Goal: Task Accomplishment & Management: Use online tool/utility

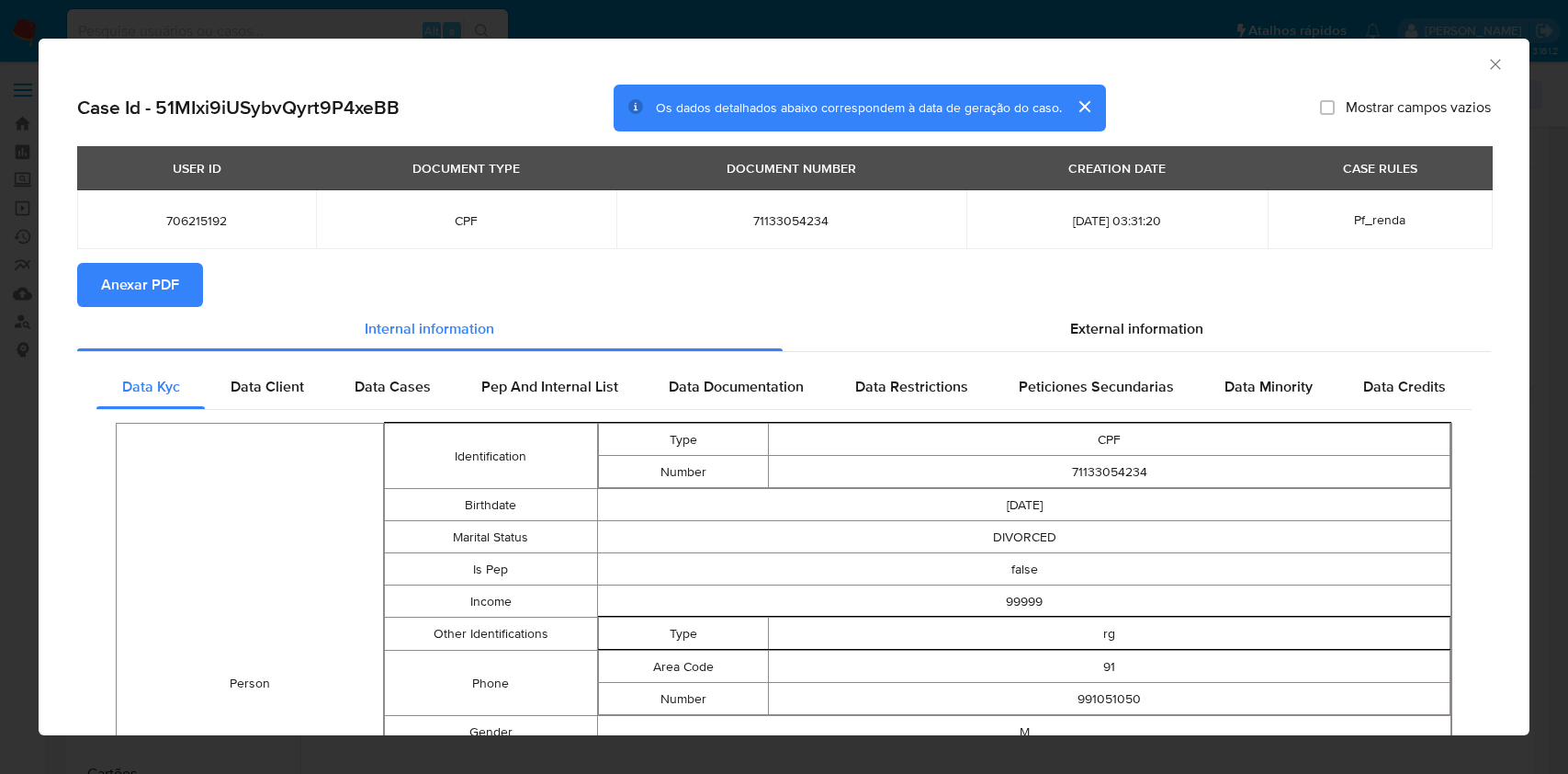
select select "10"
click at [1487, 73] on icon "Fechar a janela" at bounding box center [1496, 65] width 19 height 19
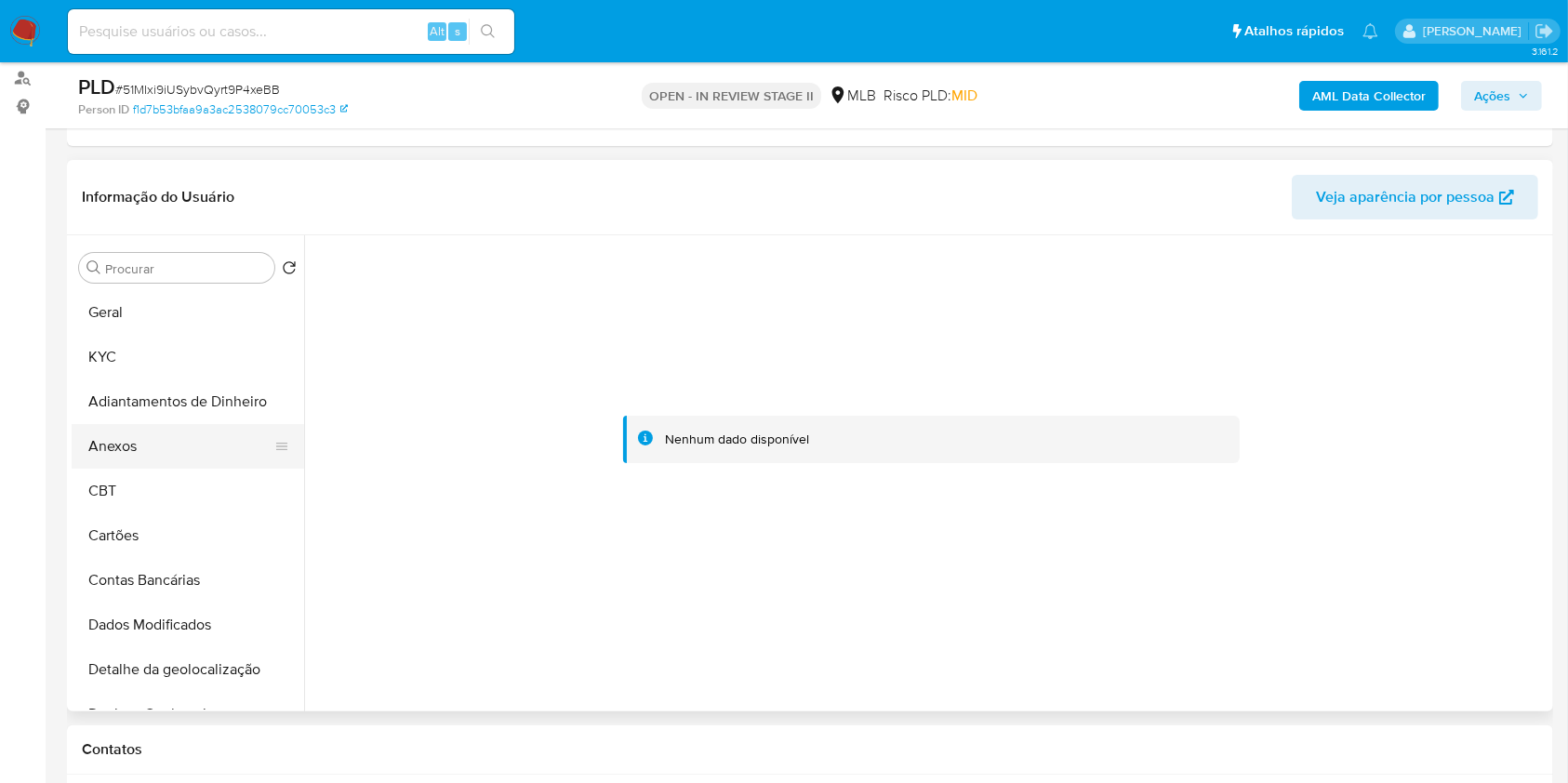
click at [158, 449] on button "Anexos" at bounding box center [180, 446] width 217 height 45
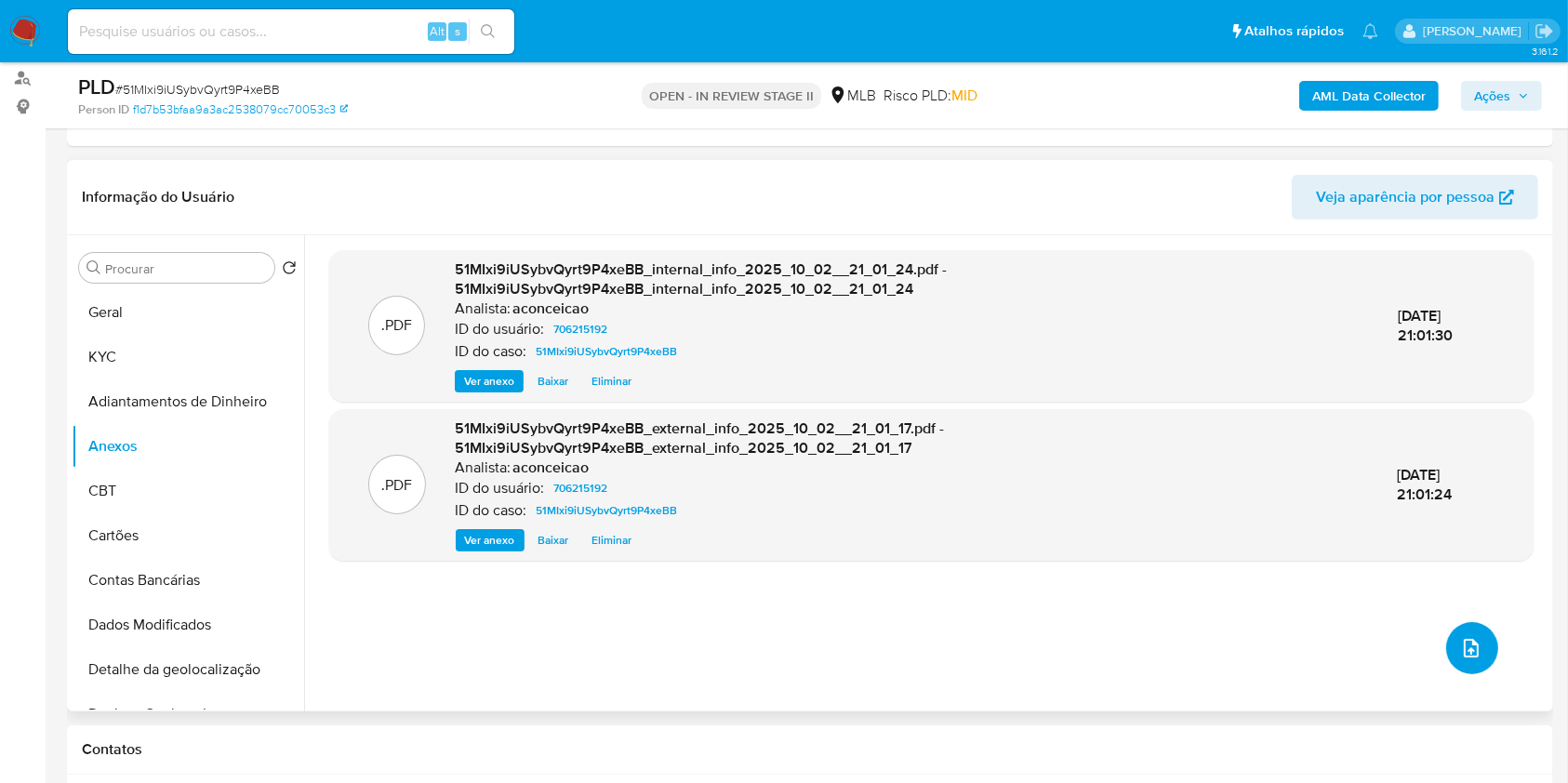
click at [1461, 658] on button "upload-file" at bounding box center [1472, 648] width 52 height 52
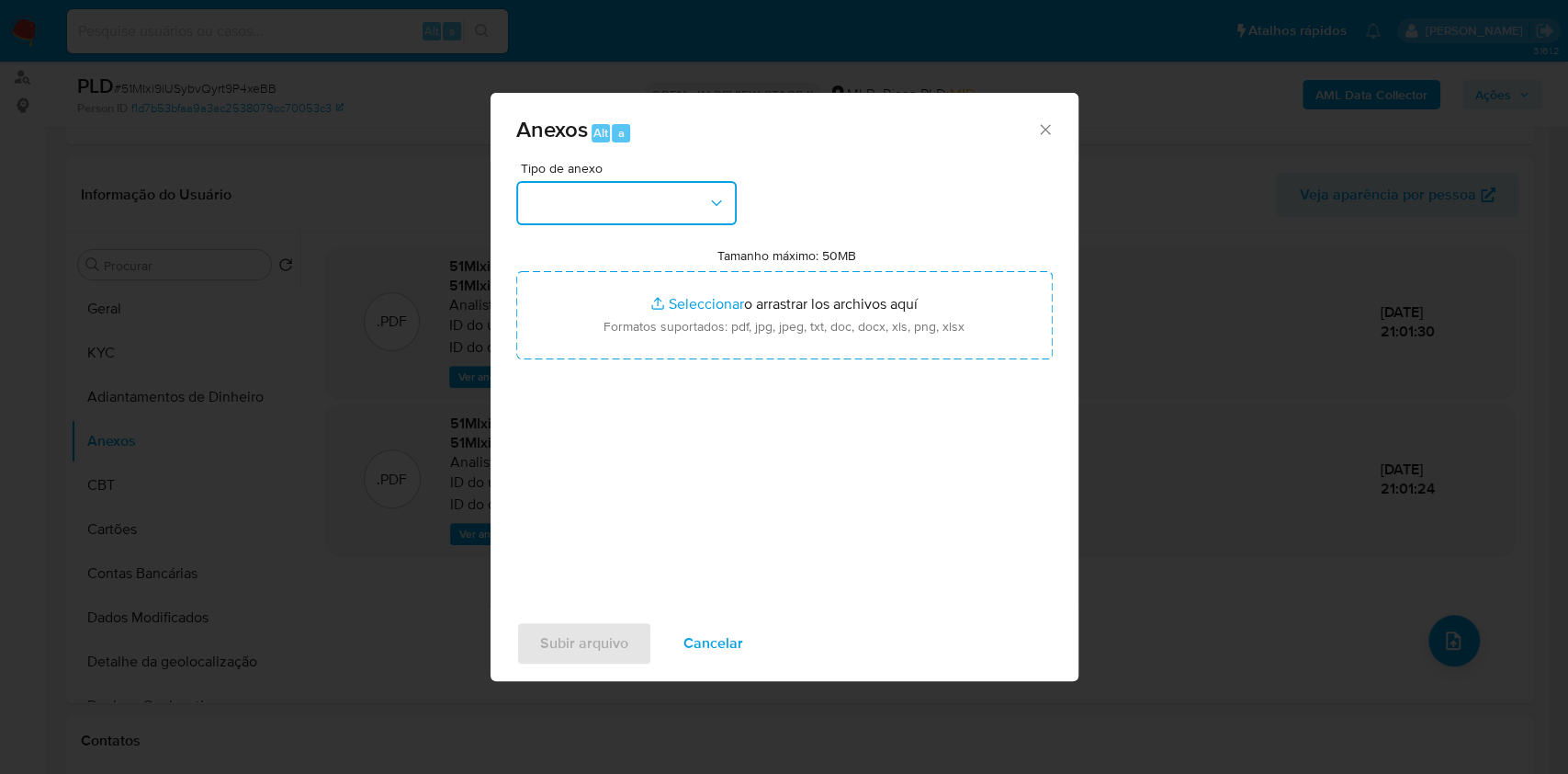
click at [671, 209] on button "button" at bounding box center [627, 202] width 220 height 44
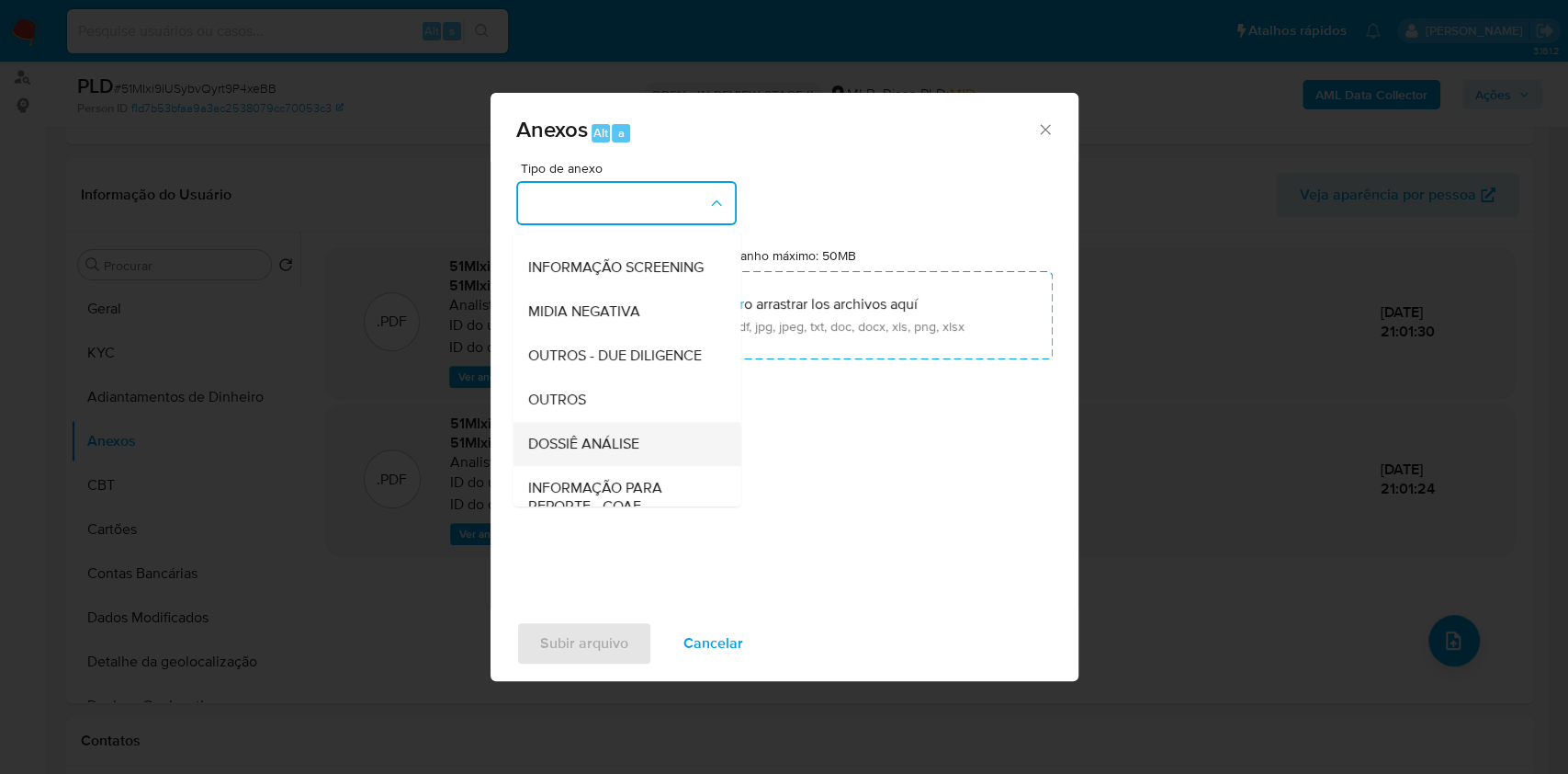
scroll to position [282, 0]
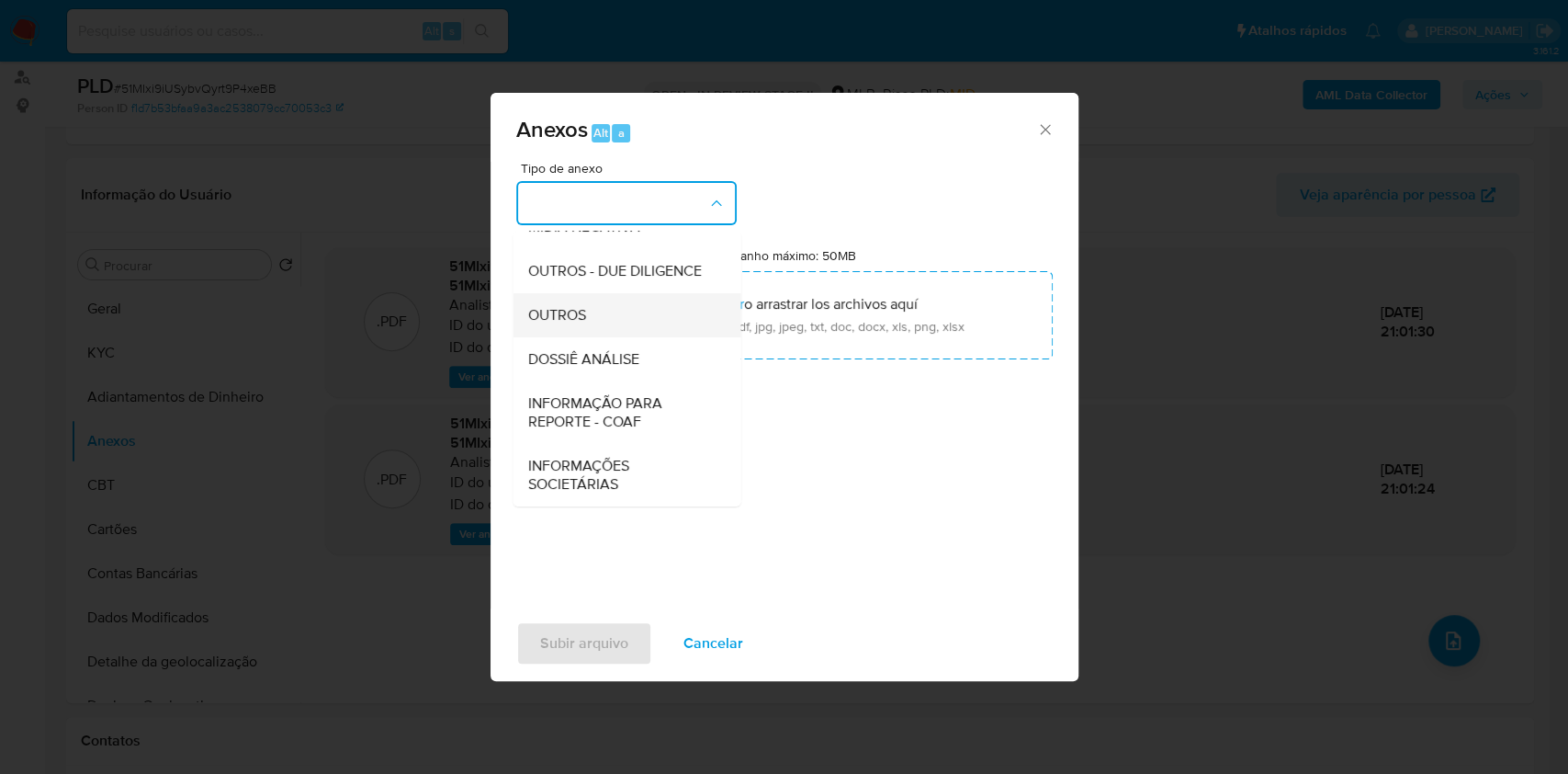
click at [602, 329] on div "OUTROS" at bounding box center [620, 314] width 187 height 44
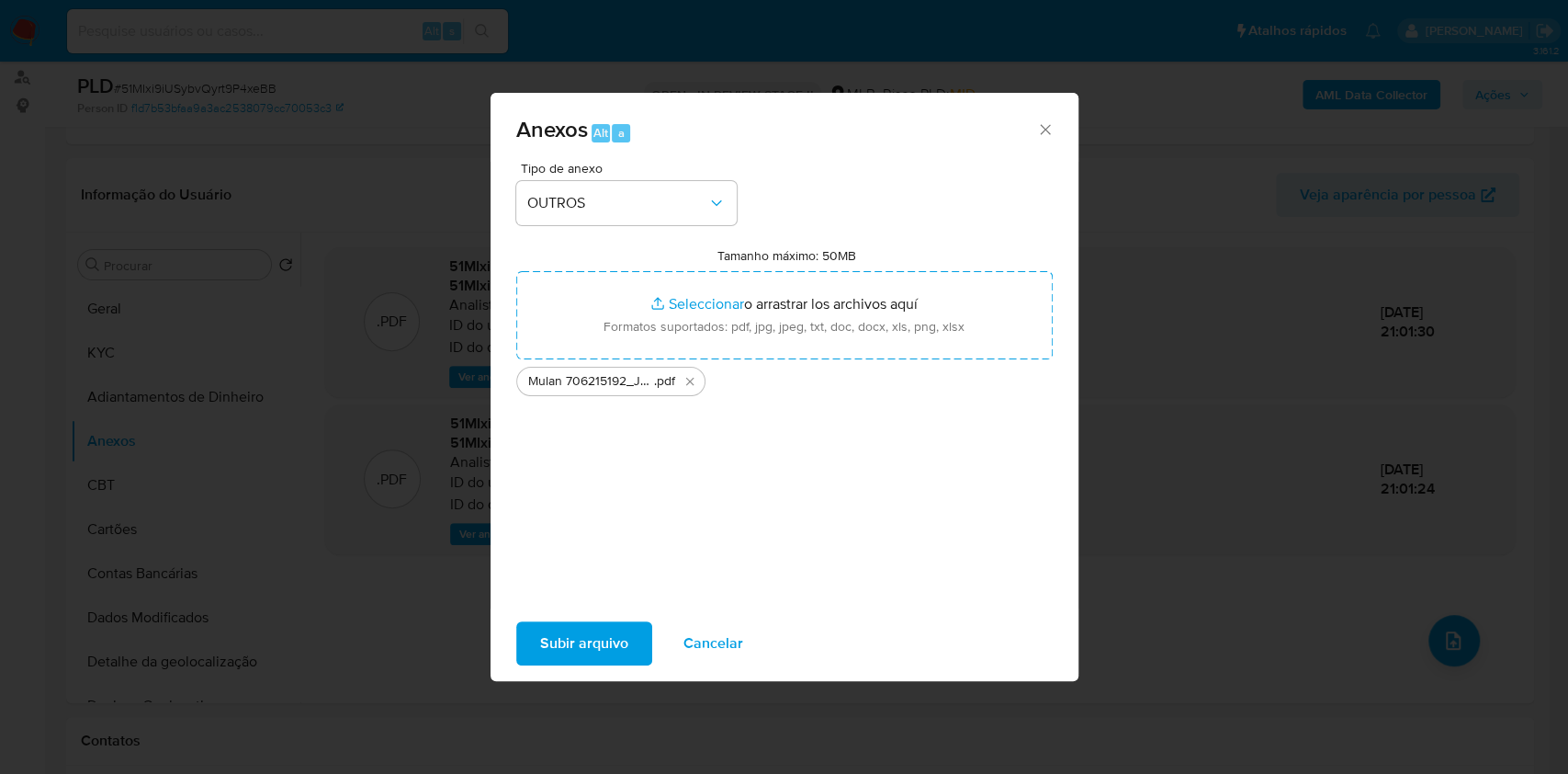
click at [592, 642] on span "Subir arquivo" at bounding box center [584, 643] width 88 height 40
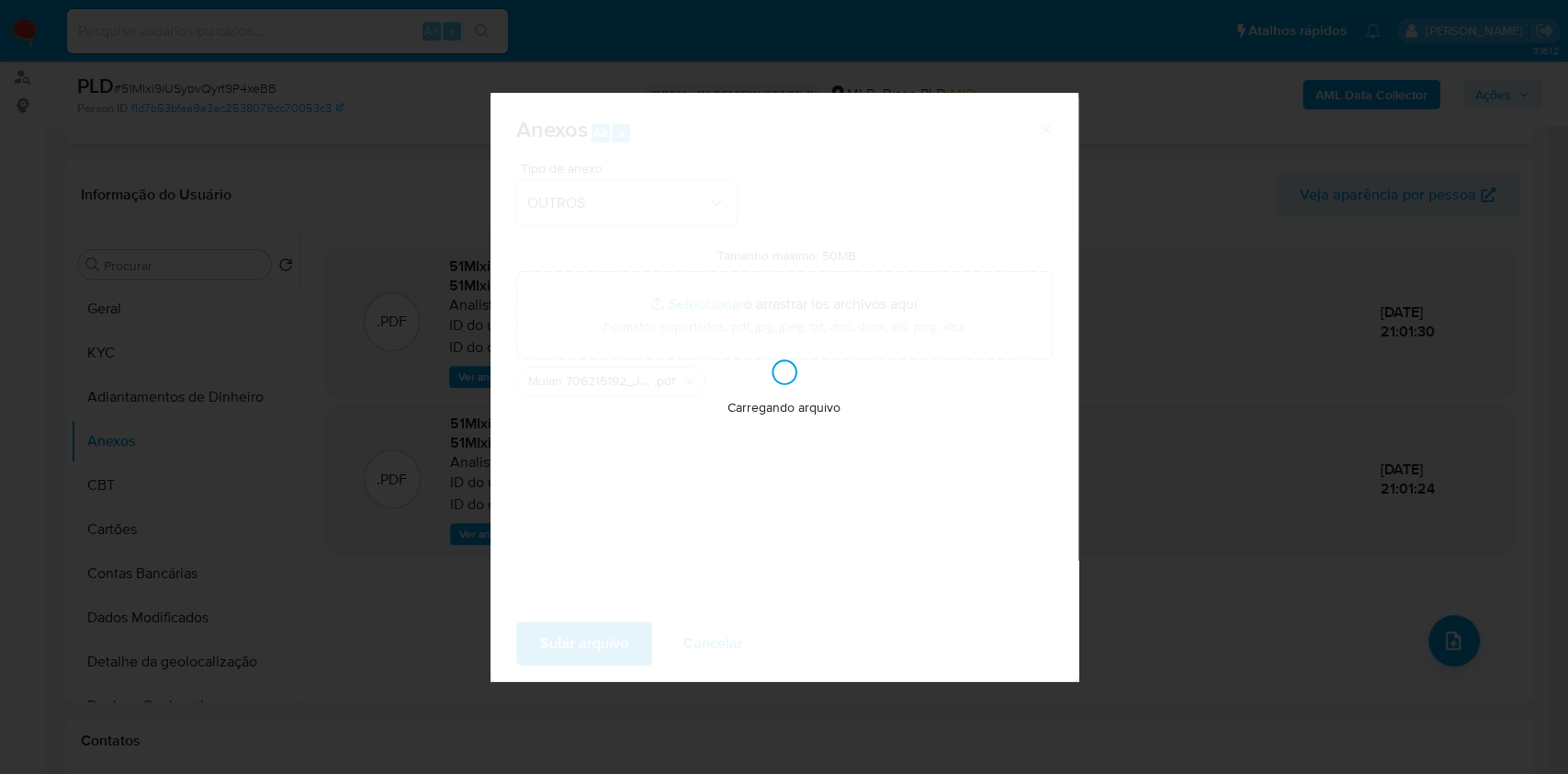
click at [1255, 405] on div "Anexos Alt a Tipo de anexo OUTROS Tamanho máximo: 50MB Seleccionar archivos Sel…" at bounding box center [784, 387] width 1568 height 774
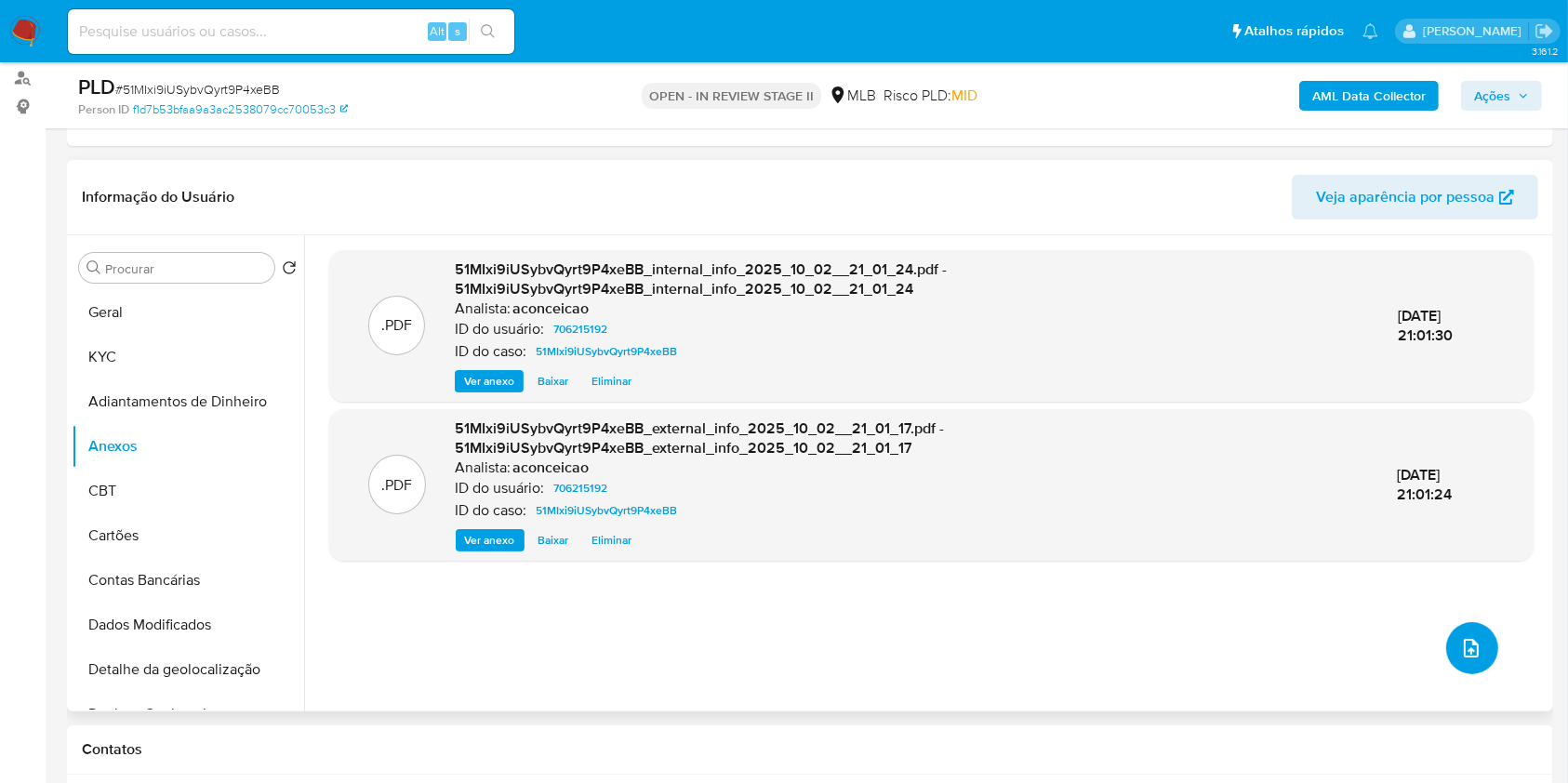
click at [1473, 642] on icon "upload-file" at bounding box center [1471, 648] width 22 height 22
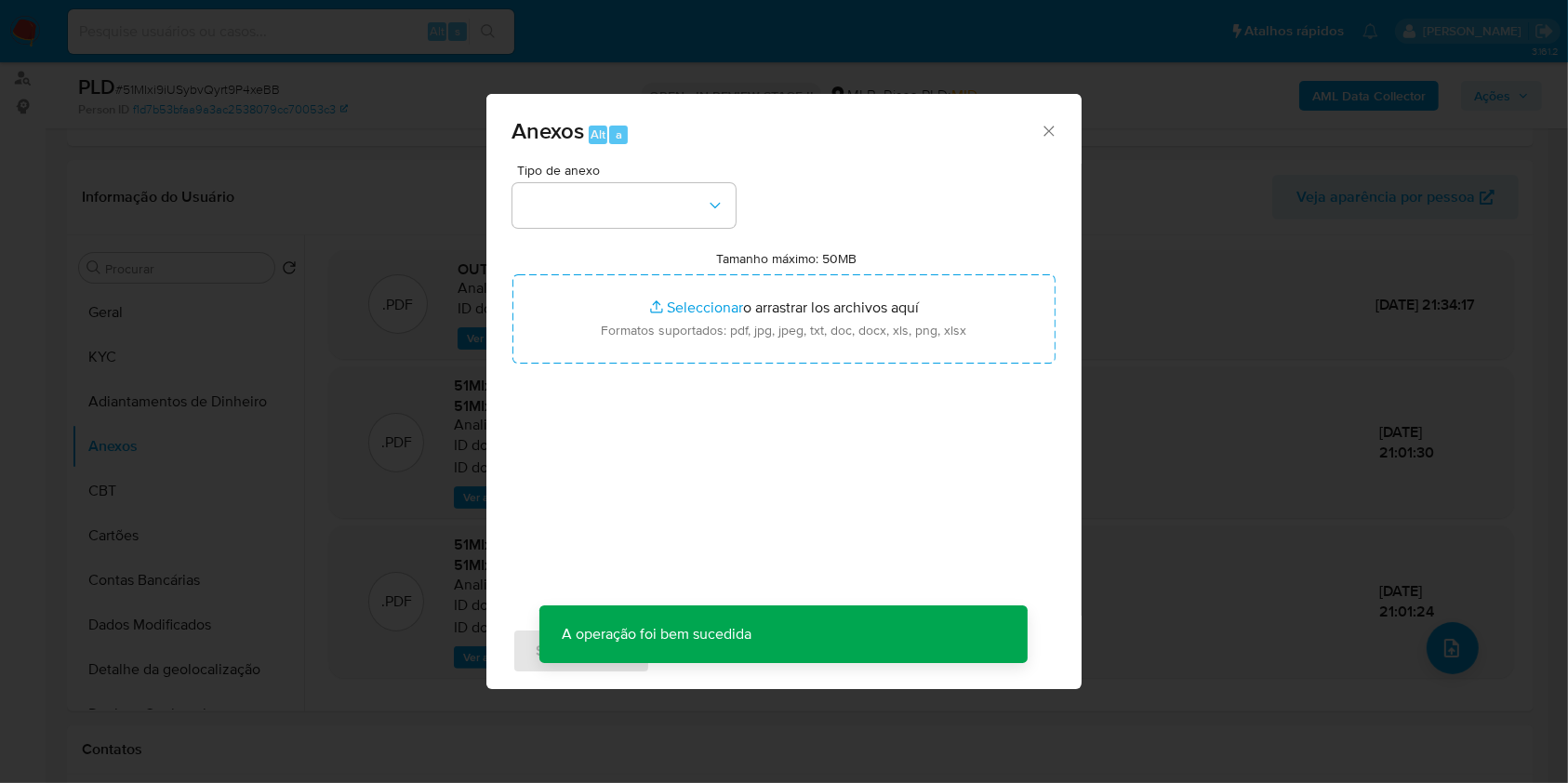
click at [710, 201] on header "Informação do Usuário Veja aparência por pessoa" at bounding box center [800, 197] width 1437 height 45
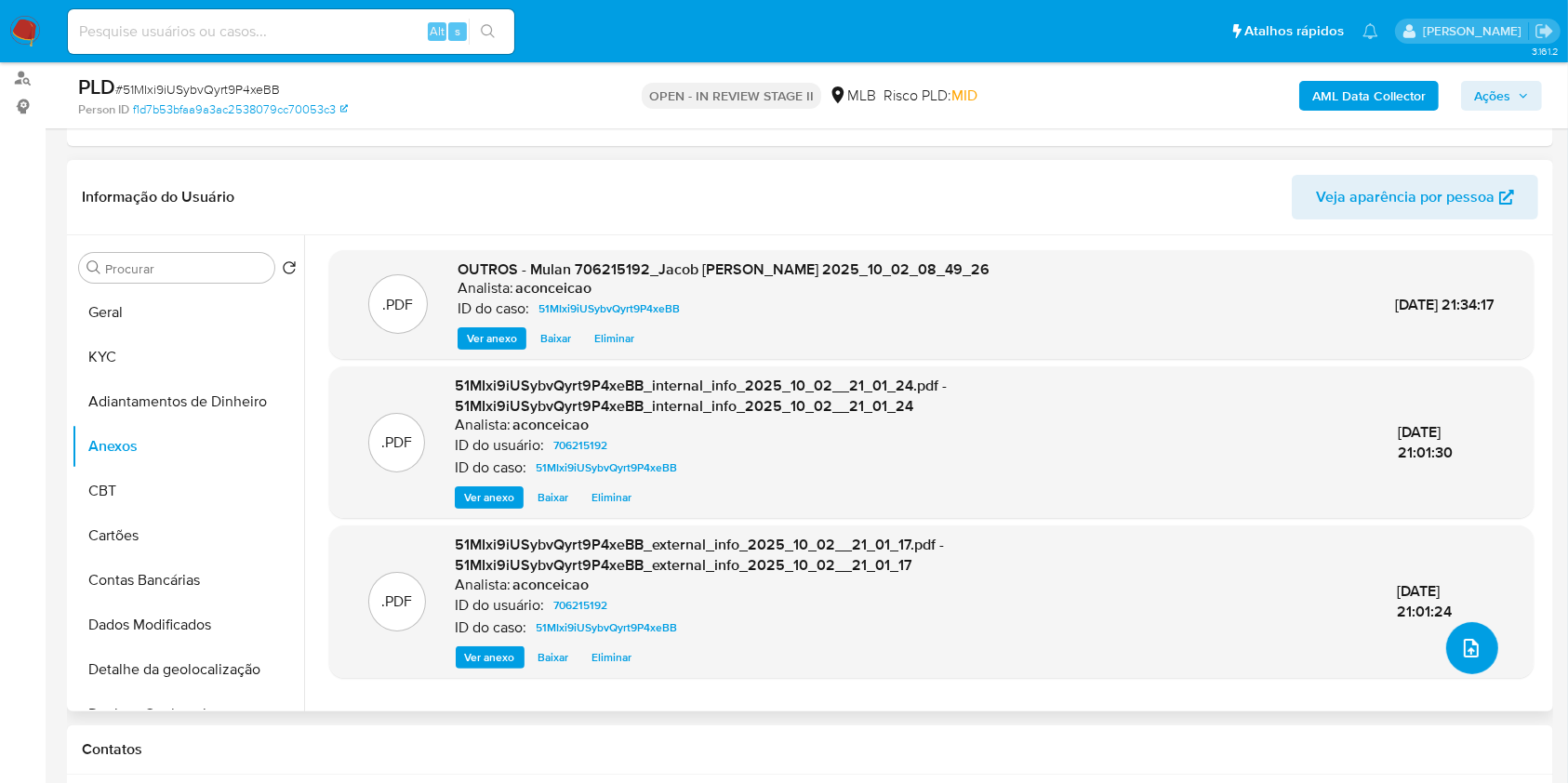
click at [1467, 645] on icon "upload-file" at bounding box center [1471, 648] width 22 height 22
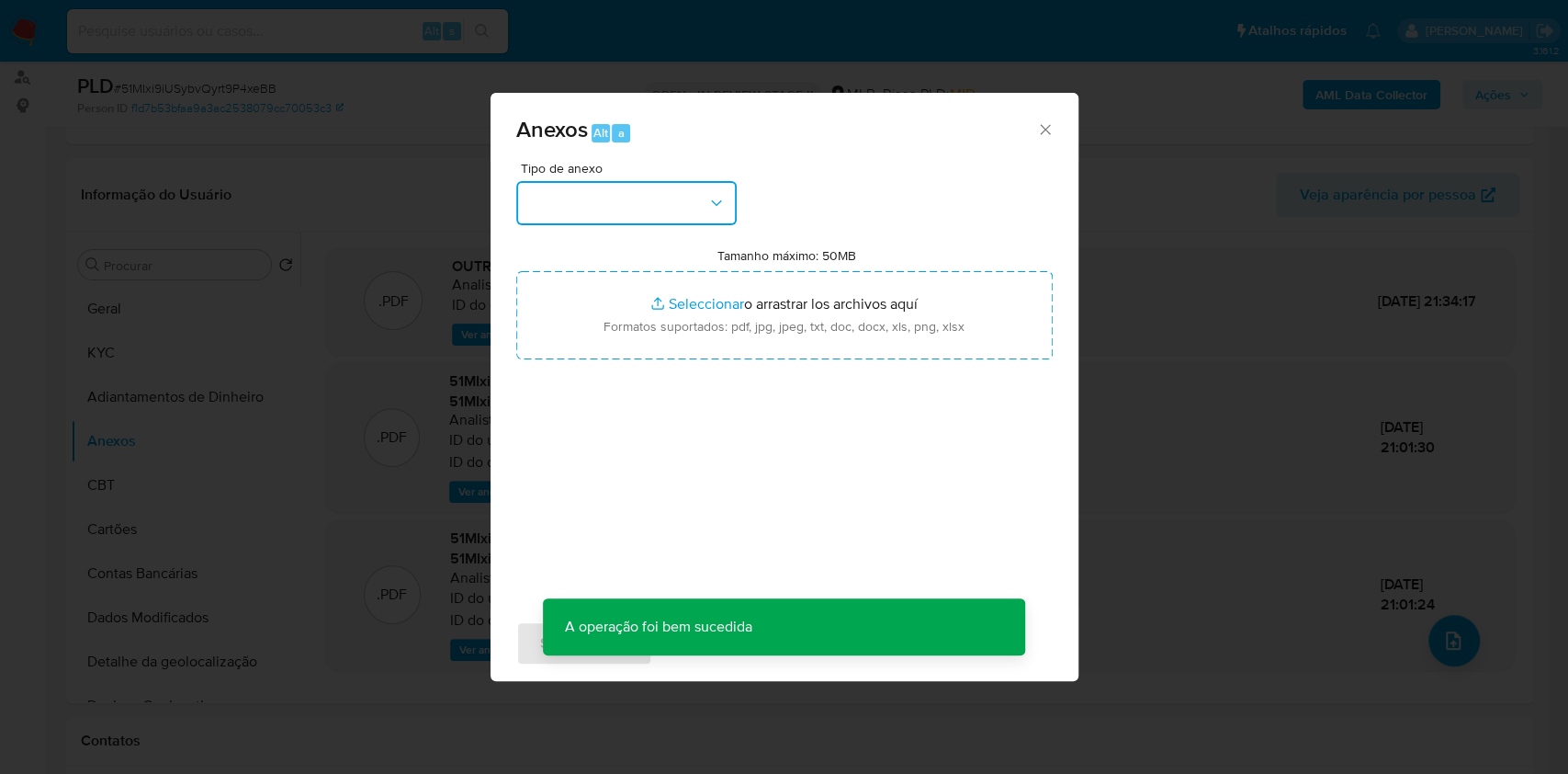
click at [676, 216] on button "button" at bounding box center [627, 202] width 220 height 44
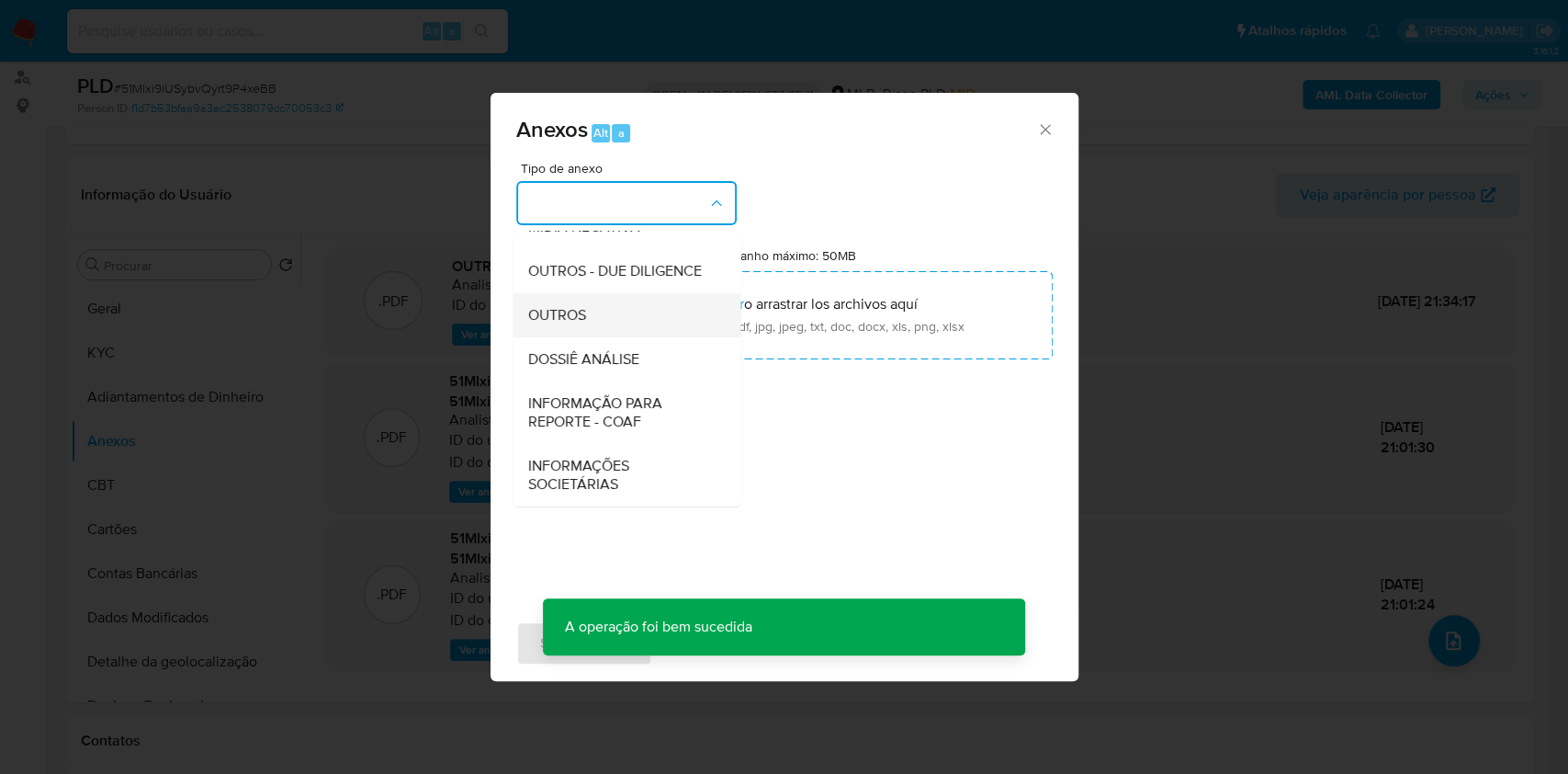
click at [599, 321] on div "OUTROS" at bounding box center [620, 314] width 187 height 44
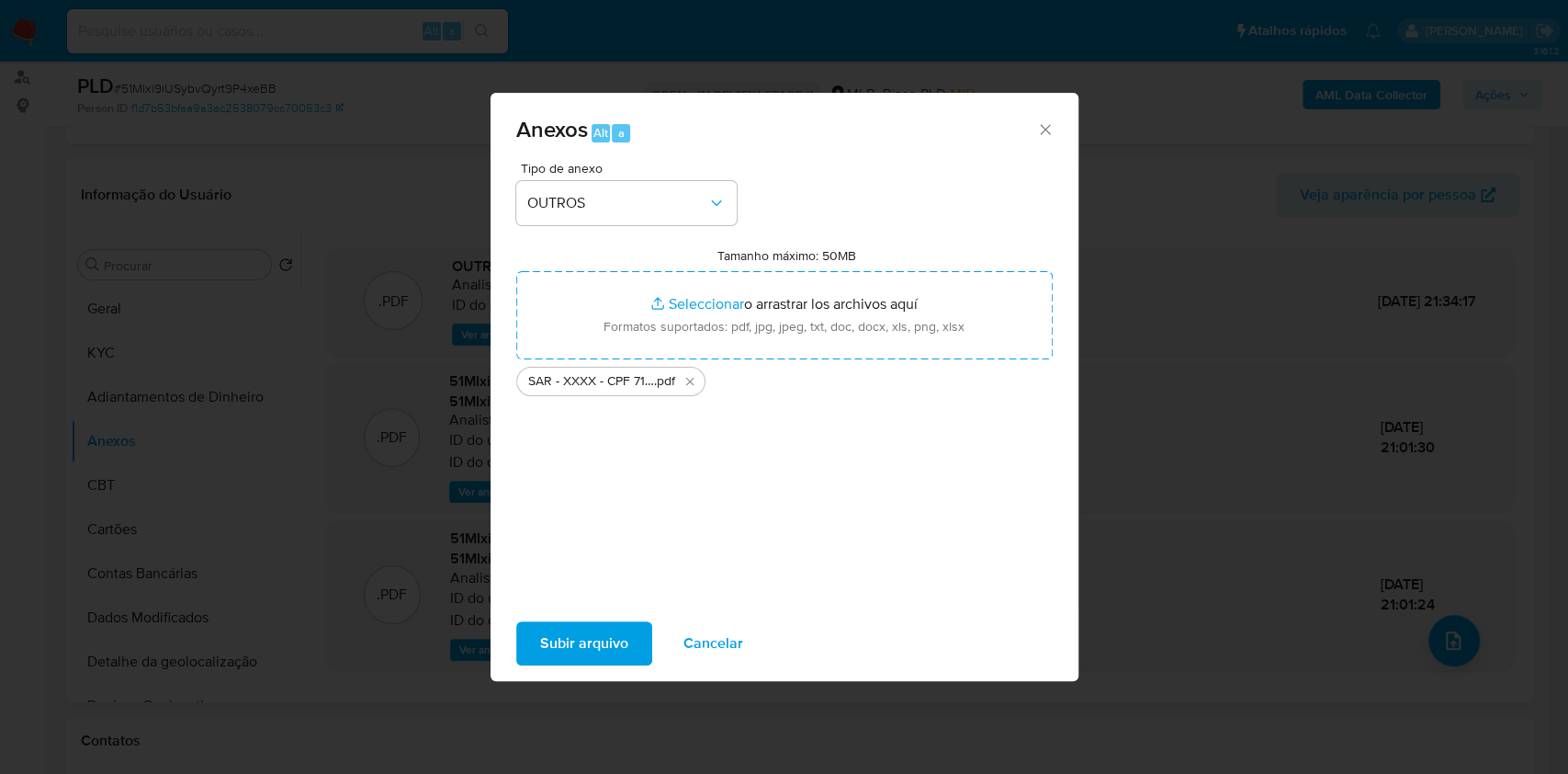
click at [610, 638] on span "Subir arquivo" at bounding box center [584, 643] width 88 height 40
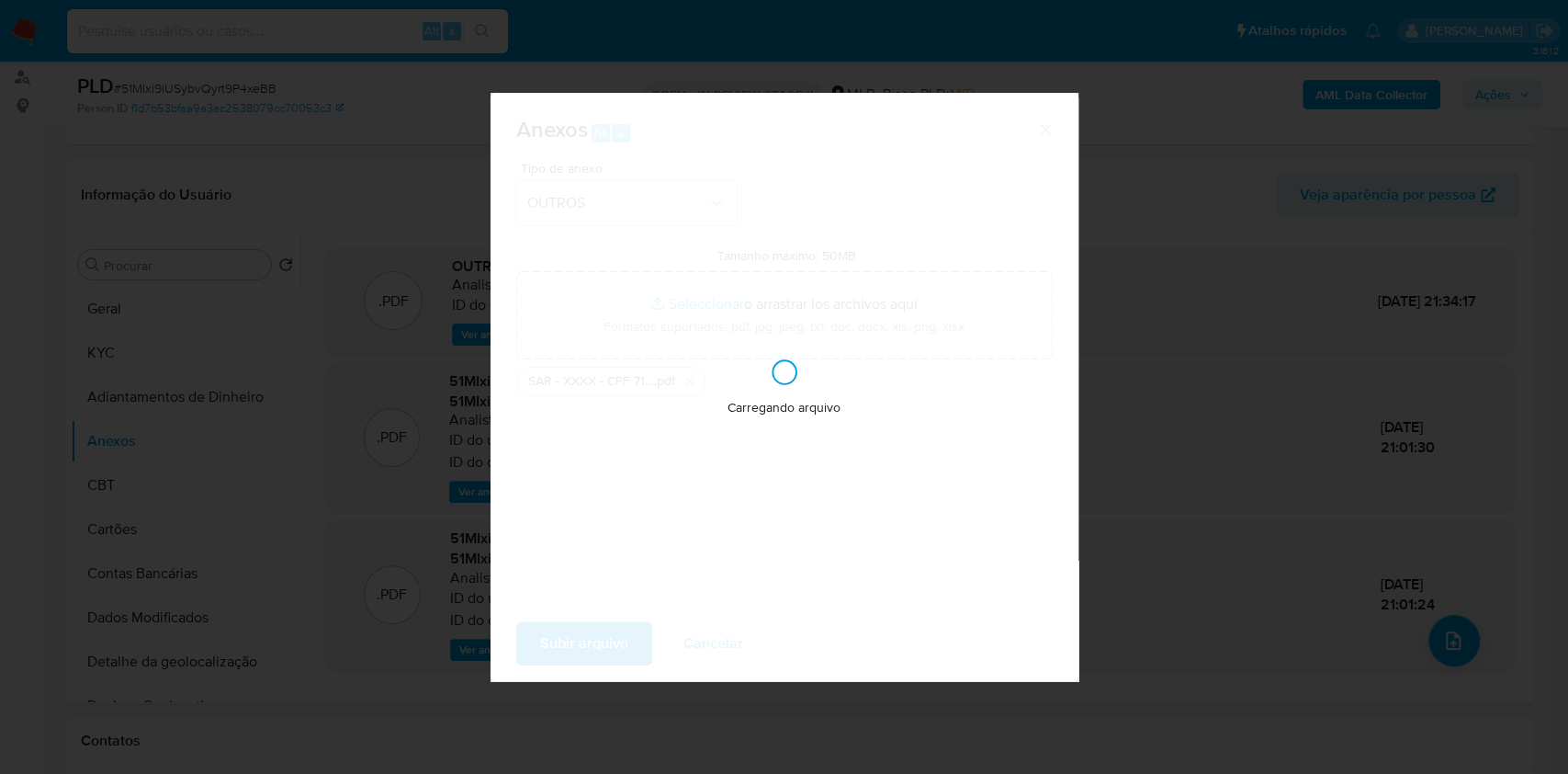
click at [1280, 525] on div "Anexos Alt a Tipo de anexo OUTROS Tamanho máximo: 50MB Seleccionar archivos Sel…" at bounding box center [784, 387] width 1568 height 774
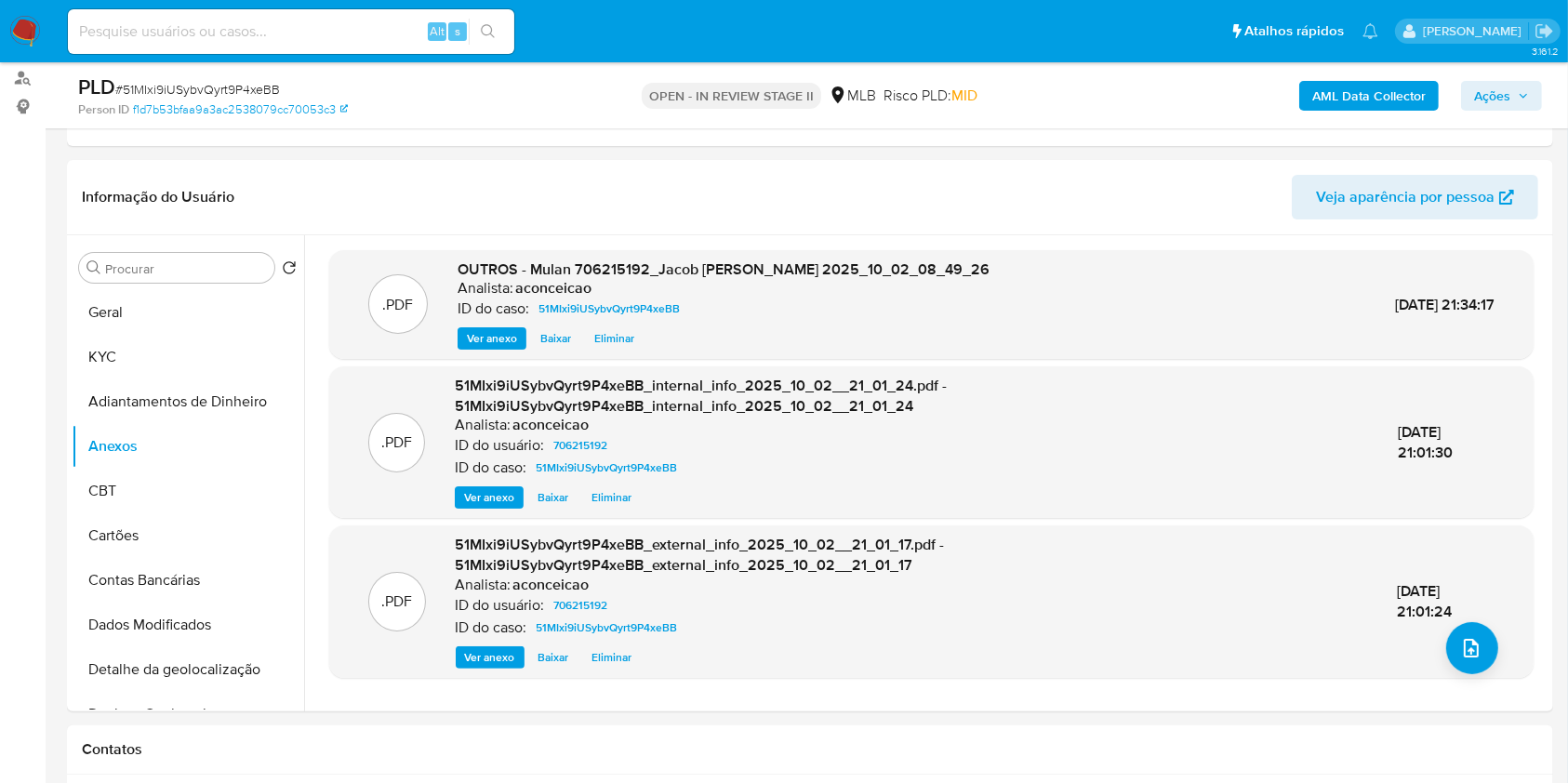
click at [1521, 94] on icon "button" at bounding box center [1523, 96] width 11 height 11
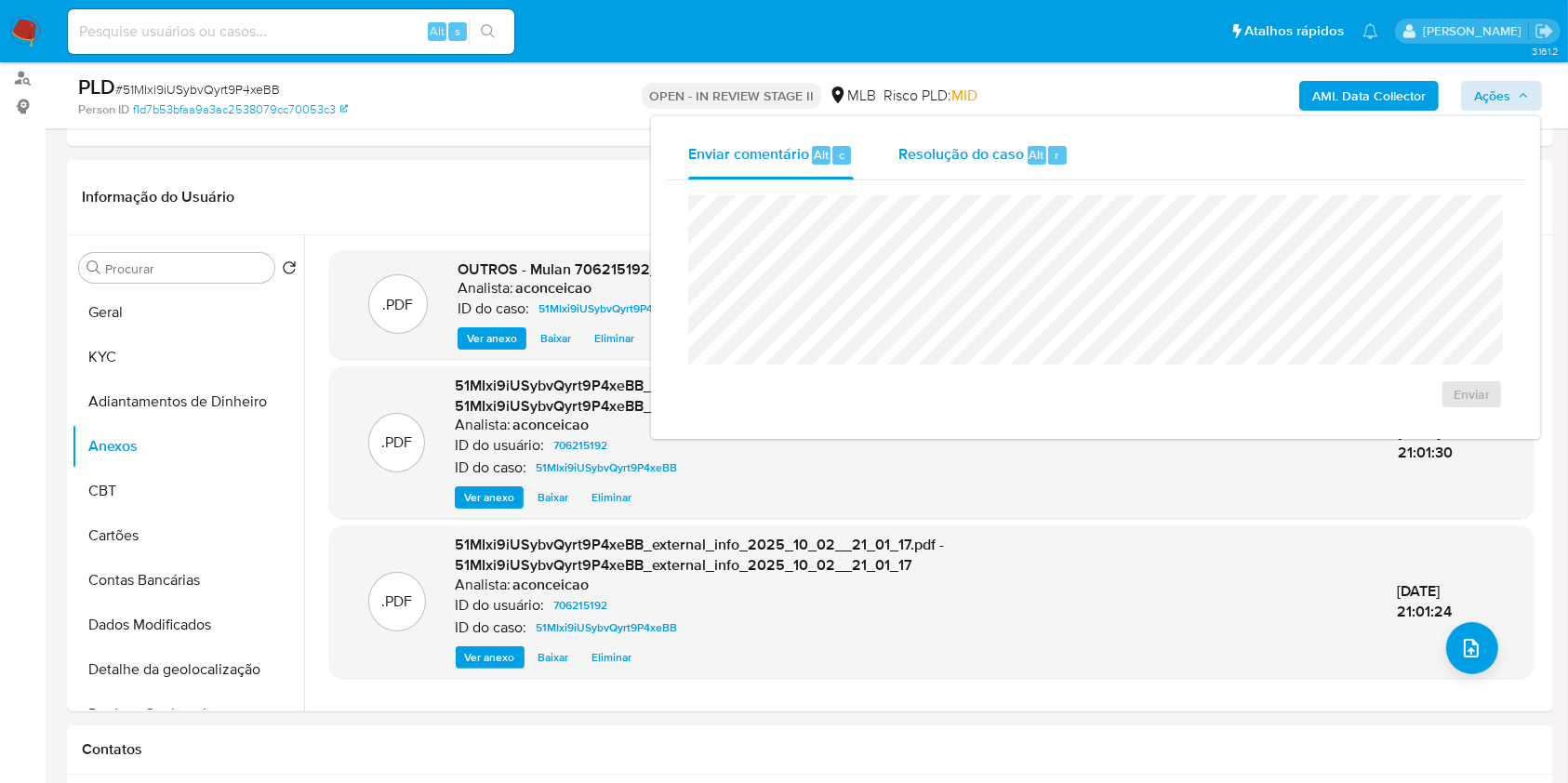
click at [1014, 151] on span "Resolução do caso" at bounding box center [961, 153] width 126 height 21
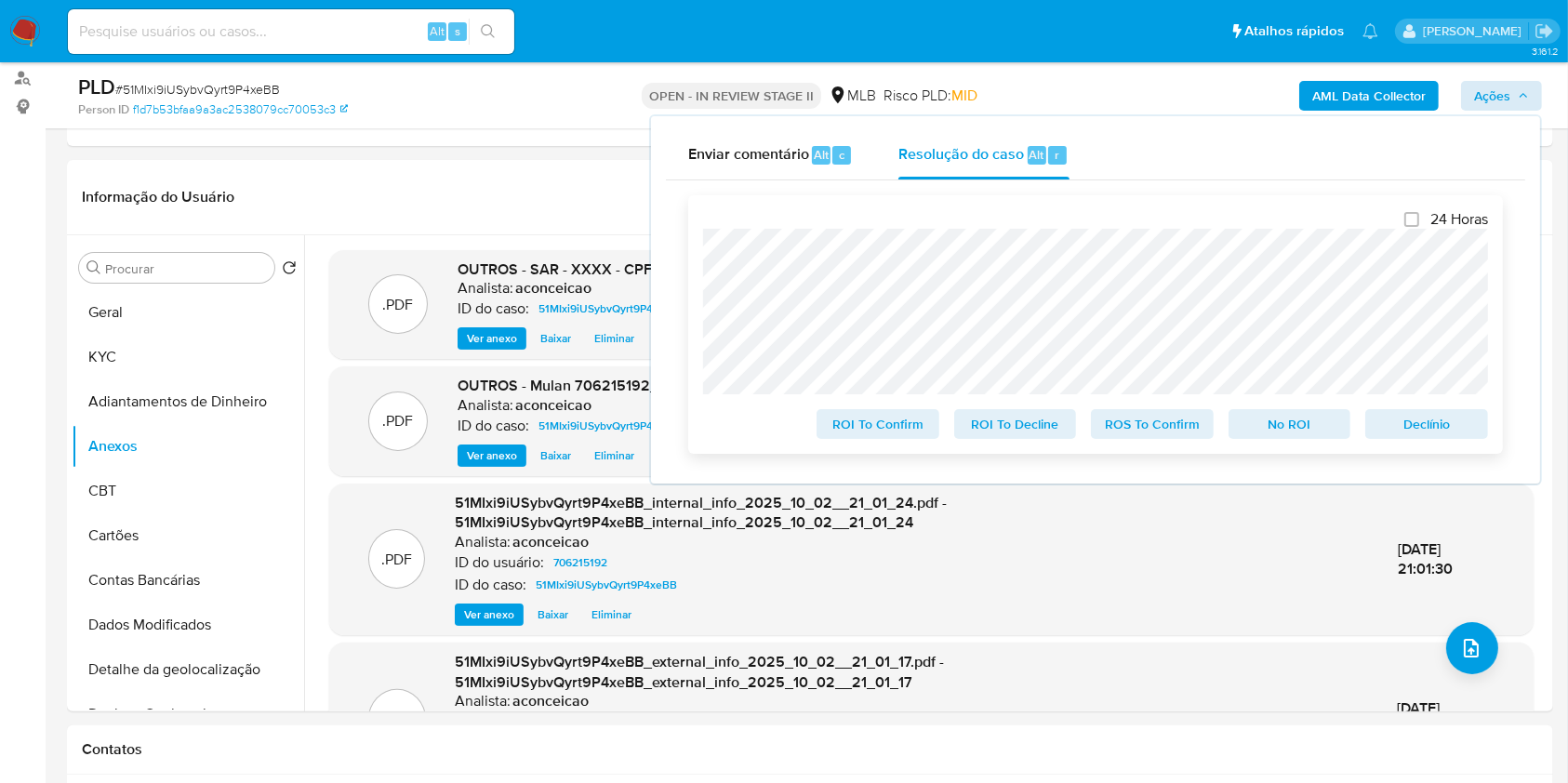
click at [1179, 428] on span "ROS To Confirm" at bounding box center [1153, 423] width 97 height 26
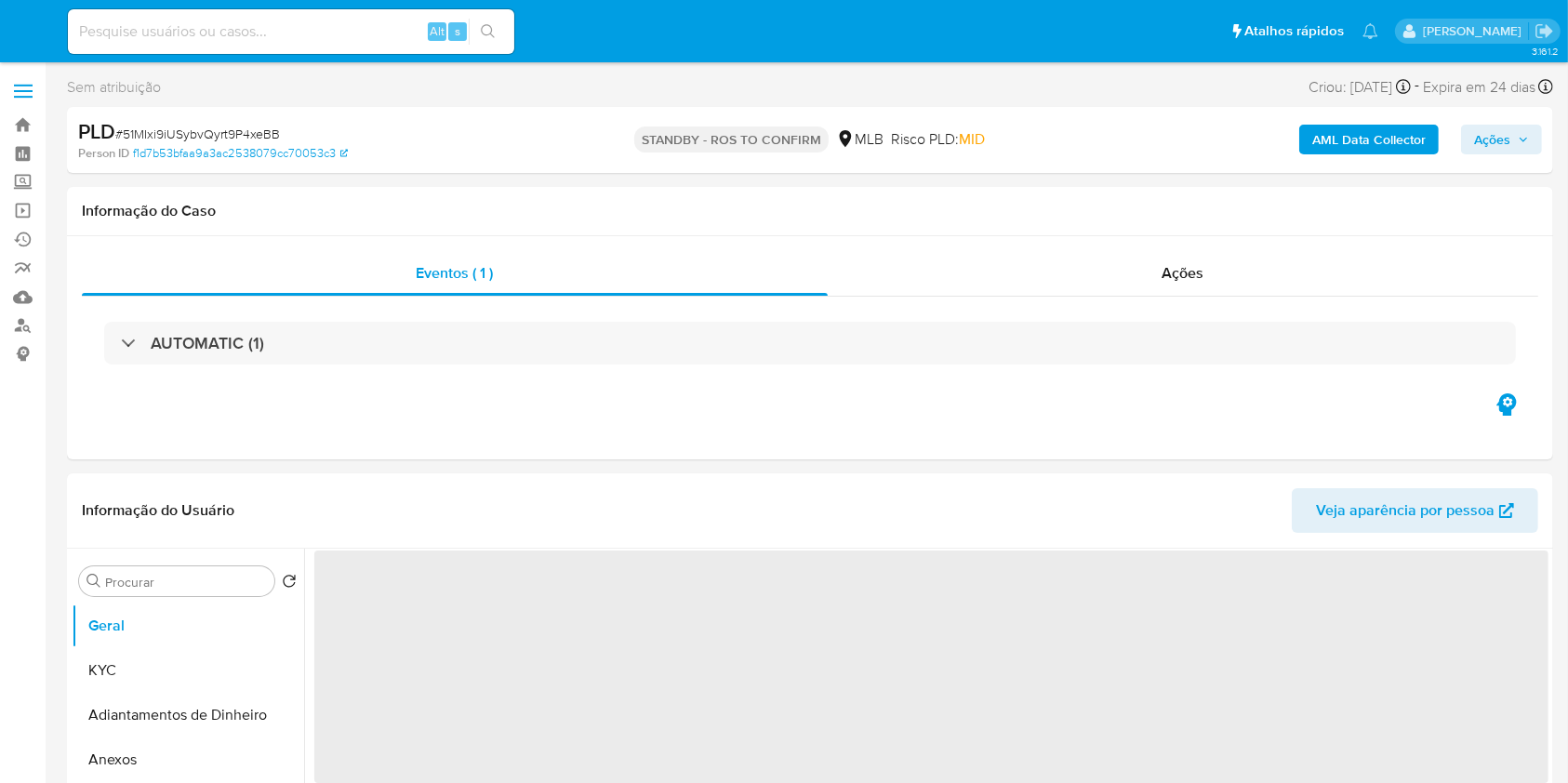
select select "10"
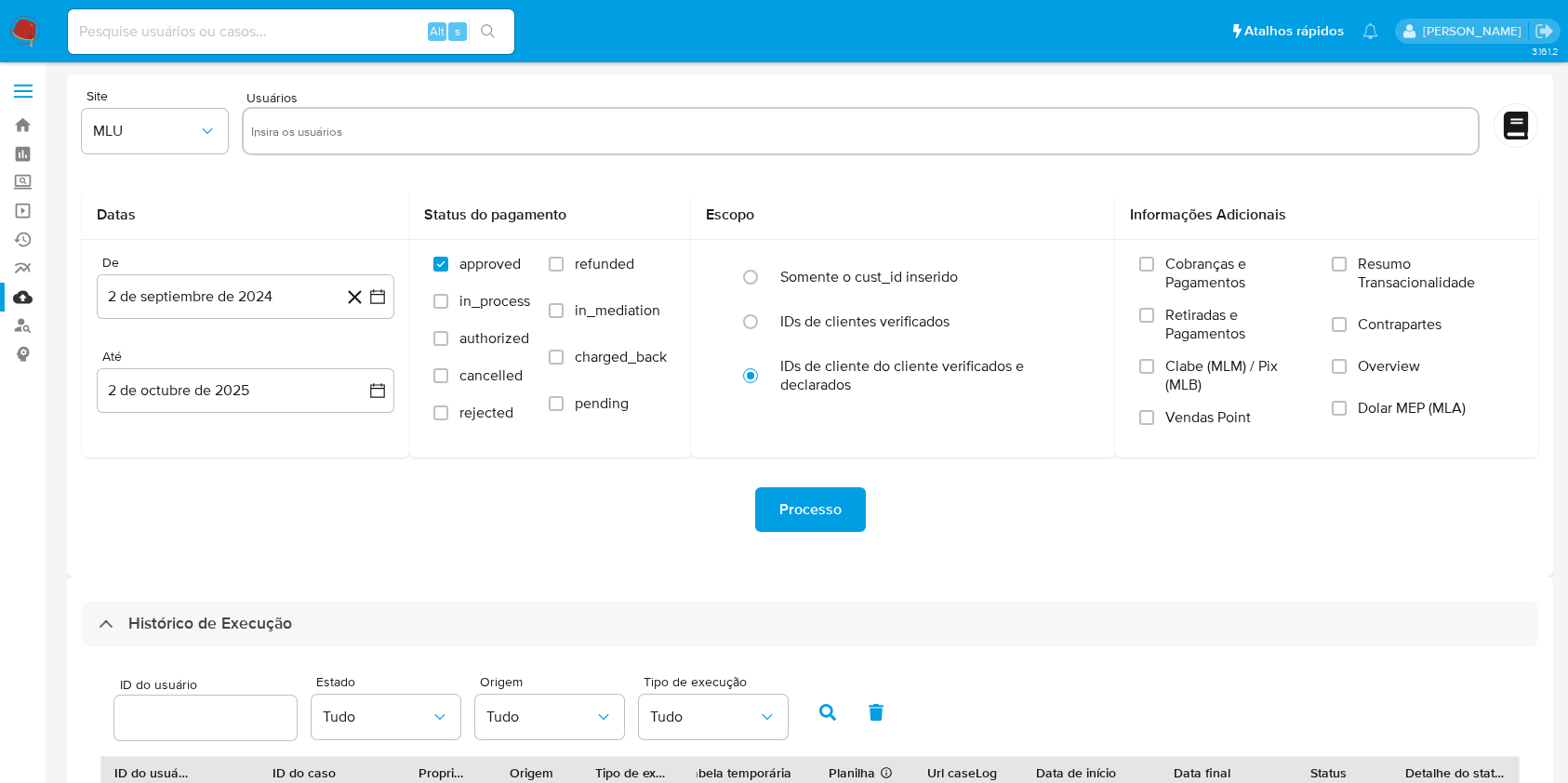
select select "10"
click at [22, 124] on link "Bandeja" at bounding box center [111, 125] width 221 height 29
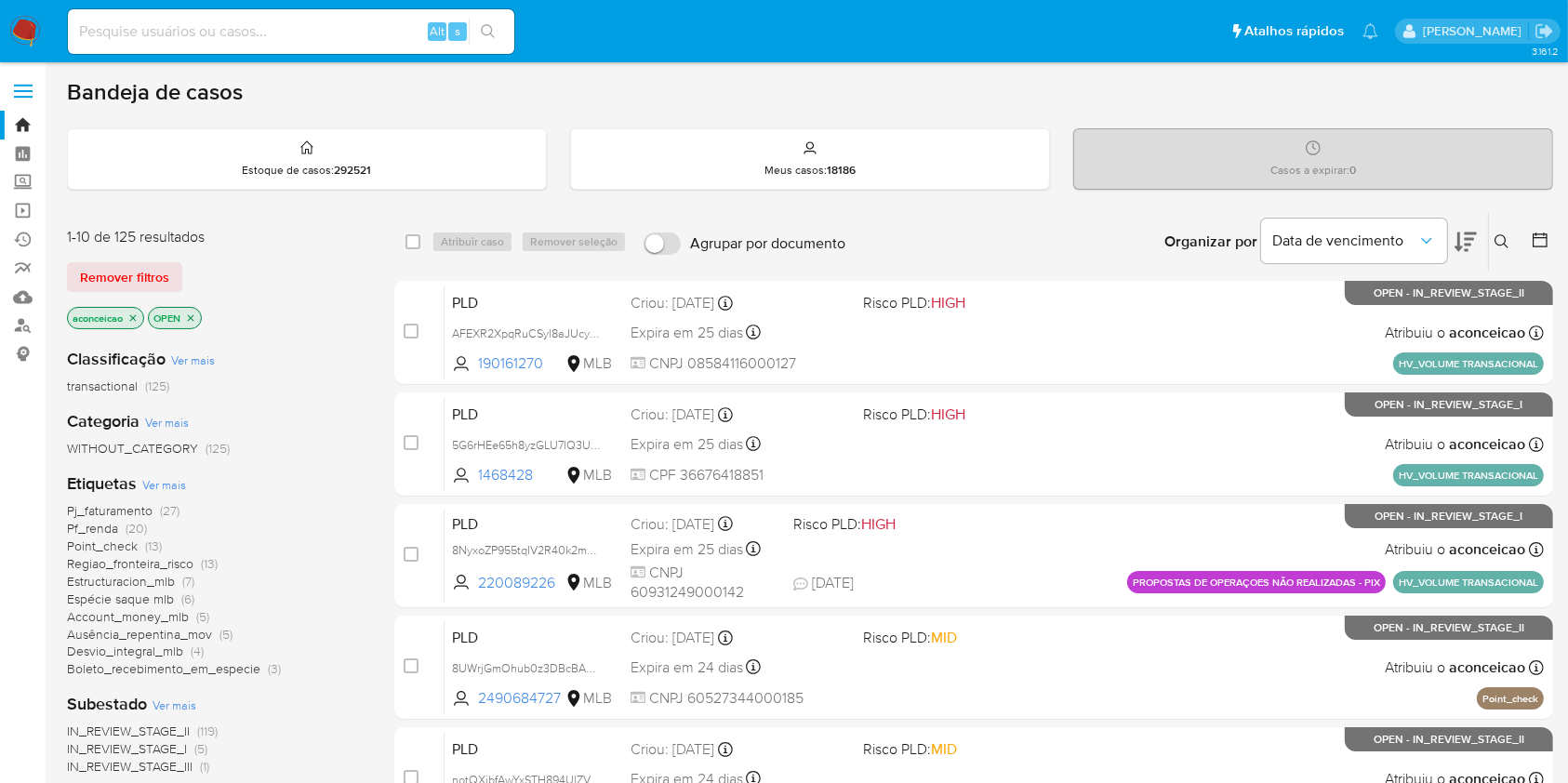
click at [113, 523] on span "Pf_renda" at bounding box center [92, 529] width 51 height 19
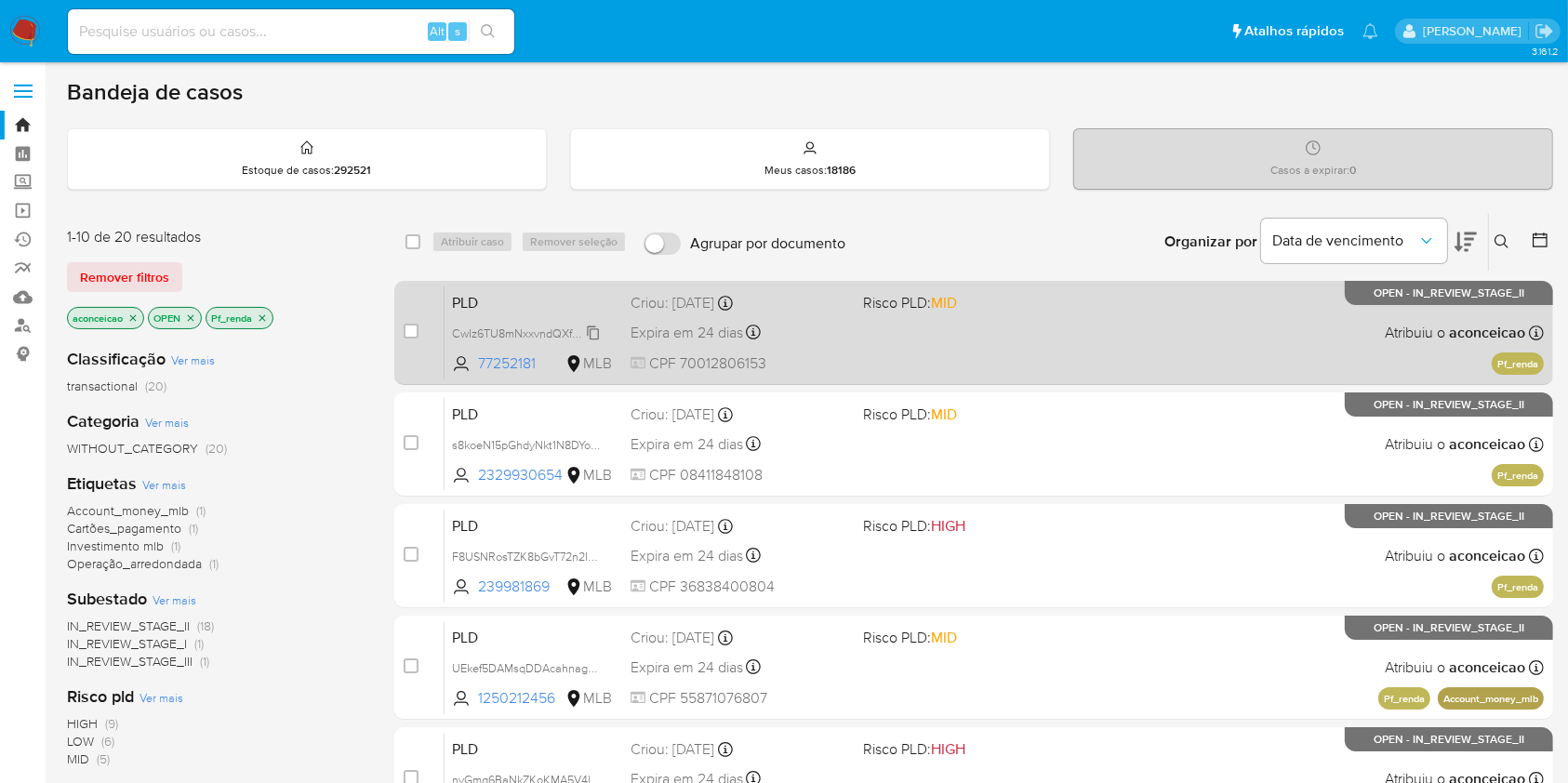
click at [591, 330] on span "CwIz6TU8mNxxvndQXfNeXwVr" at bounding box center [532, 331] width 161 height 20
click at [935, 360] on div "PLD CwIz6TU8mNxxvndQXfNeXwVr Copiado Copiado 77252181 MLB Risco PLD: MID Criou:…" at bounding box center [995, 332] width 1099 height 94
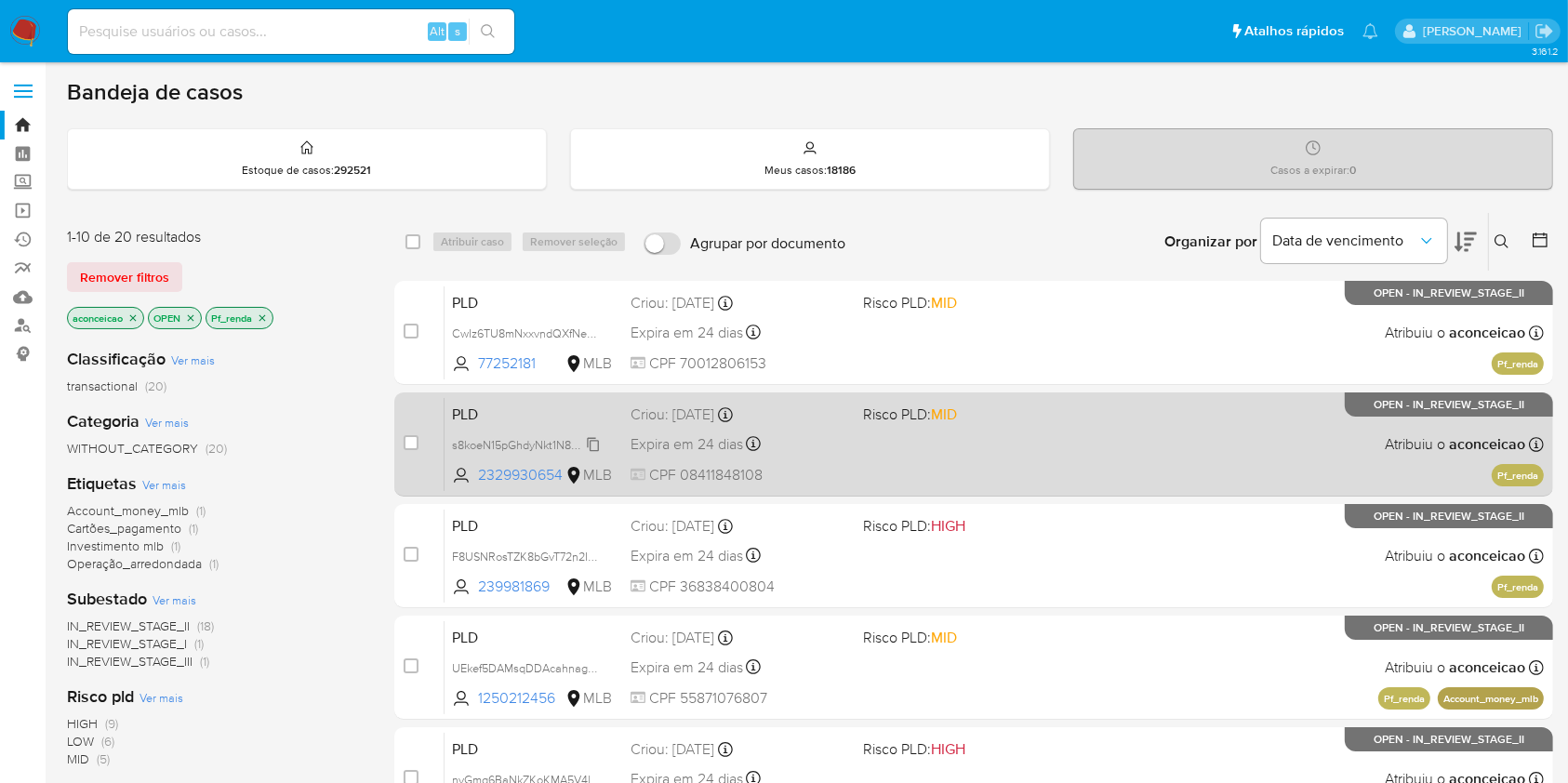
click at [593, 435] on span "s8koeN15pGhdyNkt1N8DYoFg" at bounding box center [527, 443] width 151 height 20
click at [896, 422] on span "Risco PLD: MID" at bounding box center [910, 413] width 94 height 20
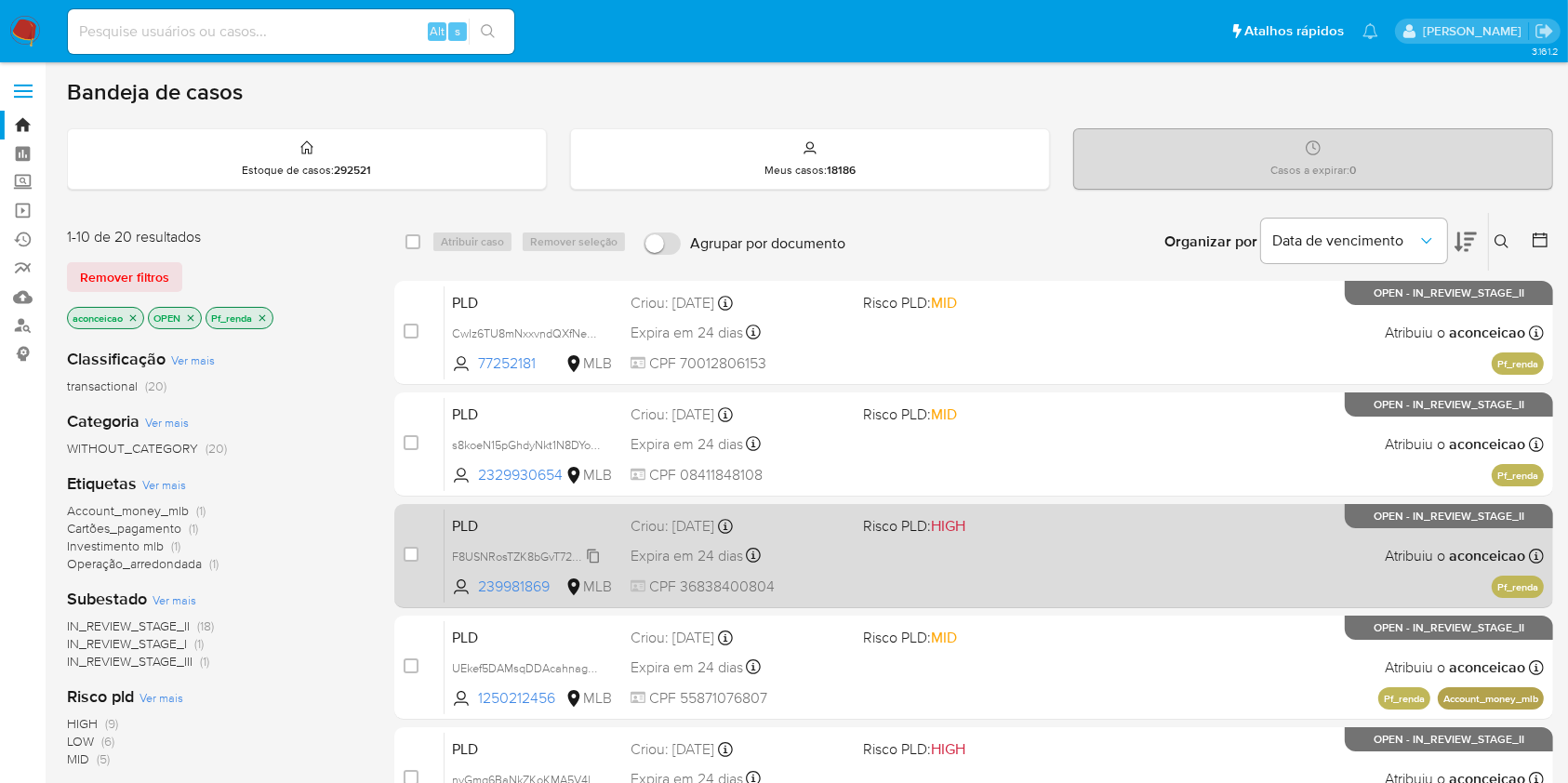
click at [597, 550] on span "F8USNRosTZK8bGvT72n2INXo" at bounding box center [531, 554] width 158 height 20
click at [848, 554] on div "PLD F8USNRosTZK8bGvT72n2INXo Copiado Copiado 239981869 MLB Risco PLD: HIGH Crio…" at bounding box center [995, 555] width 1099 height 94
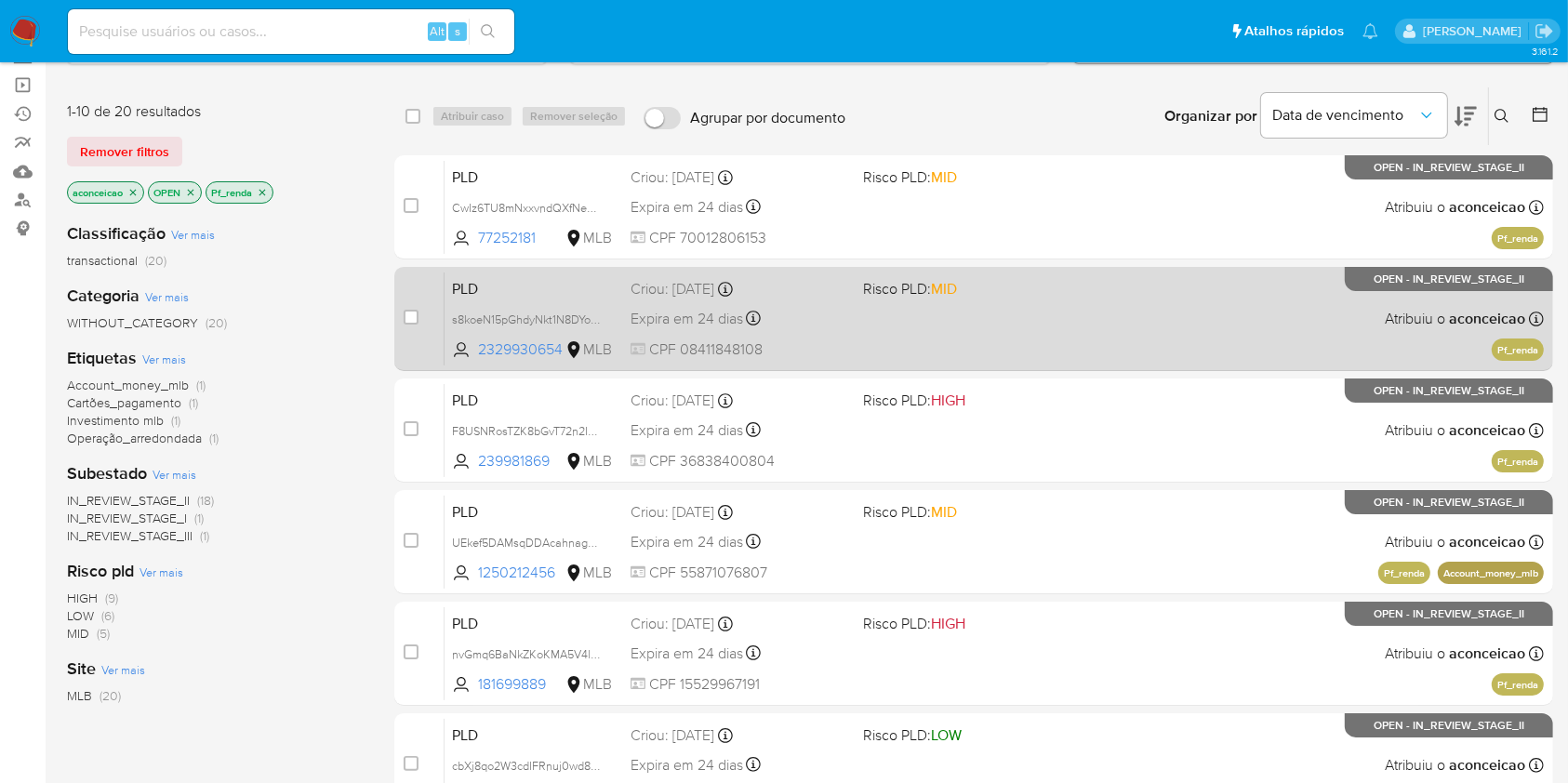
scroll to position [248, 0]
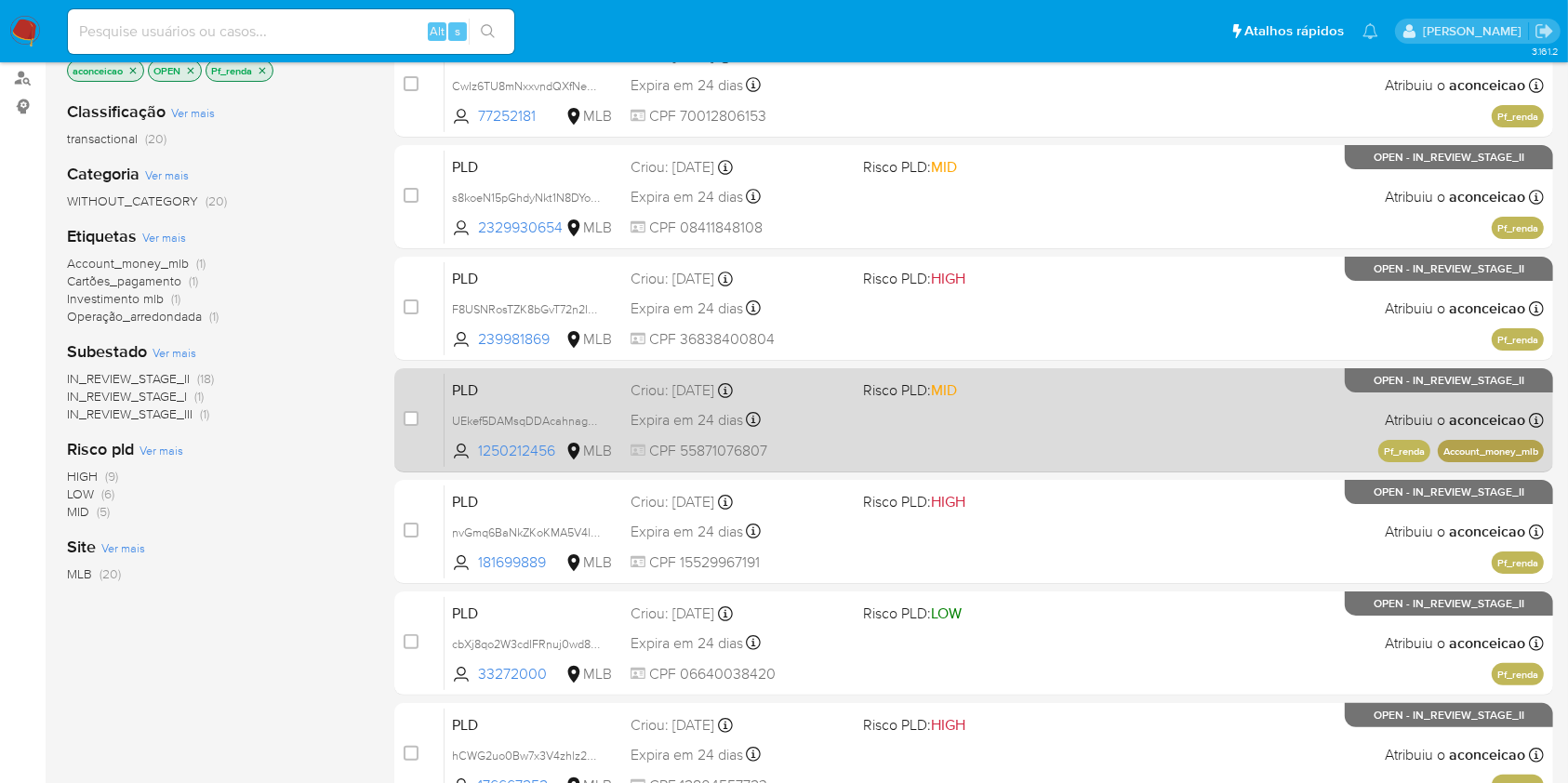
drag, startPoint x: 595, startPoint y: 414, endPoint x: 605, endPoint y: 412, distance: 10.2
click at [599, 414] on span "UEkef5DAMsqDDAcahnagtHVw" at bounding box center [533, 419] width 164 height 20
click at [799, 436] on div "PLD UEkef5DAMsqDDAcahnagtHVw Copiado Copiado 1250212456 MLB Risco PLD: MID Crio…" at bounding box center [995, 419] width 1099 height 94
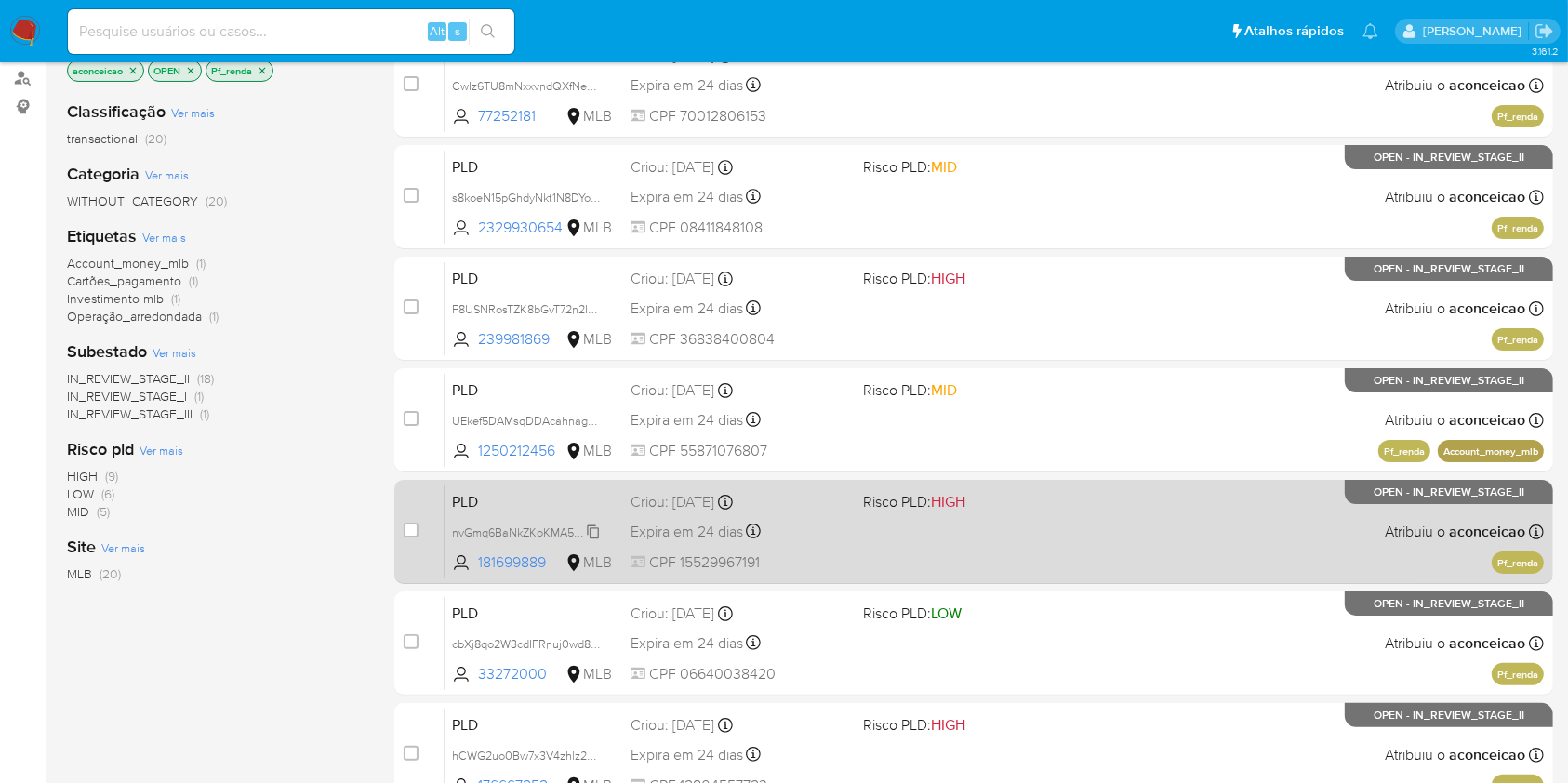
click at [591, 532] on span "nvGmq6BaNkZKoKMA5V4lxt2D" at bounding box center [533, 531] width 163 height 20
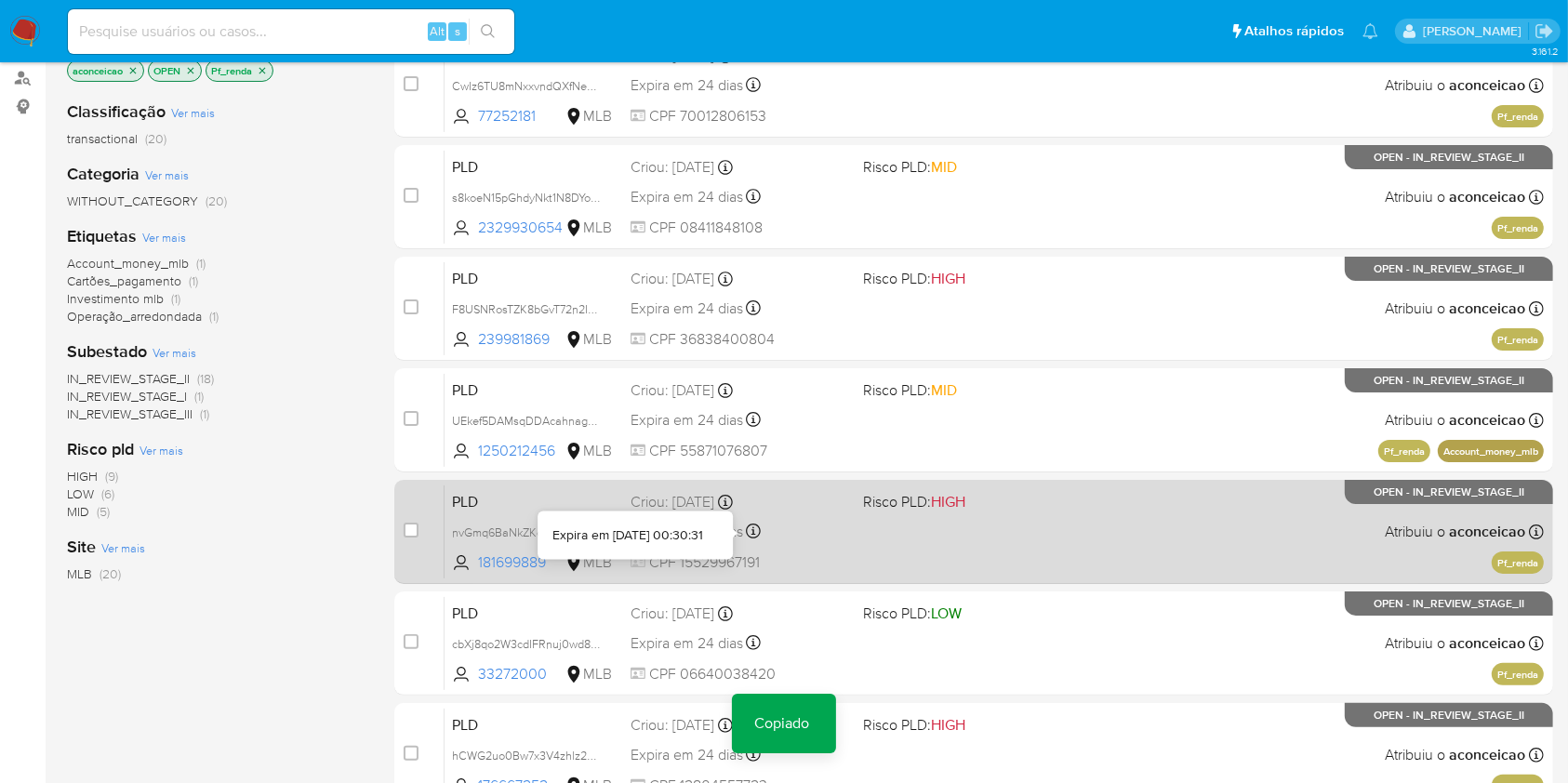
click at [850, 534] on div "PLD nvGmq6BaNkZKoKMA5V4lxt2D Copiado Copiado 181699889 MLB Risco PLD: HIGH Crio…" at bounding box center [995, 532] width 1099 height 94
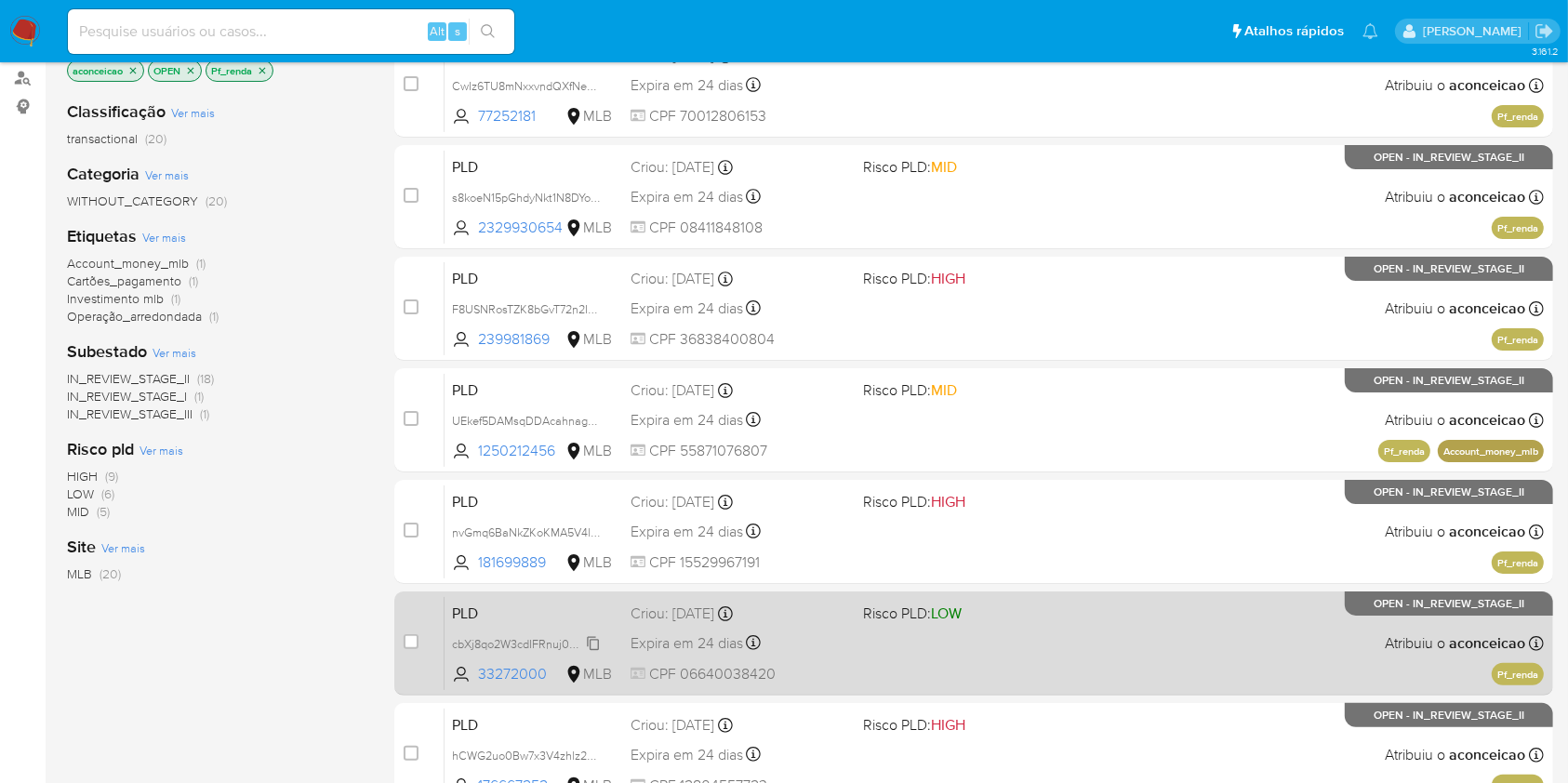
click at [585, 636] on span "cbXj8qo2W3cdIFRnuj0wd8sP" at bounding box center [527, 642] width 151 height 20
click at [807, 642] on div "Expira em 24 dias Expira em 27/10/2025 00:30:29" at bounding box center [738, 643] width 216 height 25
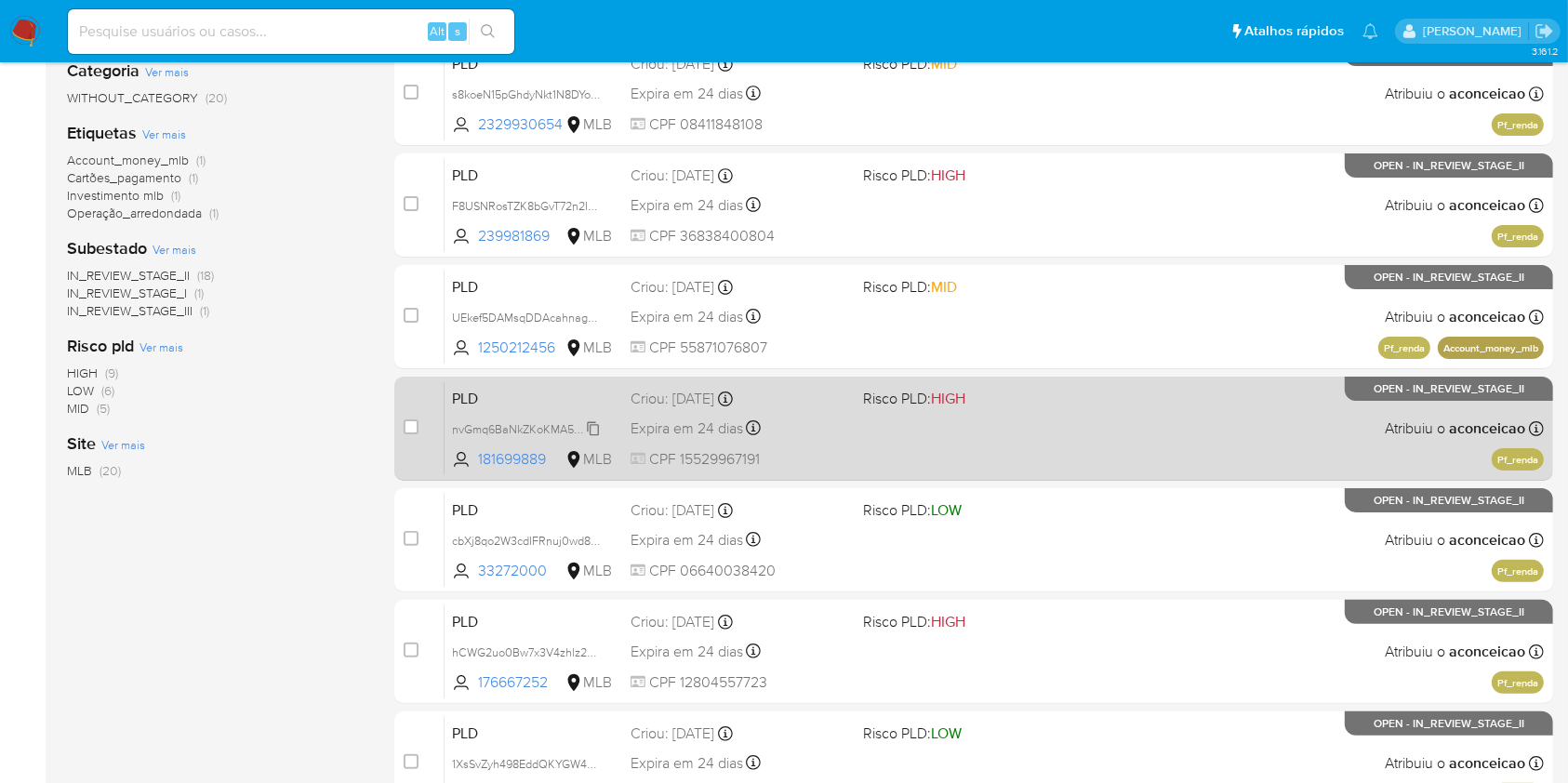
scroll to position [495, 0]
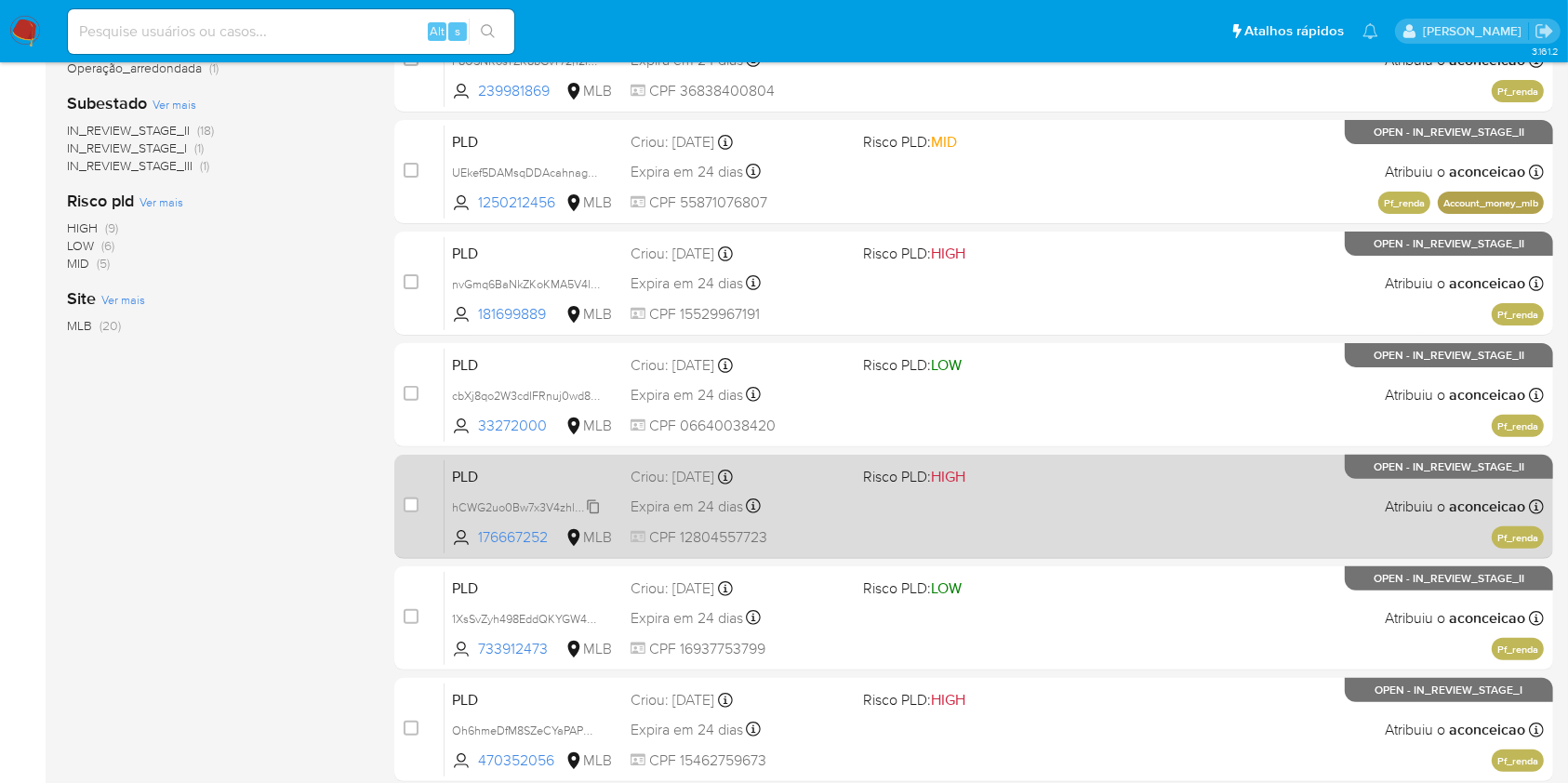
click at [599, 501] on span "hCWG2uo0Bw7x3V4zhlz2SBvq" at bounding box center [532, 505] width 161 height 20
click at [881, 504] on span at bounding box center [971, 506] width 216 height 4
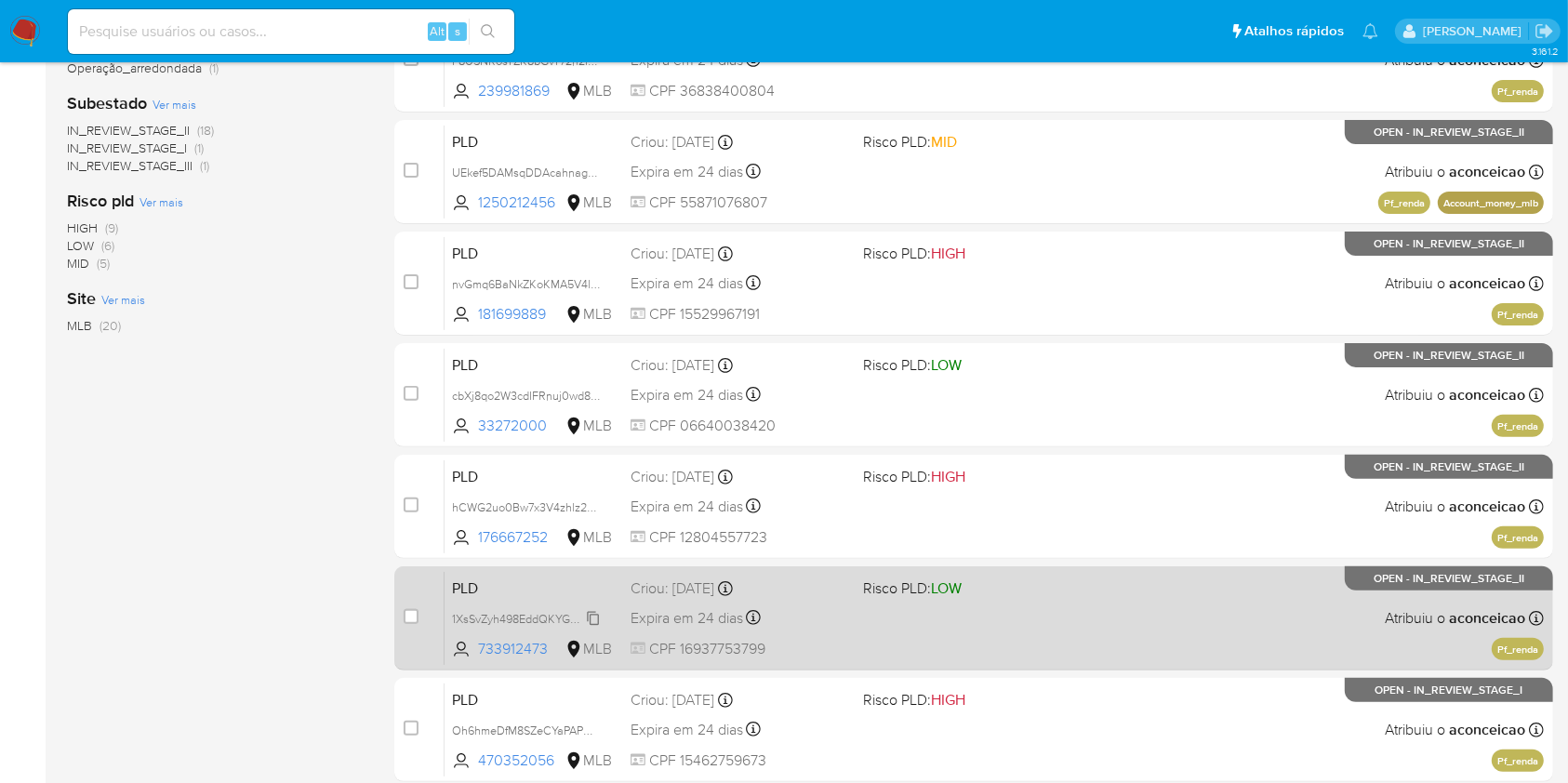
click at [592, 614] on span "1XsSvZyh498EddQKYGW4Dl6s" at bounding box center [531, 616] width 158 height 20
click at [845, 639] on span "CPF 16937753799" at bounding box center [738, 649] width 216 height 20
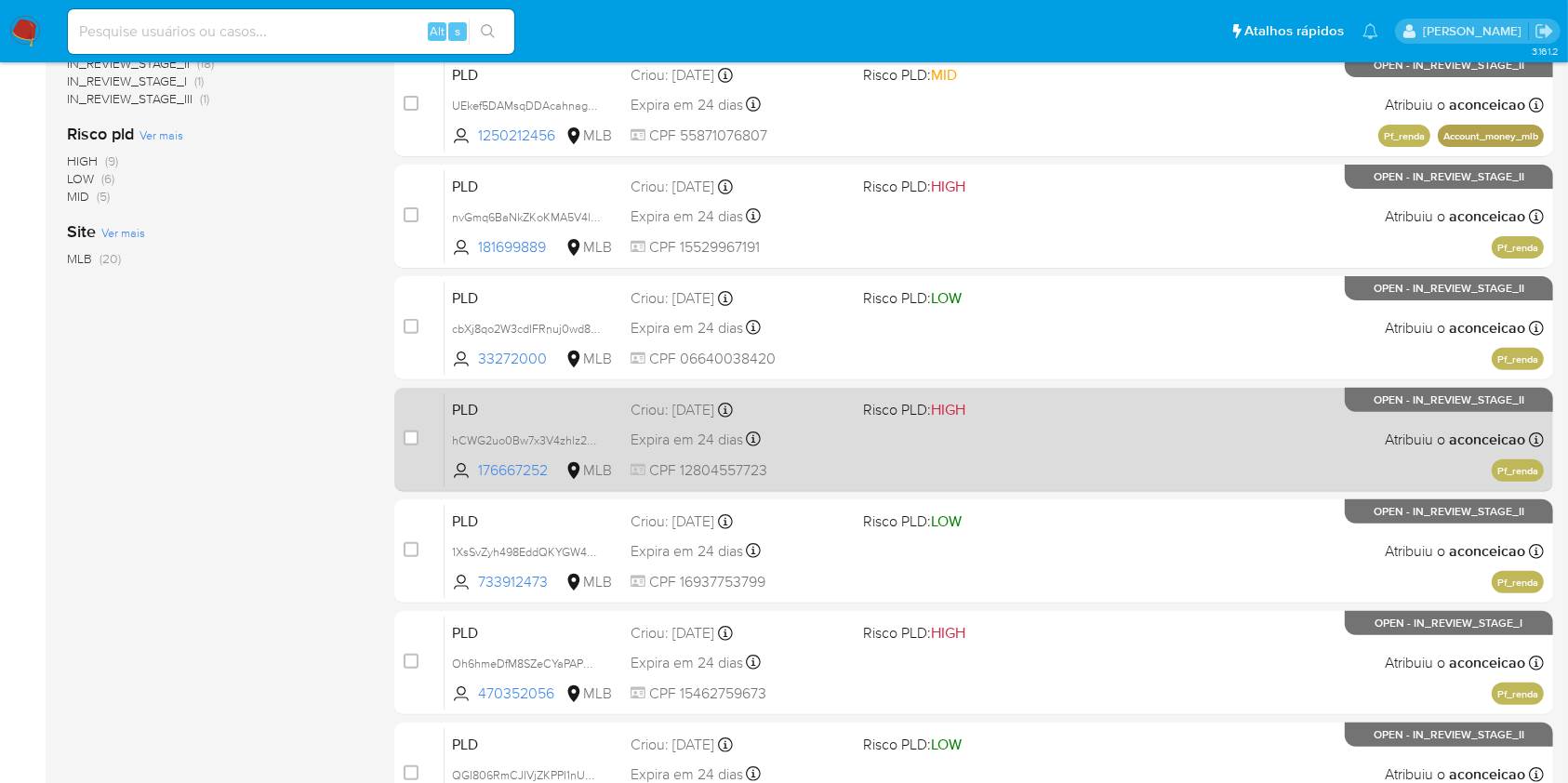
scroll to position [619, 0]
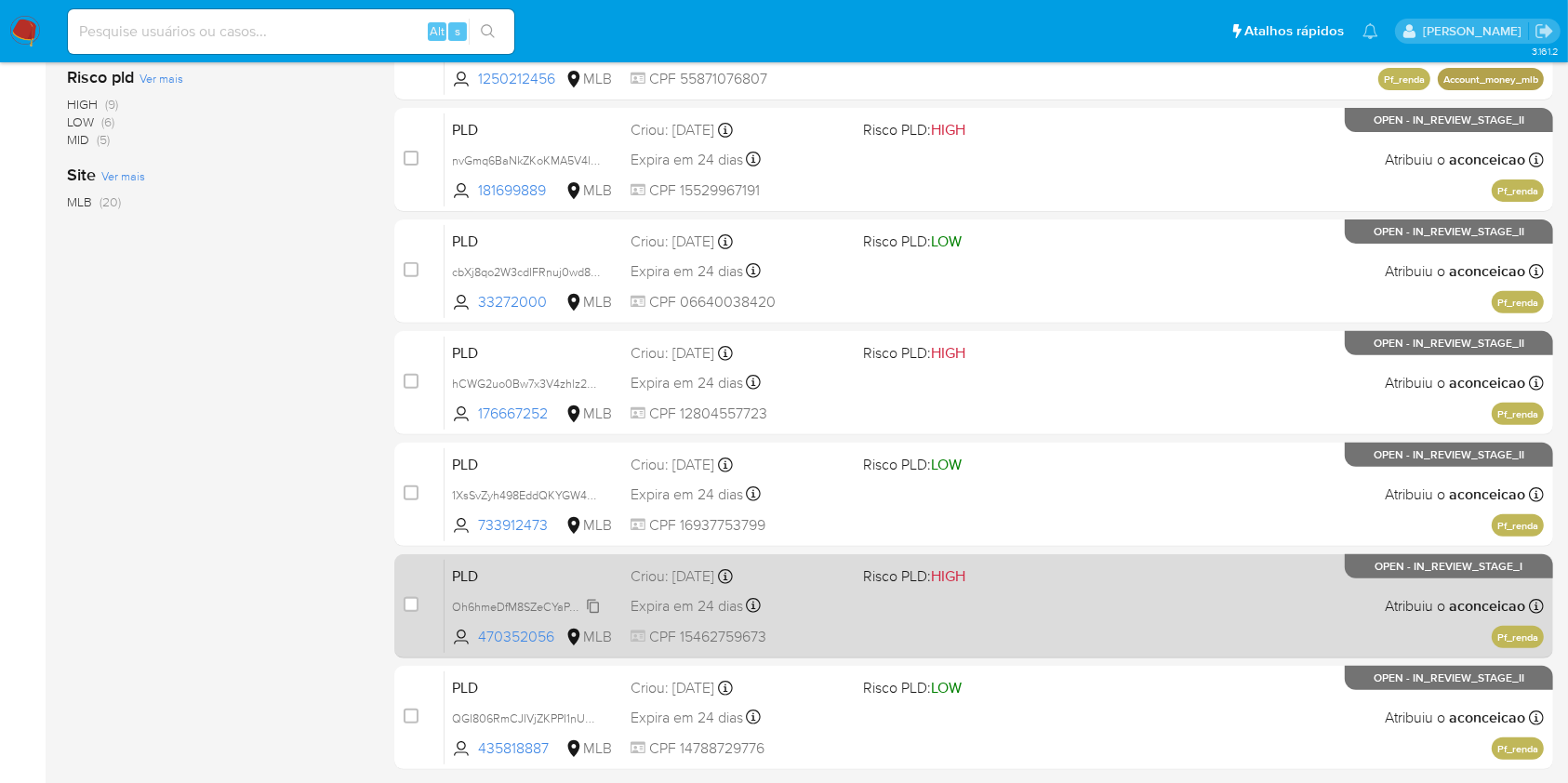
click at [598, 600] on span "Oh6hmeDfM8SZeCYaPAPwVr3q" at bounding box center [533, 605] width 164 height 20
click at [854, 630] on div "PLD Oh6hmeDfM8SZeCYaPAPwVr3q Copiado Copiado 470352056 MLB Risco PLD: HIGH Crio…" at bounding box center [995, 606] width 1099 height 94
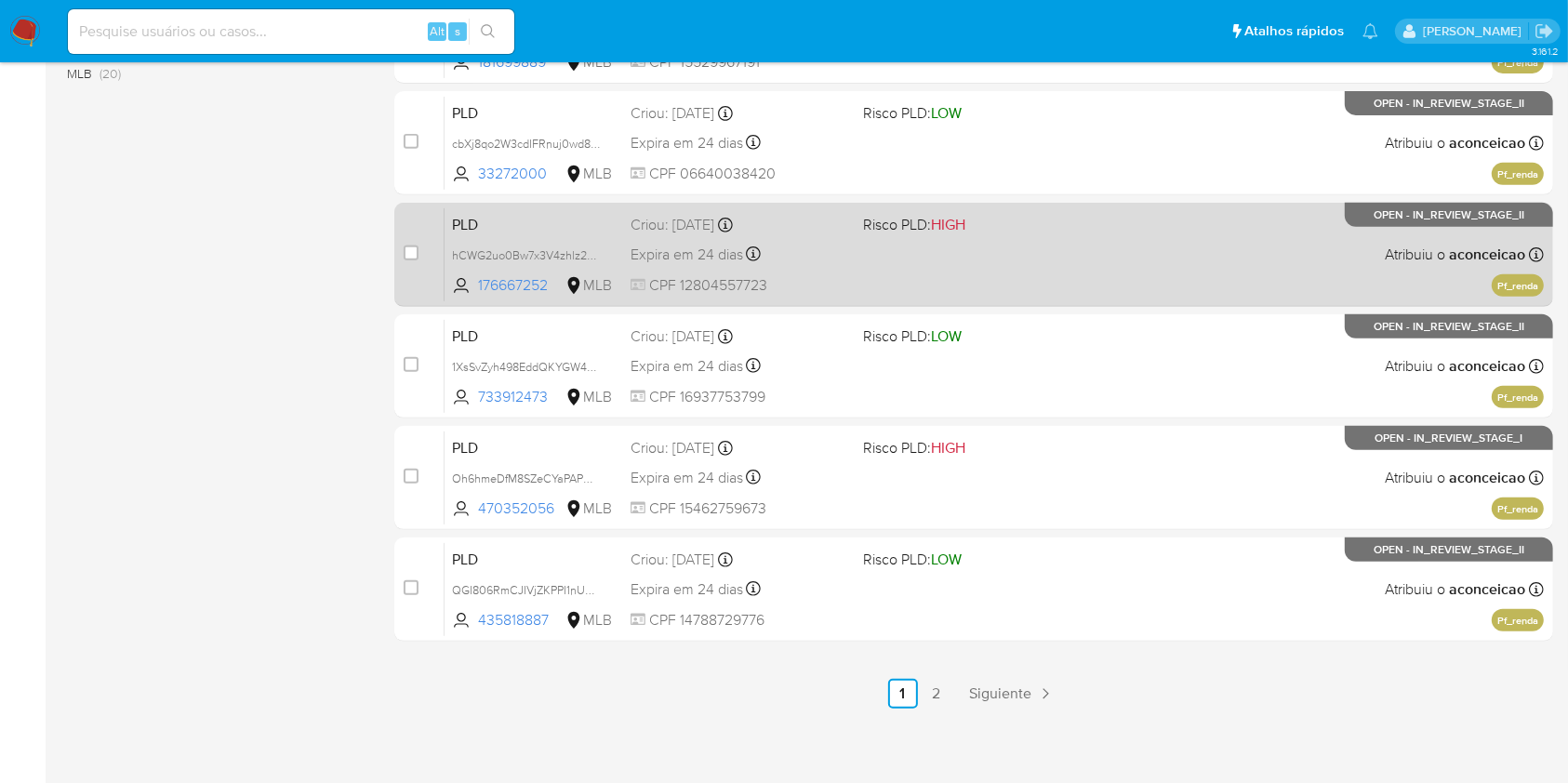
scroll to position [752, 0]
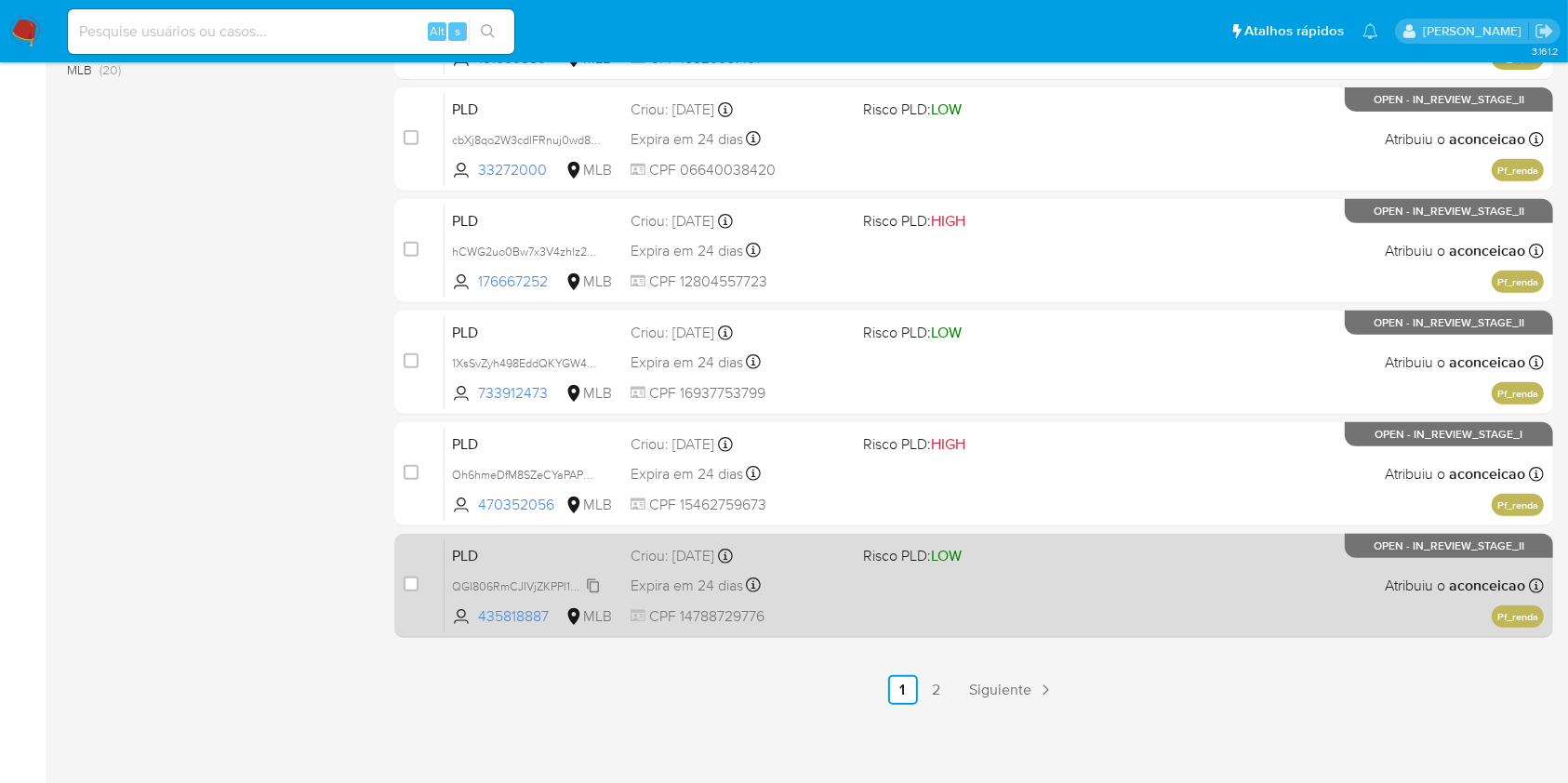
click at [592, 586] on span "QGI806RmCJIVjZKPPI1nUBSM" at bounding box center [530, 584] width 156 height 20
click at [874, 592] on div "PLD QGI806RmCJIVjZKPPI1nUBSM Copiado Copiado 435818887 MLB Risco PLD: LOW Criou…" at bounding box center [995, 585] width 1099 height 94
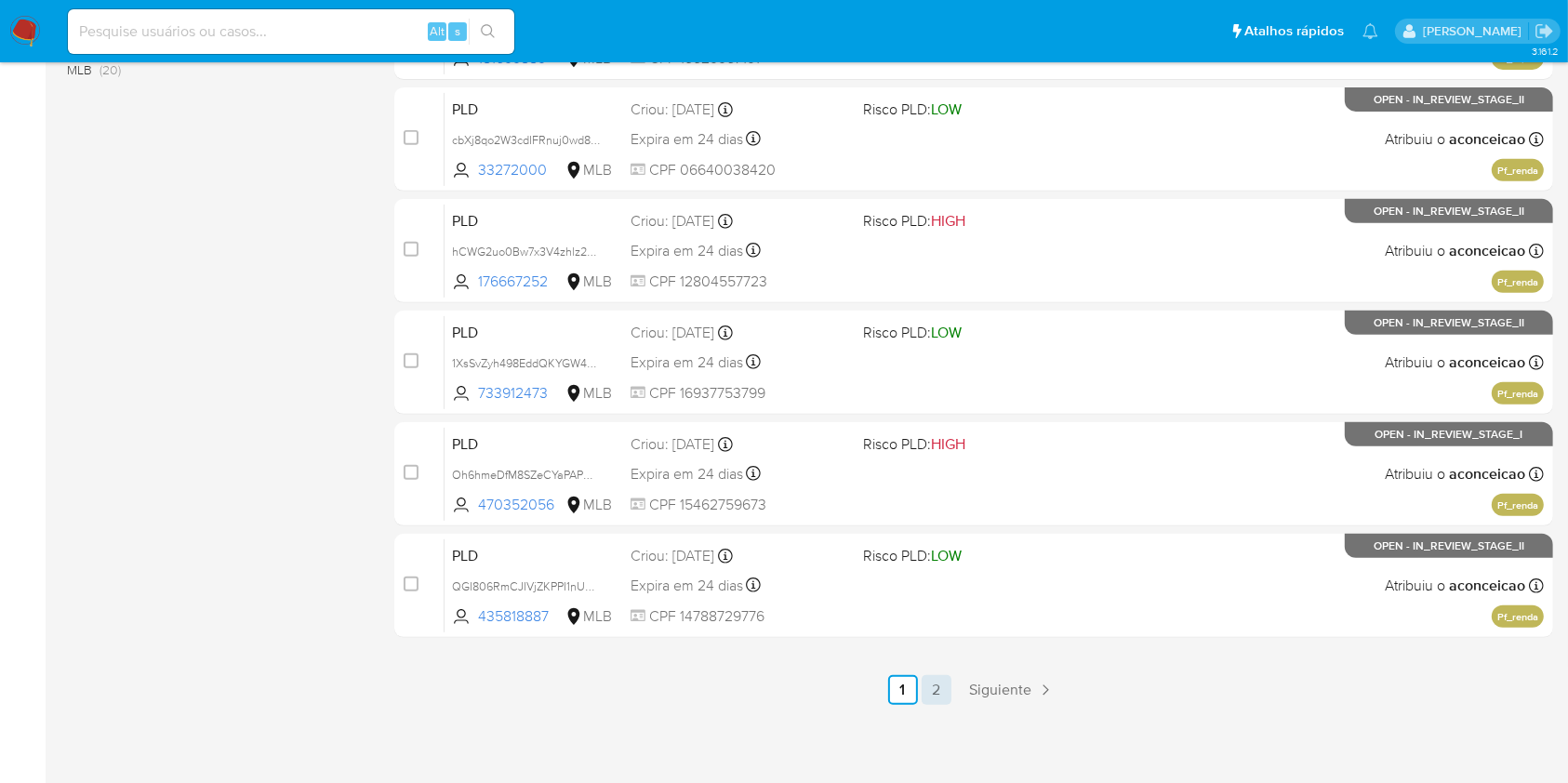
click at [935, 687] on link "2" at bounding box center [935, 690] width 30 height 30
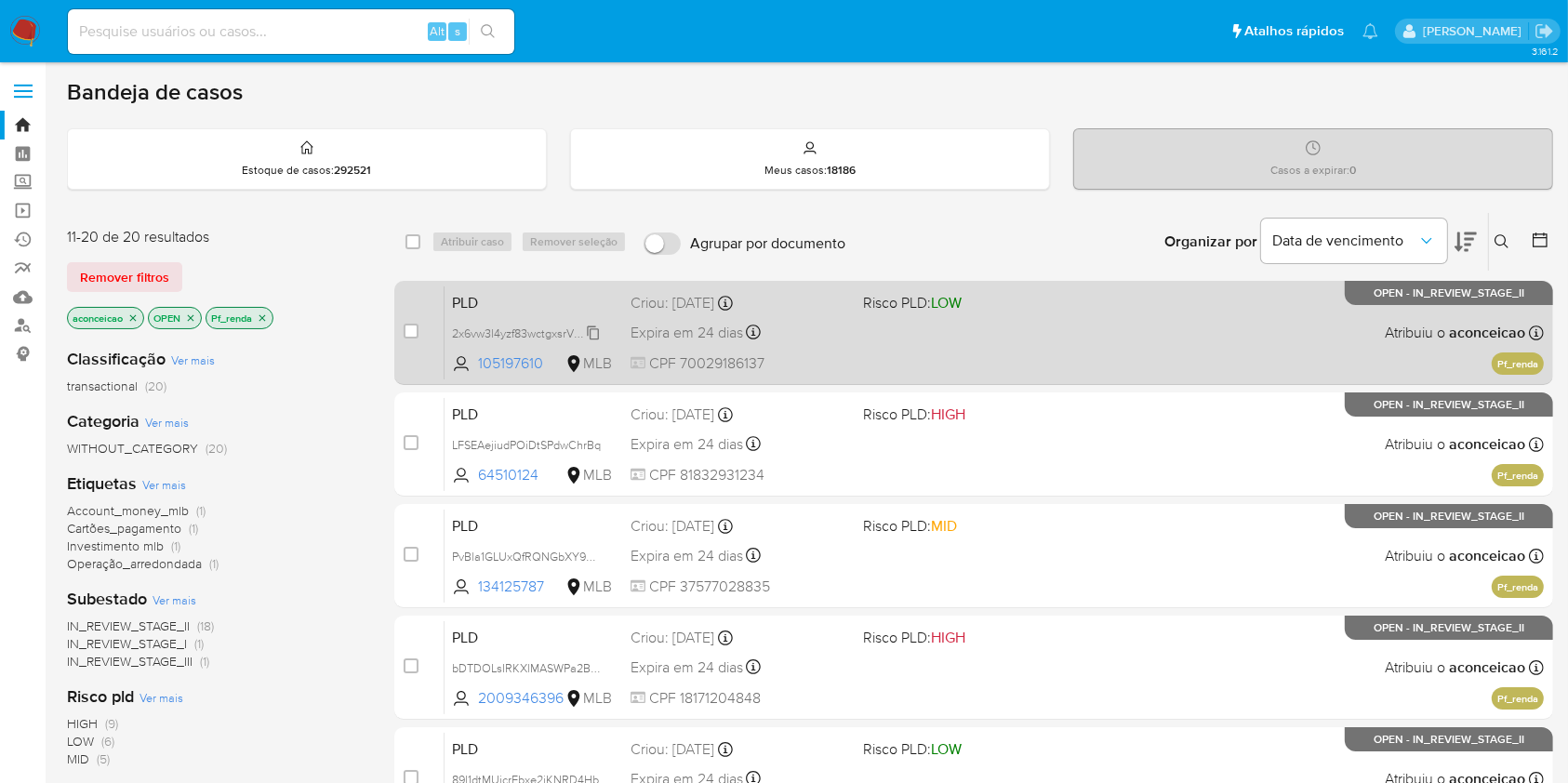
click at [595, 331] on icon at bounding box center [593, 333] width 15 height 15
click at [831, 369] on span "CPF 70029186137" at bounding box center [738, 363] width 216 height 20
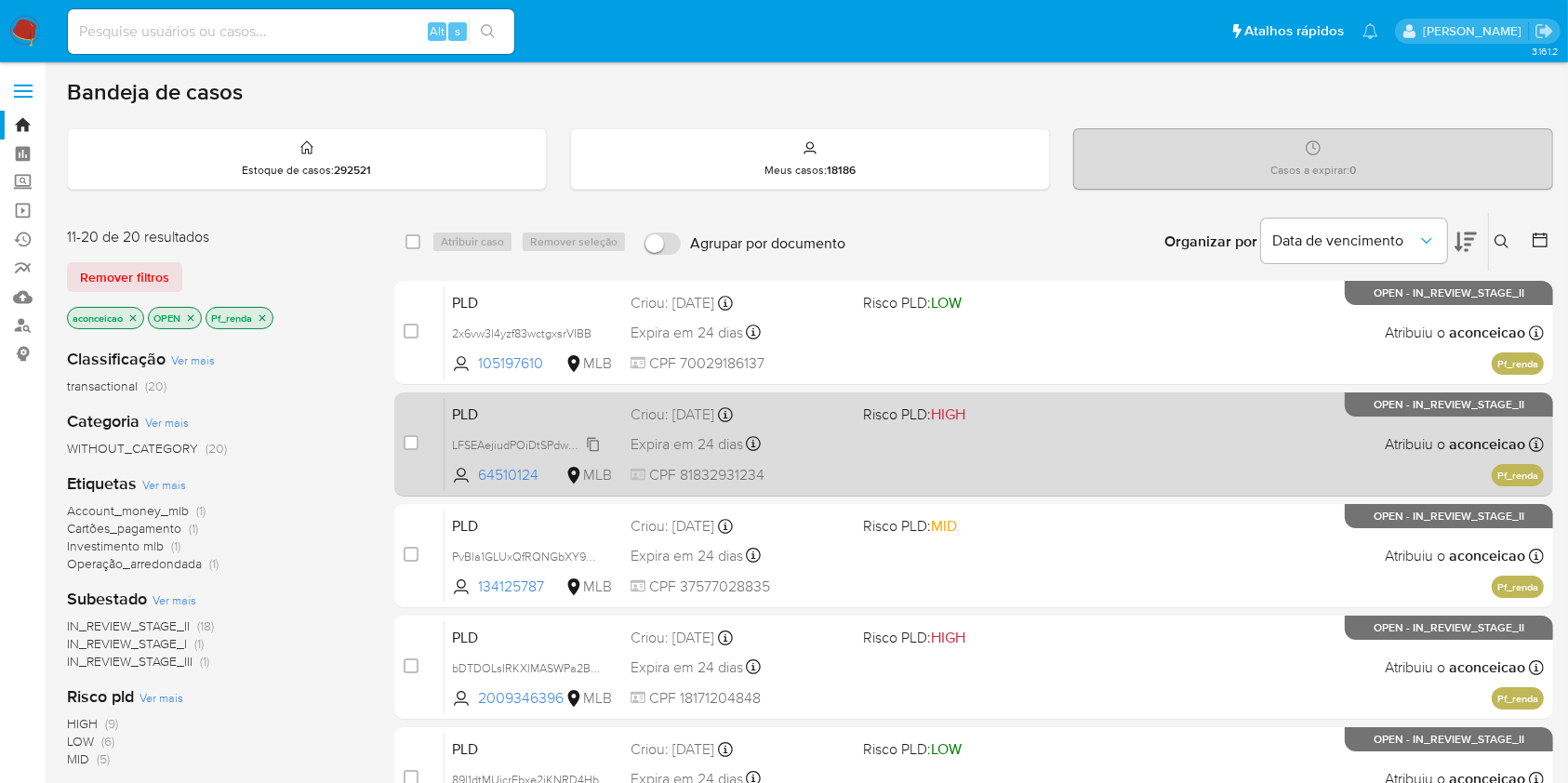
click at [595, 438] on span "LFSEAejiudPOiDtSPdwChrBq" at bounding box center [526, 443] width 149 height 20
click at [808, 488] on div "PLD LFSEAejiudPOiDtSPdwChrBq Copiado Copiado 64510124 MLB Risco PLD: HIGH Criou…" at bounding box center [995, 444] width 1099 height 94
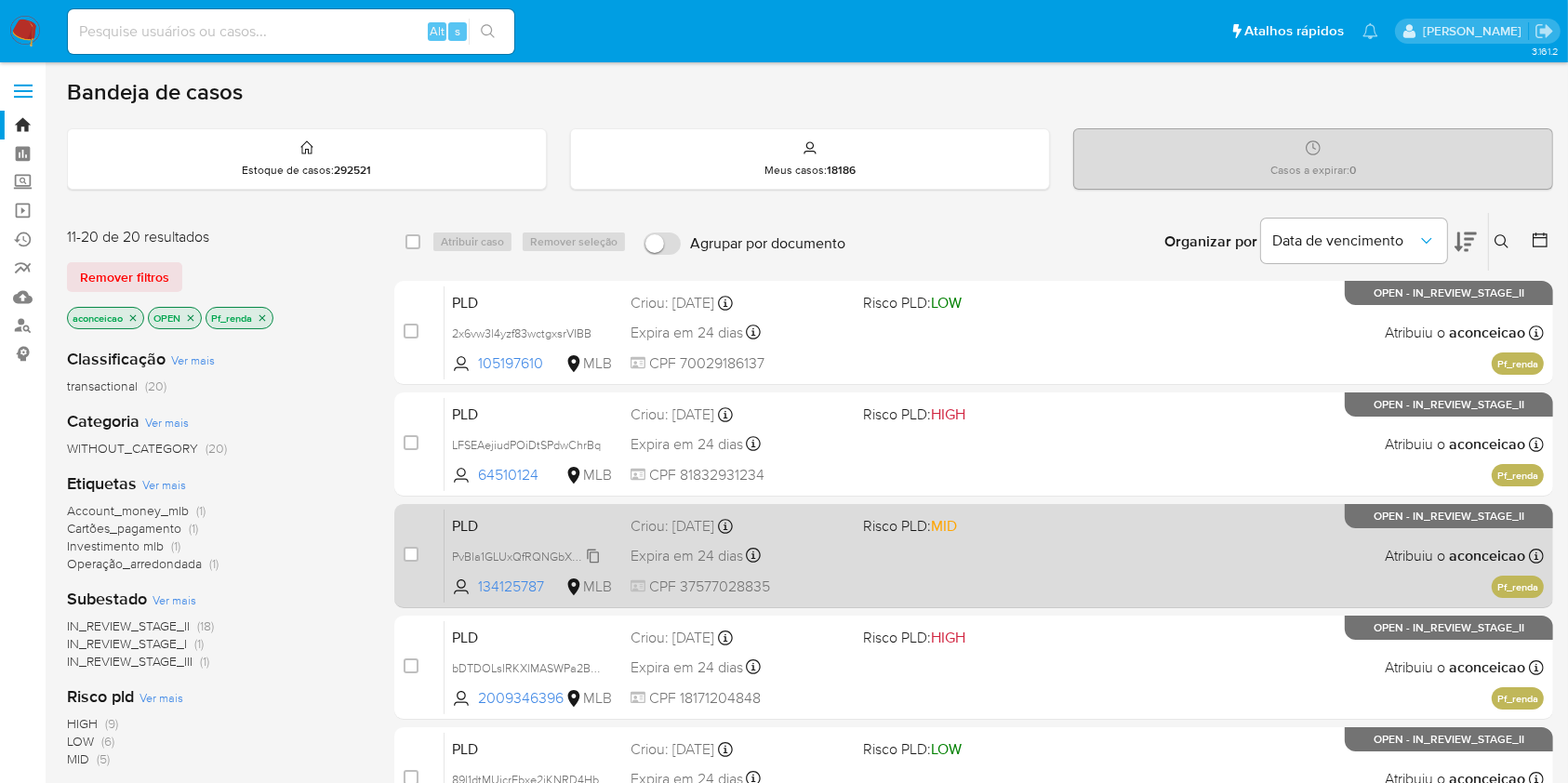
click at [595, 557] on span "PvBla1GLUxQfRQNGbXY94sAW" at bounding box center [533, 554] width 163 height 20
click at [837, 559] on div "Expira em 24 dias Expira em 27/10/2025 00:20:34" at bounding box center [738, 555] width 216 height 25
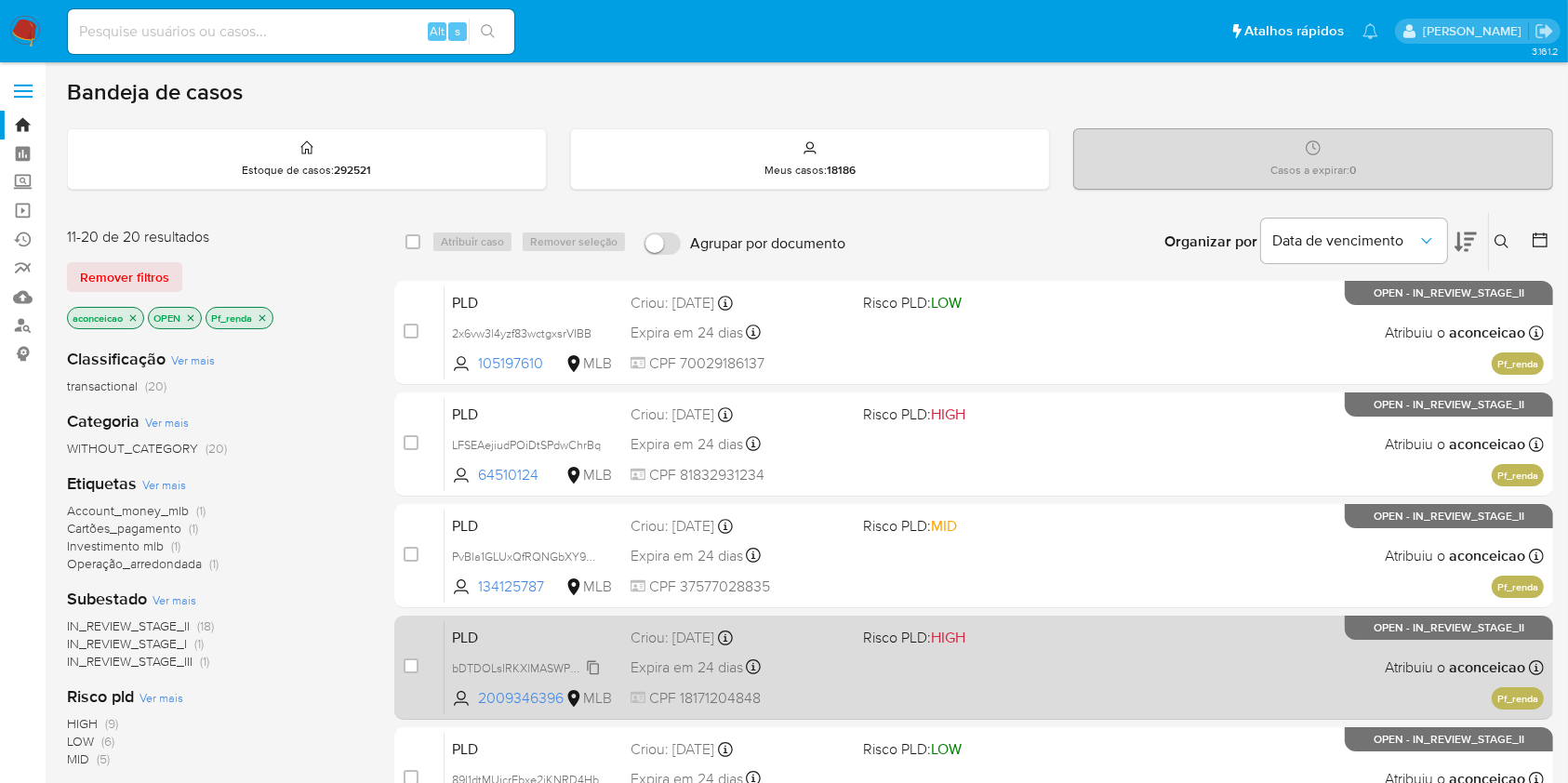
click at [597, 665] on span "bDTDOLsIRKXlMASWPa2B1bKo" at bounding box center [533, 666] width 163 height 20
click at [836, 683] on div "PLD bDTDOLsIRKXlMASWPa2B1bKo Copiado Copiado 2009346396 MLB Risco PLD: HIGH Cri…" at bounding box center [995, 667] width 1099 height 94
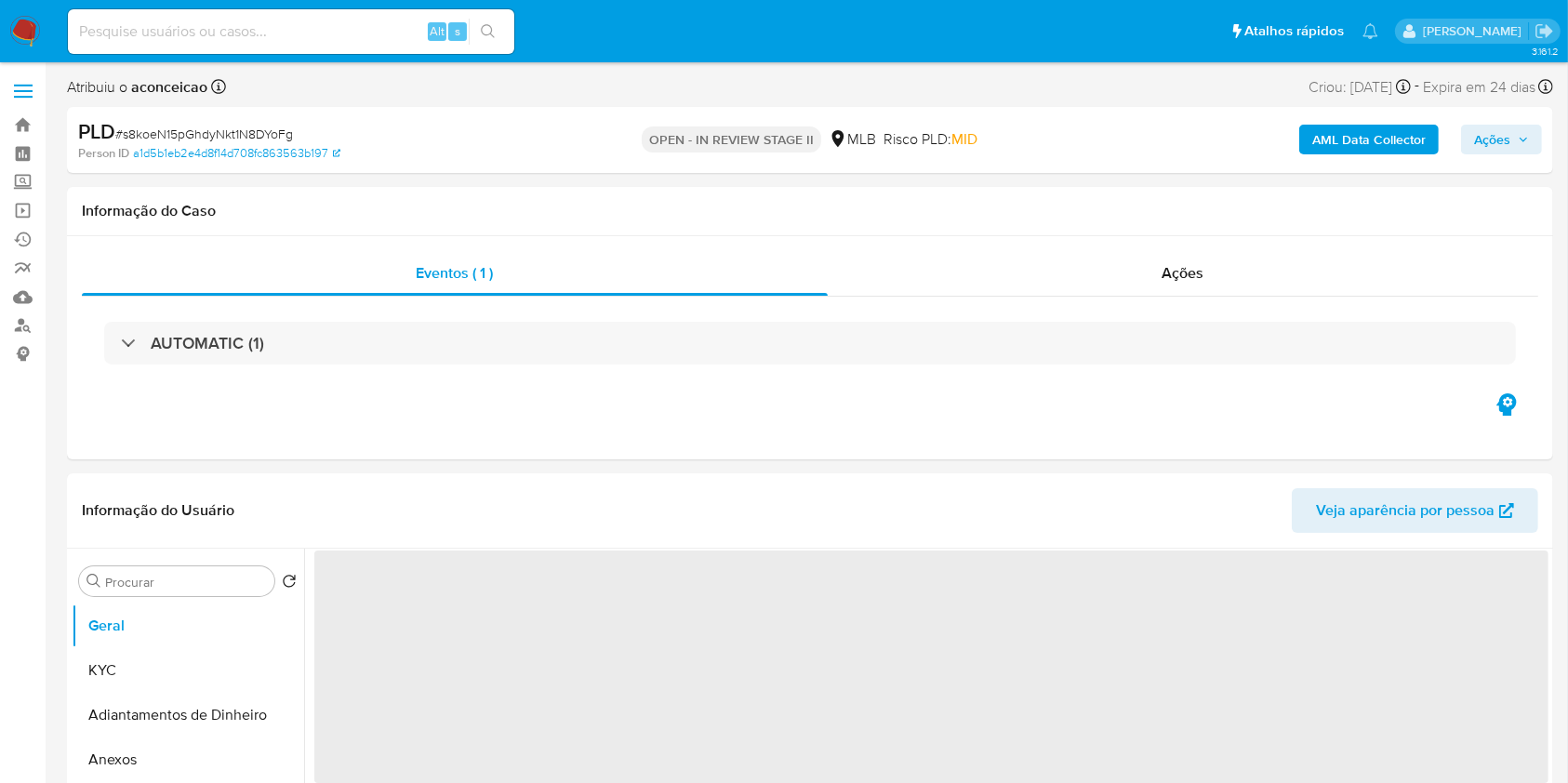
select select "10"
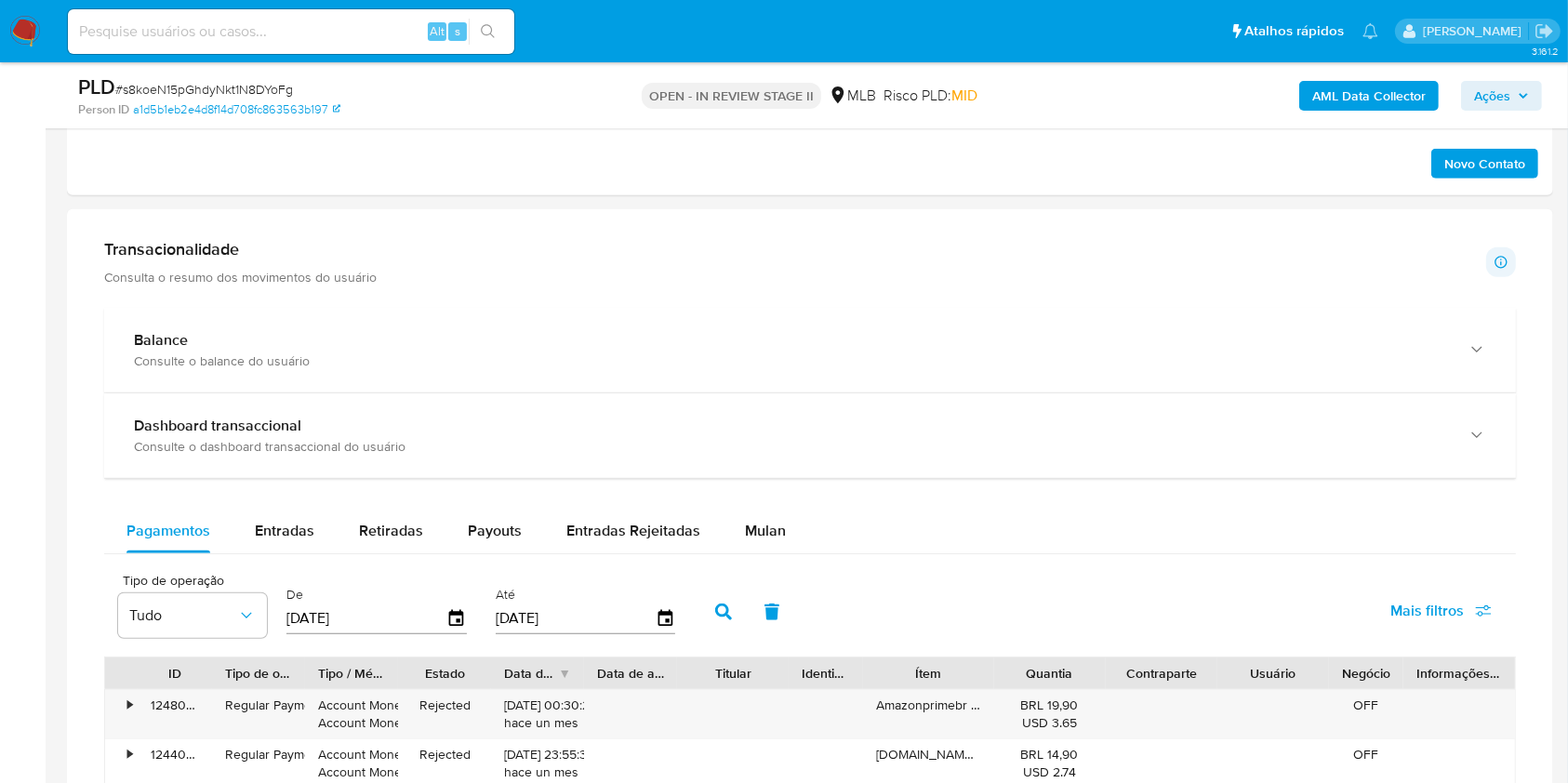
scroll to position [1363, 0]
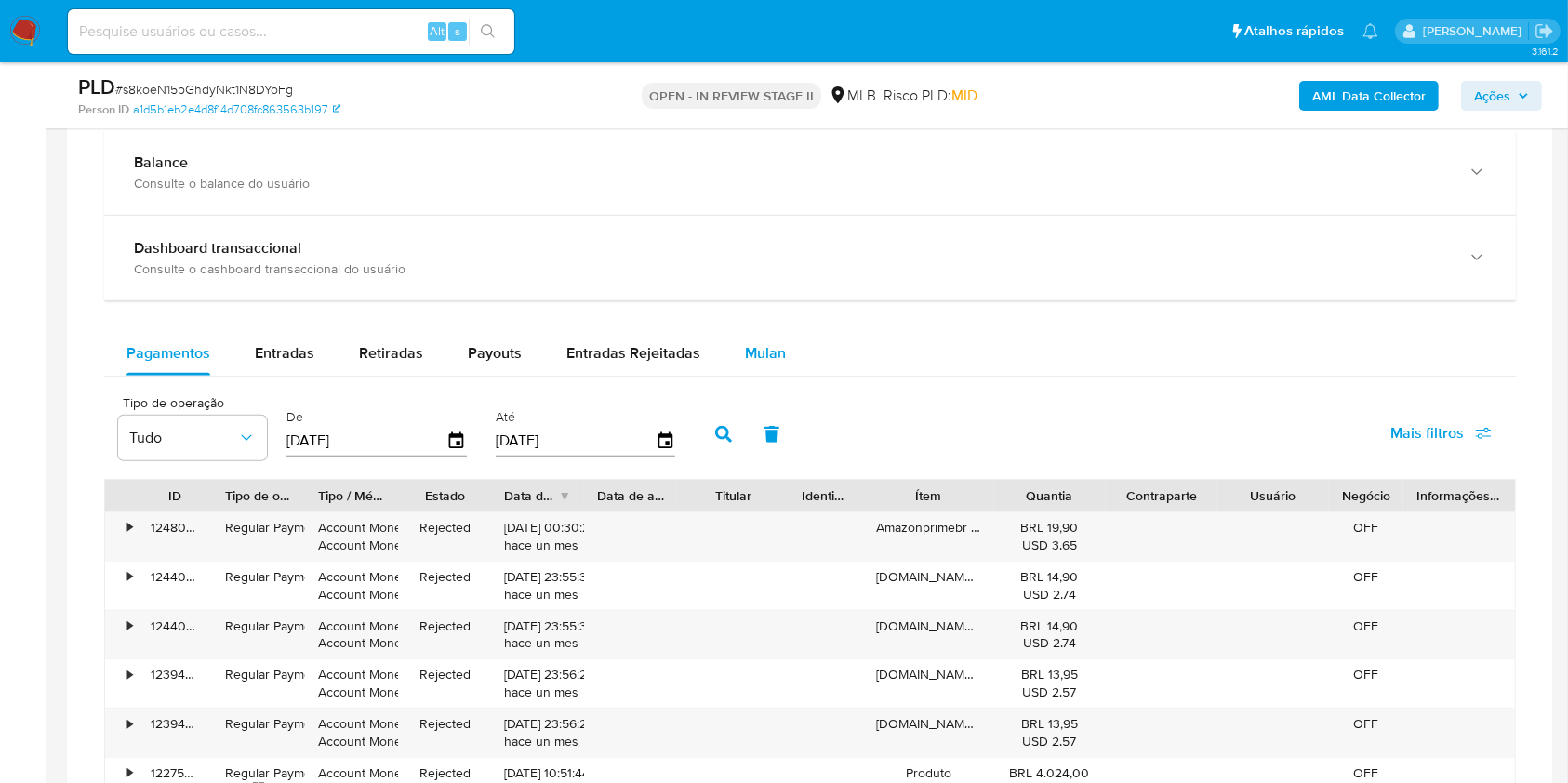
click at [745, 342] on span "Mulan" at bounding box center [765, 352] width 41 height 21
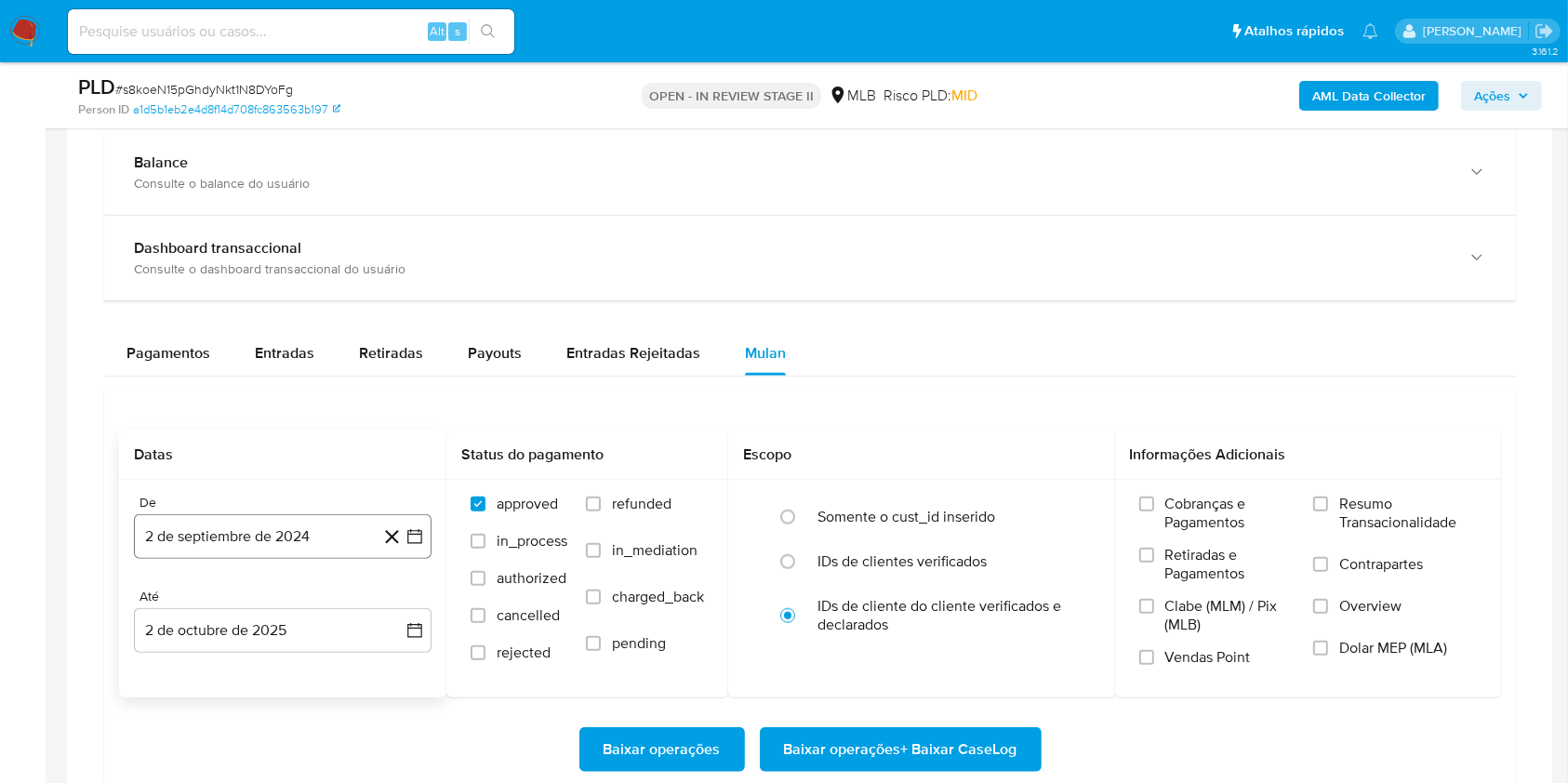
click at [301, 552] on button "2 de septiembre de 2024" at bounding box center [283, 536] width 297 height 45
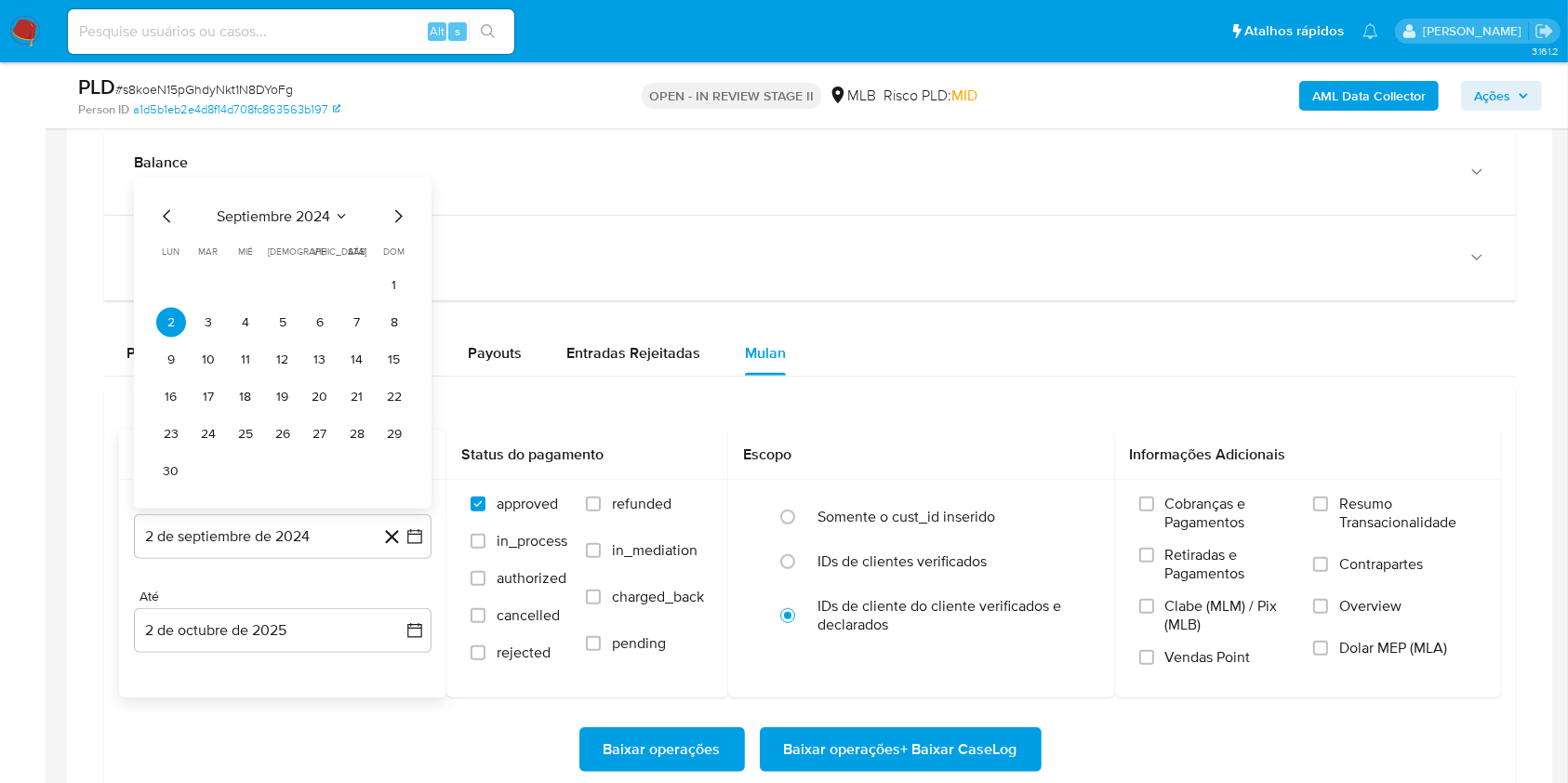
click at [322, 220] on span "septiembre 2024" at bounding box center [272, 217] width 113 height 19
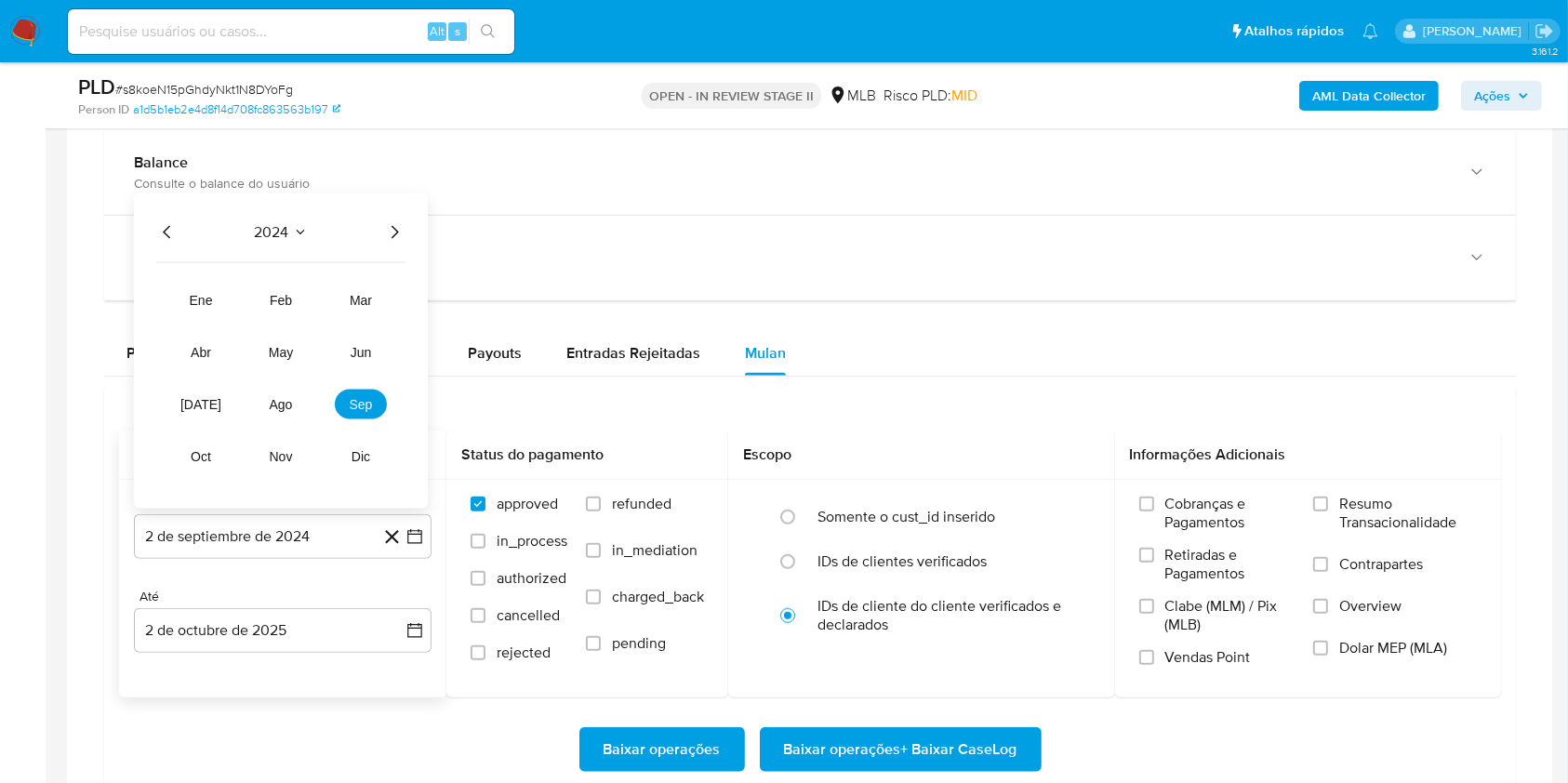
click at [385, 232] on icon "Año siguiente" at bounding box center [393, 231] width 22 height 22
click at [291, 406] on span "ago" at bounding box center [281, 405] width 23 height 15
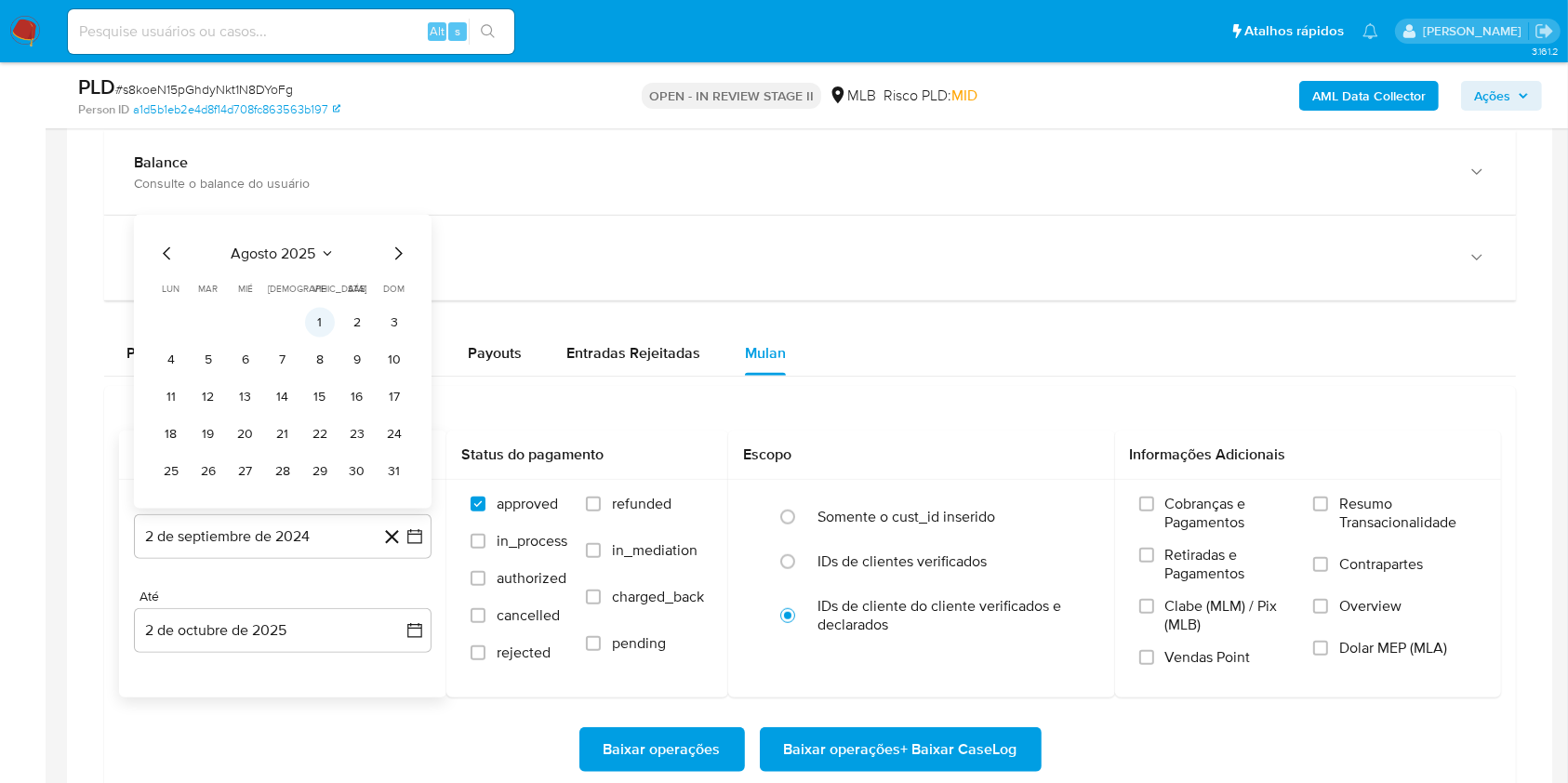
click at [320, 320] on button "1" at bounding box center [319, 322] width 30 height 30
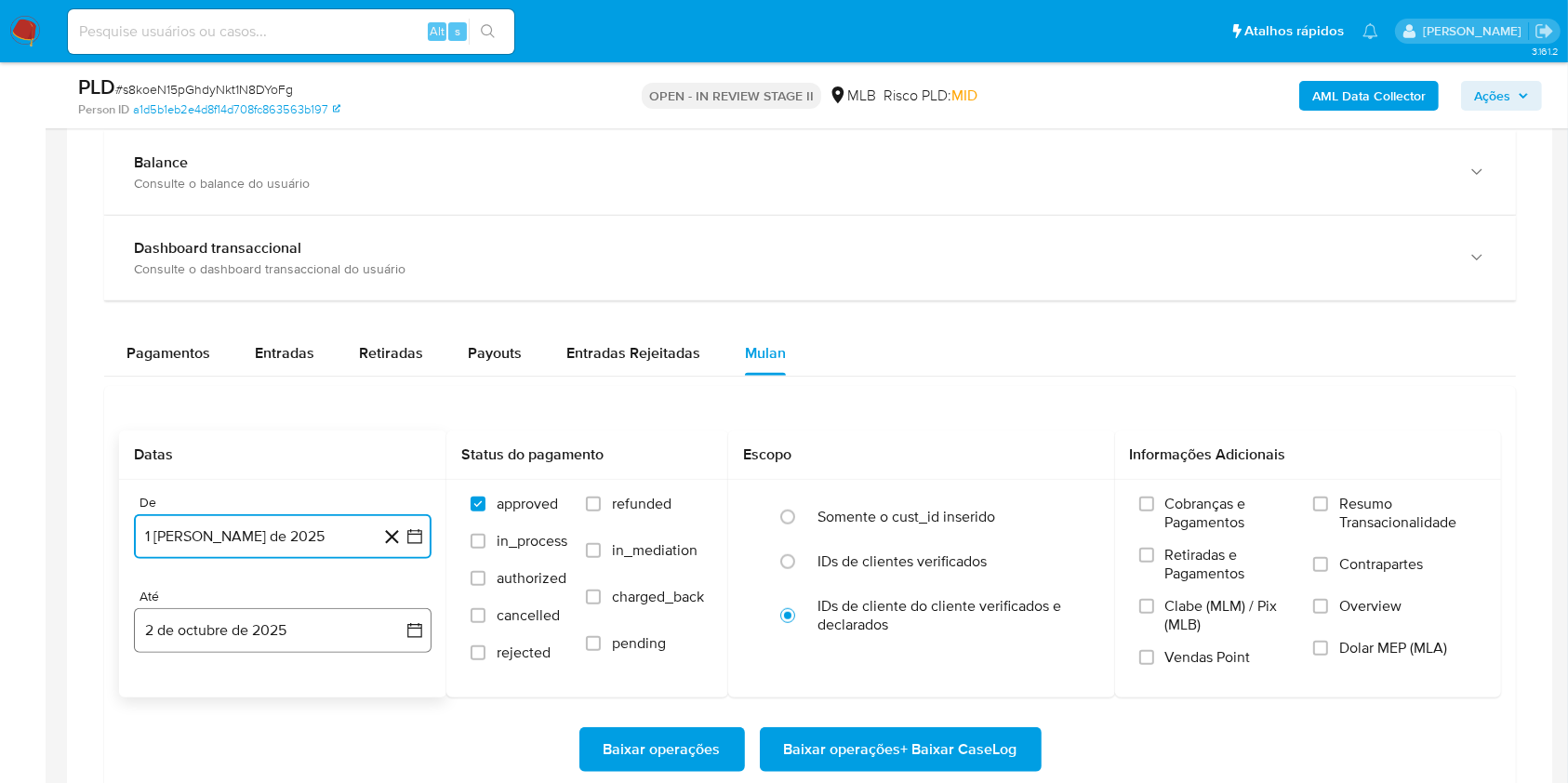
click at [282, 618] on button "2 de octubre de 2025" at bounding box center [283, 630] width 297 height 45
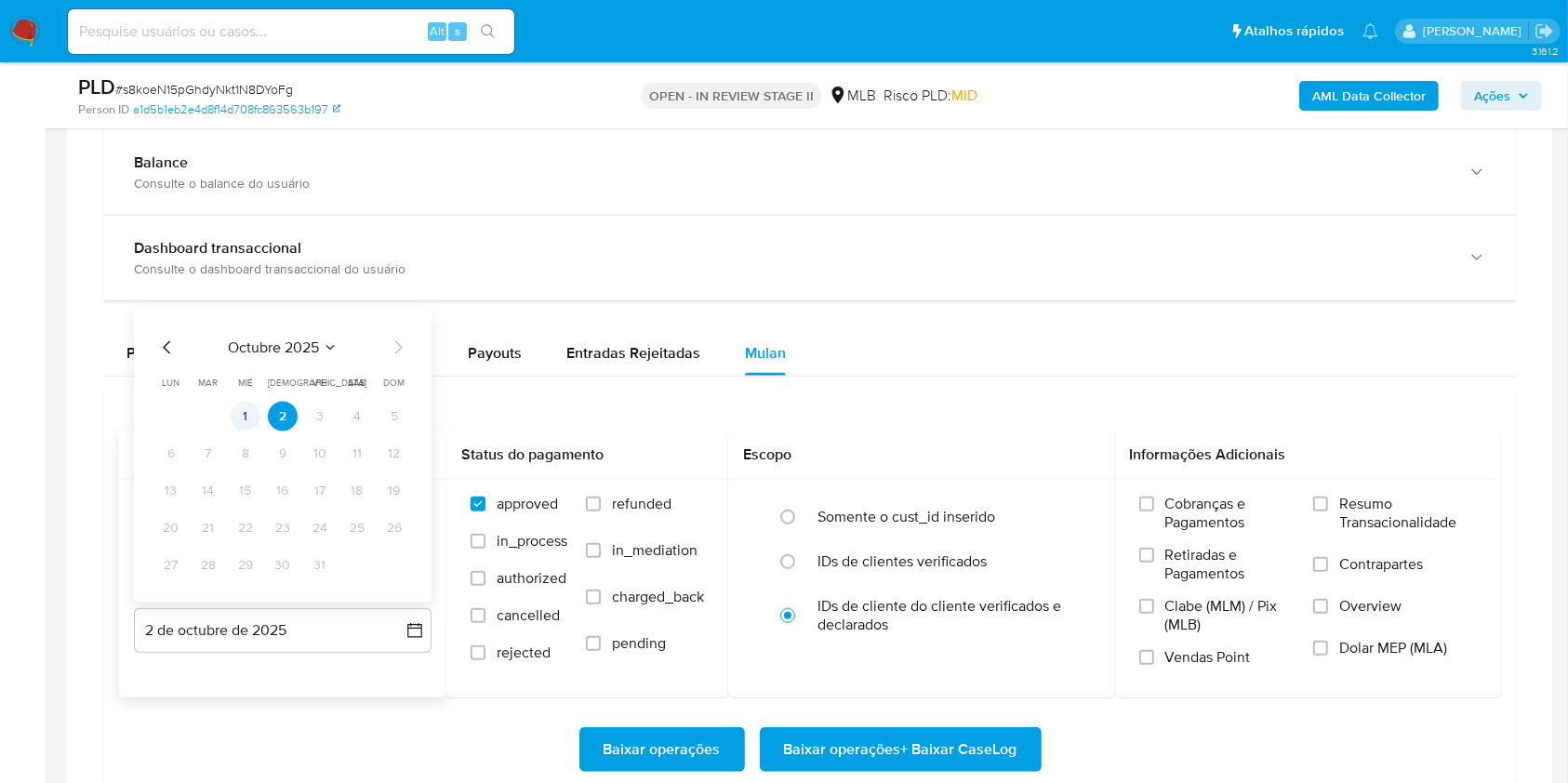
click at [251, 420] on button "1" at bounding box center [245, 416] width 30 height 30
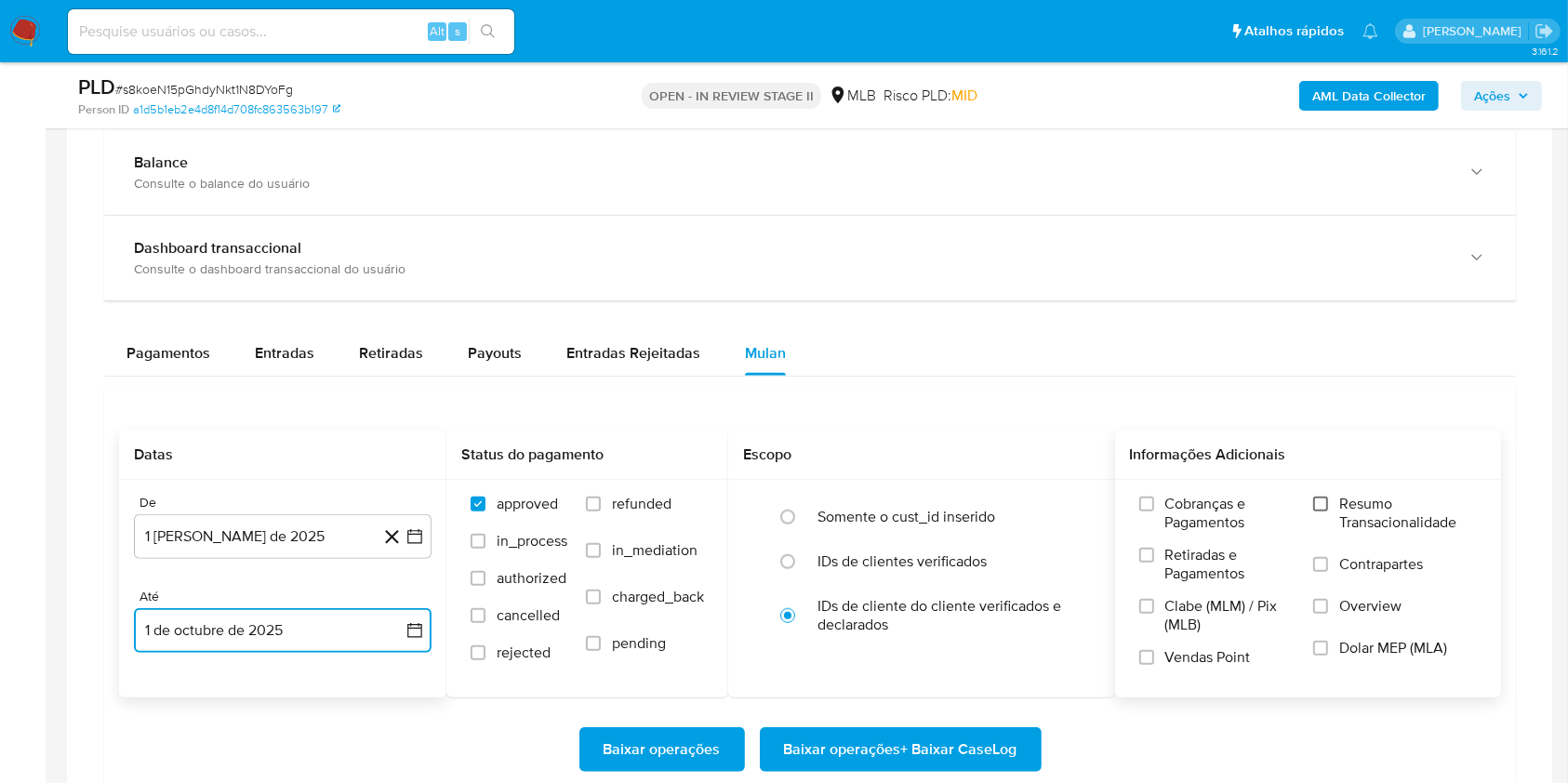
click at [1325, 500] on input "Resumo Transacionalidade" at bounding box center [1320, 504] width 15 height 15
click at [1006, 753] on span "Baixar operações + Baixar CaseLog" at bounding box center [900, 749] width 233 height 41
click at [199, 80] on span "# s8koeN15pGhdyNkt1N8DYoFg" at bounding box center [204, 90] width 177 height 19
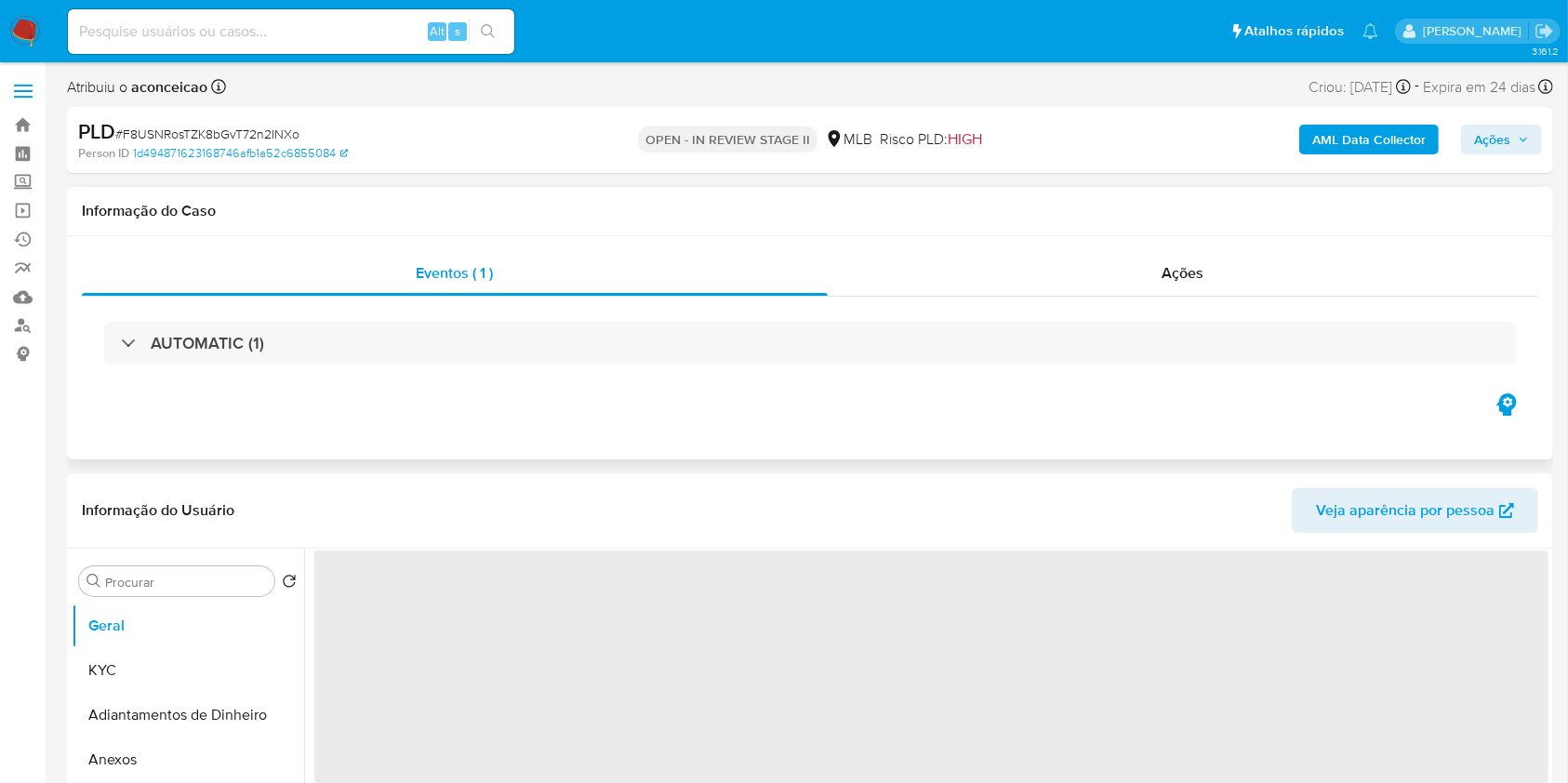
select select "10"
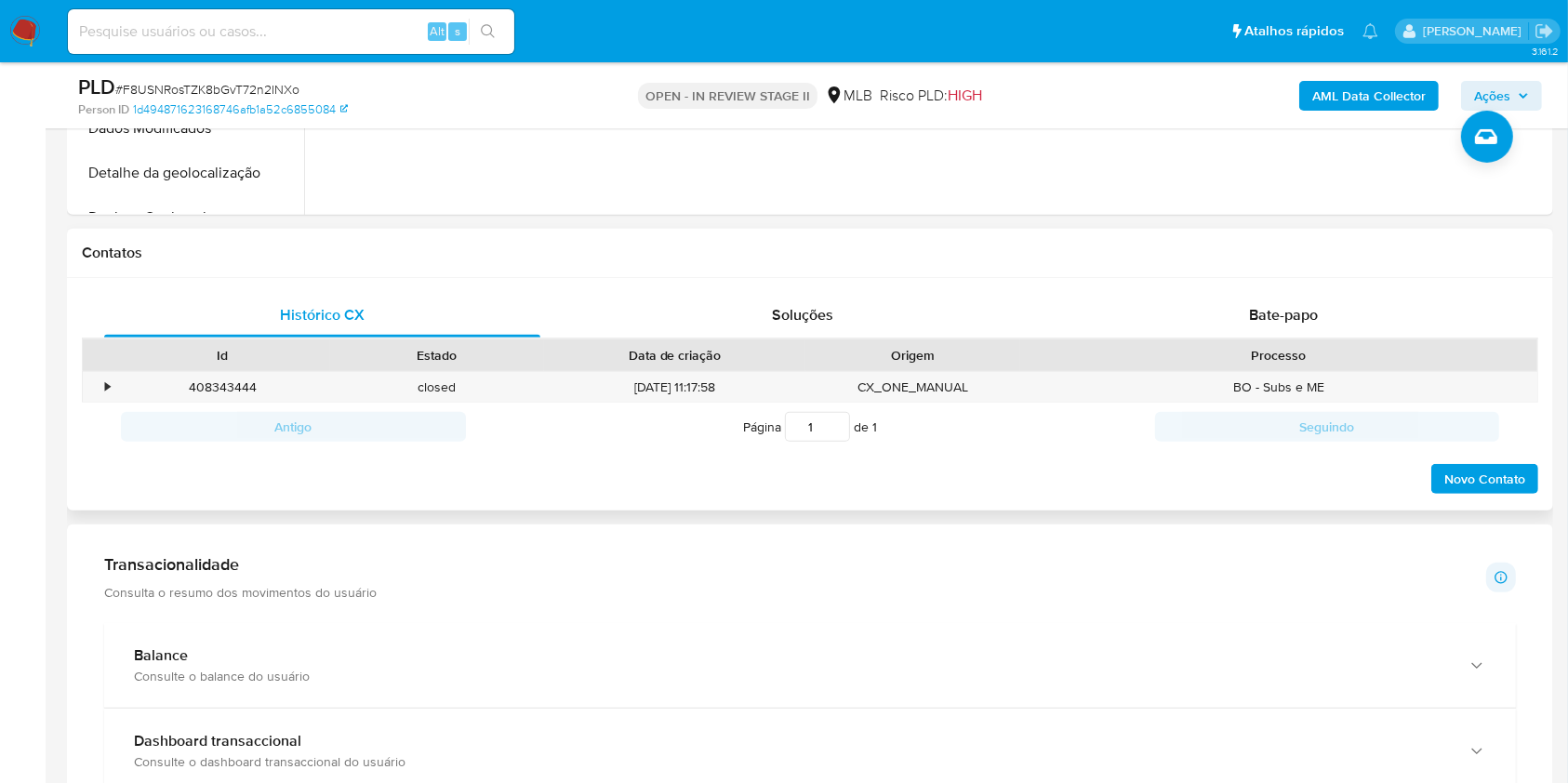
scroll to position [1363, 0]
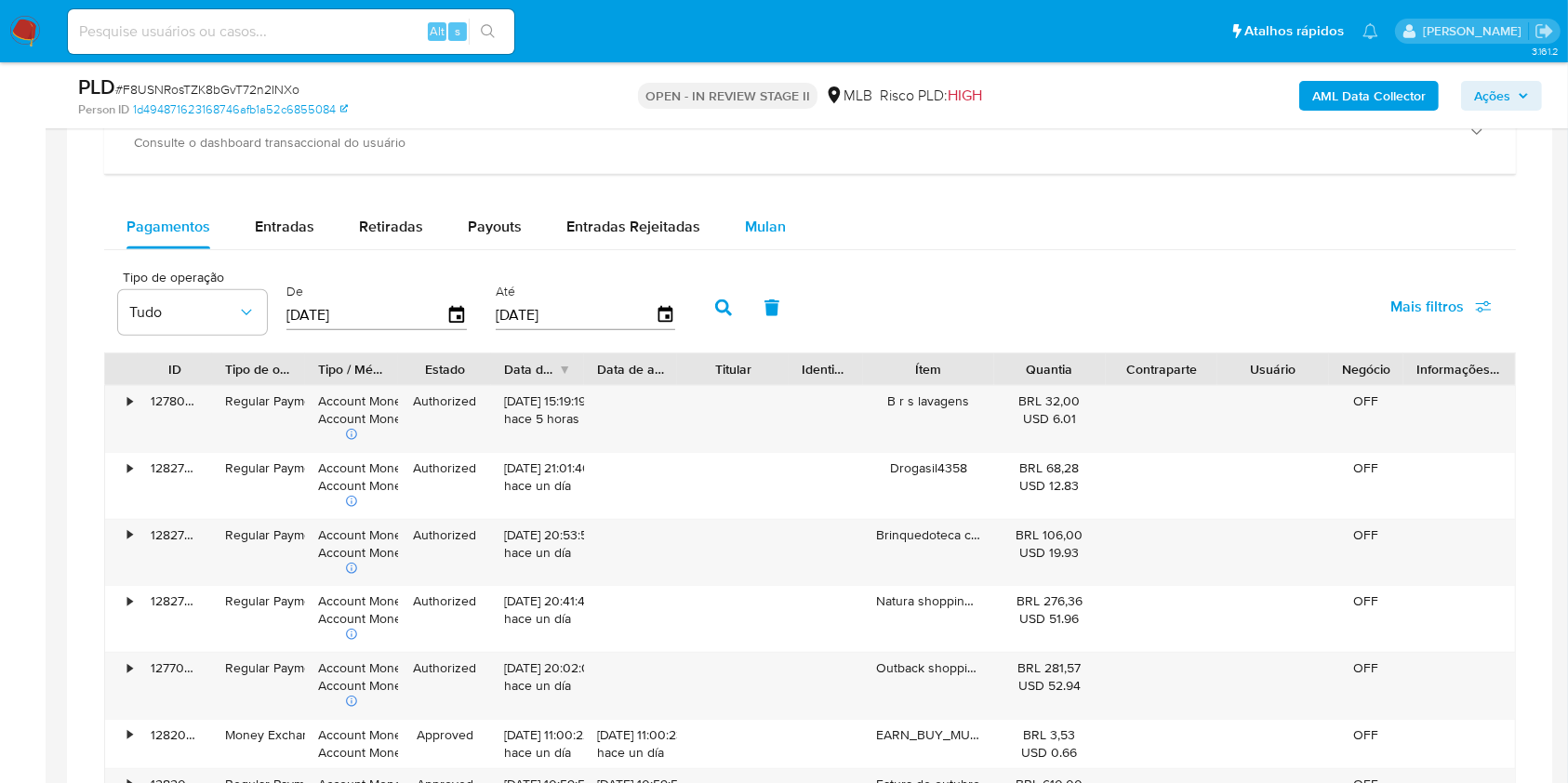
click at [774, 241] on div "Mulan" at bounding box center [765, 227] width 41 height 45
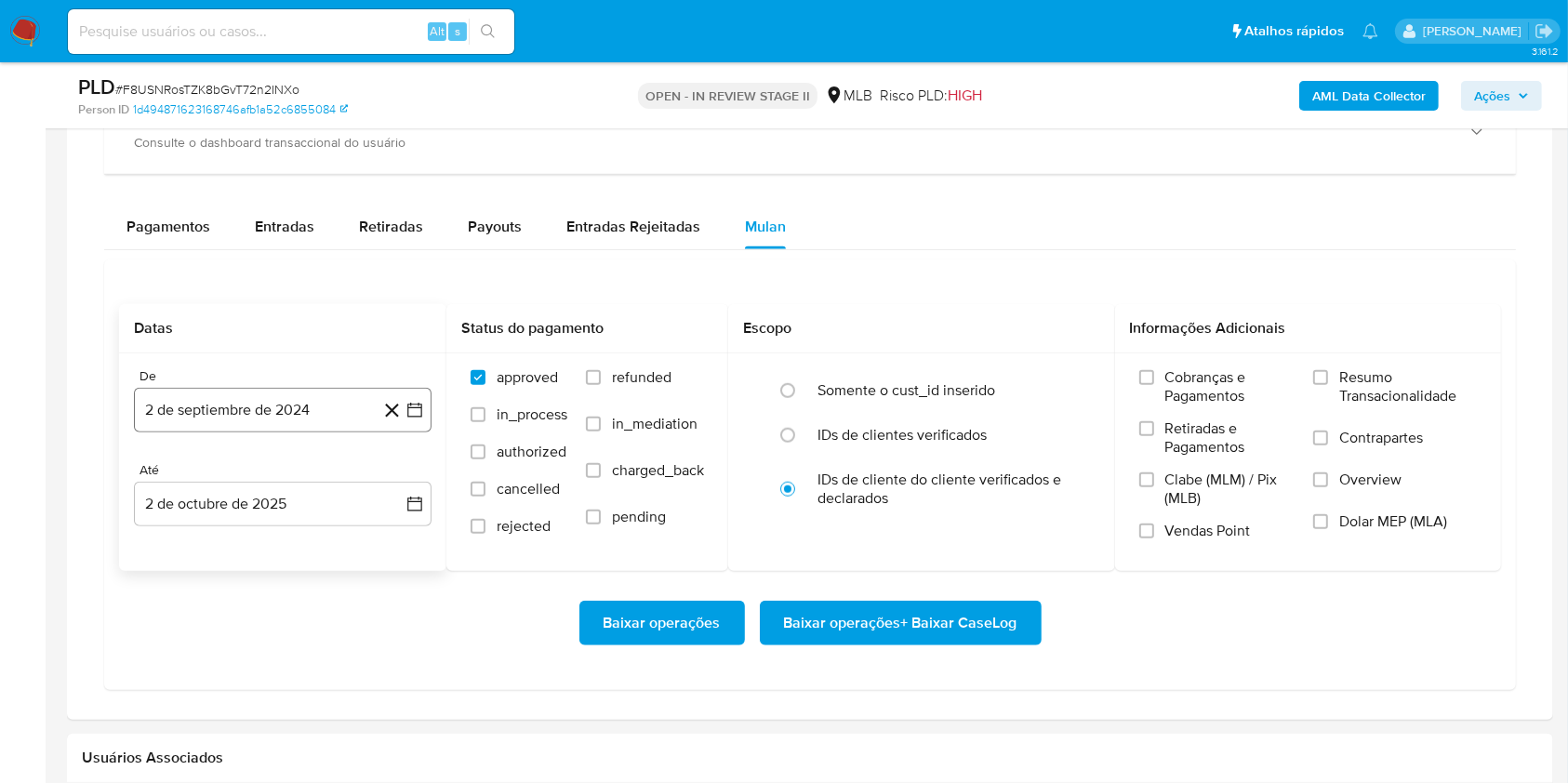
click at [312, 421] on button "2 de septiembre de 2024" at bounding box center [283, 410] width 297 height 45
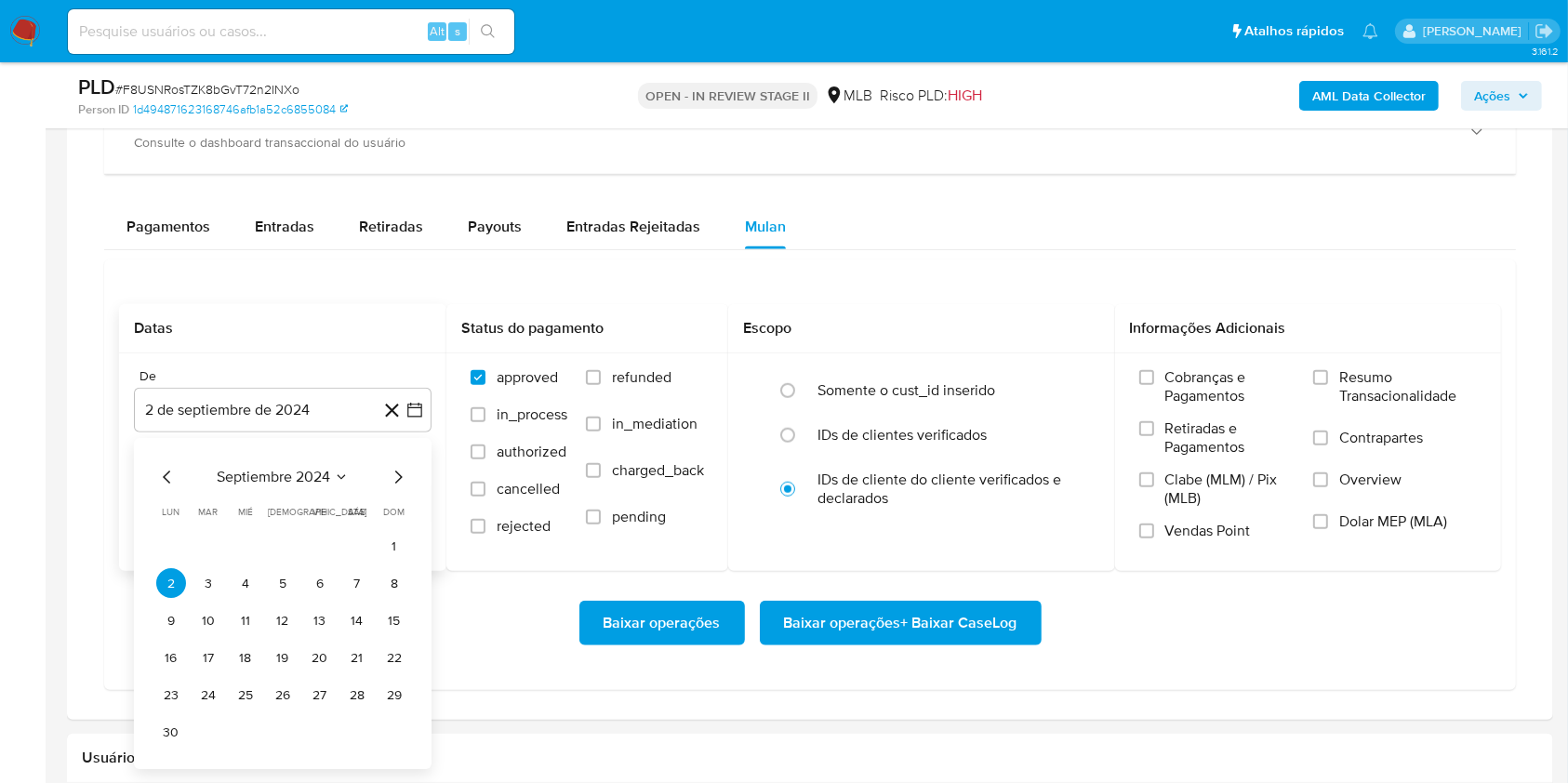
click at [331, 476] on button "septiembre 2024" at bounding box center [282, 478] width 132 height 19
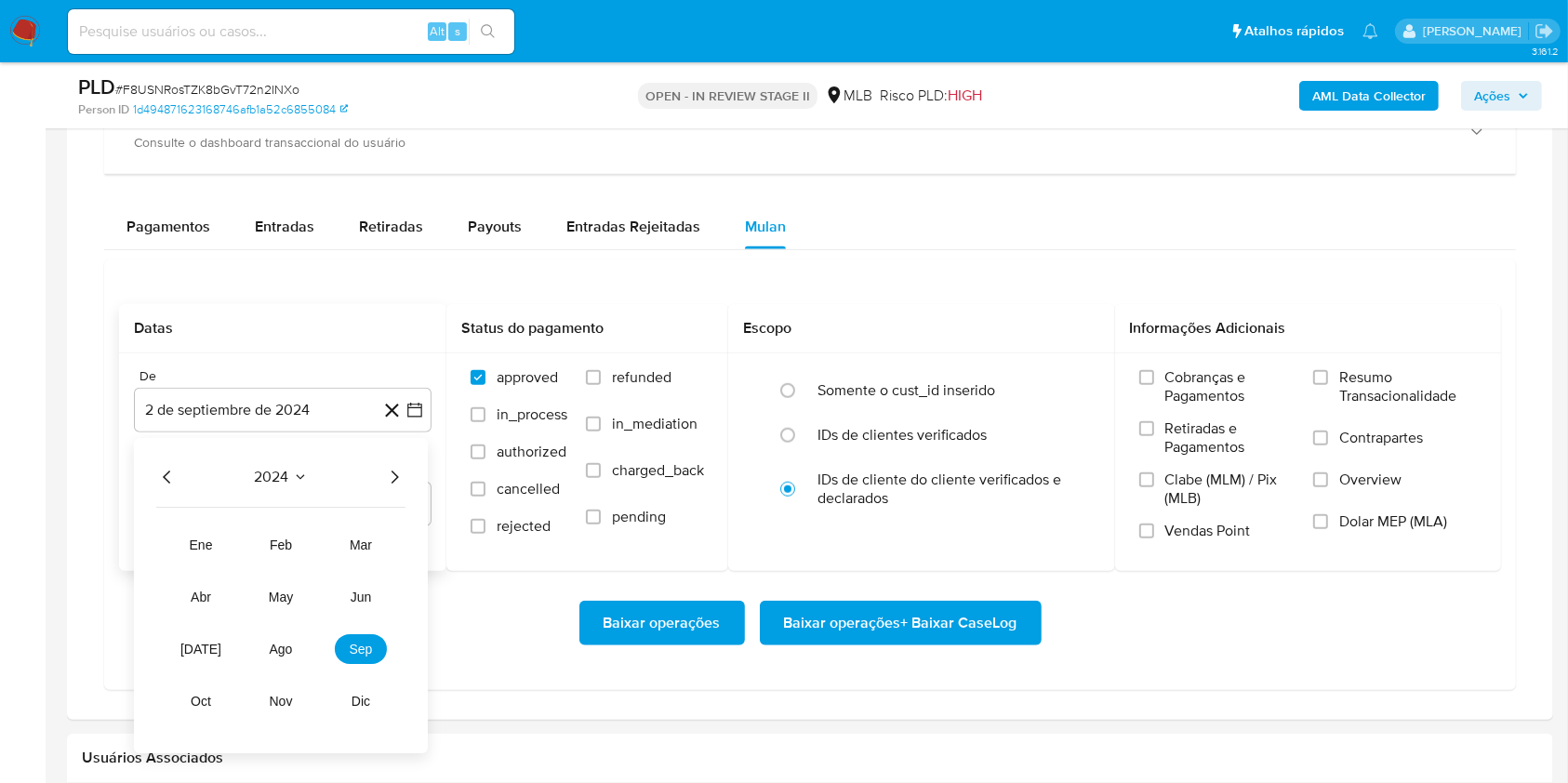
click at [383, 474] on icon "Año siguiente" at bounding box center [393, 477] width 22 height 22
click at [273, 653] on span "ago" at bounding box center [281, 651] width 23 height 15
click at [316, 547] on button "1" at bounding box center [319, 546] width 30 height 30
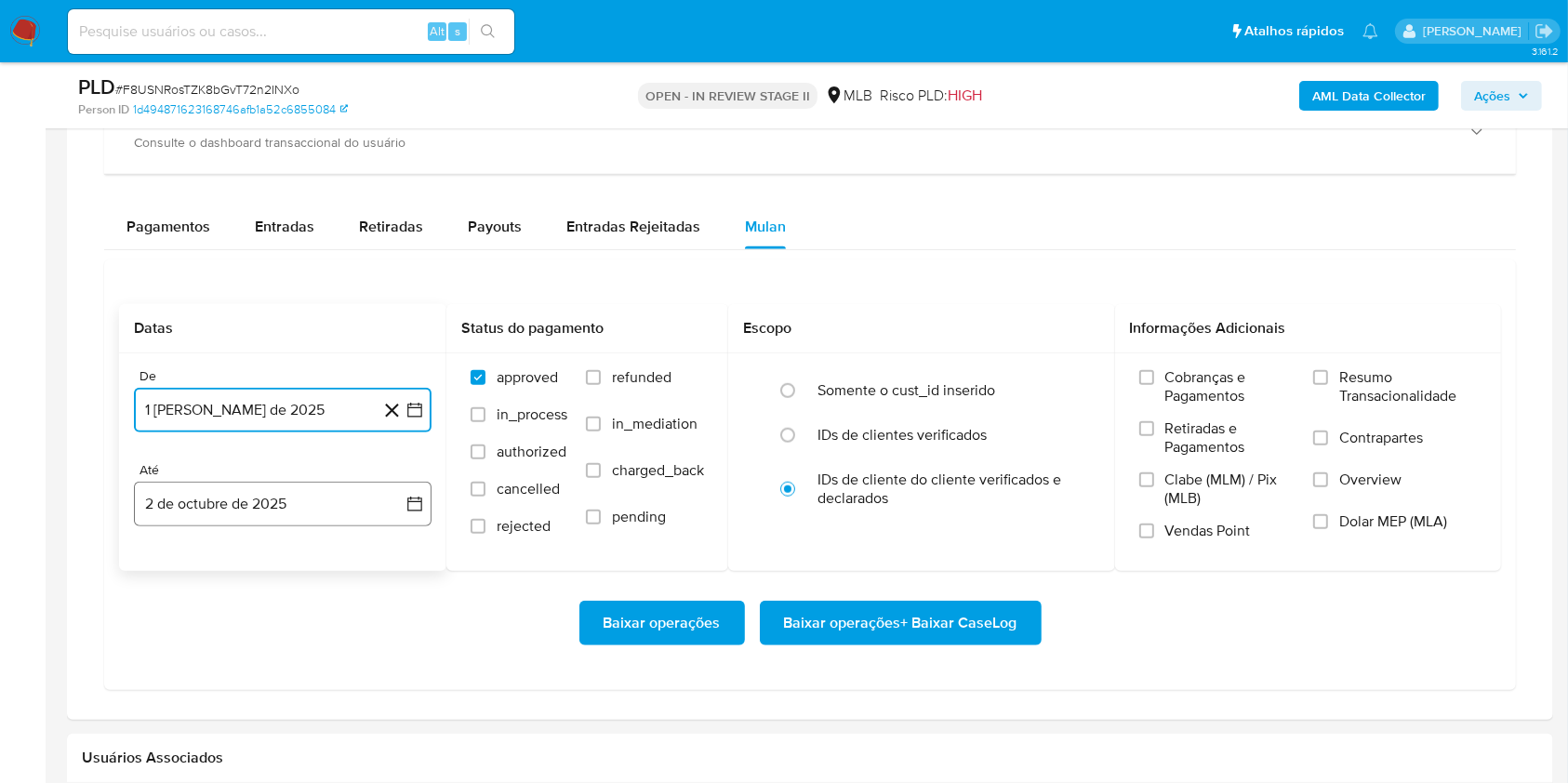
click at [302, 511] on button "2 de octubre de 2025" at bounding box center [283, 504] width 297 height 45
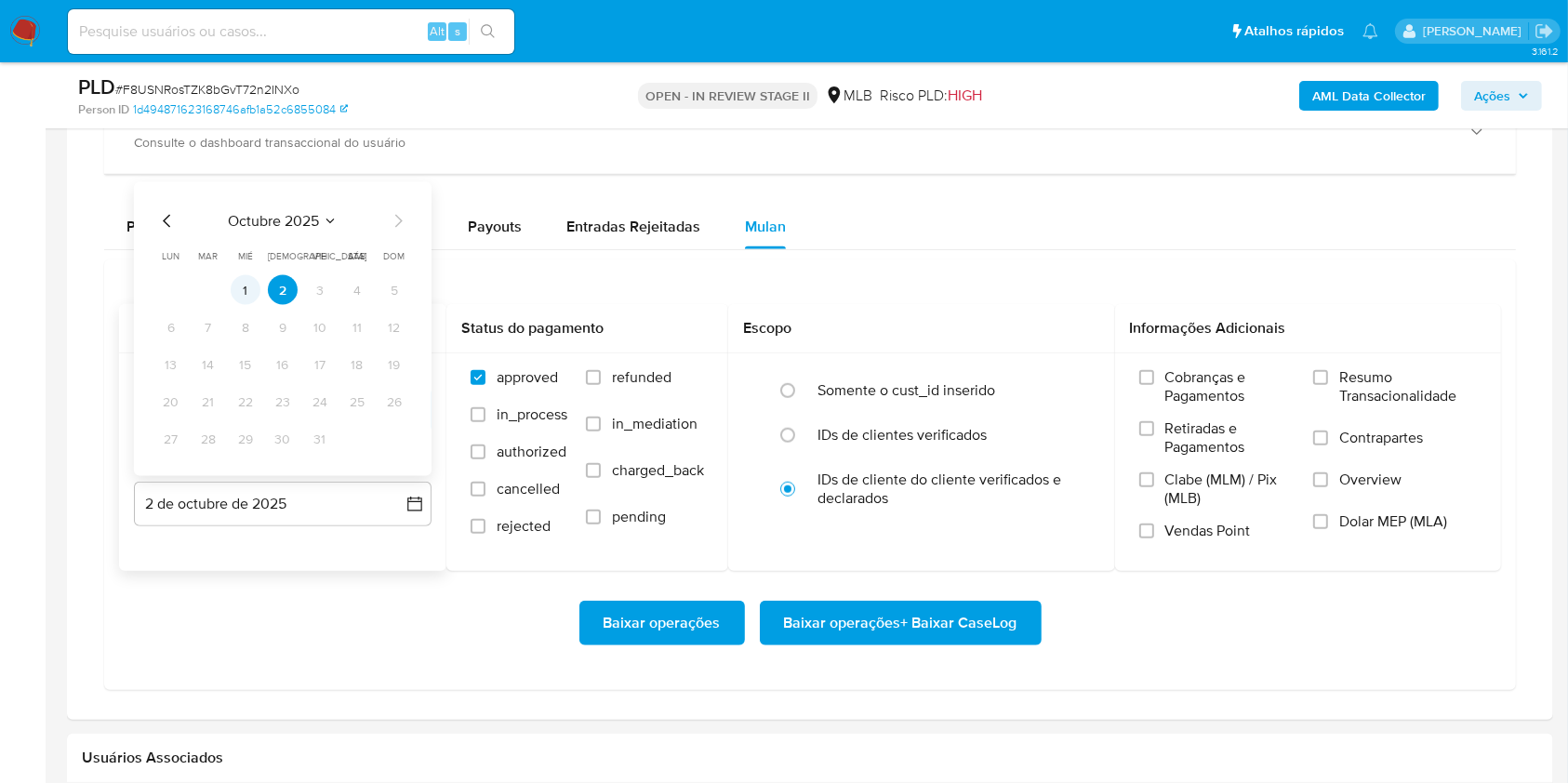
click at [243, 300] on button "1" at bounding box center [245, 290] width 30 height 30
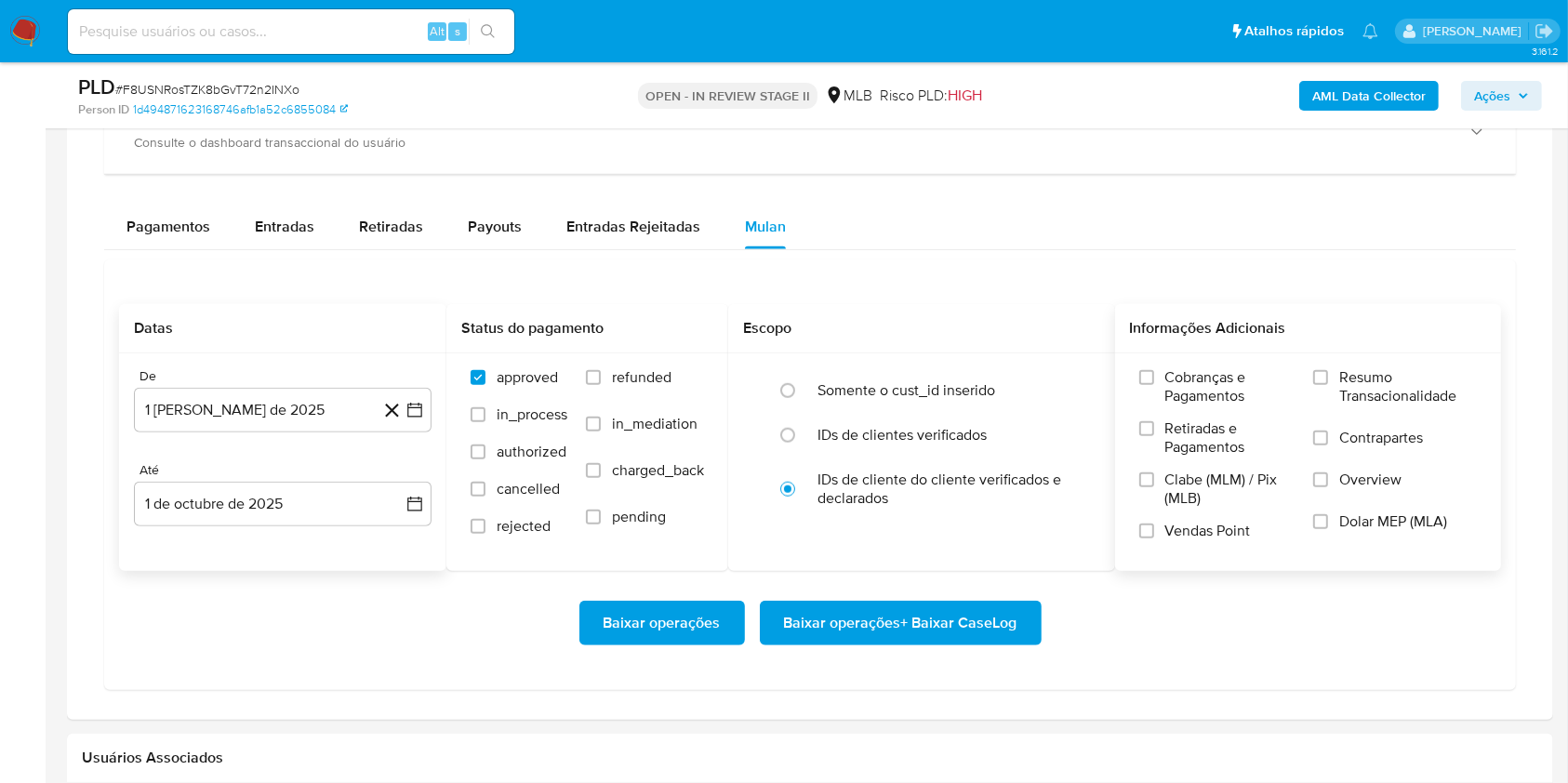
click at [1327, 396] on label "Resumo Transacionalidade" at bounding box center [1395, 398] width 164 height 60
click at [1327, 385] on input "Resumo Transacionalidade" at bounding box center [1320, 378] width 15 height 15
click at [957, 612] on span "Baixar operações + Baixar CaseLog" at bounding box center [900, 623] width 233 height 41
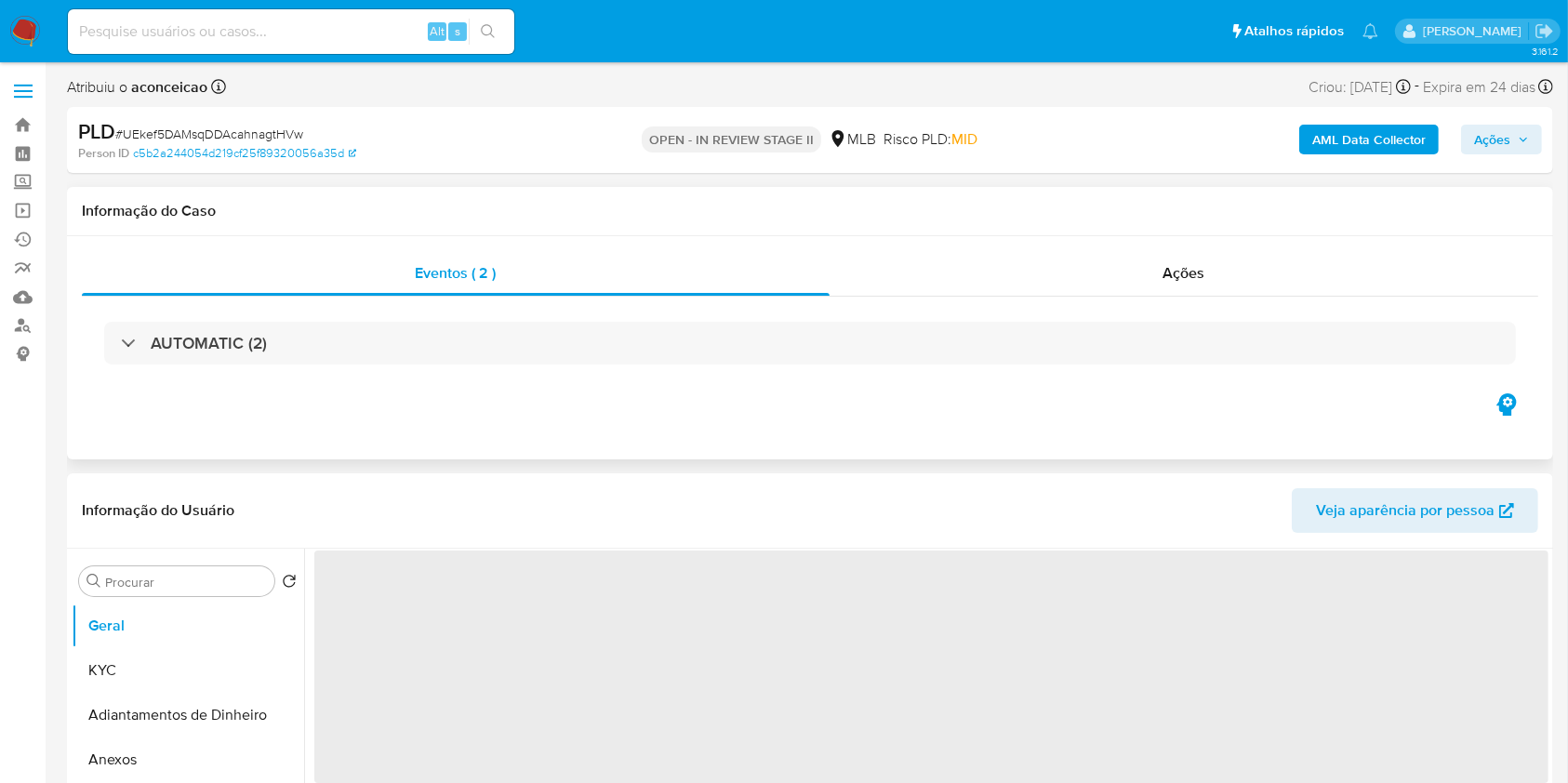
select select "10"
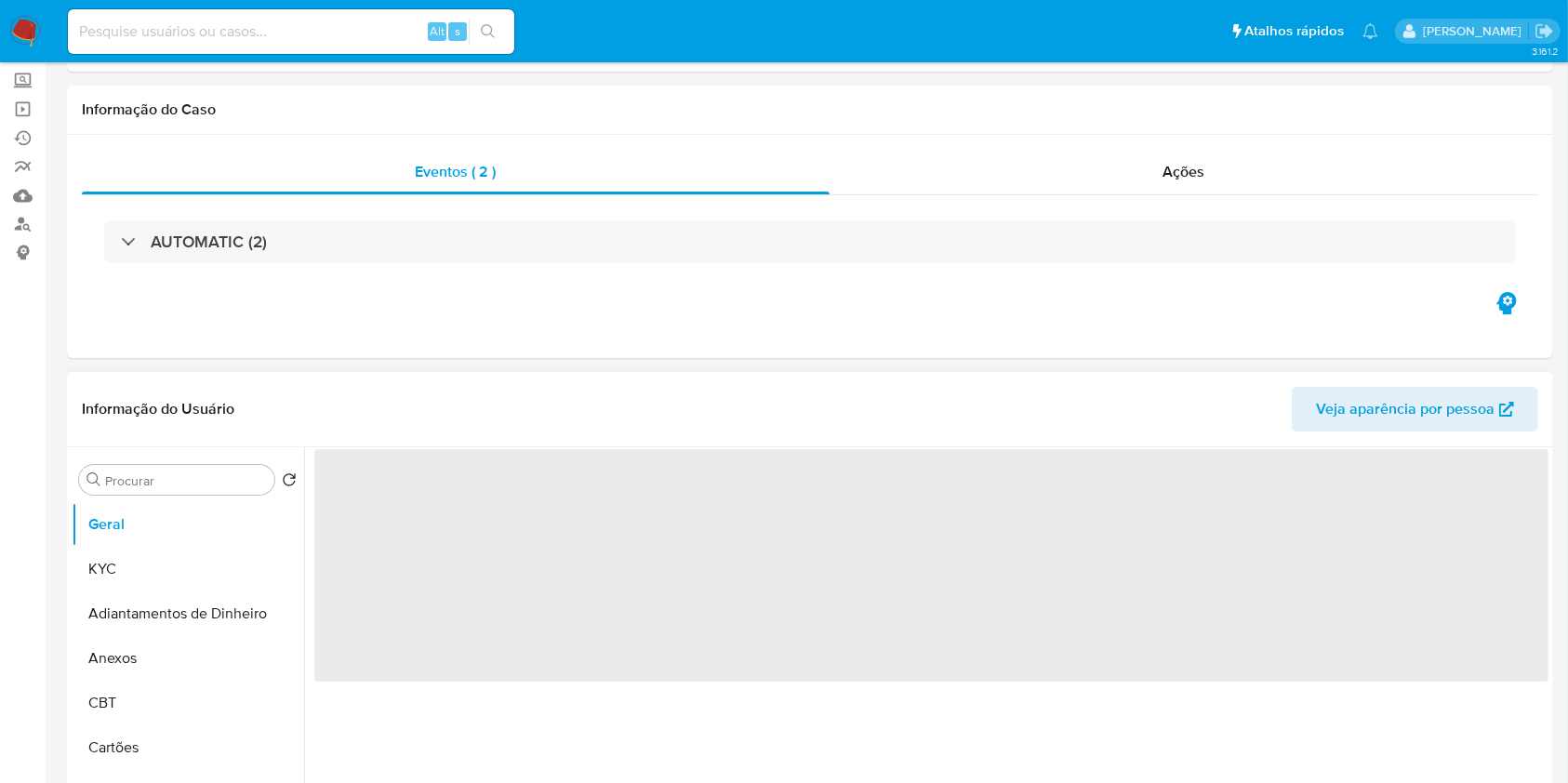
scroll to position [619, 0]
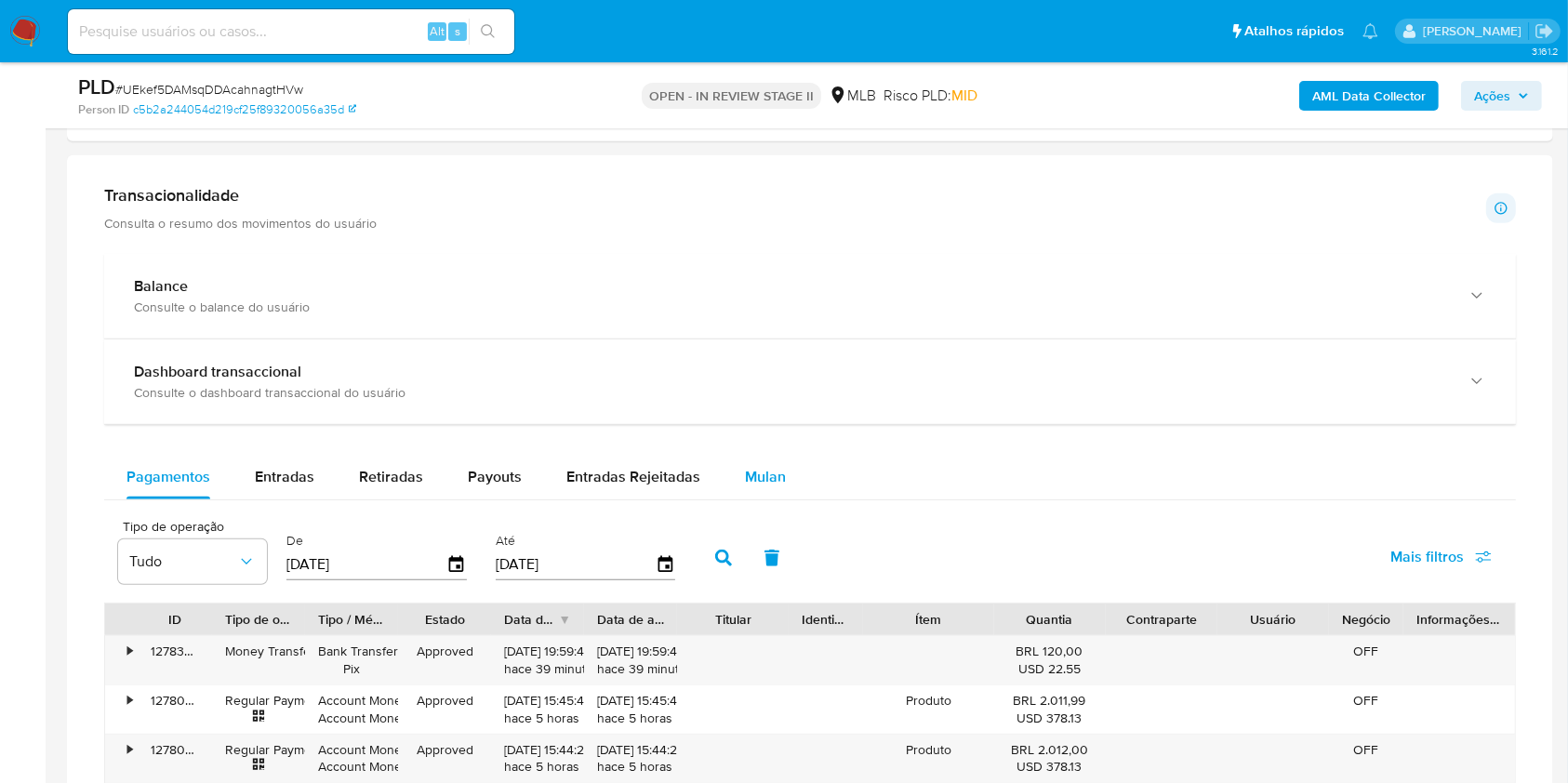
click at [766, 474] on span "Mulan" at bounding box center [765, 476] width 41 height 21
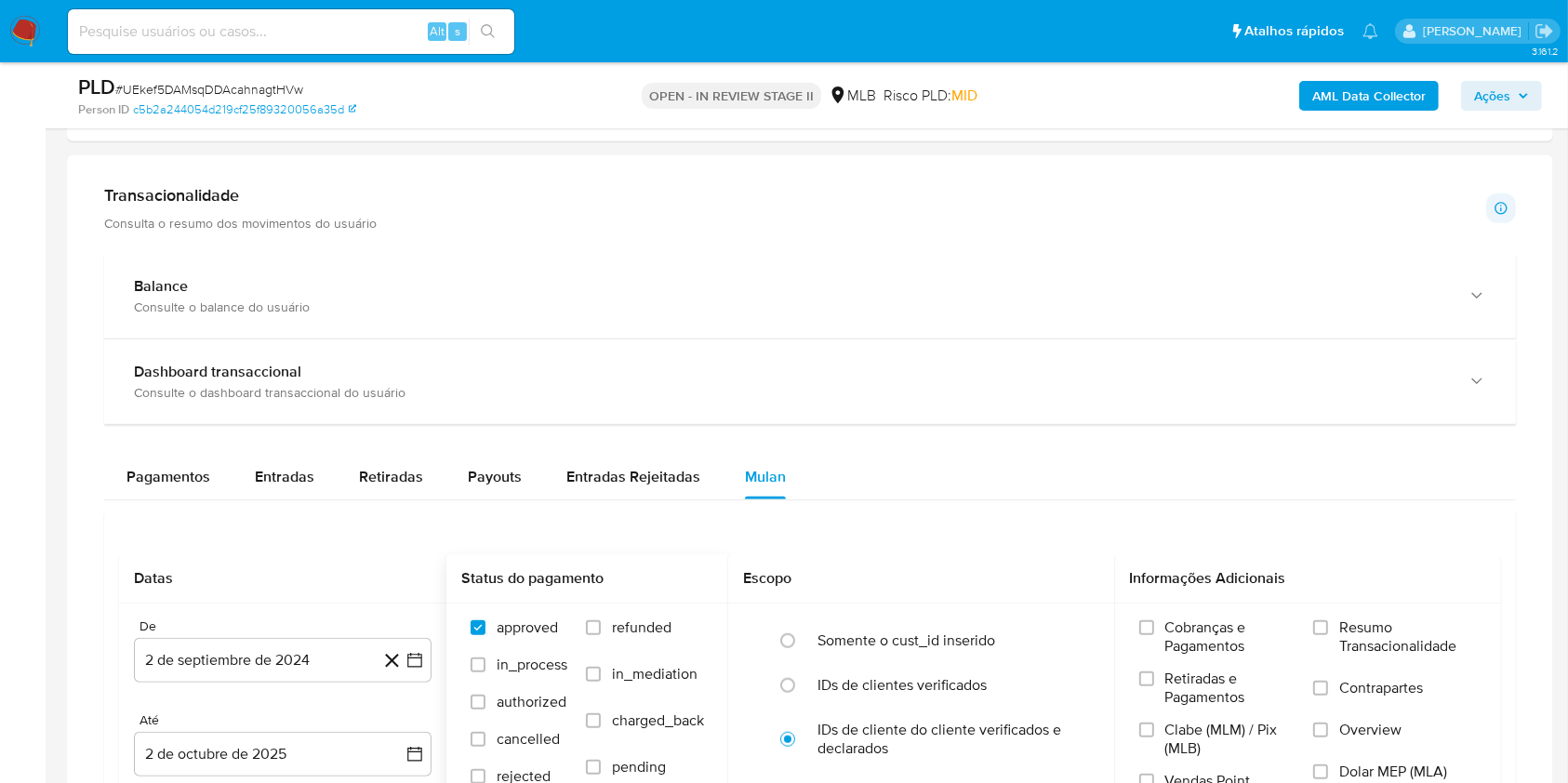
scroll to position [1612, 0]
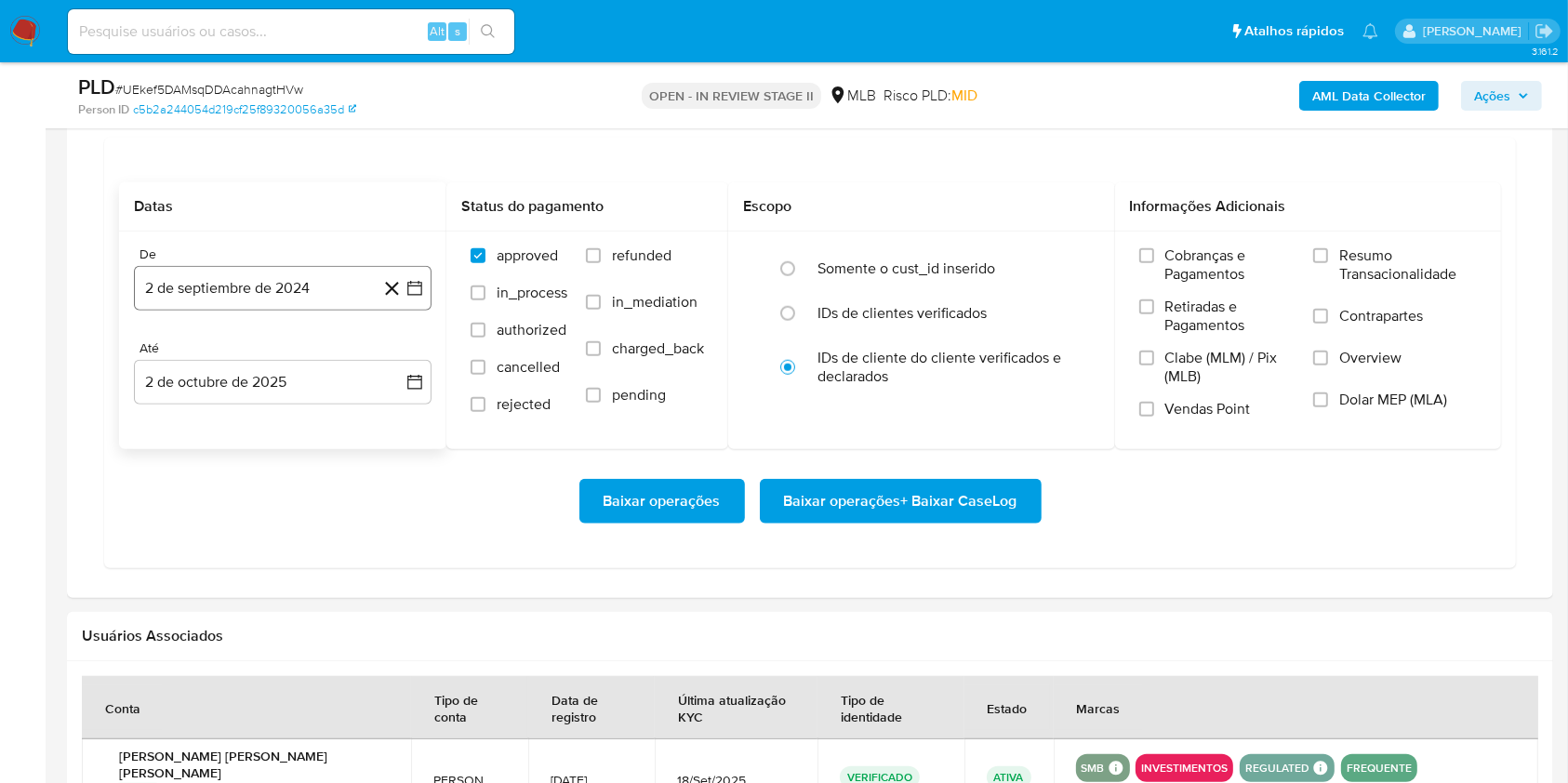
click at [352, 302] on button "2 de septiembre de 2024" at bounding box center [283, 288] width 297 height 45
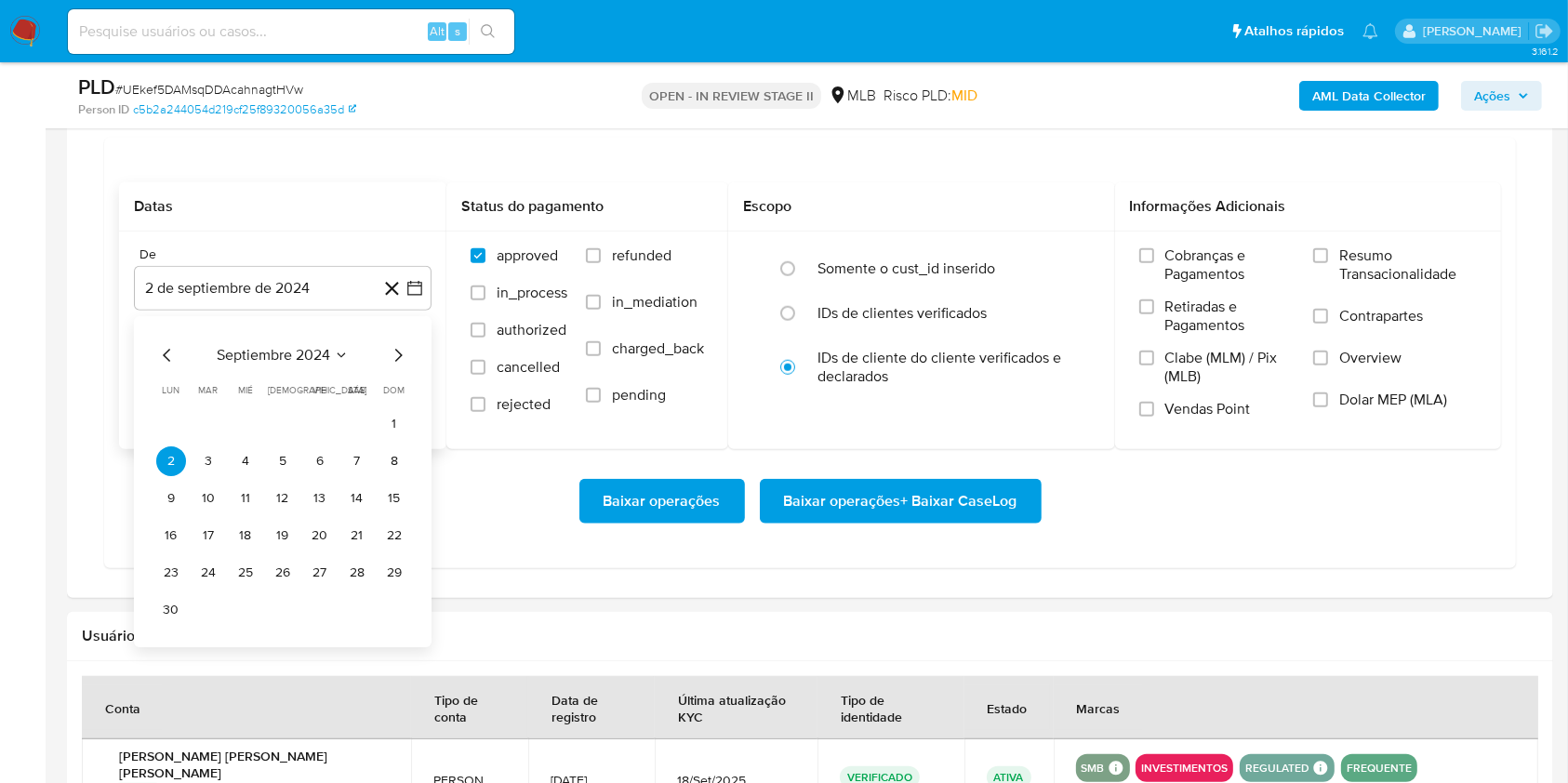
click at [314, 362] on span "septiembre 2024" at bounding box center [272, 355] width 113 height 19
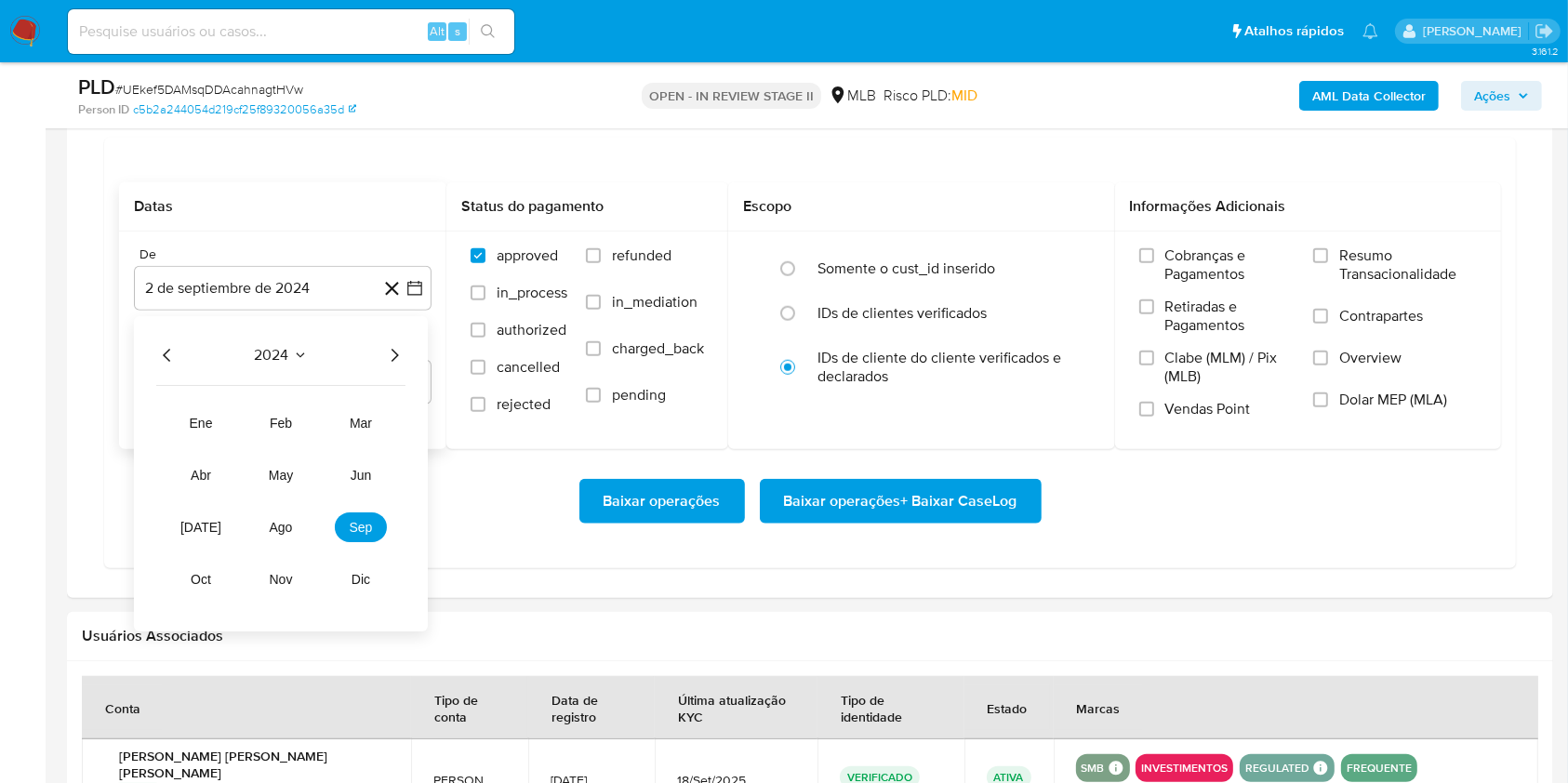
click at [389, 356] on icon "Año siguiente" at bounding box center [393, 354] width 22 height 22
click at [289, 528] on span "ago" at bounding box center [281, 528] width 23 height 15
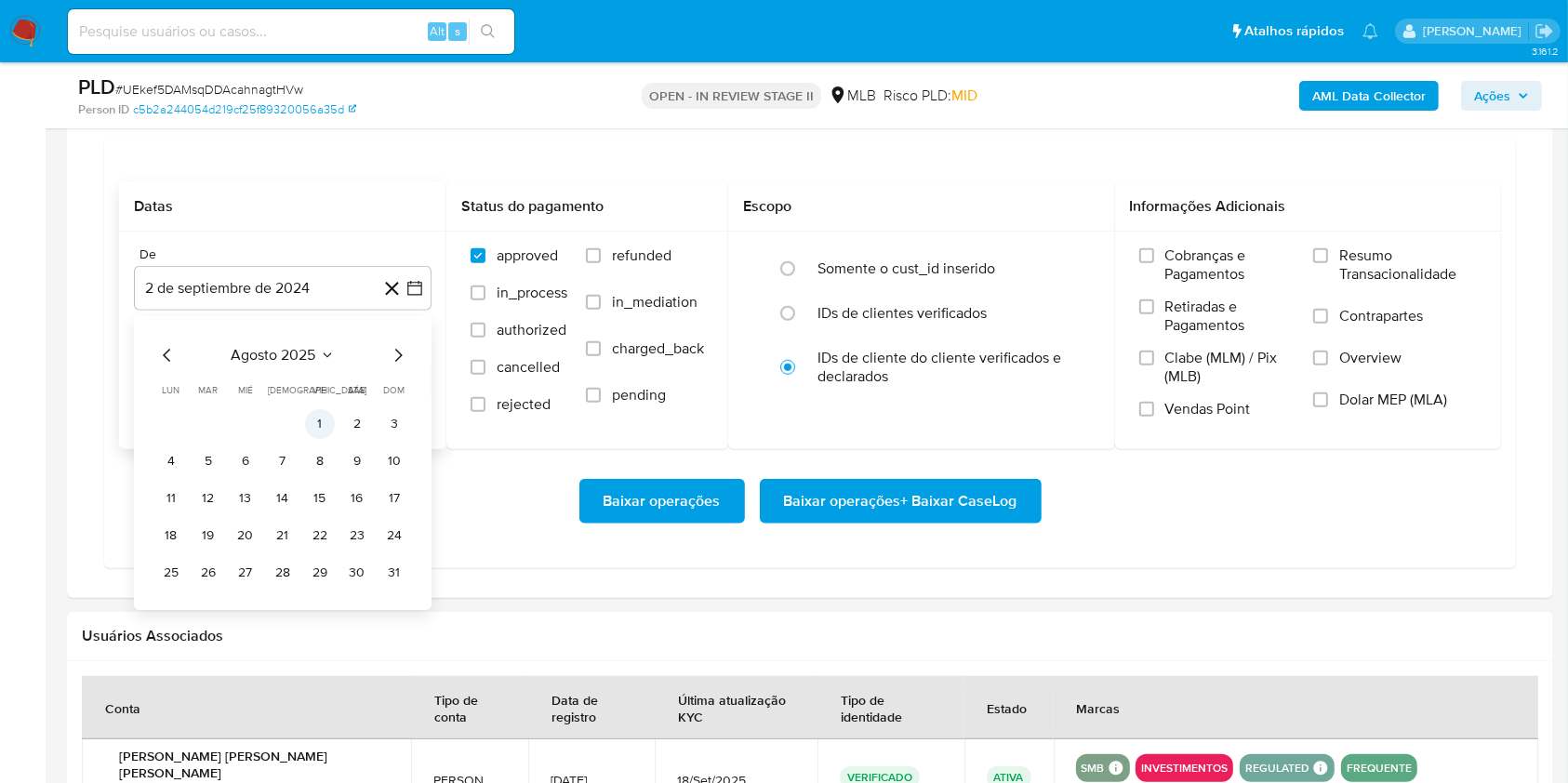
click at [317, 428] on button "1" at bounding box center [319, 424] width 30 height 30
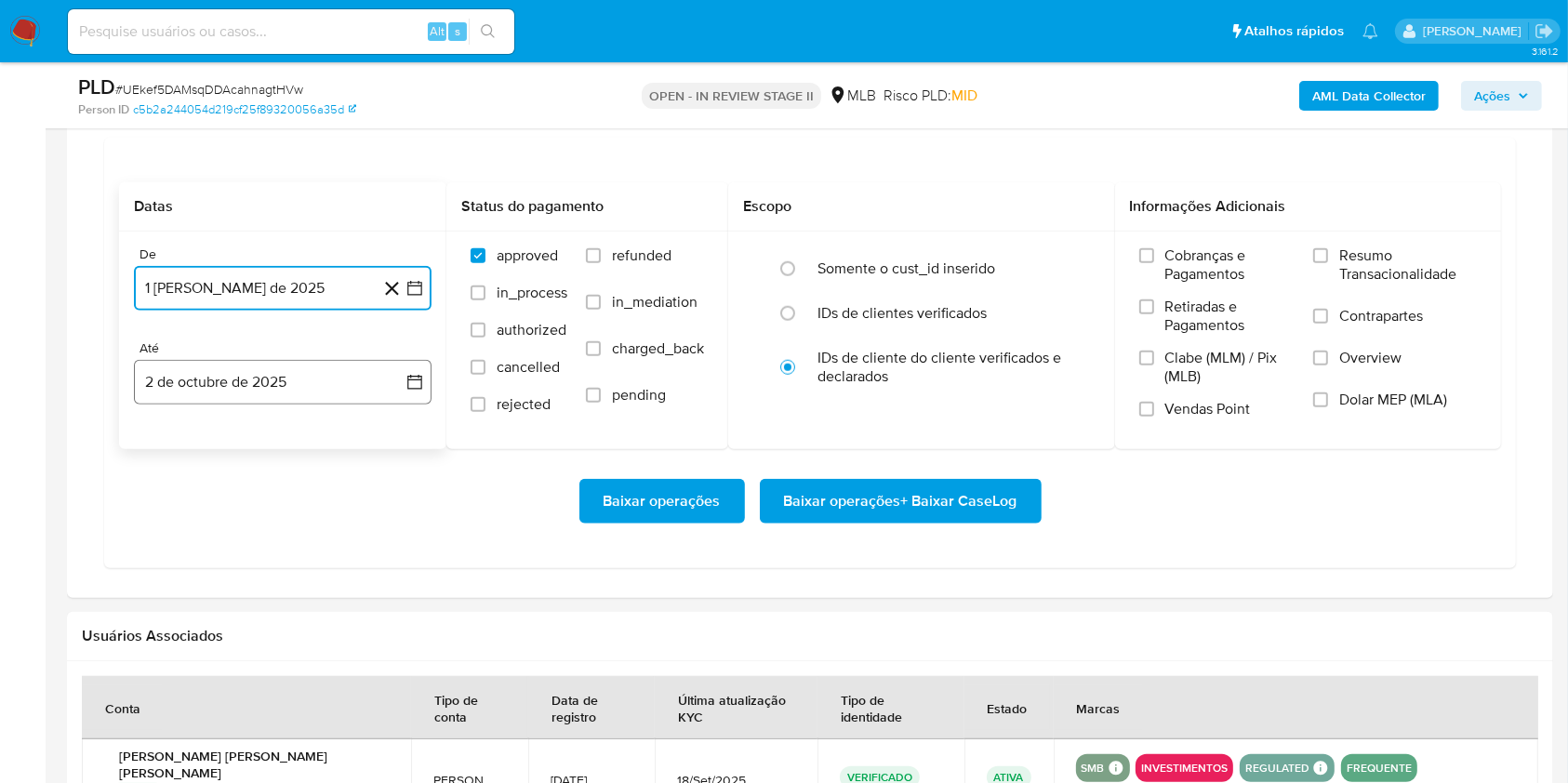
click at [291, 398] on button "2 de octubre de 2025" at bounding box center [283, 382] width 297 height 45
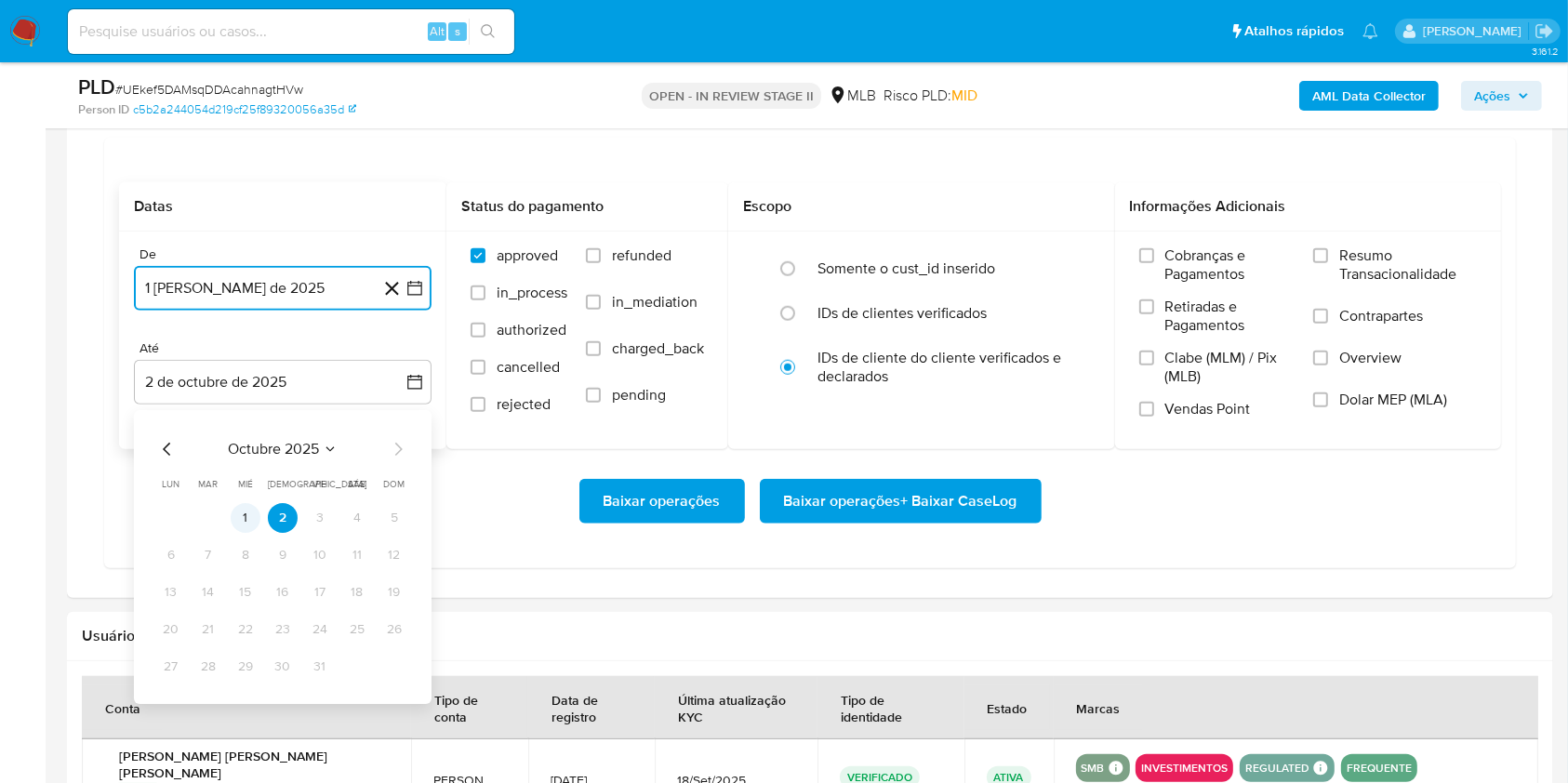
click at [251, 514] on button "1" at bounding box center [245, 517] width 30 height 30
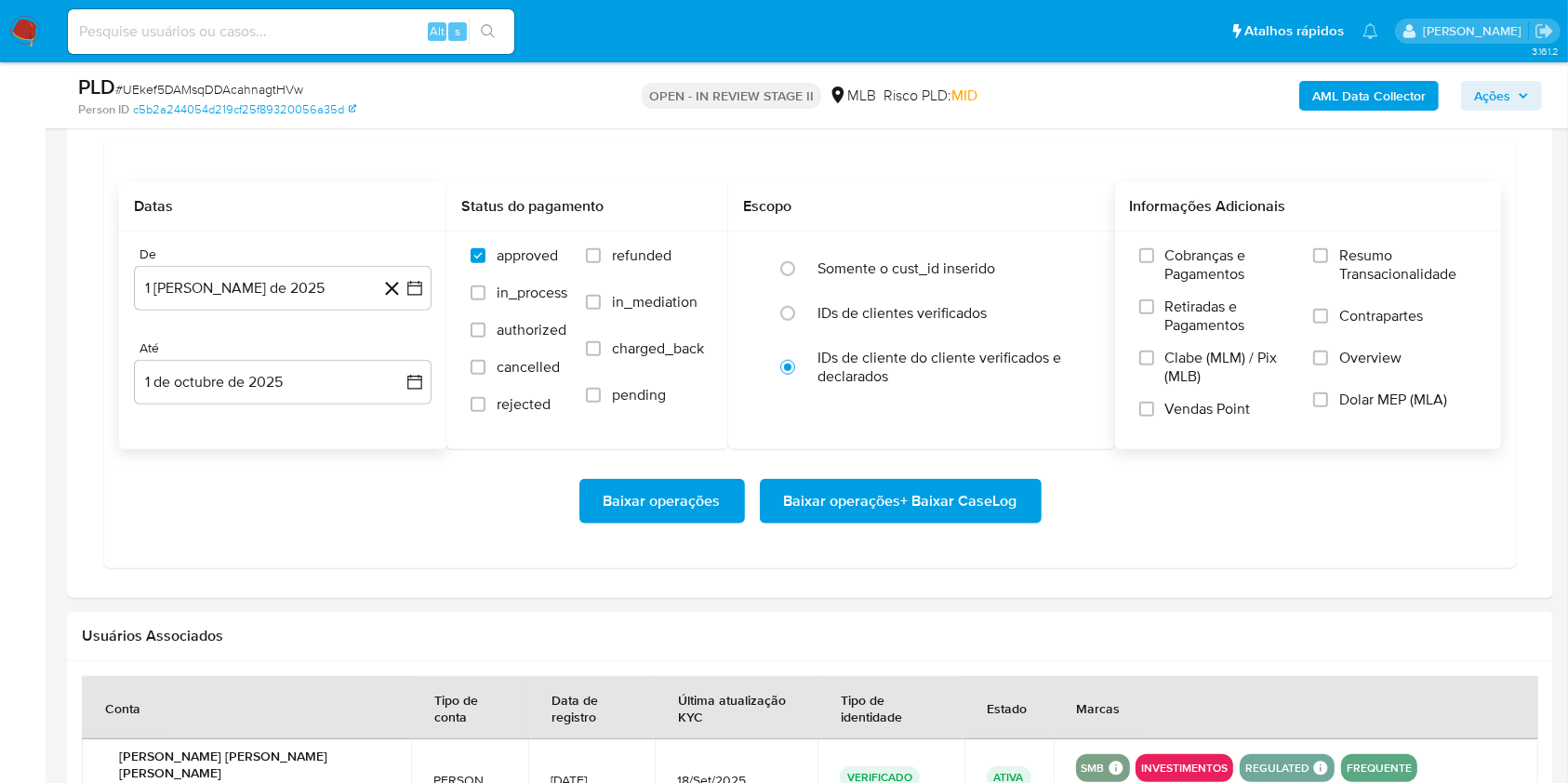
click at [1326, 264] on label "Resumo Transacionalidade" at bounding box center [1395, 276] width 164 height 60
click at [1326, 263] on input "Resumo Transacionalidade" at bounding box center [1320, 256] width 15 height 15
click at [963, 490] on span "Baixar operações + Baixar CaseLog" at bounding box center [900, 501] width 233 height 41
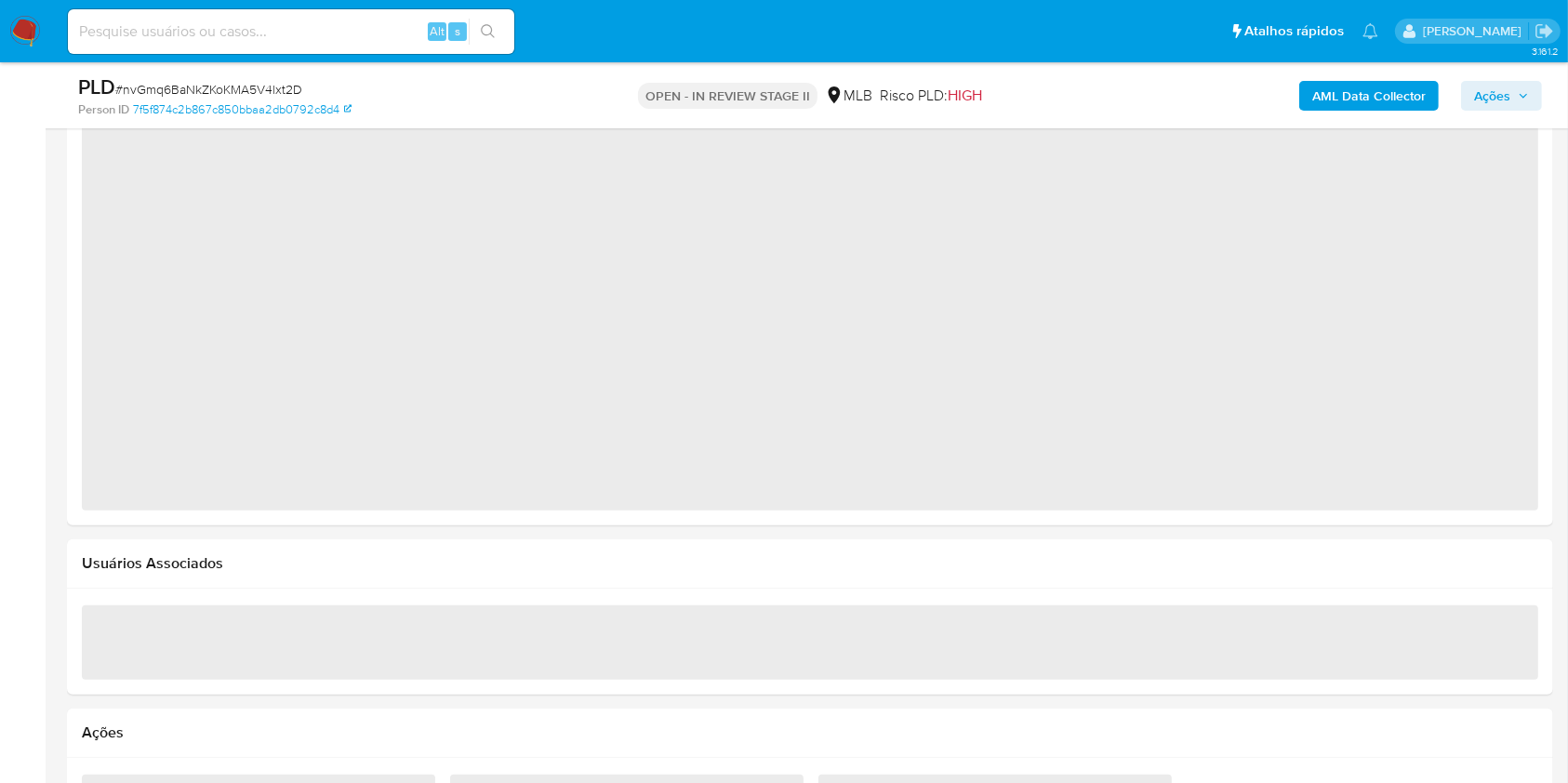
select select "10"
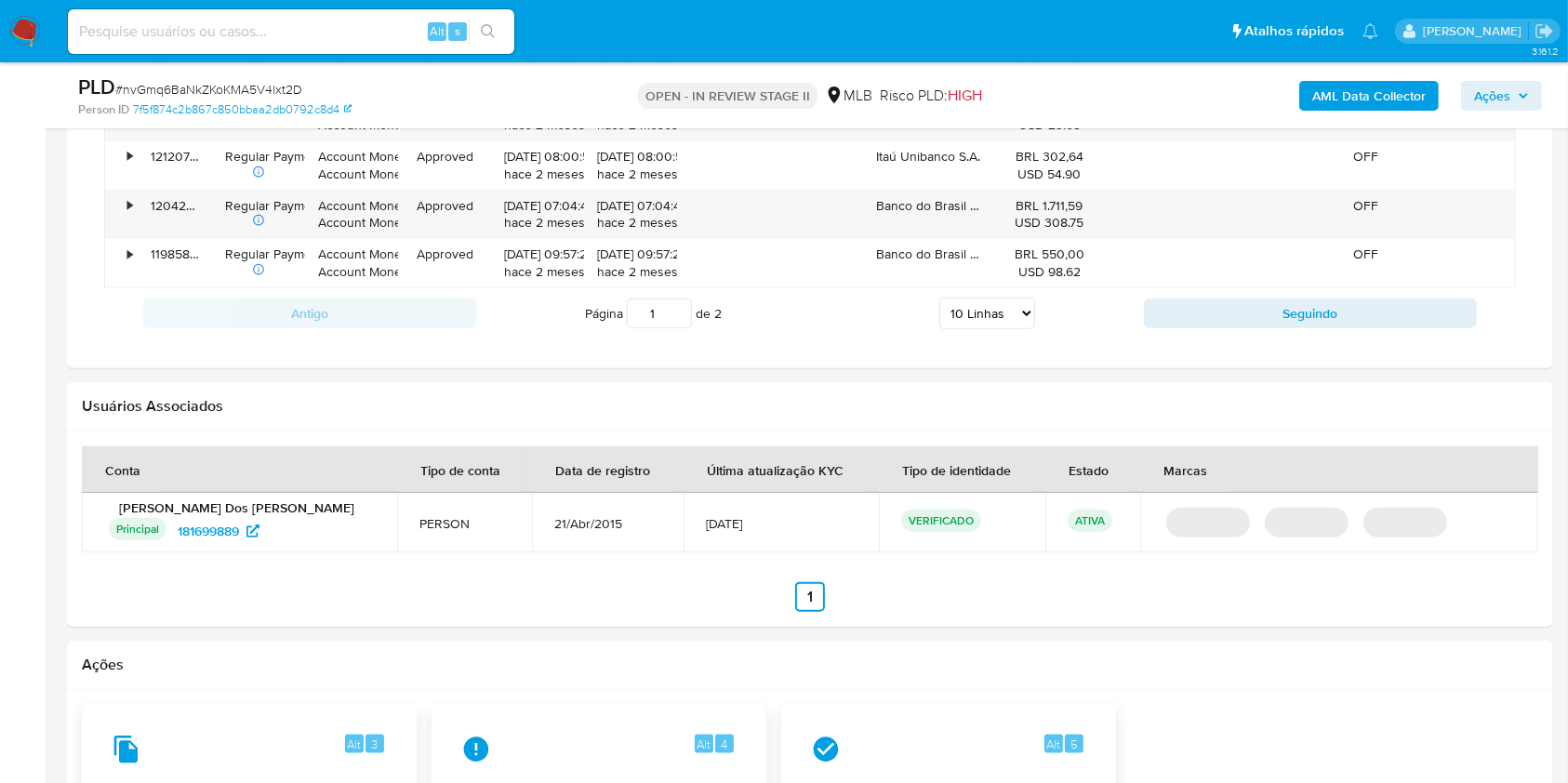
scroll to position [1239, 0]
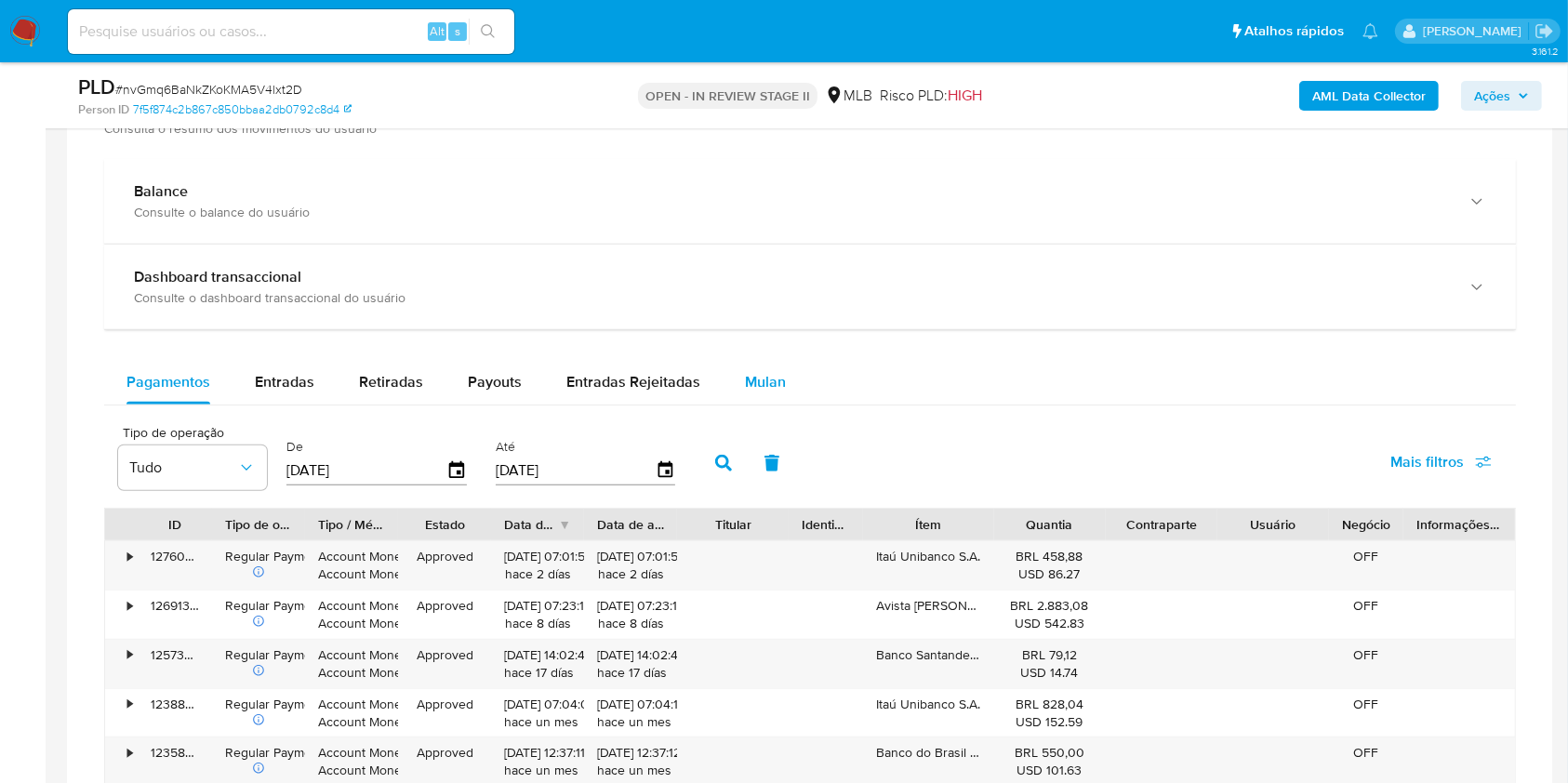
click at [762, 392] on div "Mulan" at bounding box center [765, 382] width 41 height 45
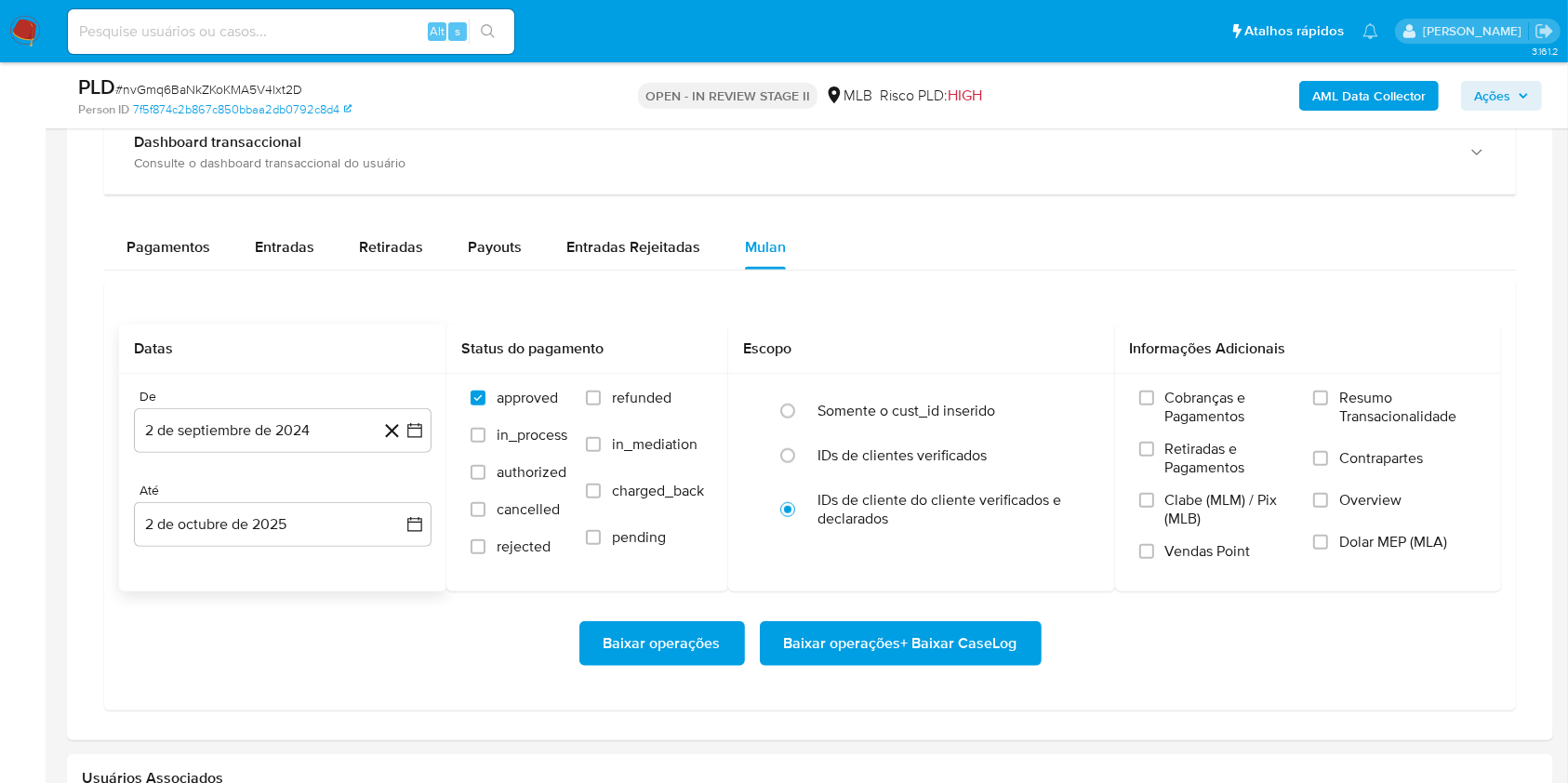
scroll to position [1488, 0]
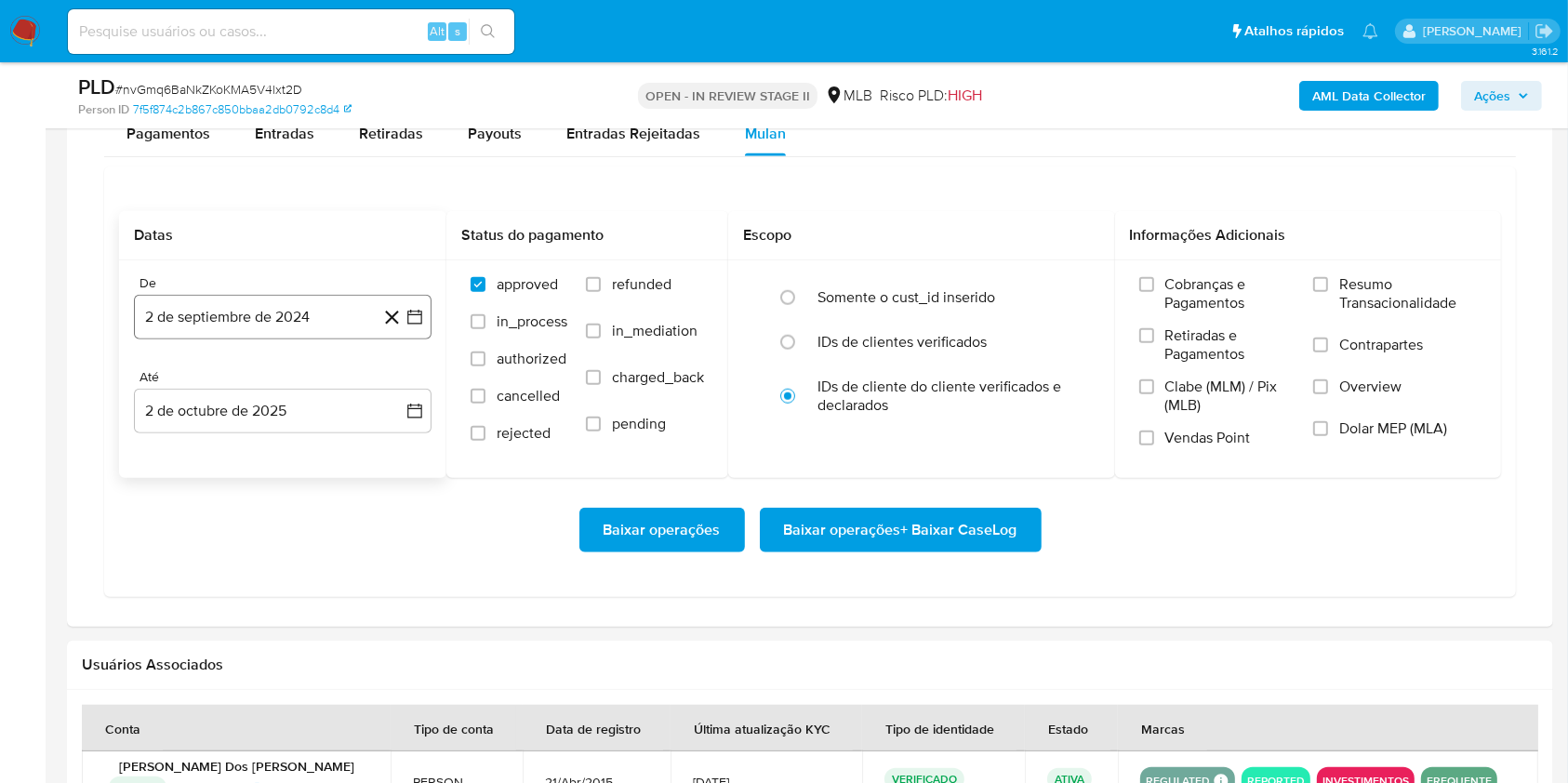
click at [330, 324] on button "2 de septiembre de 2024" at bounding box center [283, 316] width 297 height 45
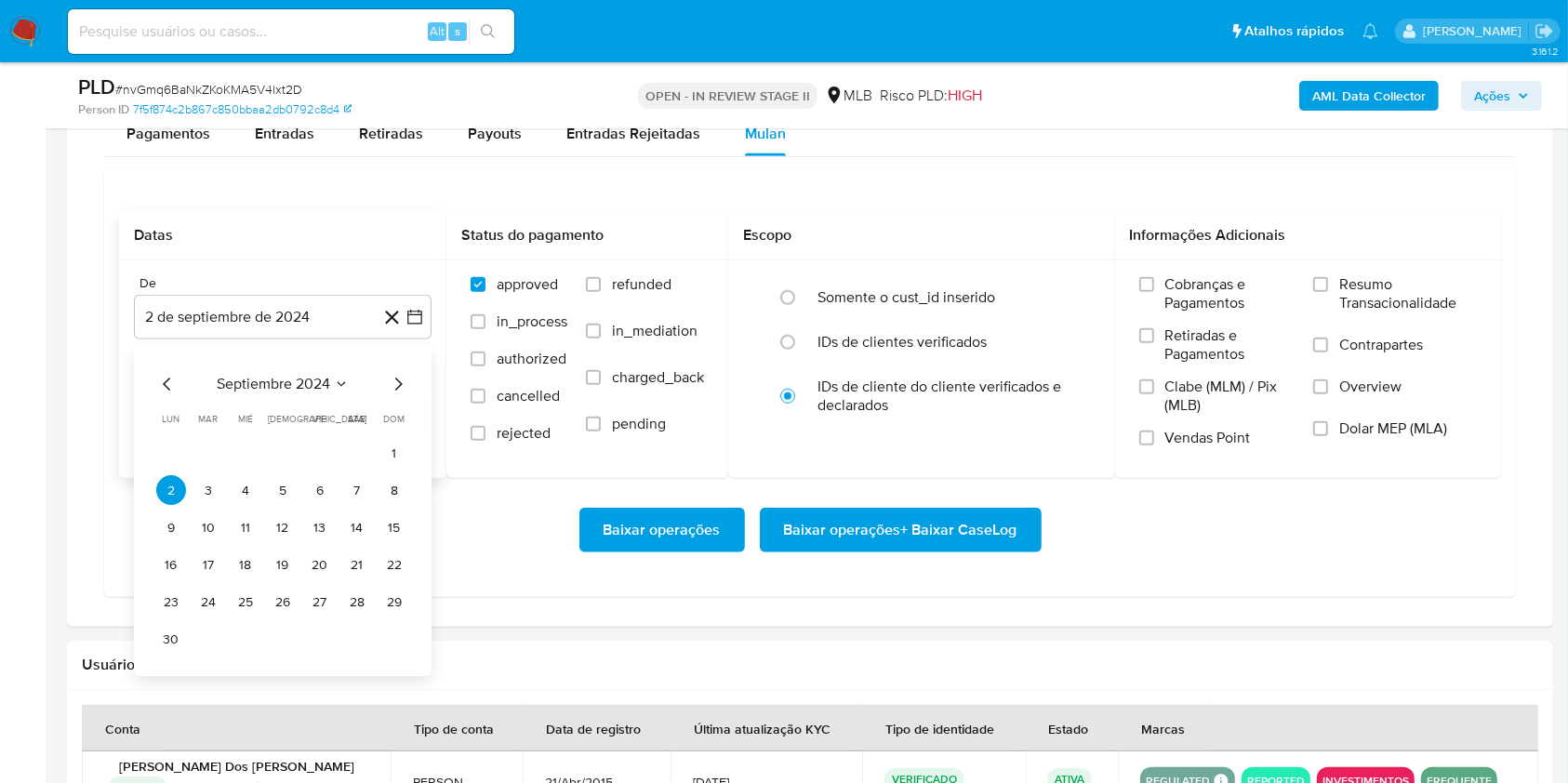
click at [337, 383] on icon "Seleccionar mes y año" at bounding box center [341, 385] width 15 height 15
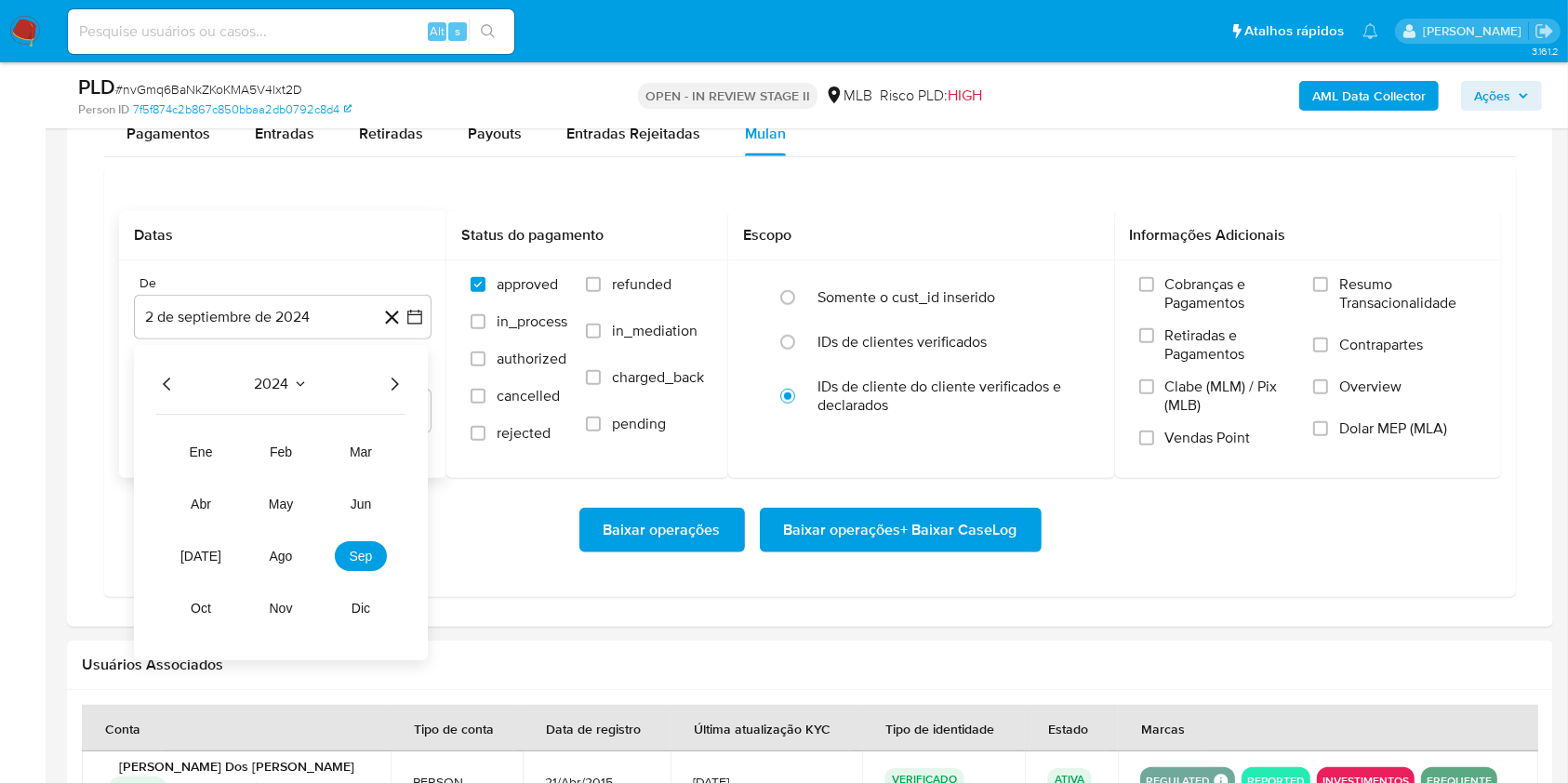
click at [397, 377] on icon "Año siguiente" at bounding box center [393, 384] width 22 height 22
click at [286, 556] on span "ago" at bounding box center [281, 557] width 23 height 15
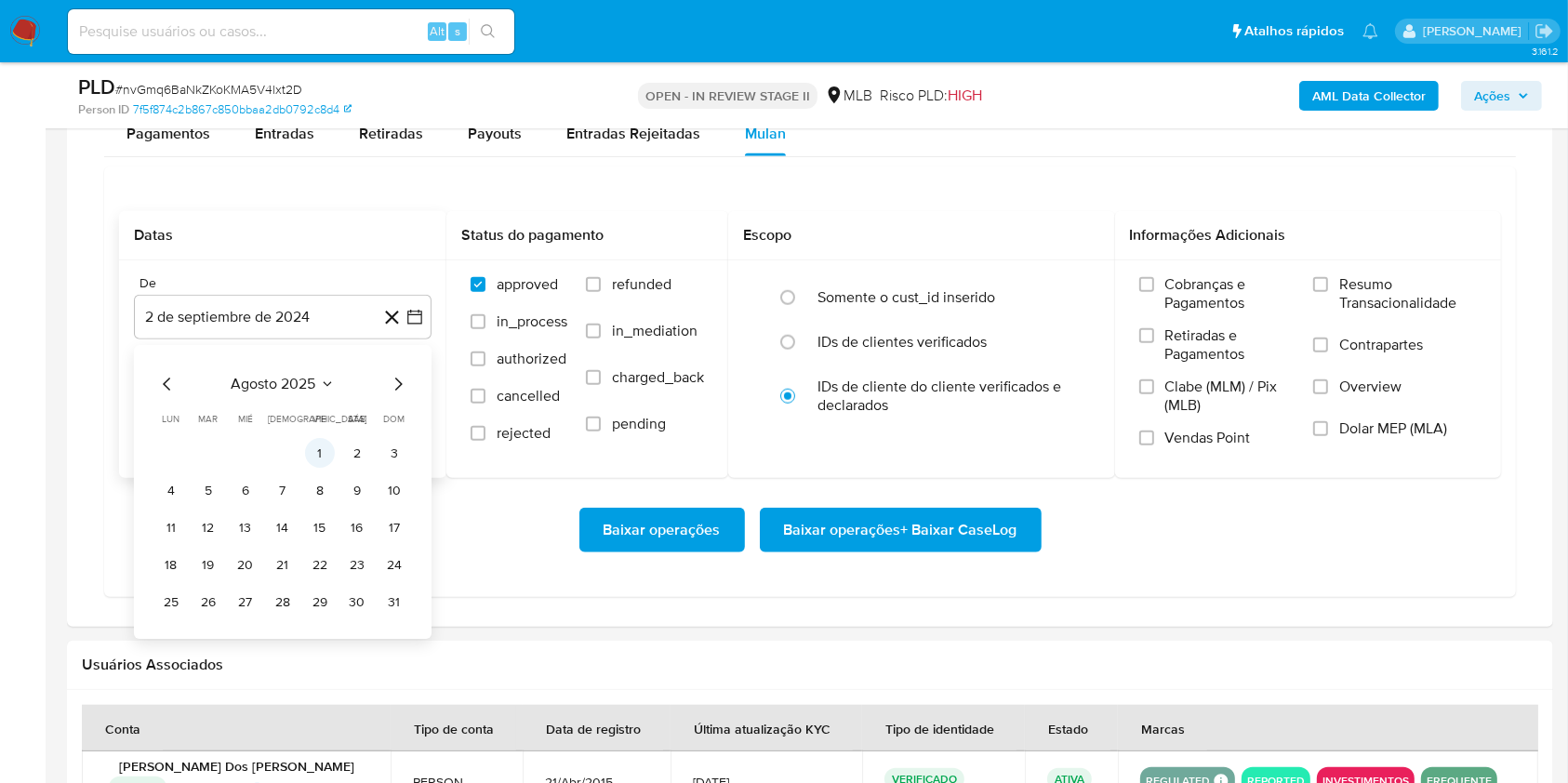
click at [319, 457] on button "1" at bounding box center [319, 453] width 30 height 30
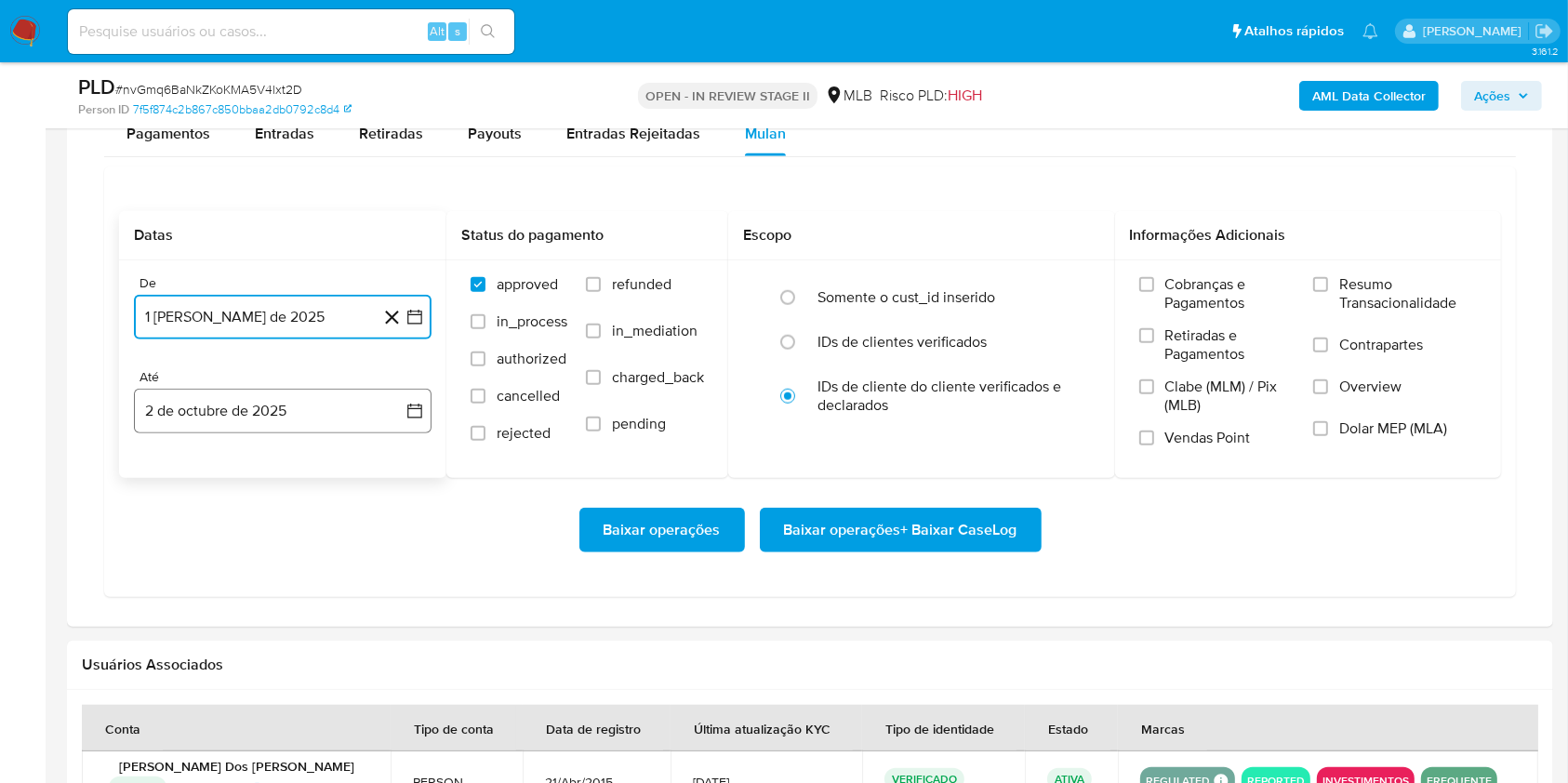
click at [272, 426] on button "2 de octubre de 2025" at bounding box center [283, 411] width 297 height 45
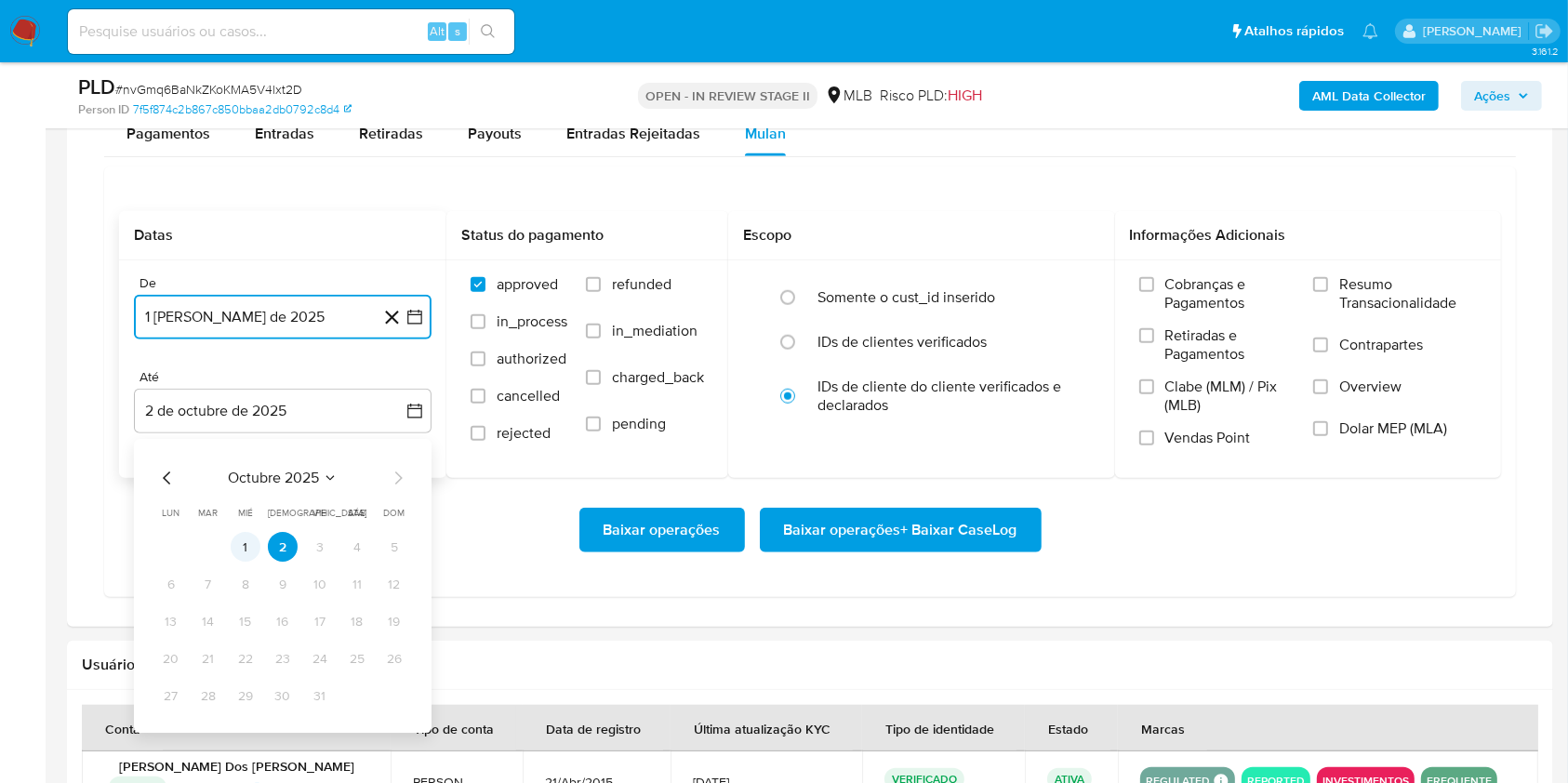
click at [245, 547] on button "1" at bounding box center [245, 547] width 30 height 30
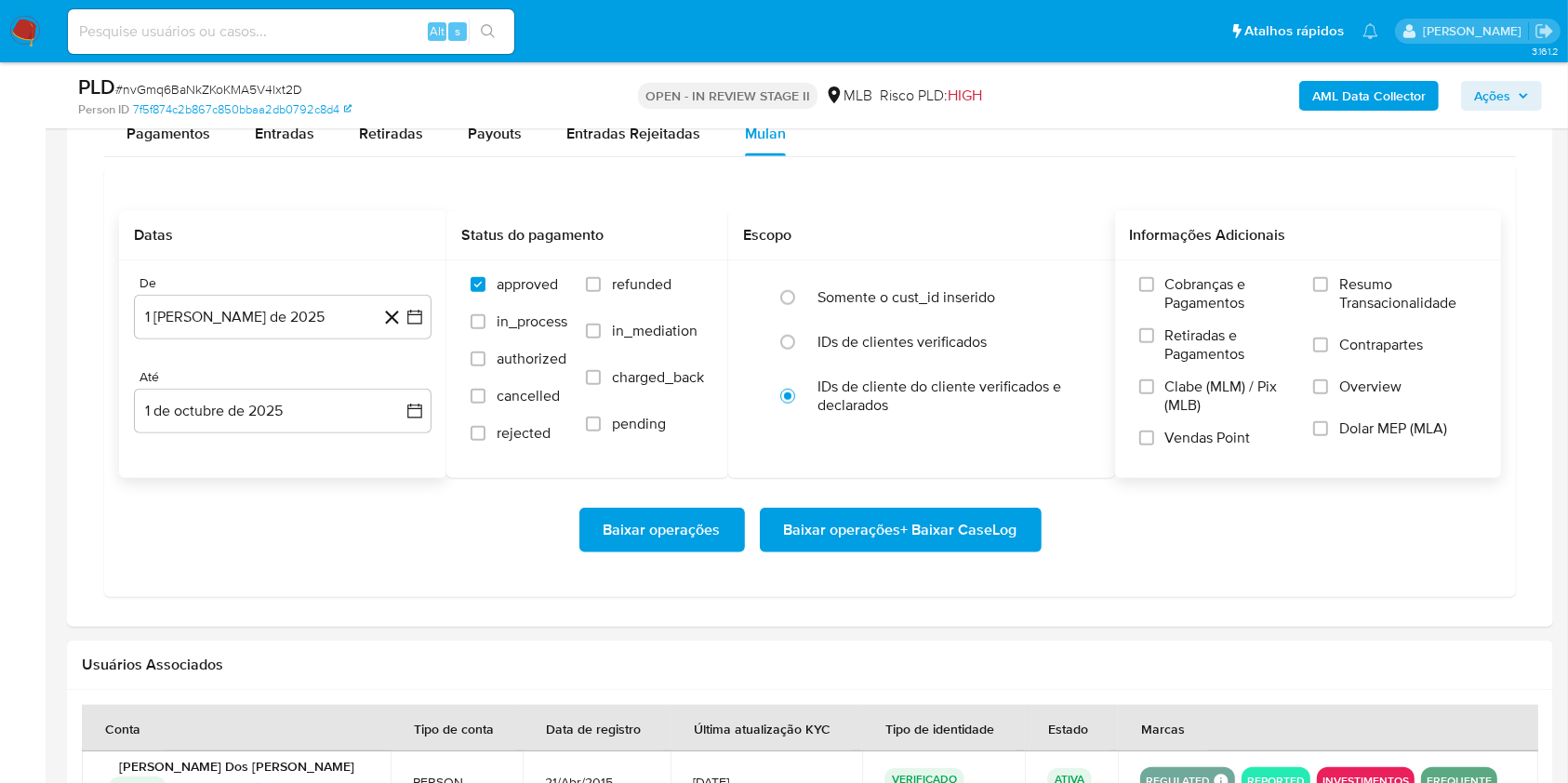
click at [1333, 287] on label "Resumo Transacionalidade" at bounding box center [1395, 305] width 164 height 60
click at [1328, 287] on input "Resumo Transacionalidade" at bounding box center [1320, 285] width 15 height 15
click at [918, 538] on span "Baixar operações + Baixar CaseLog" at bounding box center [900, 530] width 233 height 41
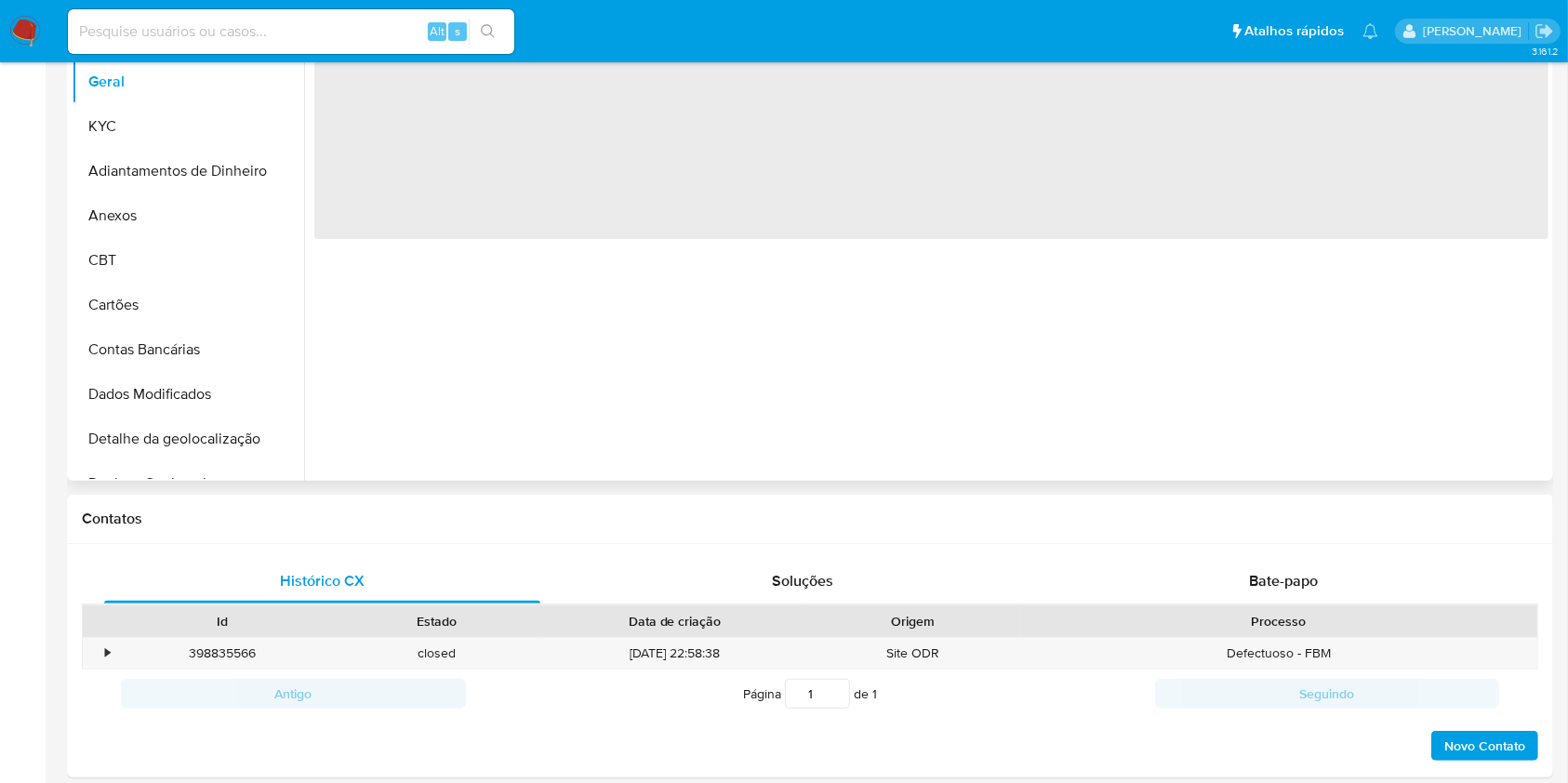
select select "10"
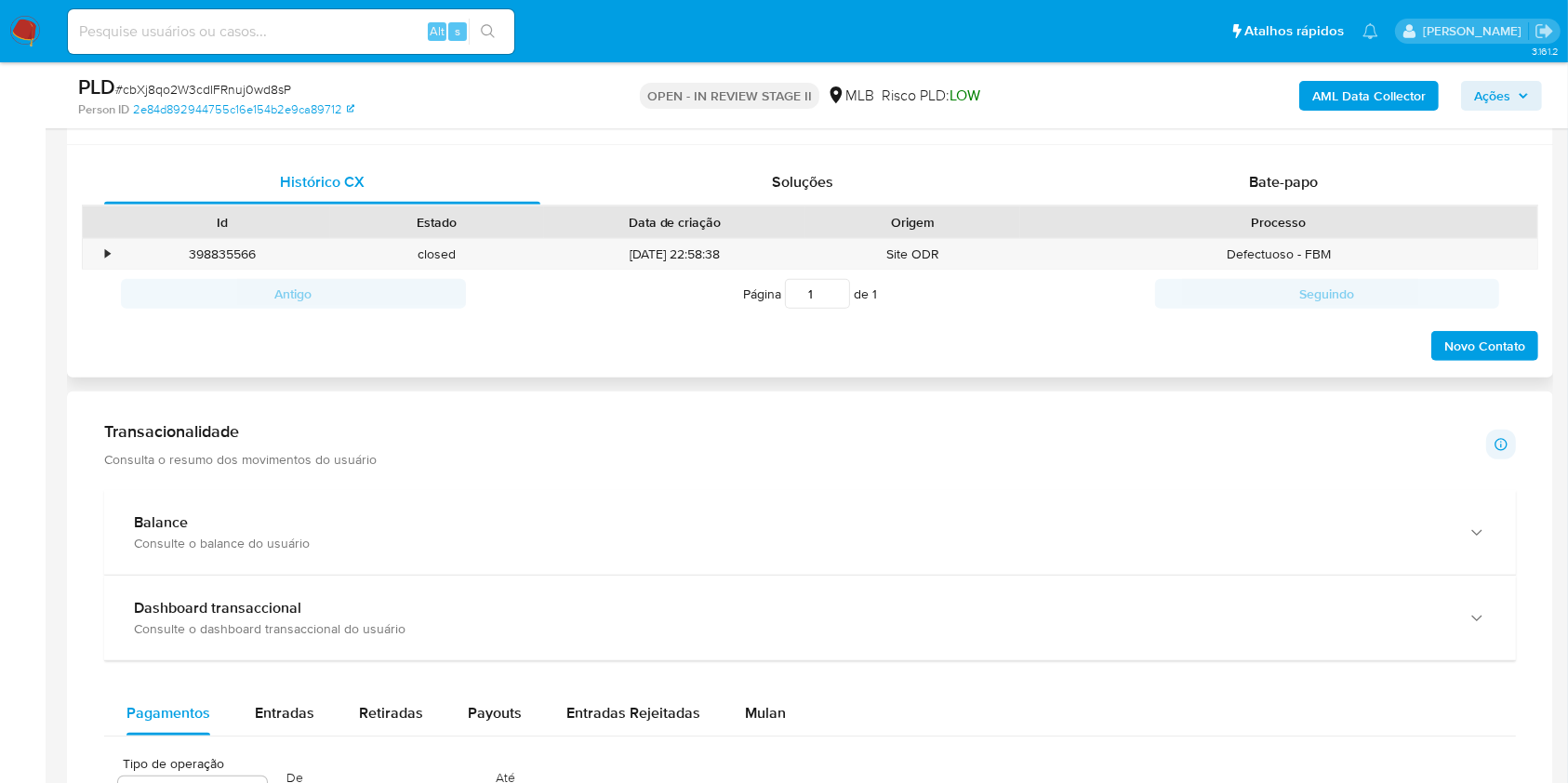
scroll to position [992, 0]
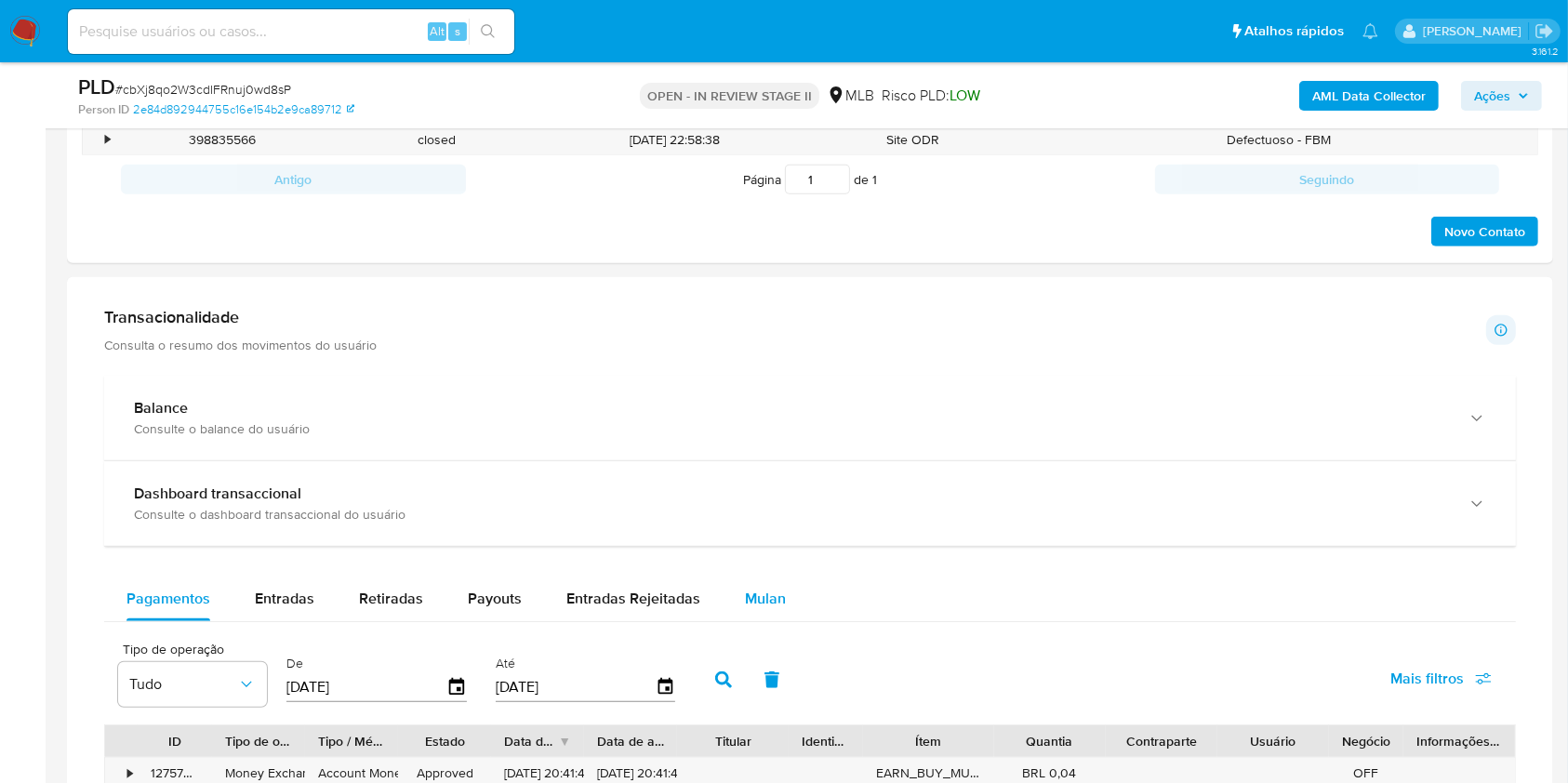
click at [766, 591] on span "Mulan" at bounding box center [765, 598] width 41 height 21
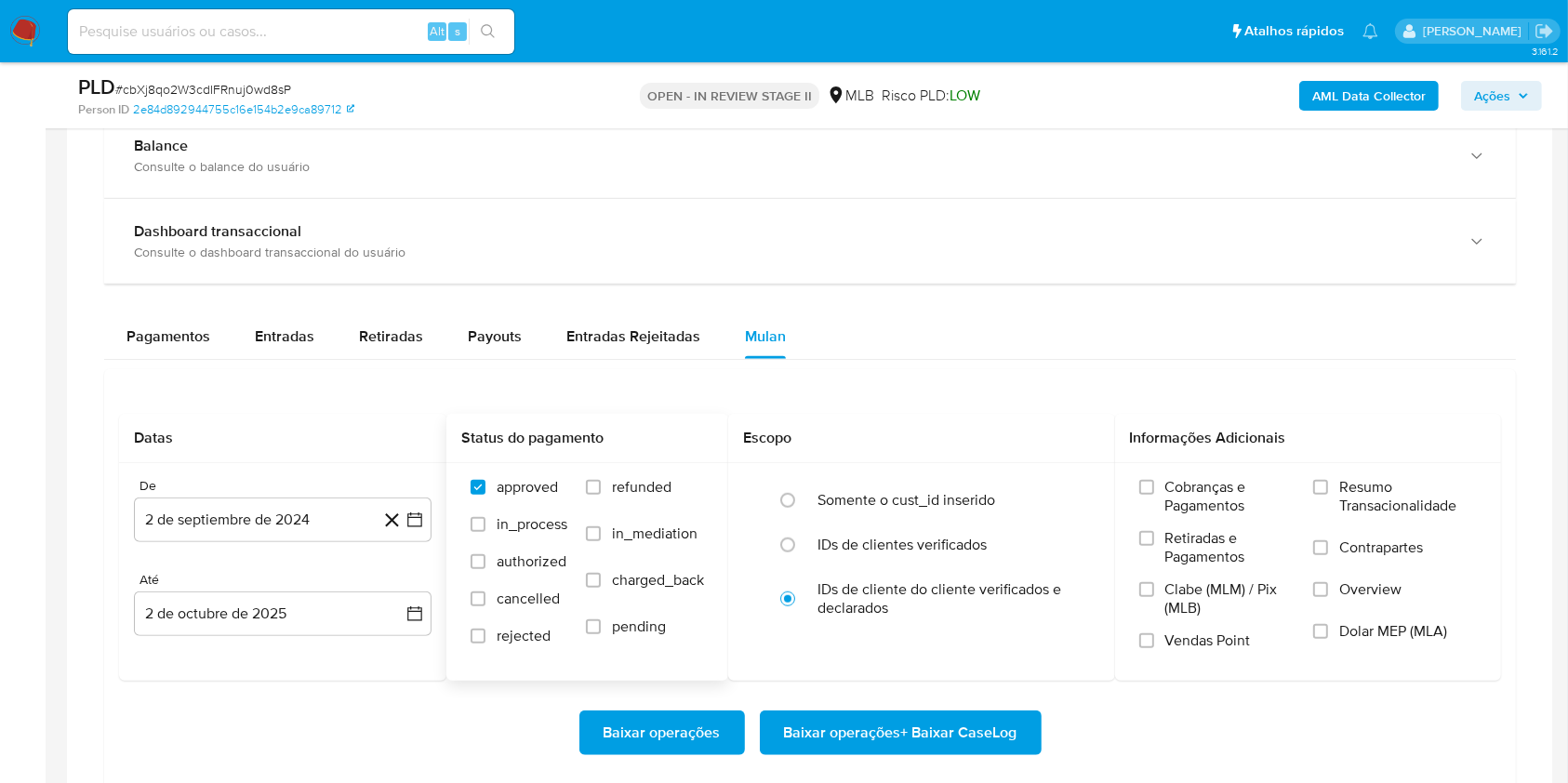
scroll to position [1363, 0]
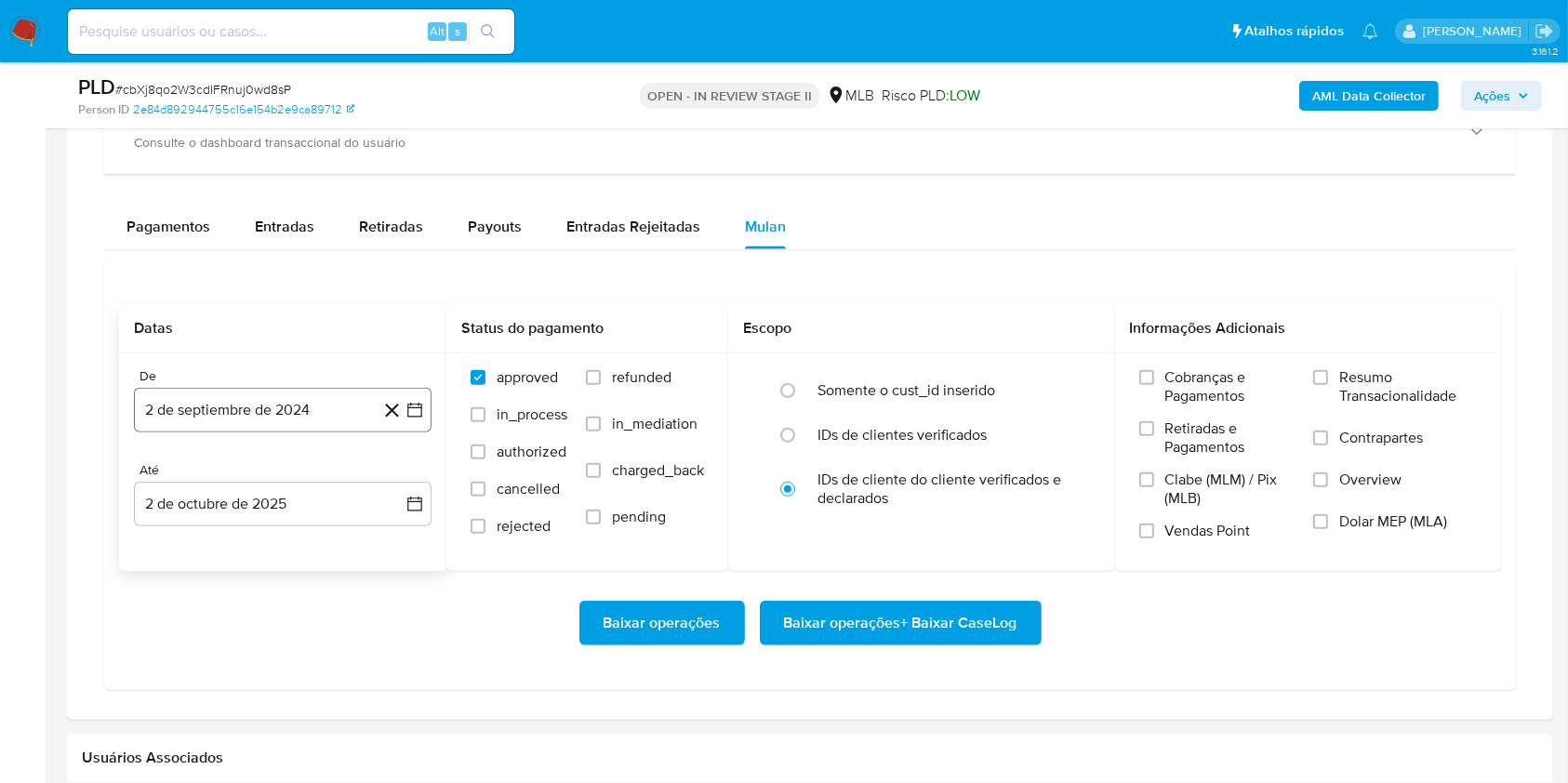
click at [332, 417] on button "2 de septiembre de 2024" at bounding box center [283, 410] width 297 height 45
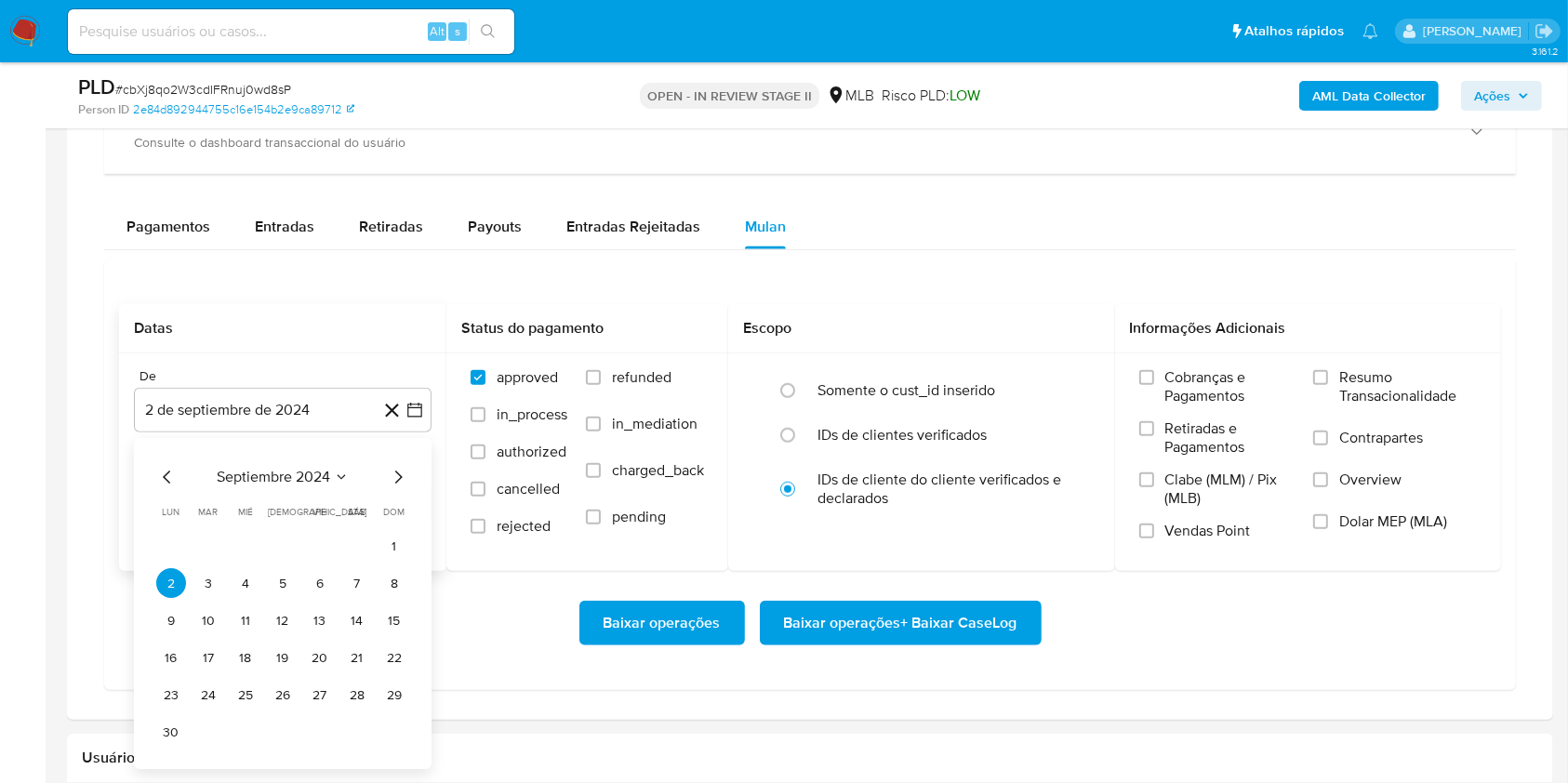
click at [313, 474] on span "septiembre 2024" at bounding box center [272, 478] width 113 height 19
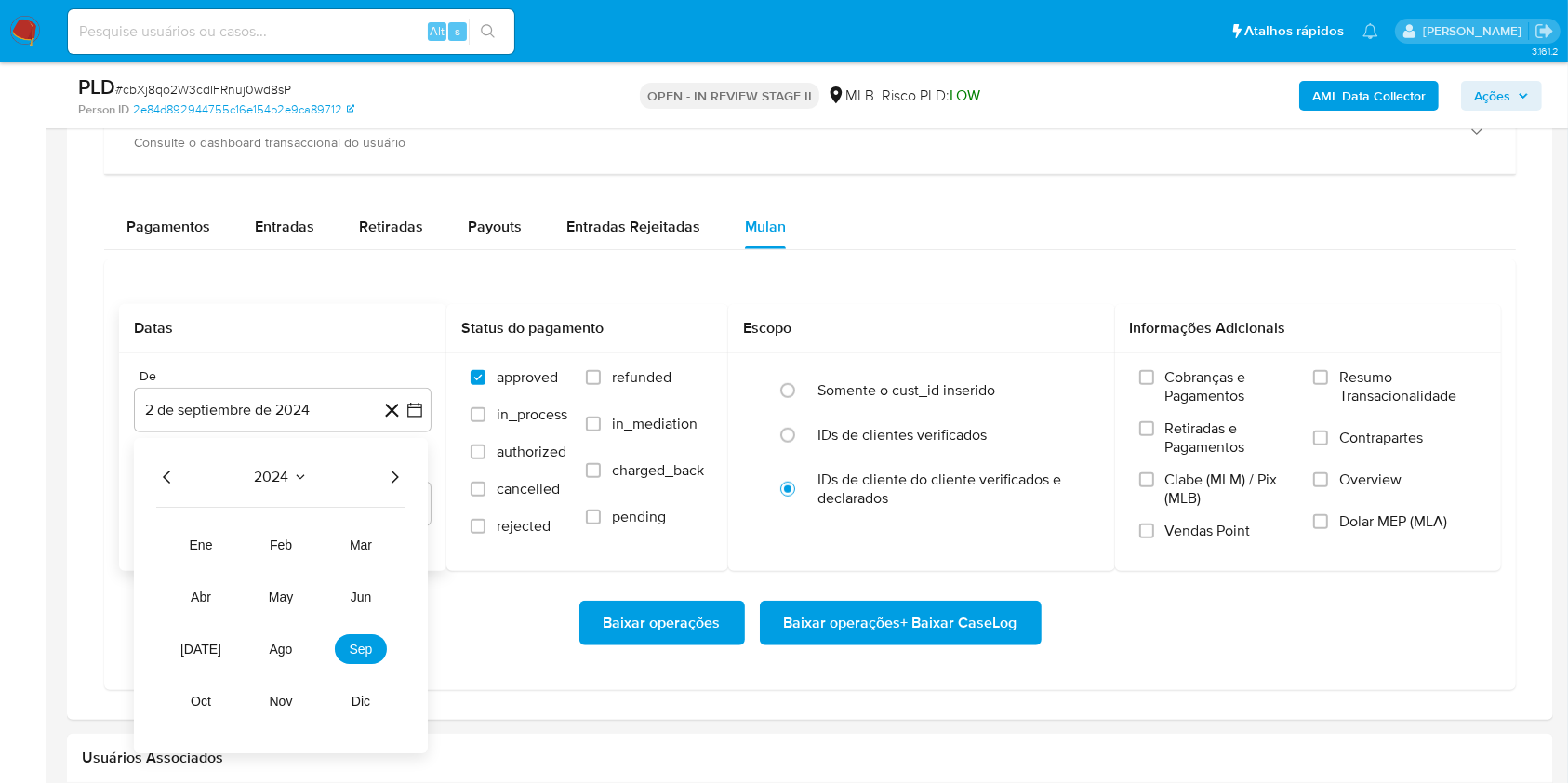
click at [378, 473] on div "2024" at bounding box center [281, 477] width 250 height 22
click at [392, 475] on icon "Año siguiente" at bounding box center [393, 477] width 22 height 22
click at [290, 647] on span "ago" at bounding box center [281, 651] width 23 height 15
click at [312, 553] on button "1" at bounding box center [319, 546] width 30 height 30
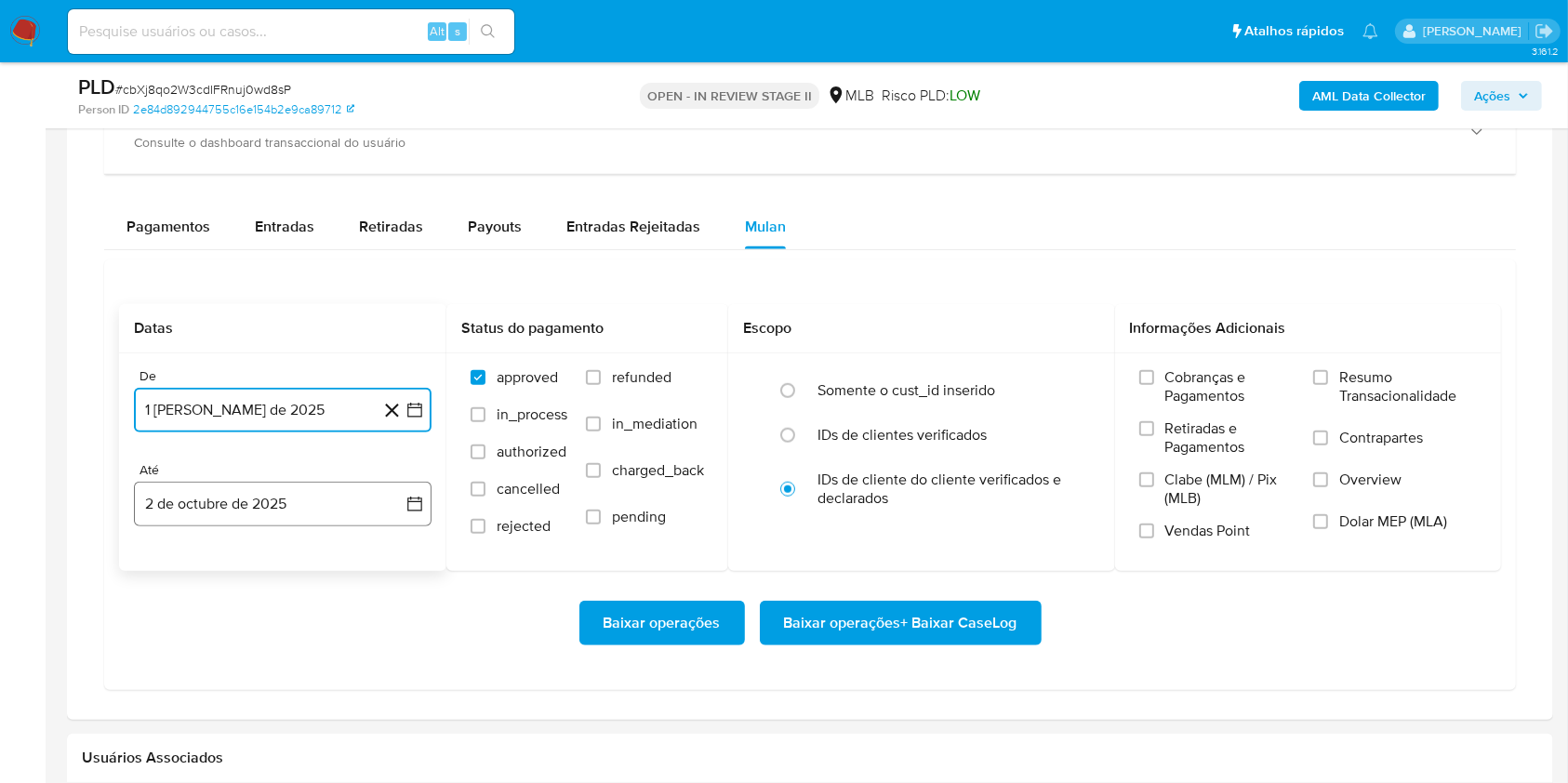
click at [305, 503] on button "2 de octubre de 2025" at bounding box center [283, 504] width 297 height 45
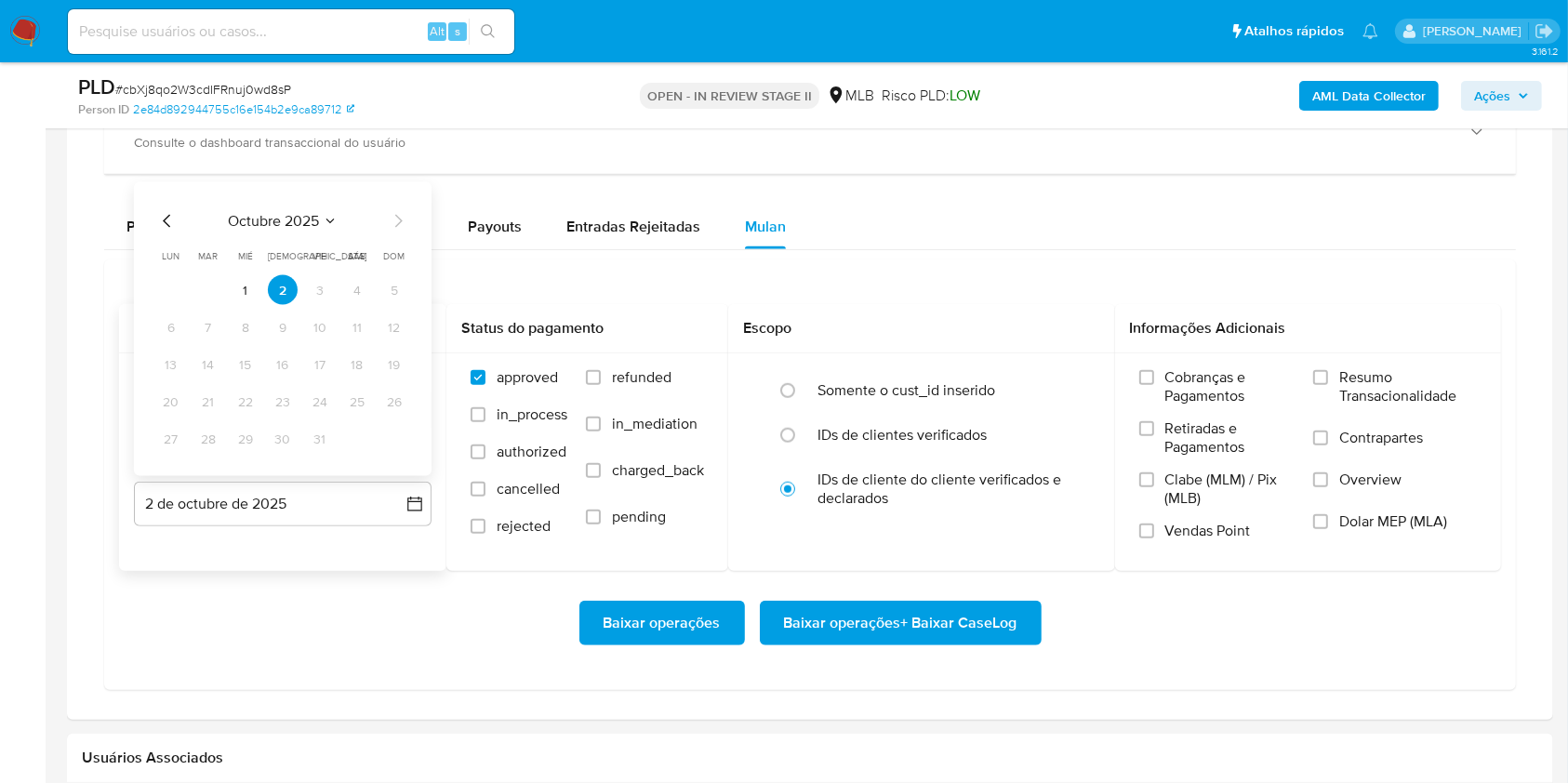
click at [242, 304] on tbody "1 2 3 4 5 6 7 8 9 10 11 12 13 14 15 16 17 18 19 20 21 22 23 24 25 26 27 28 29 3…" at bounding box center [283, 364] width 253 height 178
click at [240, 287] on button "1" at bounding box center [245, 290] width 30 height 30
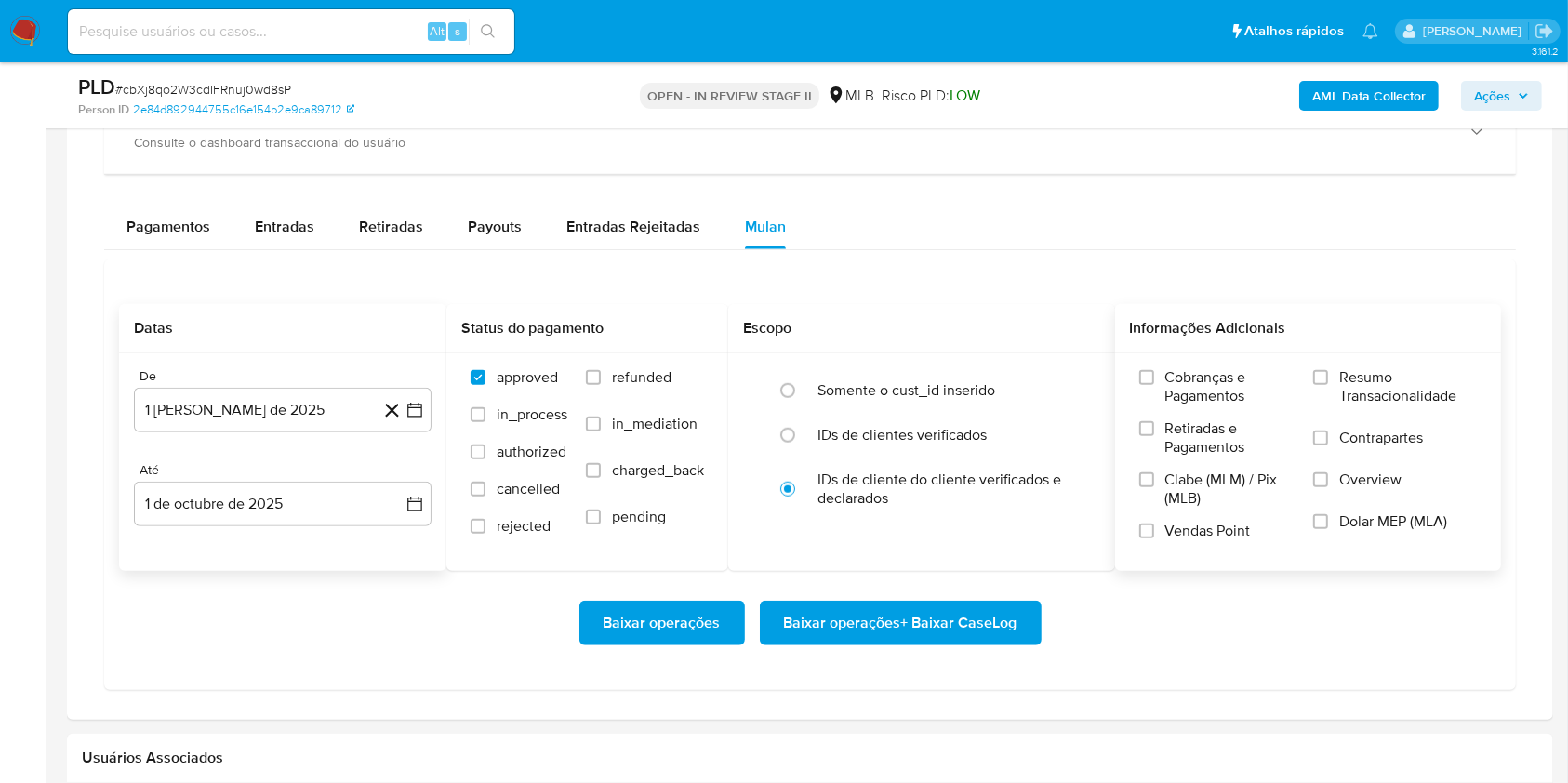
click at [1331, 378] on label "Resumo Transacionalidade" at bounding box center [1395, 398] width 164 height 60
click at [1328, 378] on input "Resumo Transacionalidade" at bounding box center [1320, 378] width 15 height 15
click at [950, 629] on span "Baixar operações + Baixar CaseLog" at bounding box center [900, 623] width 233 height 41
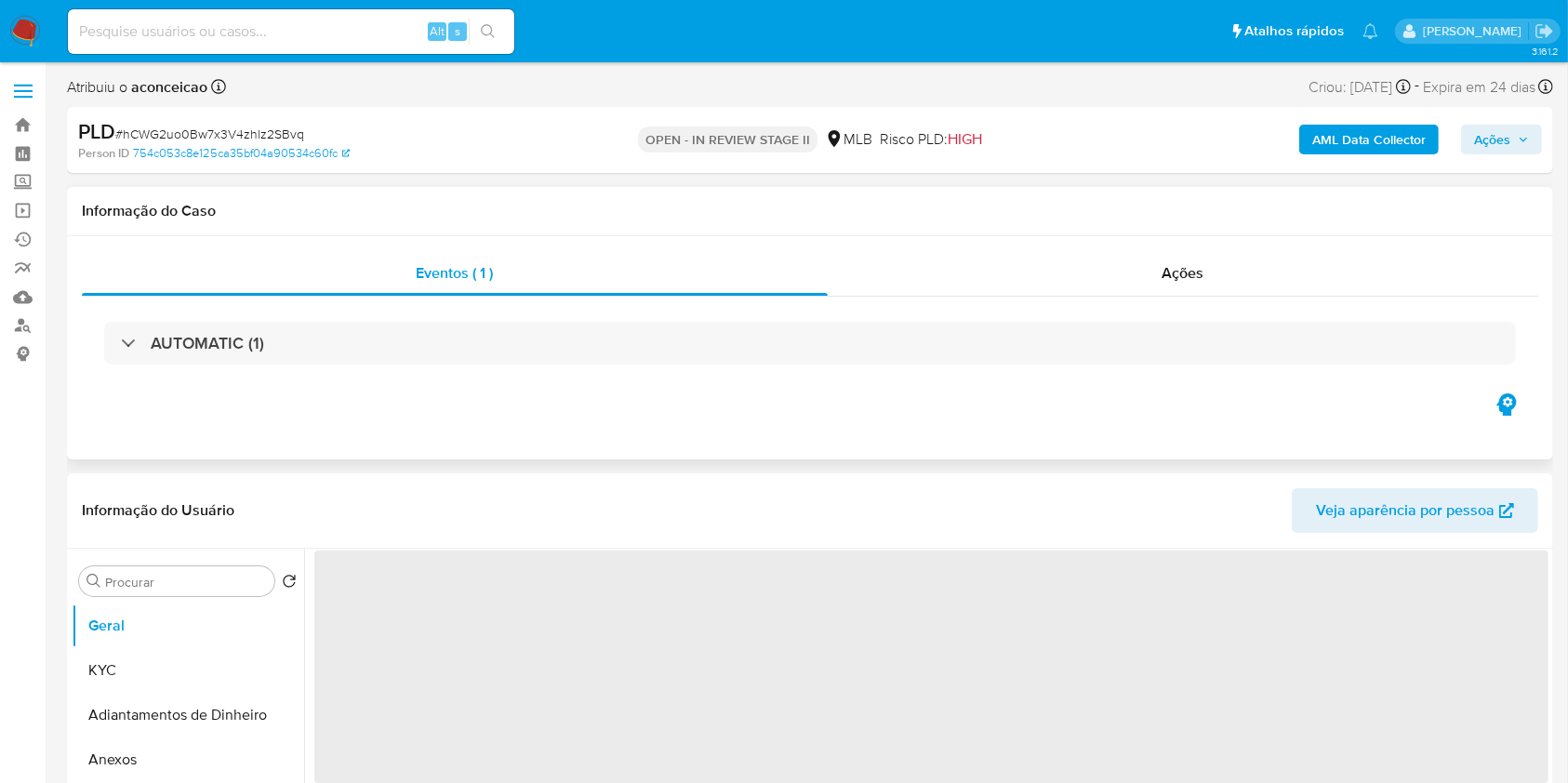
select select "10"
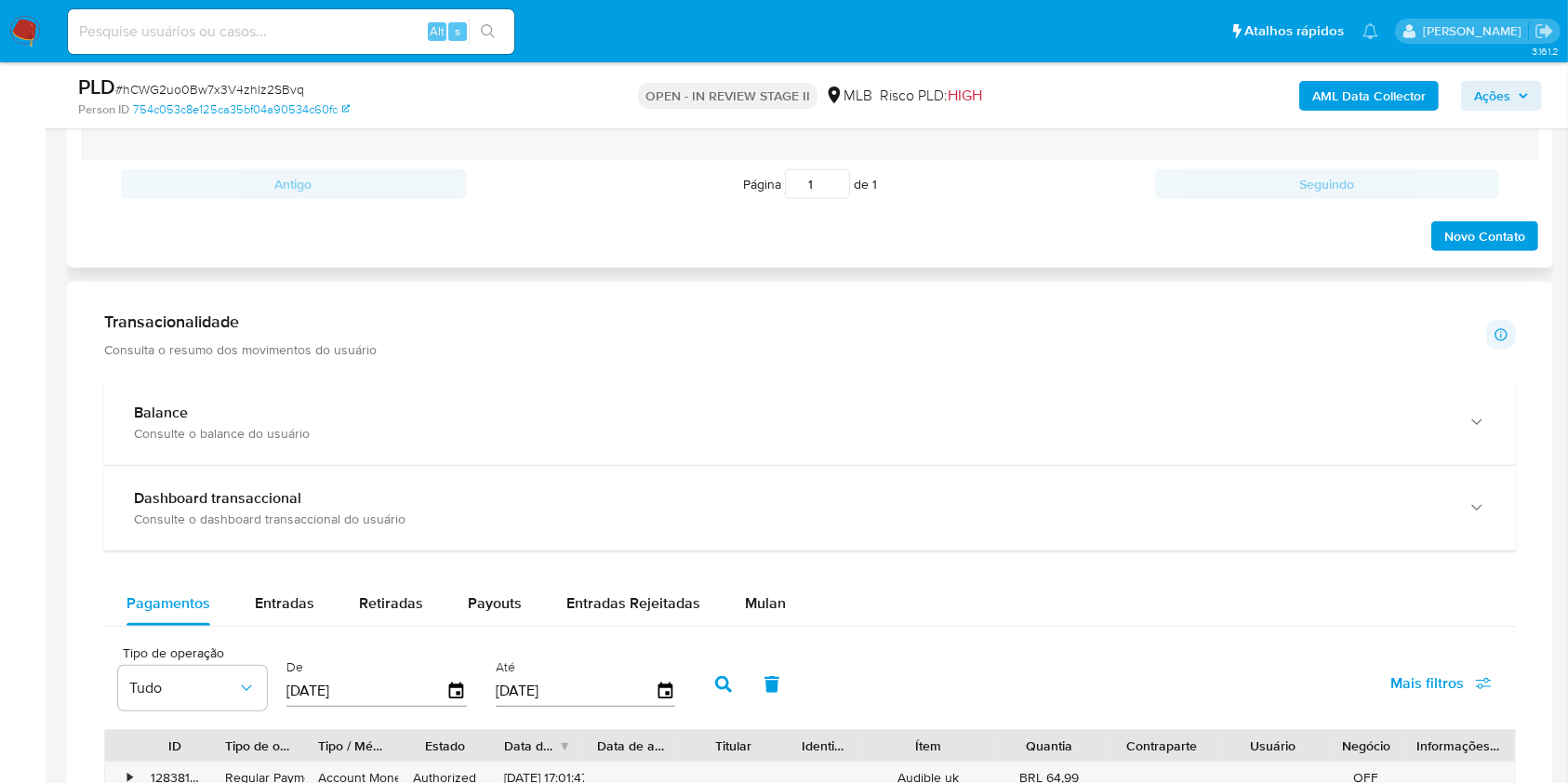
scroll to position [1115, 0]
click at [755, 597] on span "Mulan" at bounding box center [765, 600] width 41 height 21
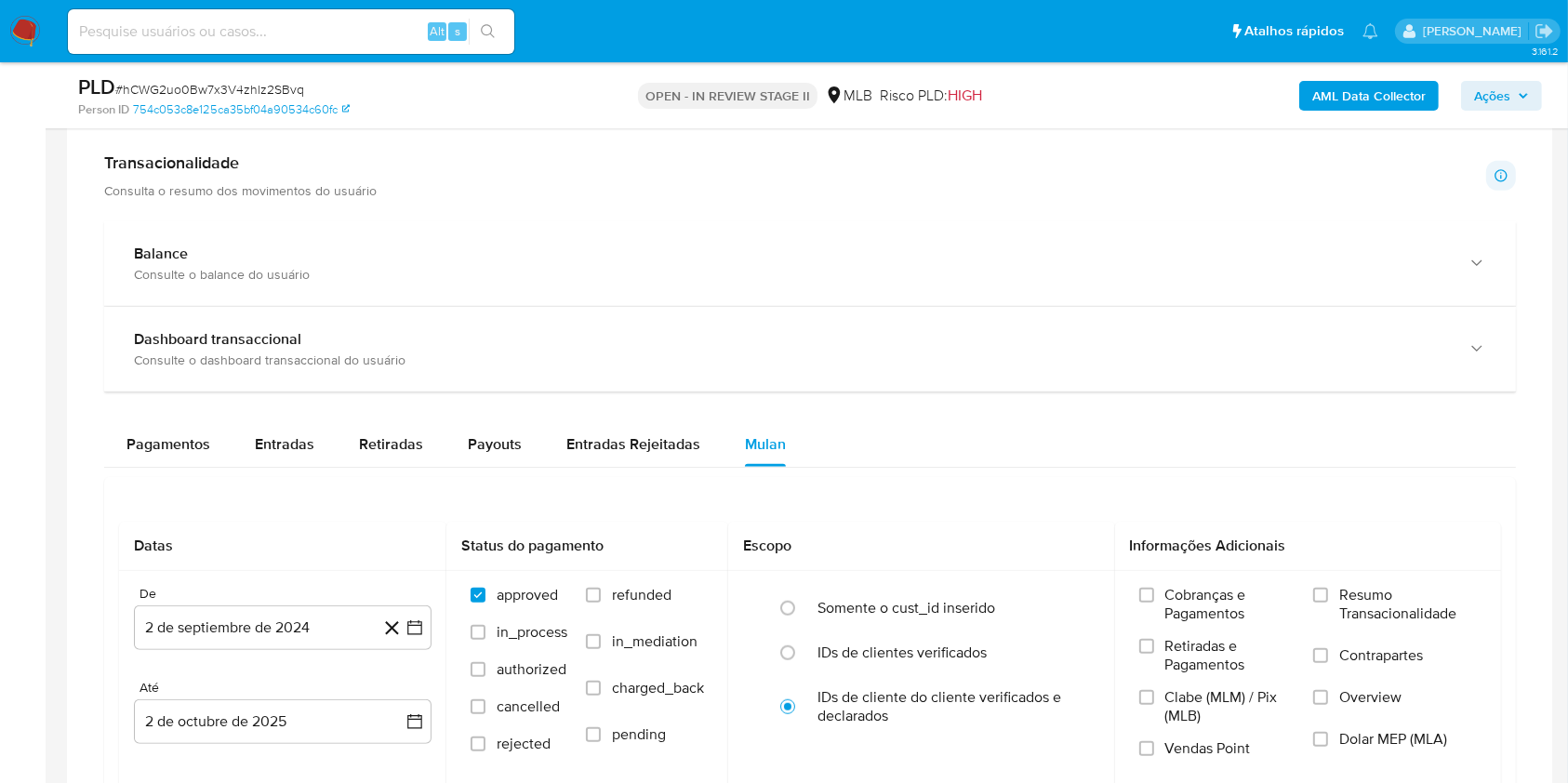
scroll to position [1363, 0]
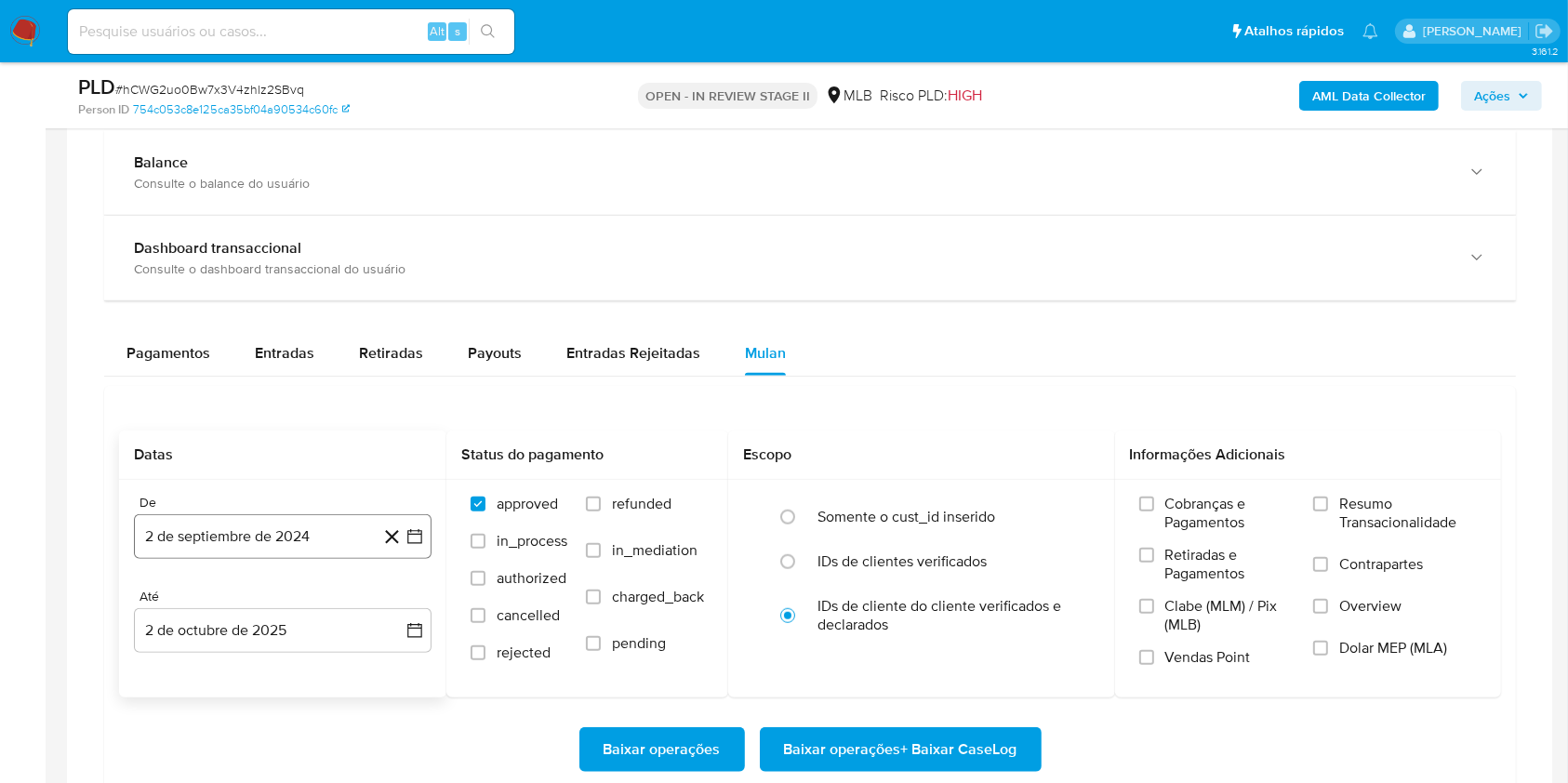
click at [321, 521] on button "2 de septiembre de 2024" at bounding box center [283, 536] width 297 height 45
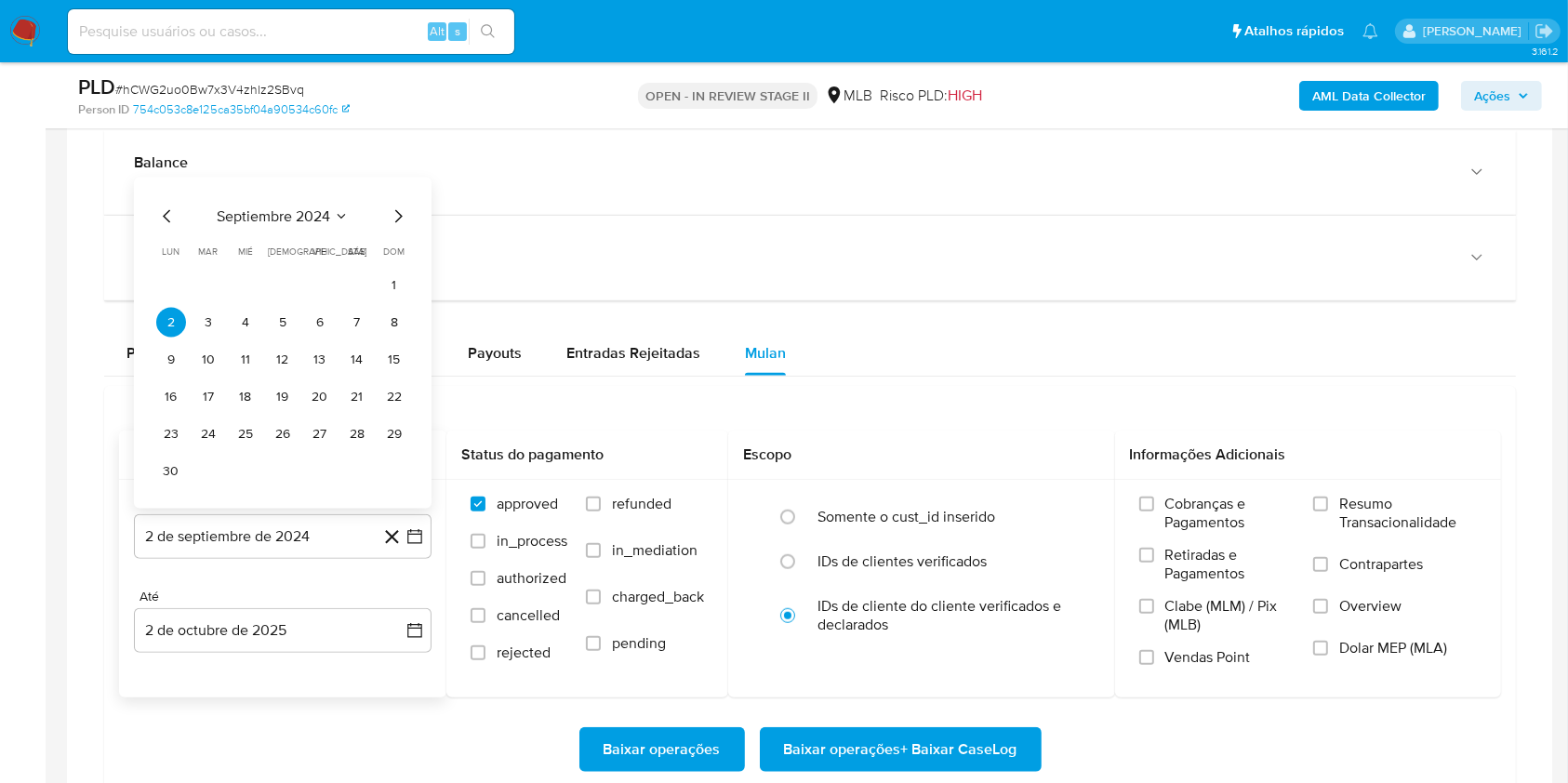
click at [312, 216] on span "septiembre 2024" at bounding box center [272, 217] width 113 height 19
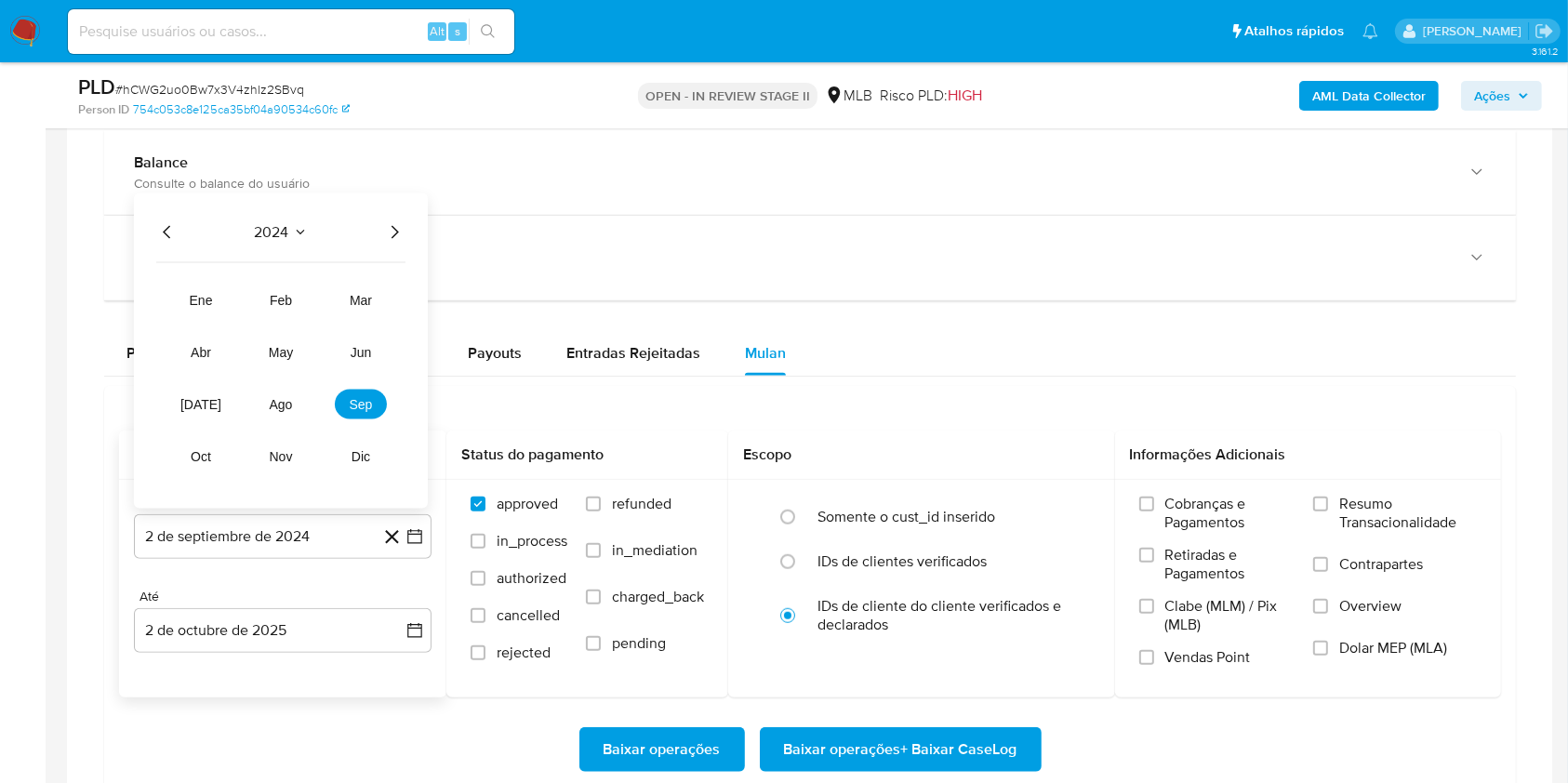
click at [406, 229] on div "2024 2024 ene feb mar abr may jun [DATE] ago sep oct nov dic" at bounding box center [281, 351] width 293 height 315
click at [402, 227] on icon "Año siguiente" at bounding box center [393, 231] width 22 height 22
click at [287, 413] on button "ago" at bounding box center [280, 404] width 52 height 30
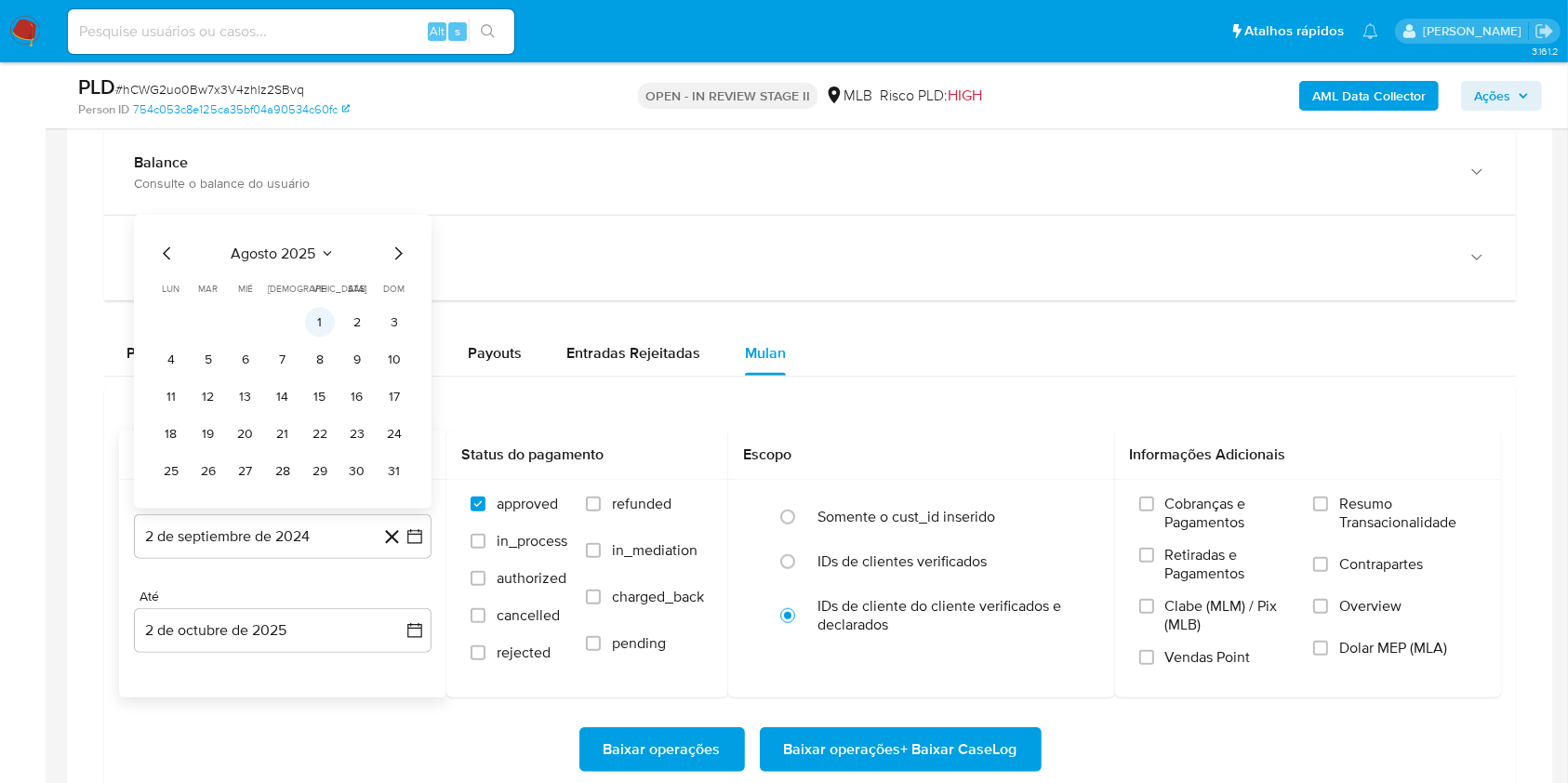
click at [309, 325] on button "1" at bounding box center [319, 322] width 30 height 30
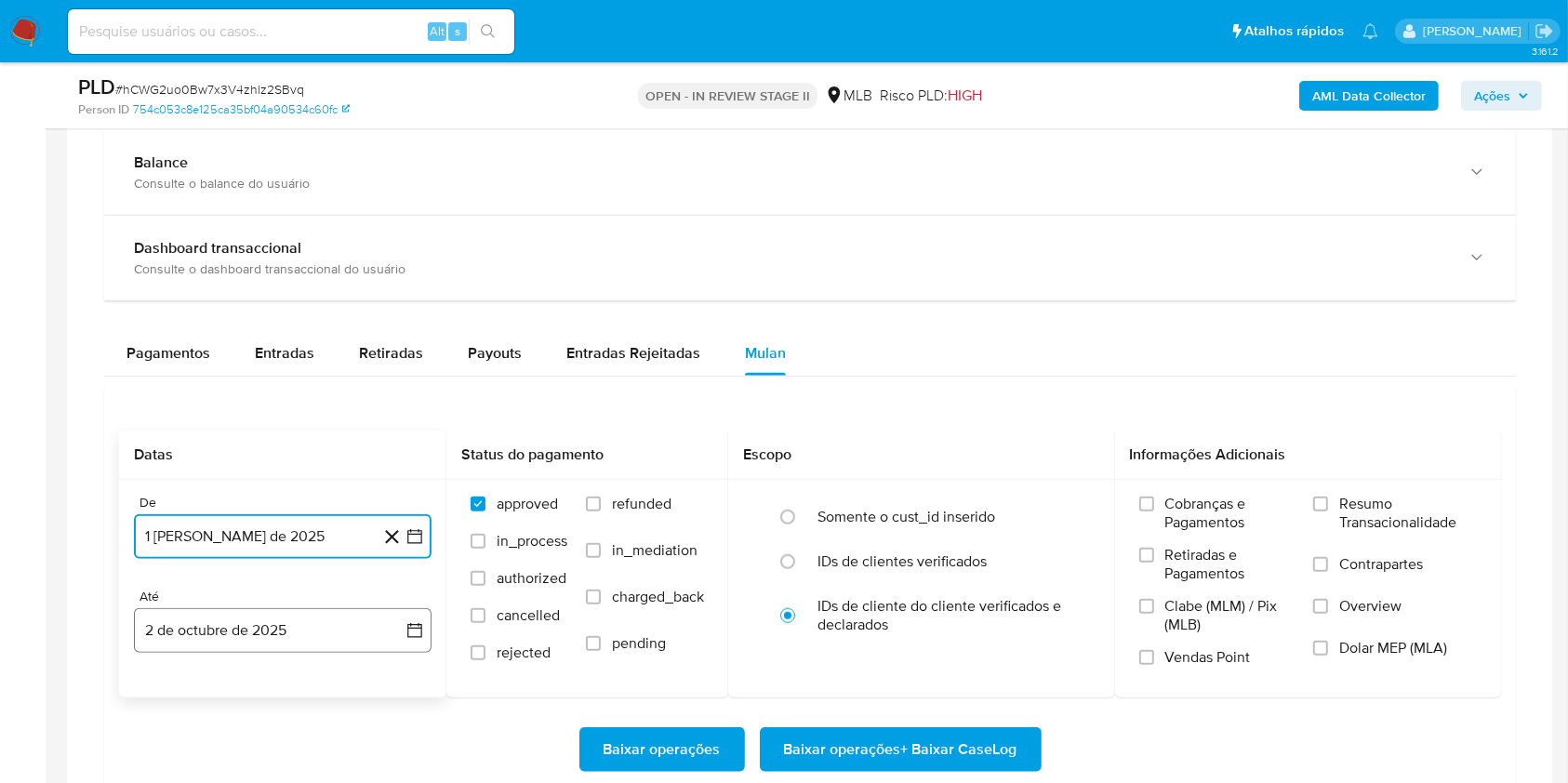
click at [278, 651] on button "2 de octubre de 2025" at bounding box center [283, 630] width 297 height 45
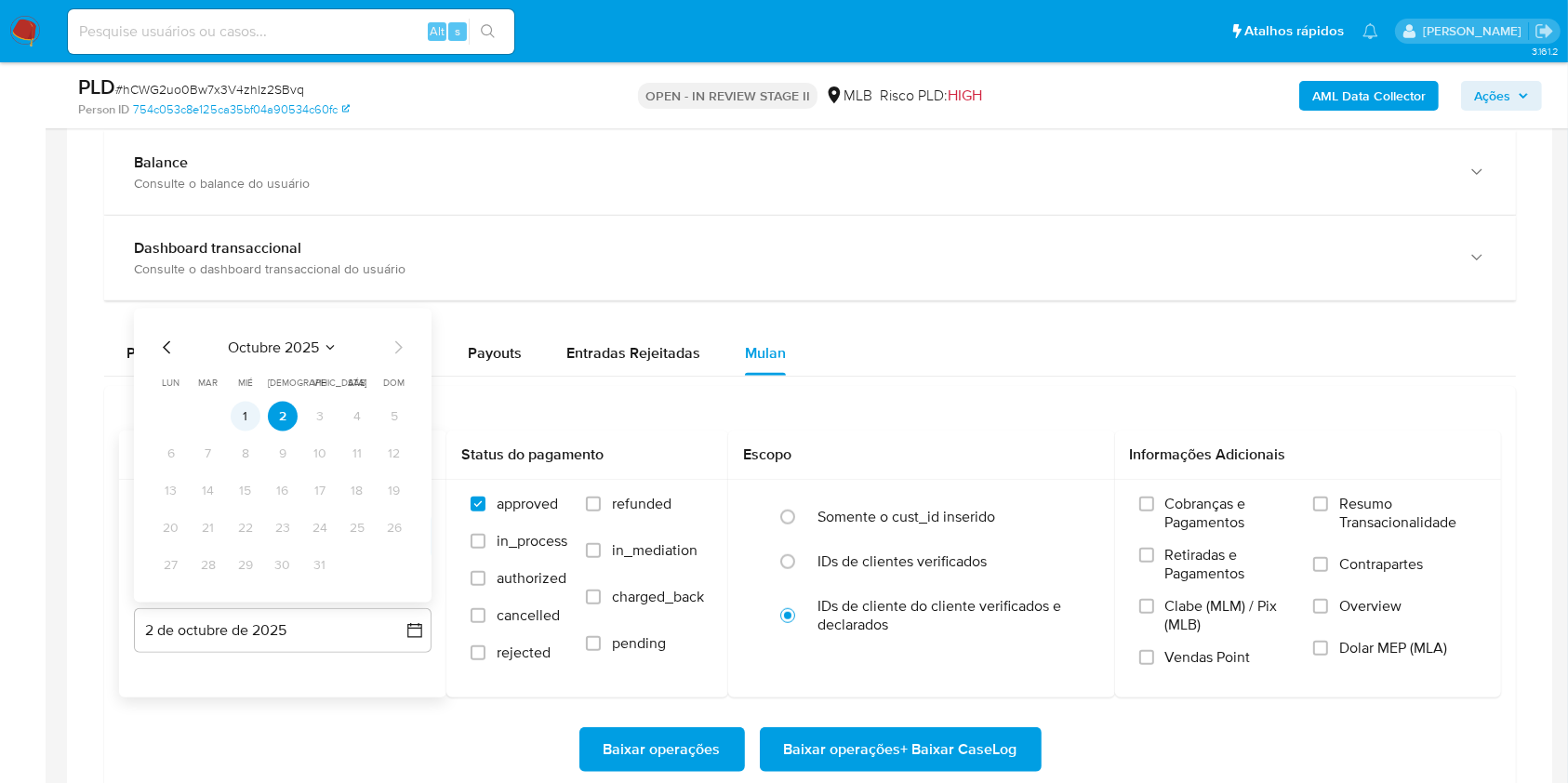
click at [251, 421] on button "1" at bounding box center [245, 416] width 30 height 30
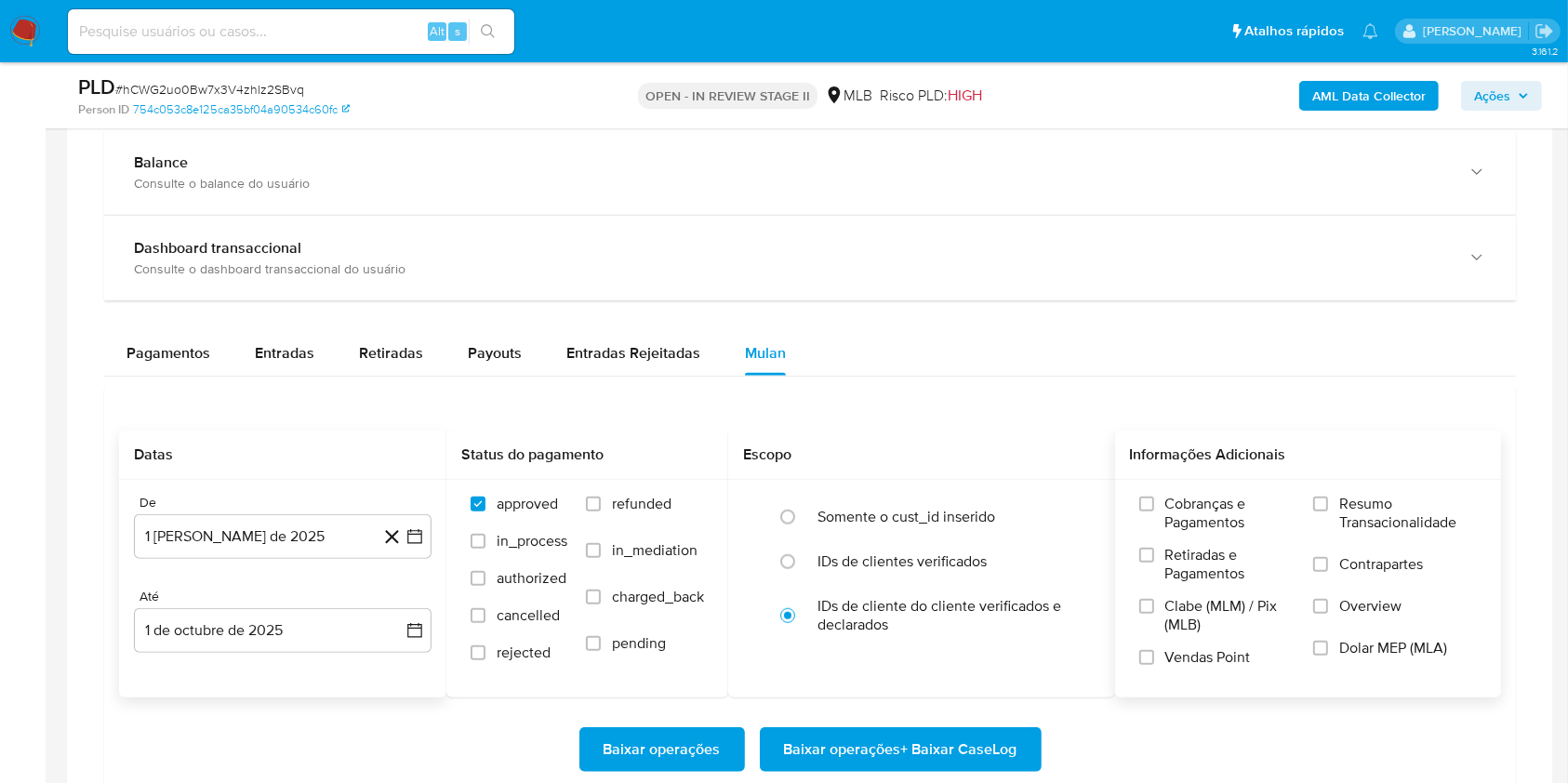
click at [1312, 502] on div "Cobranças e Pagamentos Retiradas e Pagamentos Clabe (MLM) / Pix (MLB) Vendas Po…" at bounding box center [1308, 587] width 357 height 186
click at [1331, 489] on div "Cobranças e Pagamentos Retiradas e Pagamentos Clabe (MLM) / Pix (MLB) Vendas Po…" at bounding box center [1308, 588] width 387 height 215
click at [1343, 511] on span "Resumo Transacionalidade" at bounding box center [1408, 512] width 137 height 37
click at [1328, 511] on input "Resumo Transacionalidade" at bounding box center [1320, 504] width 15 height 15
click at [990, 746] on span "Baixar operações + Baixar CaseLog" at bounding box center [900, 749] width 233 height 41
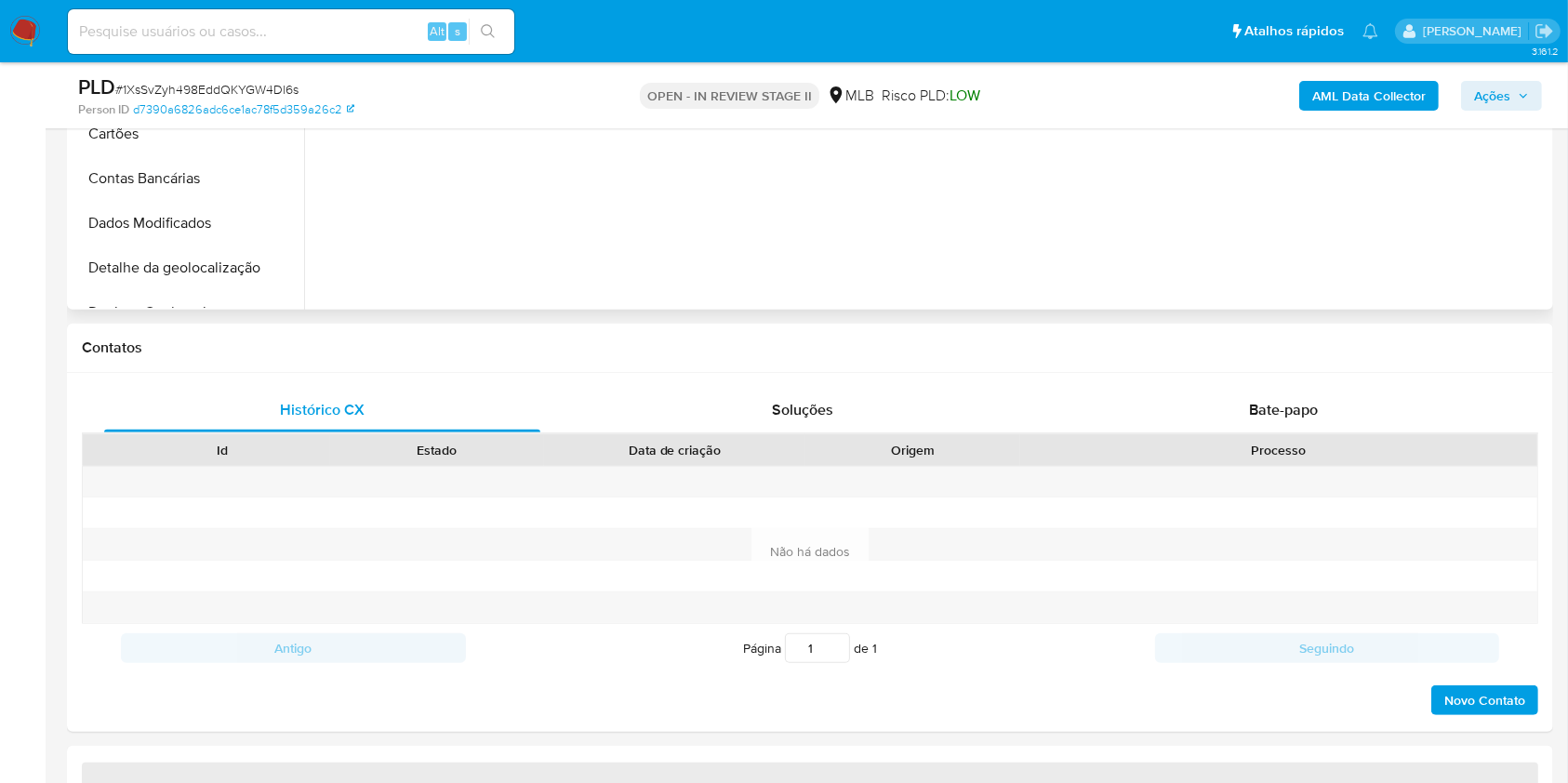
scroll to position [744, 0]
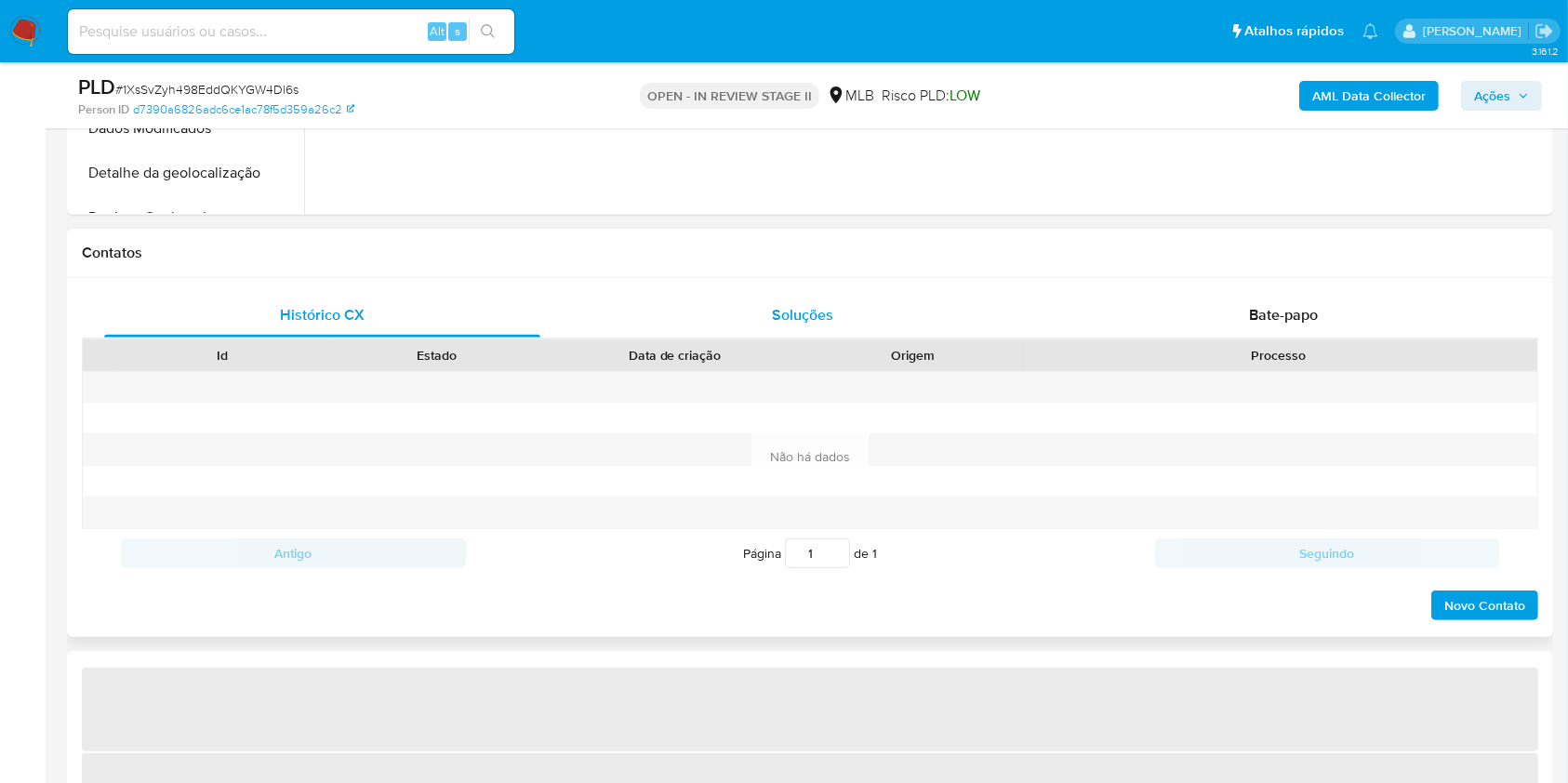
select select "10"
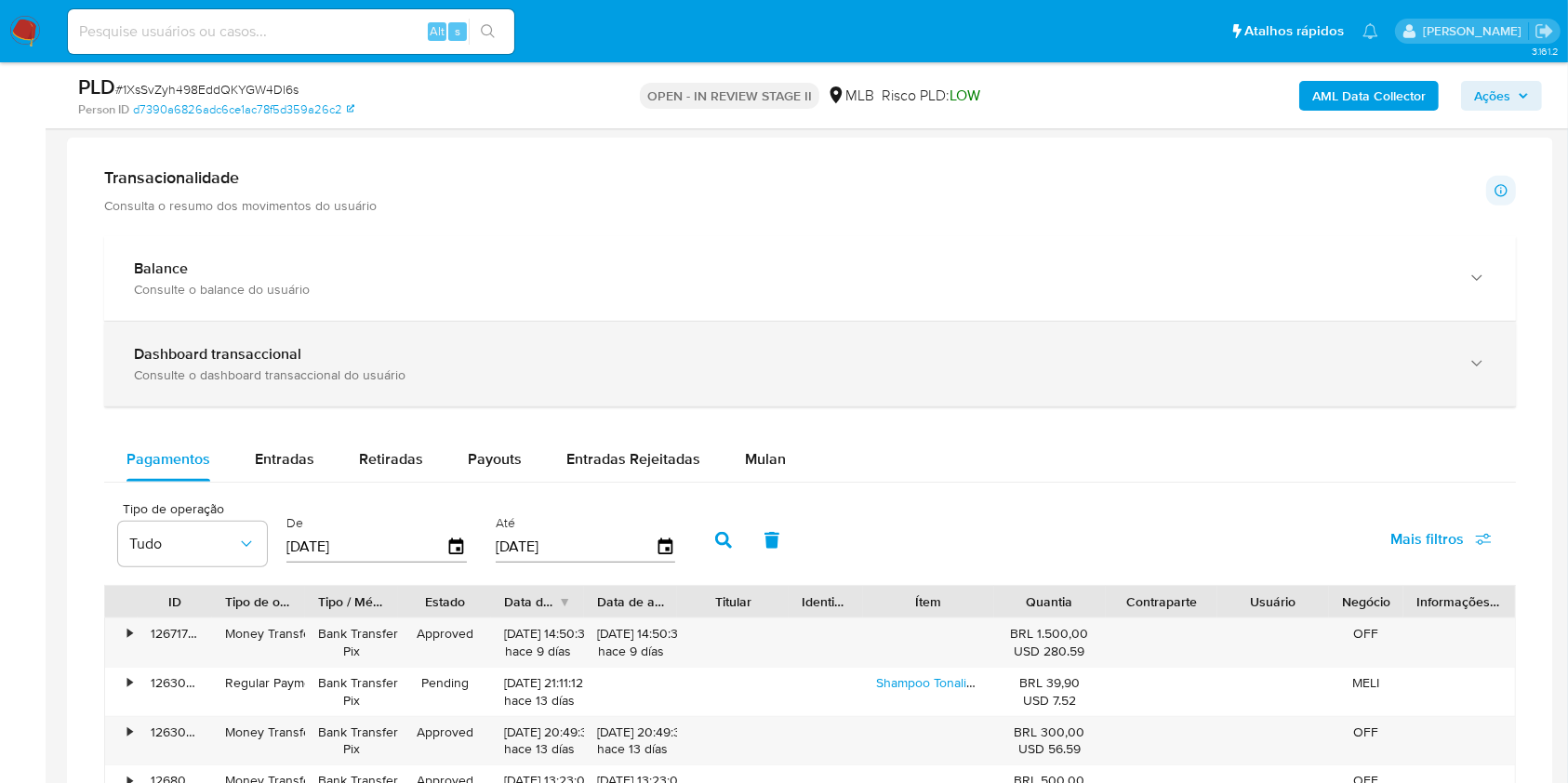
scroll to position [1363, 0]
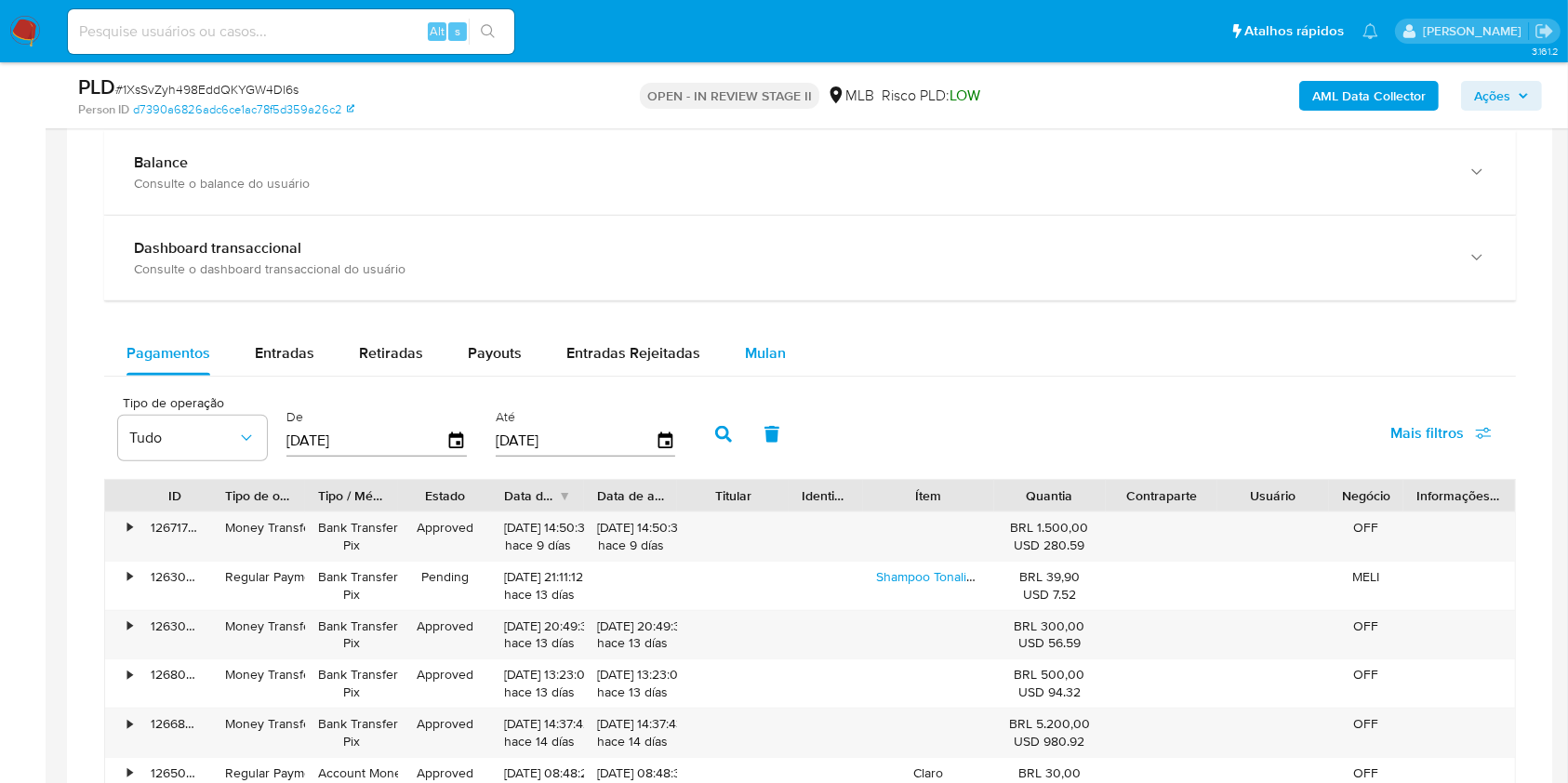
click at [767, 357] on span "Mulan" at bounding box center [765, 352] width 41 height 21
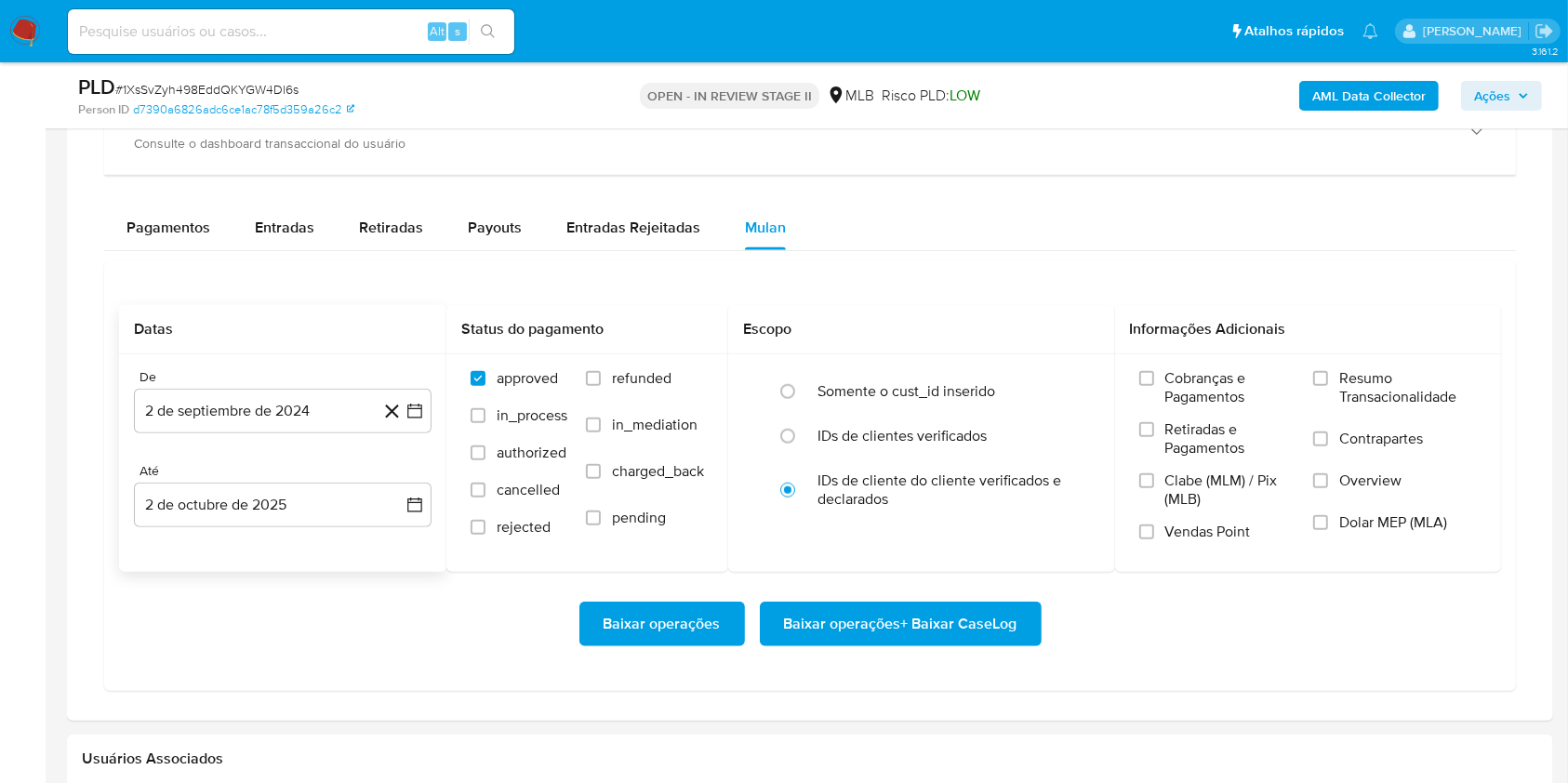
scroll to position [1612, 0]
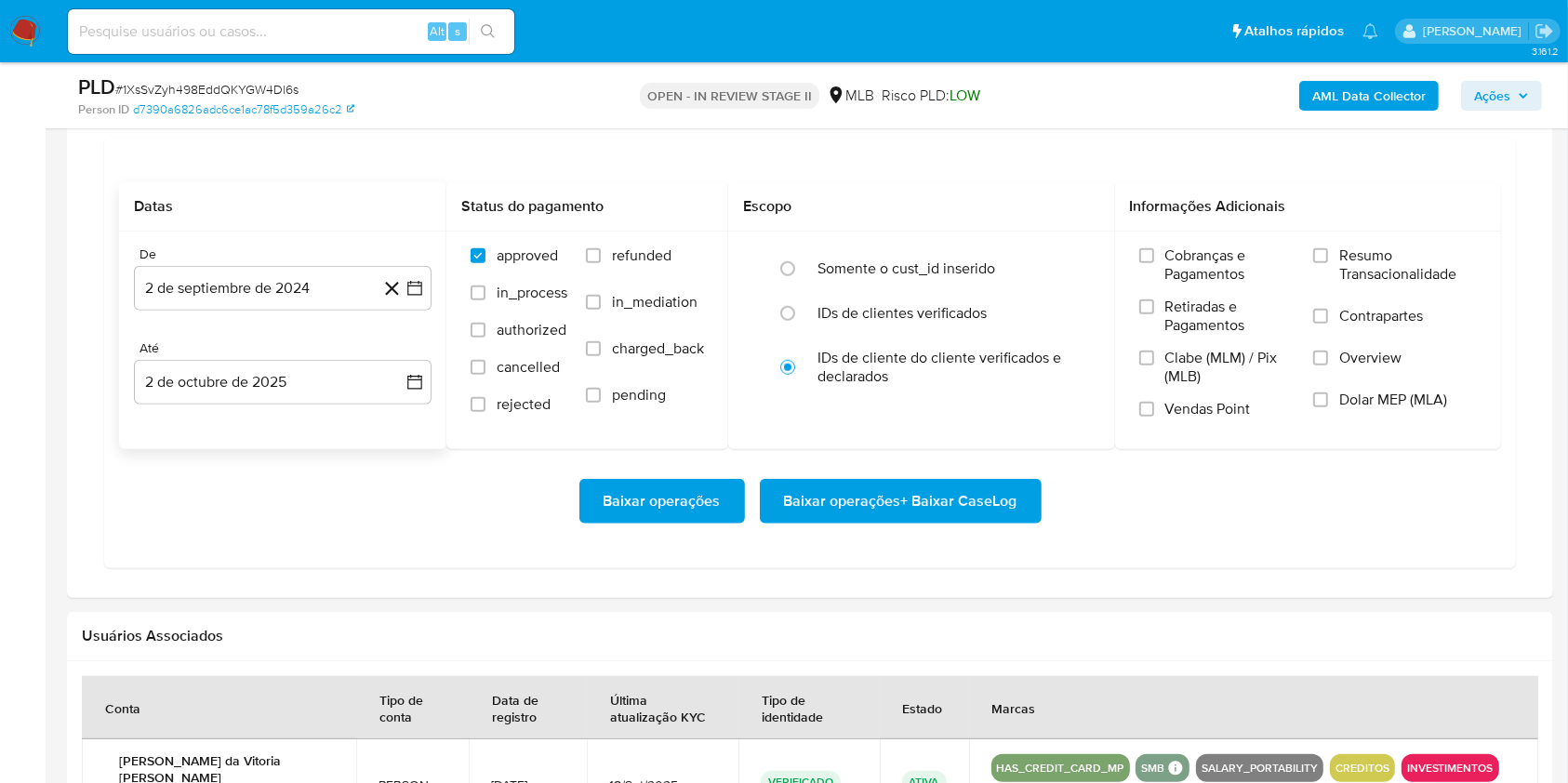
click at [263, 242] on div "De 2 de septiembre de 2024 2-09-2024 Até 2 de octubre de 2025 2-10-2025" at bounding box center [283, 340] width 328 height 217
click at [270, 271] on button "2 de septiembre de 2024" at bounding box center [283, 288] width 297 height 45
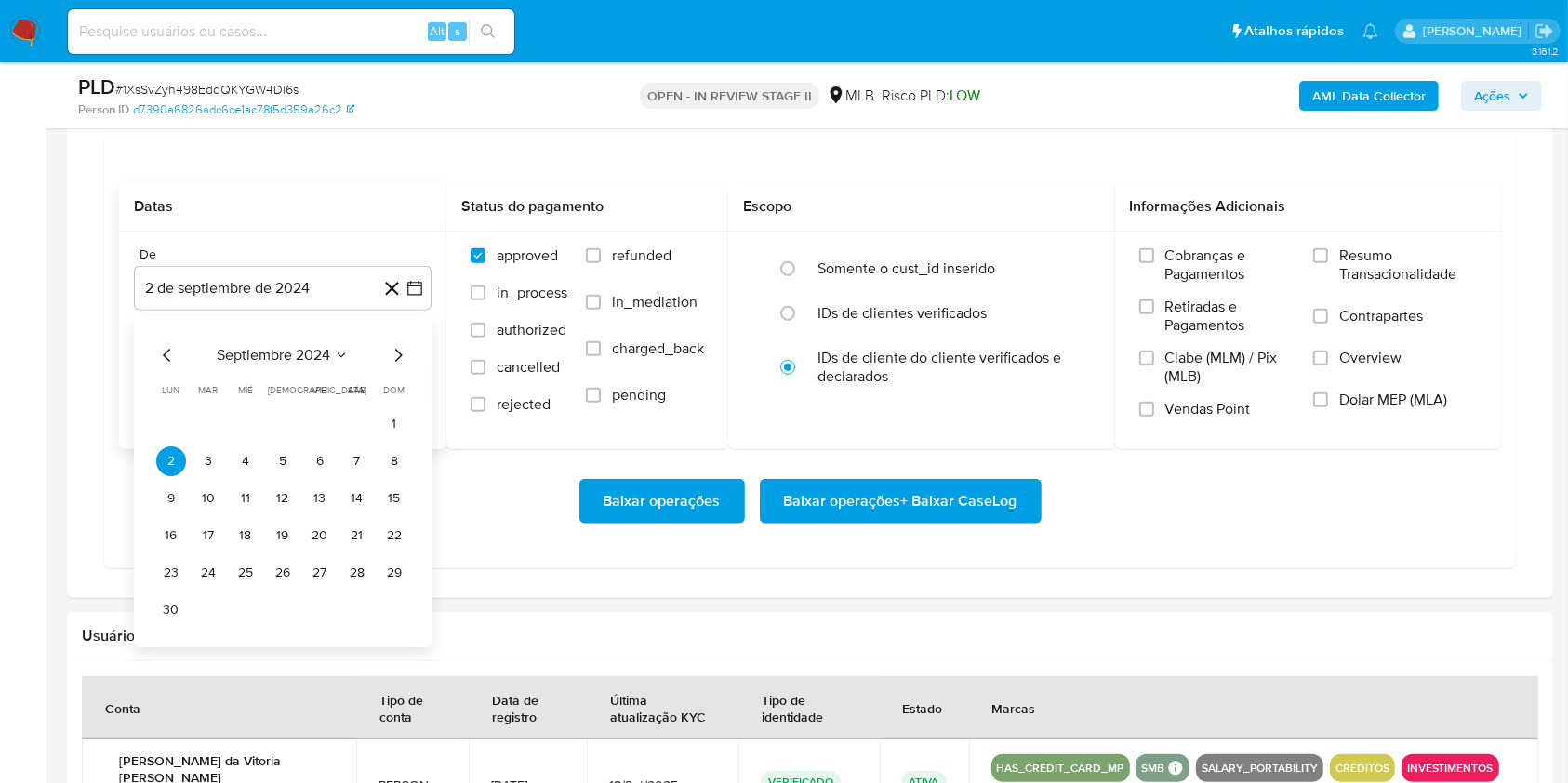
click at [335, 370] on div "septiembre 2024 septiembre 2024 lun lunes mar martes mié miércoles jue jueves v…" at bounding box center [283, 484] width 253 height 281
click at [333, 361] on icon "Seleccionar mes y año" at bounding box center [341, 355] width 15 height 15
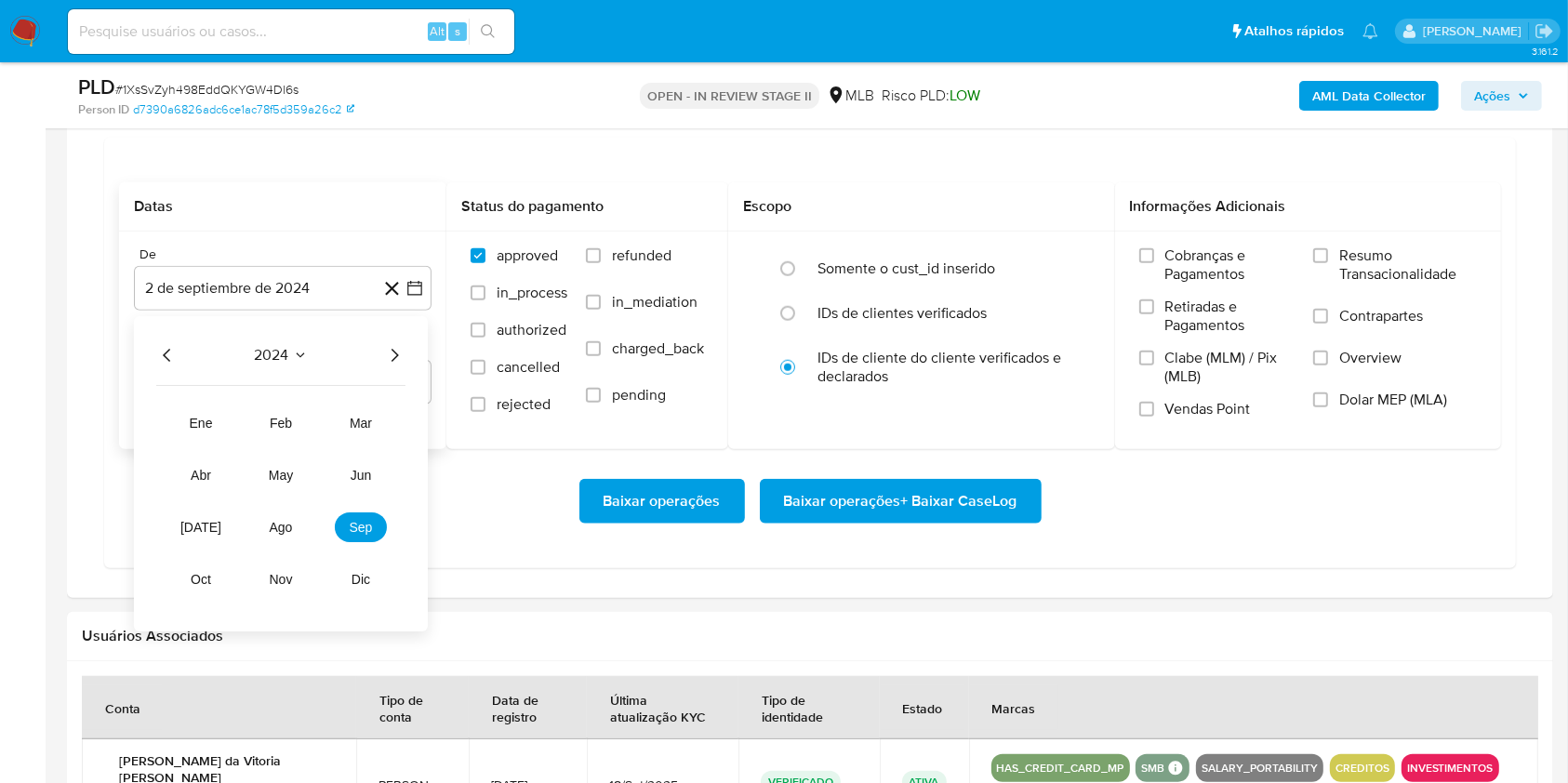
click at [387, 345] on icon "Año siguiente" at bounding box center [393, 354] width 22 height 22
click at [304, 529] on button "ago" at bounding box center [280, 527] width 52 height 30
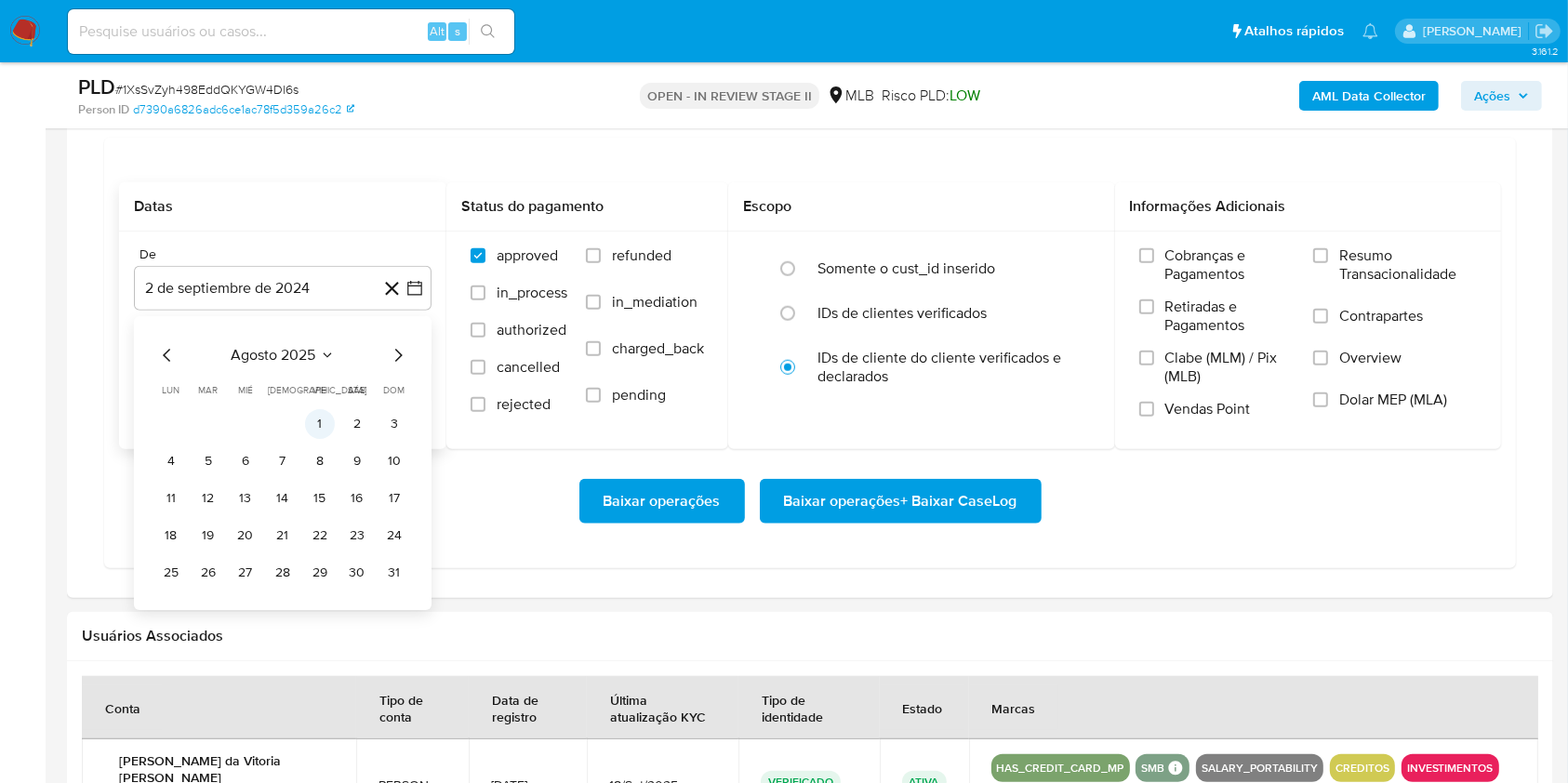
click at [313, 423] on button "1" at bounding box center [319, 424] width 30 height 30
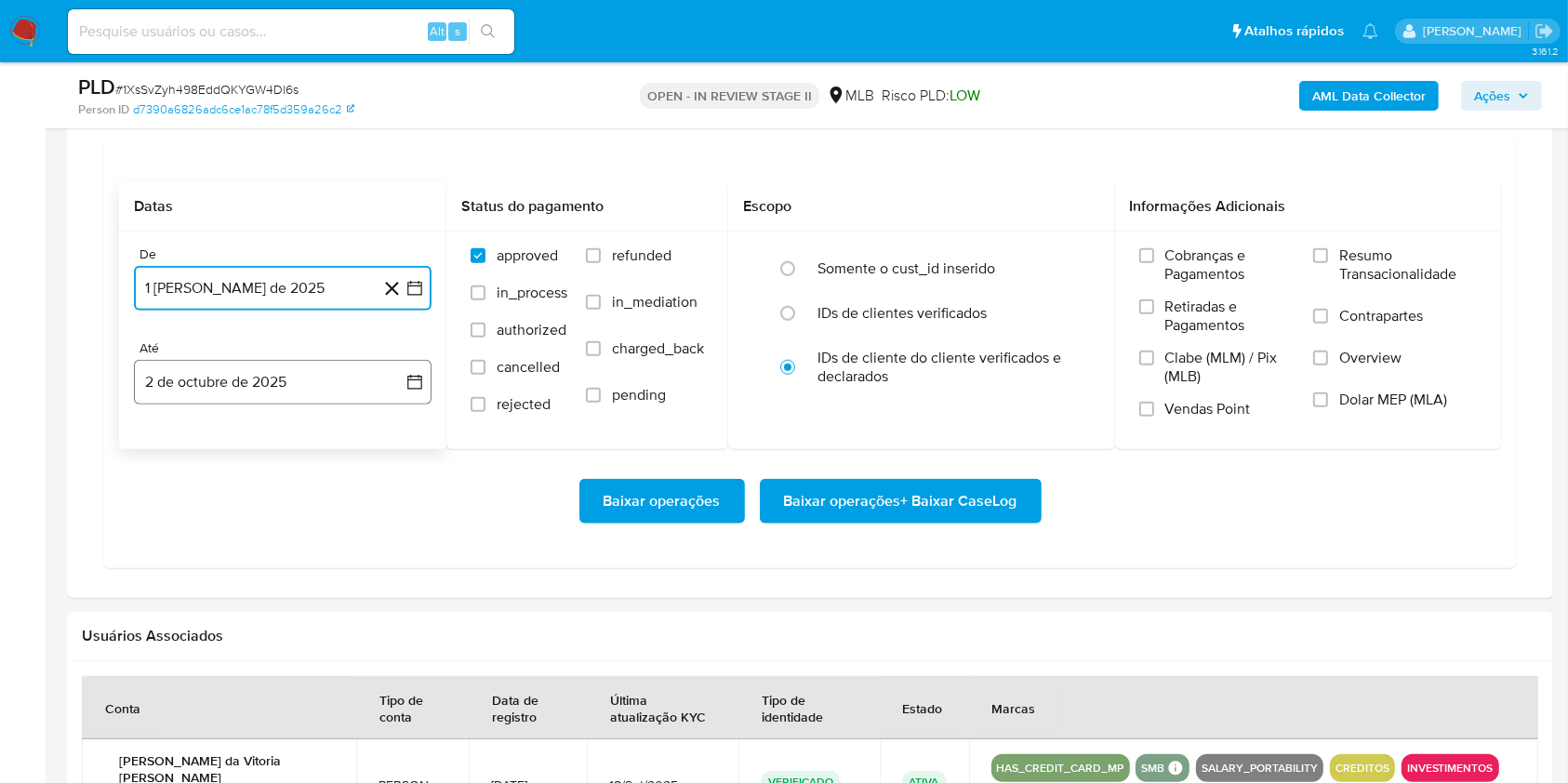
click at [284, 391] on button "2 de octubre de 2025" at bounding box center [283, 382] width 297 height 45
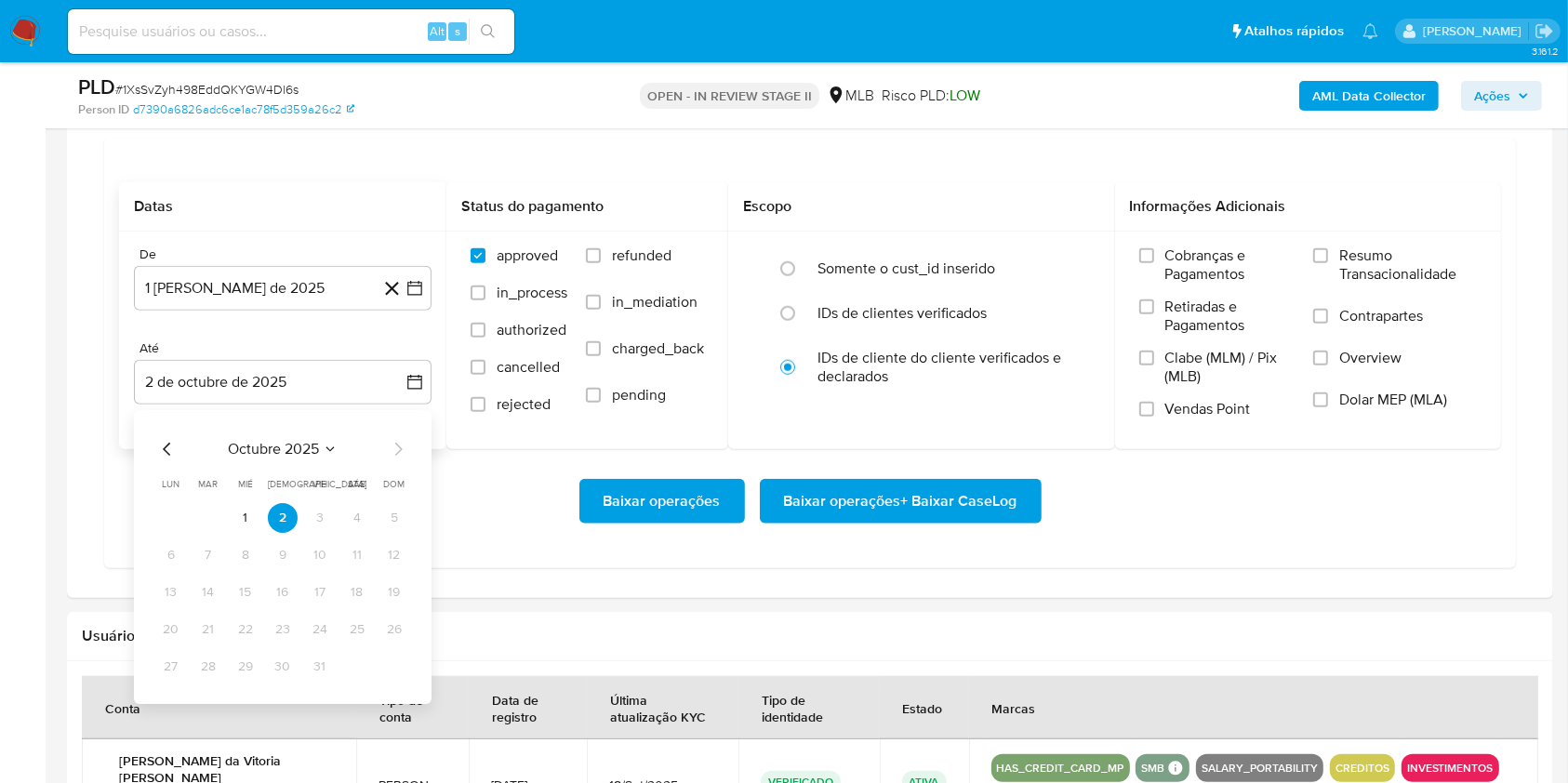
click at [260, 523] on tr "1 2 3 4 5" at bounding box center [283, 517] width 253 height 30
click at [253, 517] on button "1" at bounding box center [245, 517] width 30 height 30
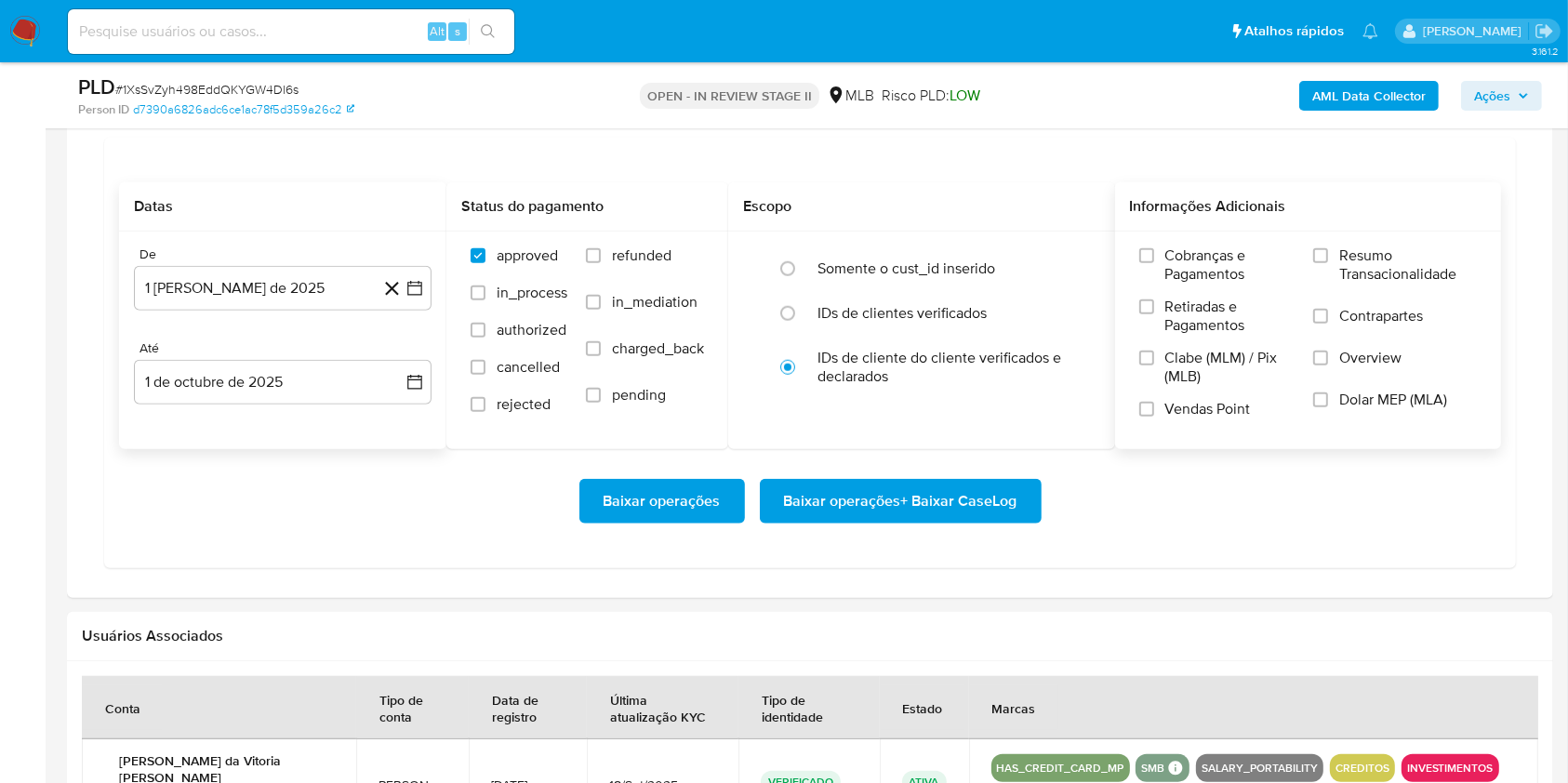
click at [1310, 281] on div "Cobranças e Pagamentos Retiradas e Pagamentos Clabe (MLM) / Pix (MLB) Vendas Po…" at bounding box center [1308, 339] width 357 height 186
click at [1323, 264] on label "Resumo Transacionalidade" at bounding box center [1395, 276] width 164 height 60
click at [1323, 263] on input "Resumo Transacionalidade" at bounding box center [1320, 256] width 15 height 15
click at [912, 476] on div "Baixar operações Baixar operações + Baixar CaseLog" at bounding box center [810, 501] width 1382 height 104
click at [918, 487] on span "Baixar operações + Baixar CaseLog" at bounding box center [900, 501] width 233 height 41
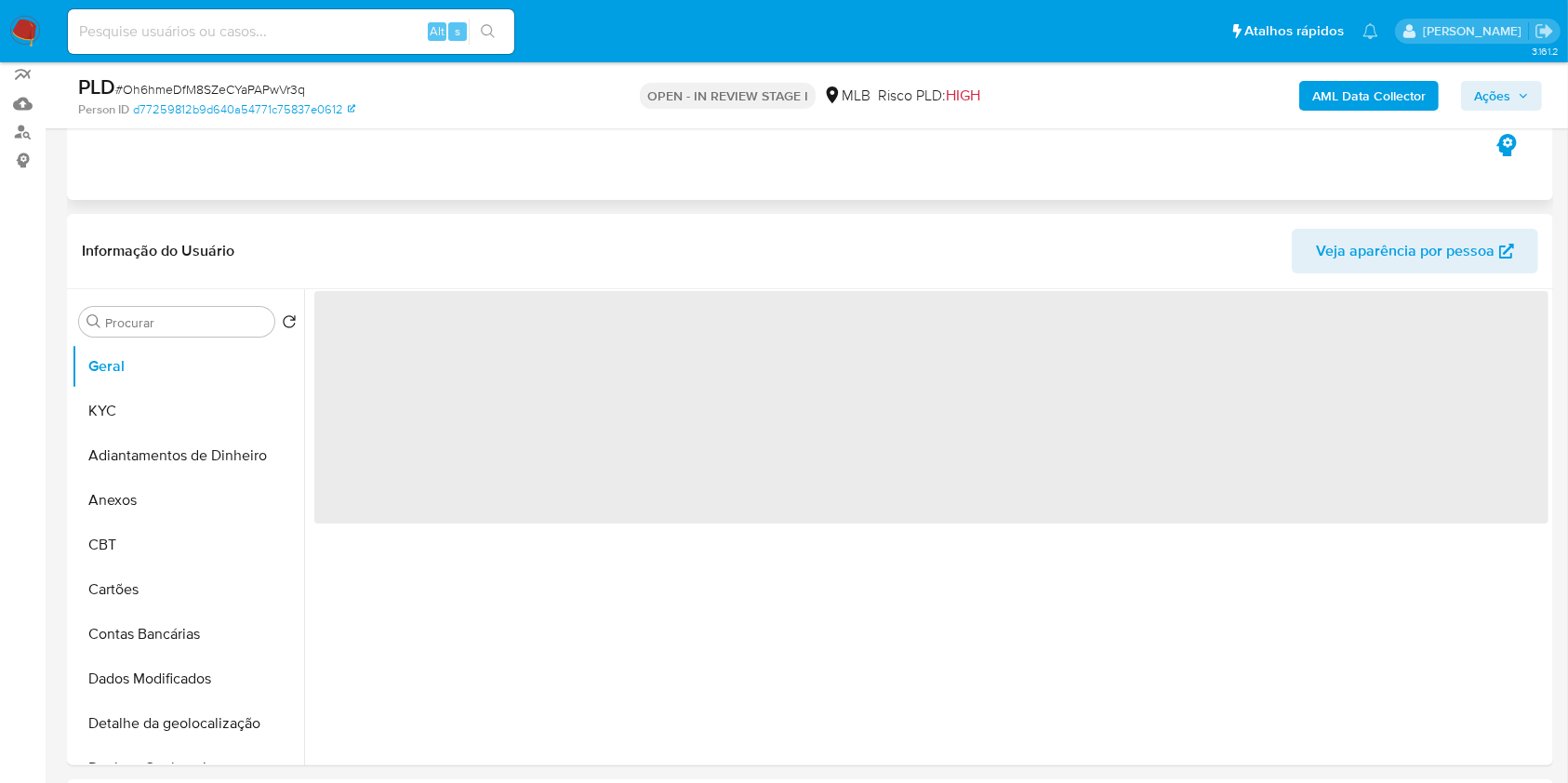
scroll to position [371, 0]
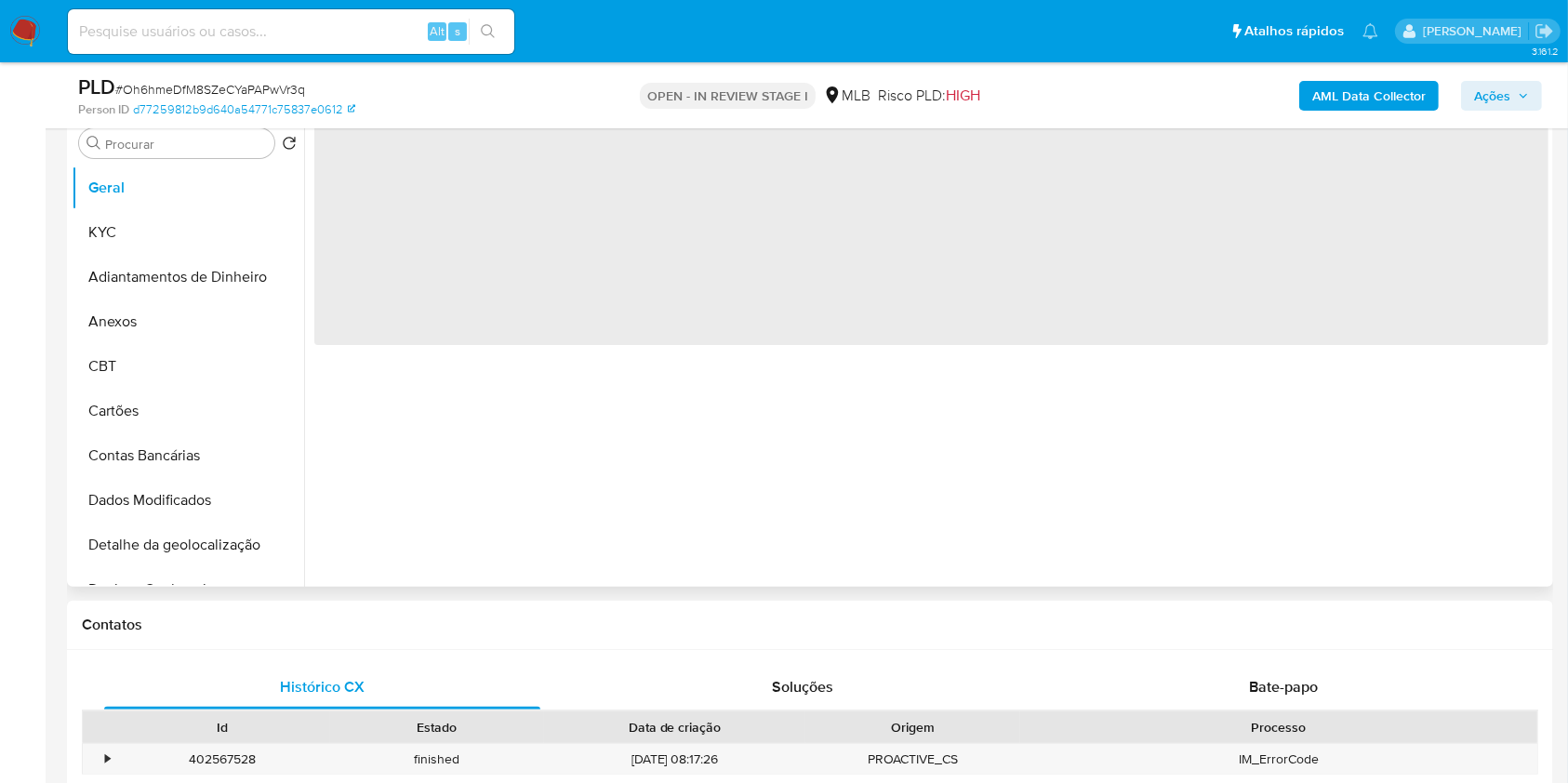
select select "10"
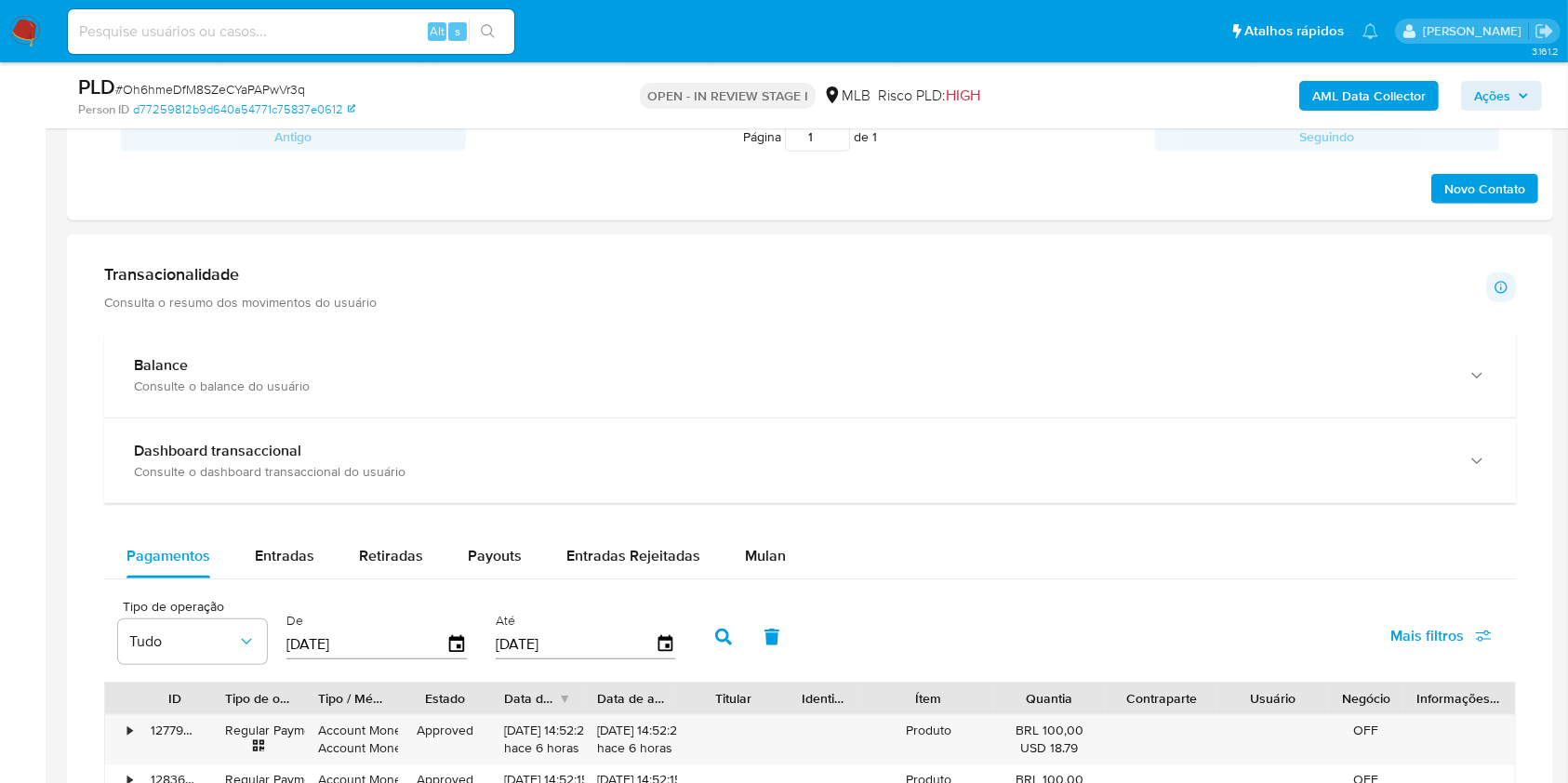
scroll to position [1239, 0]
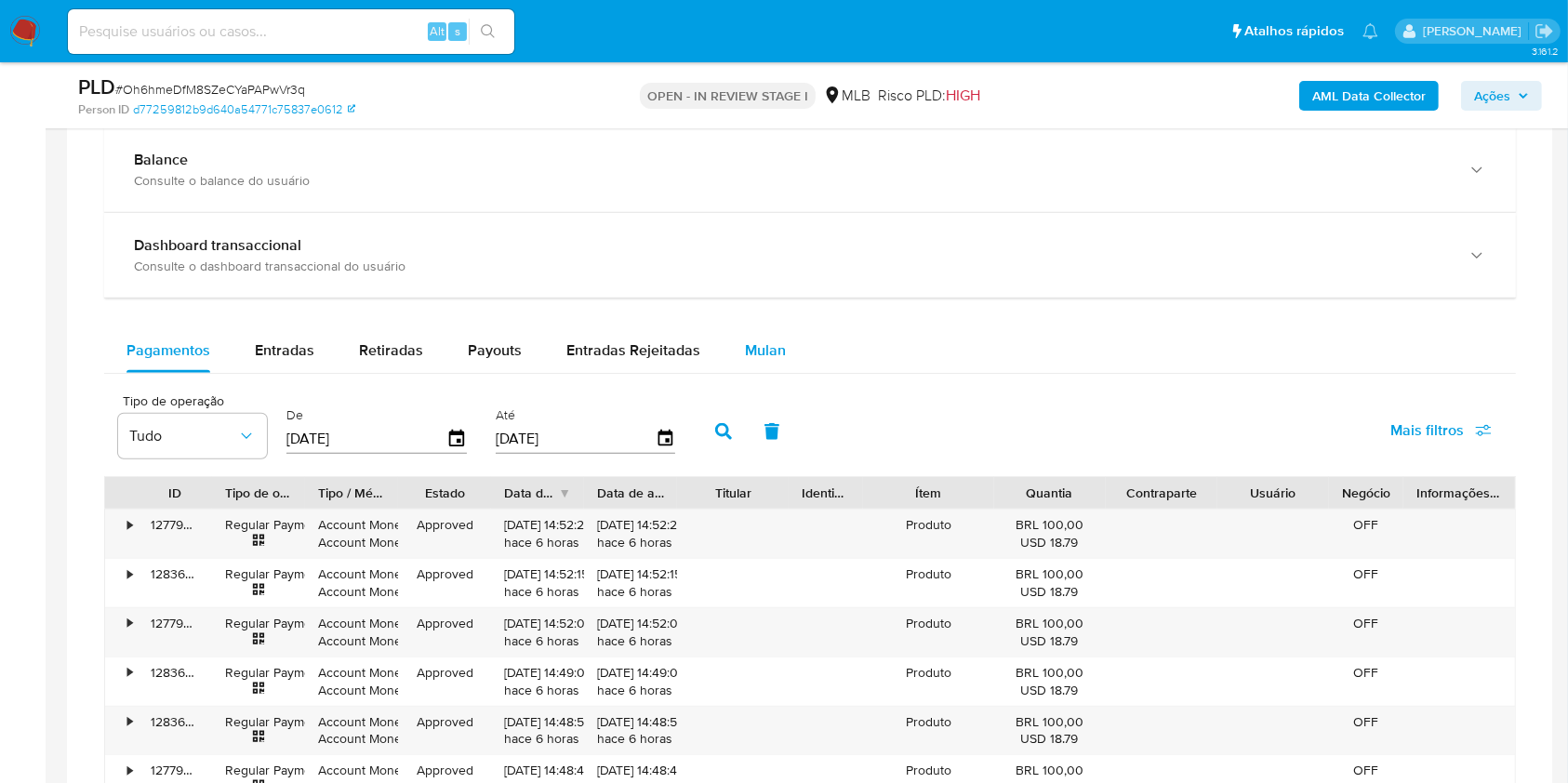
click at [764, 351] on span "Mulan" at bounding box center [765, 350] width 41 height 21
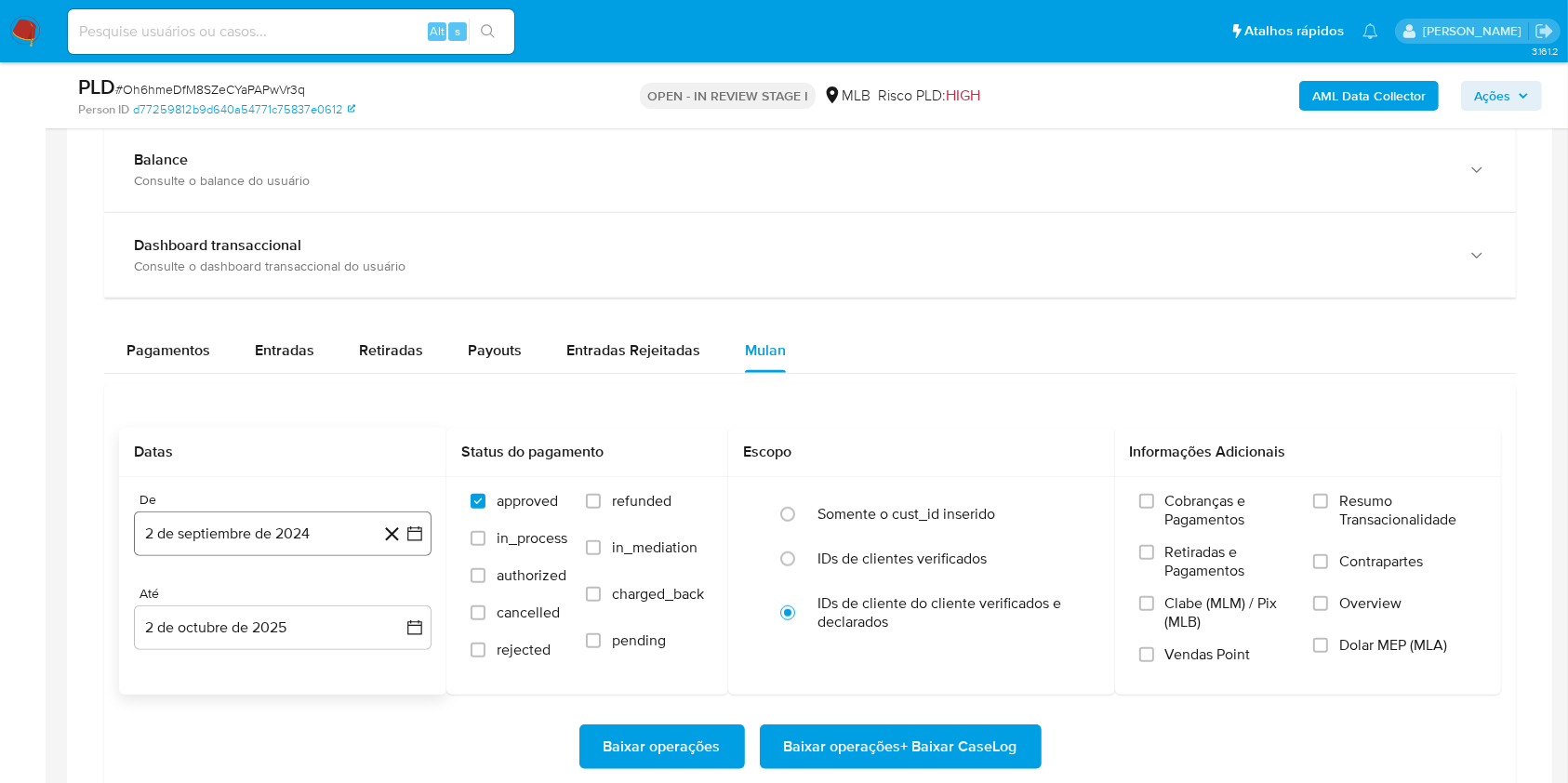
click at [305, 538] on button "2 de septiembre de 2024" at bounding box center [283, 533] width 297 height 45
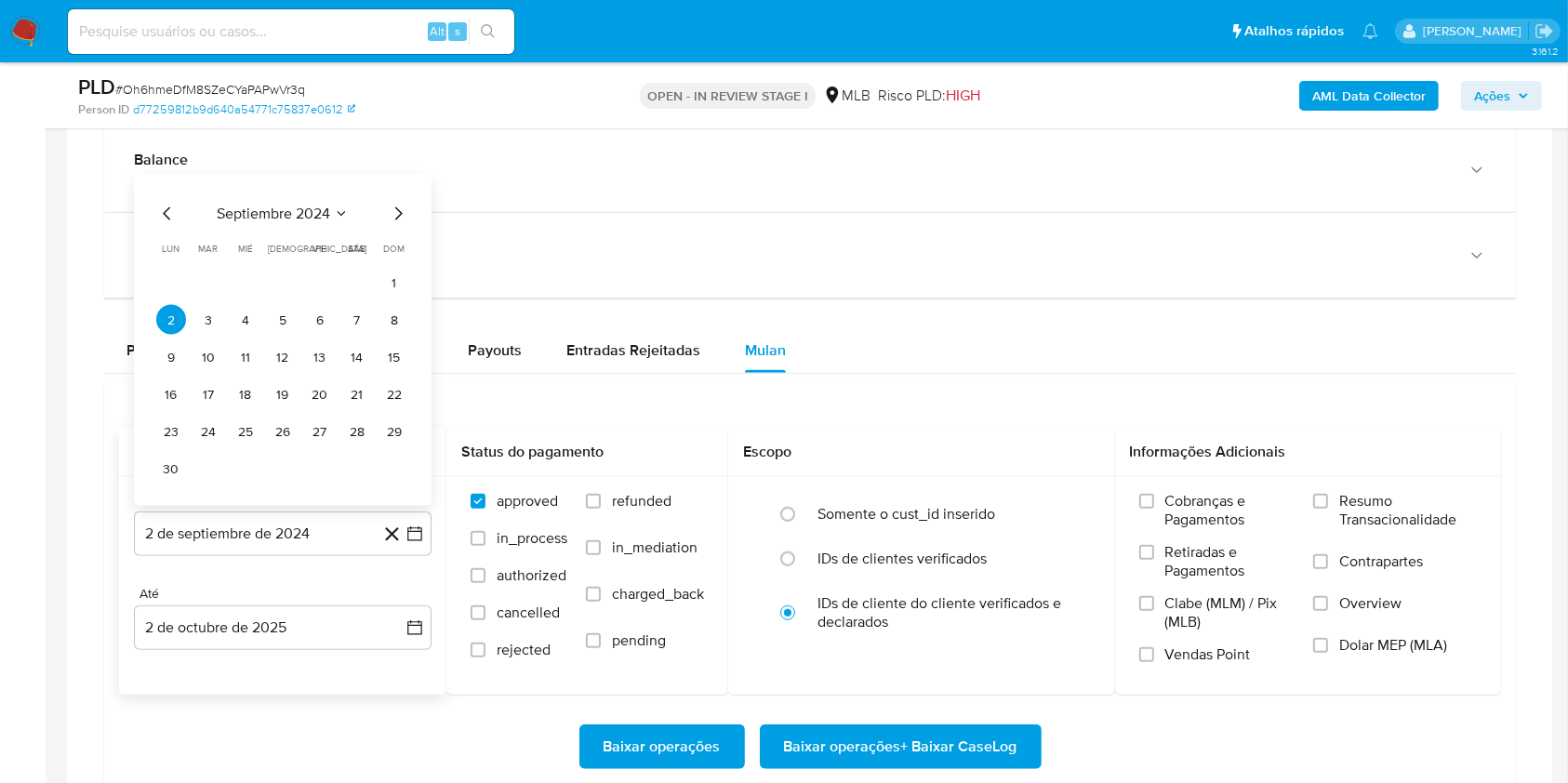
click at [297, 220] on span "septiembre 2024" at bounding box center [272, 214] width 113 height 19
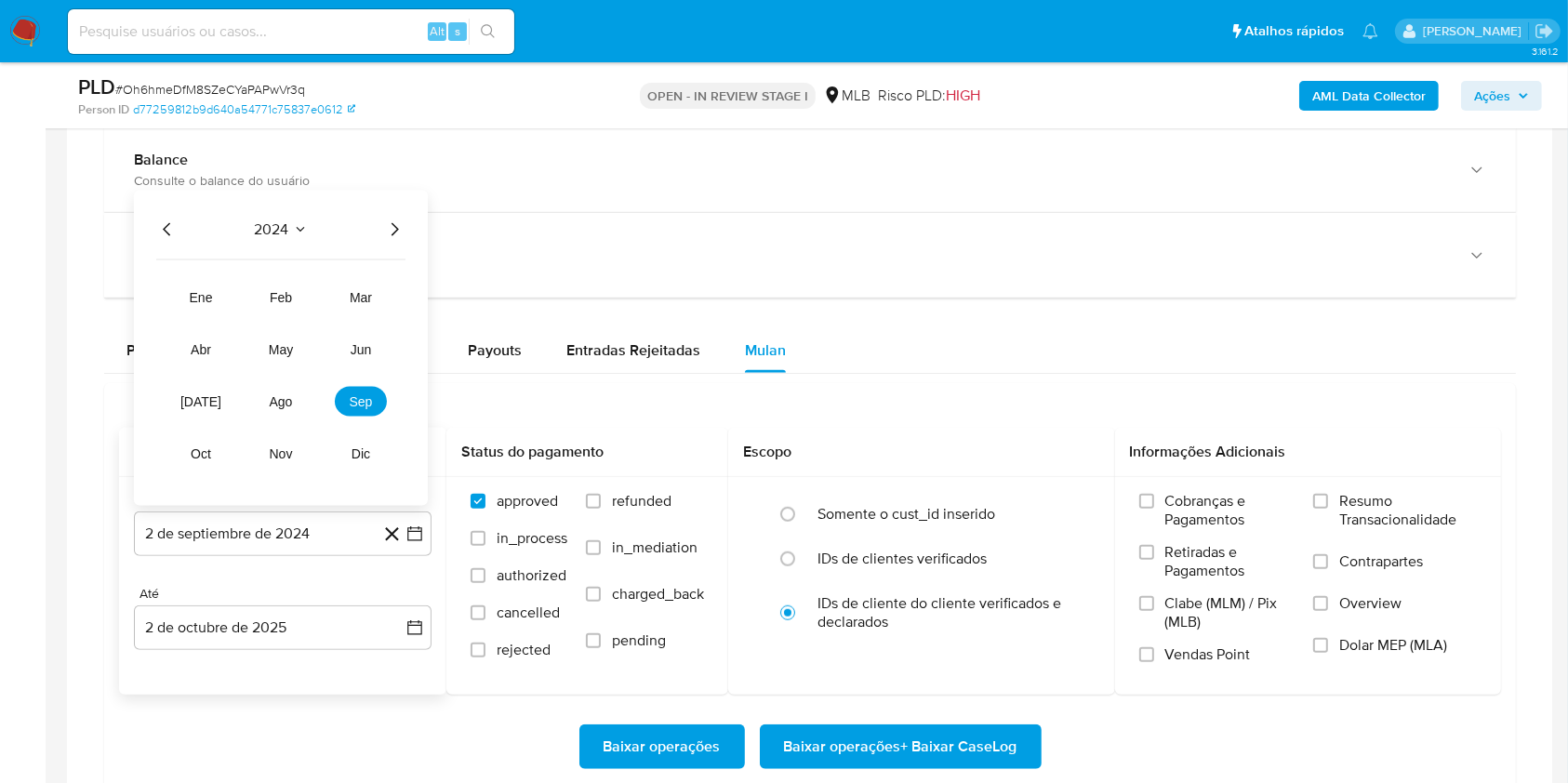
click at [391, 219] on icon "Año siguiente" at bounding box center [393, 229] width 22 height 22
click at [283, 398] on span "ago" at bounding box center [281, 402] width 23 height 15
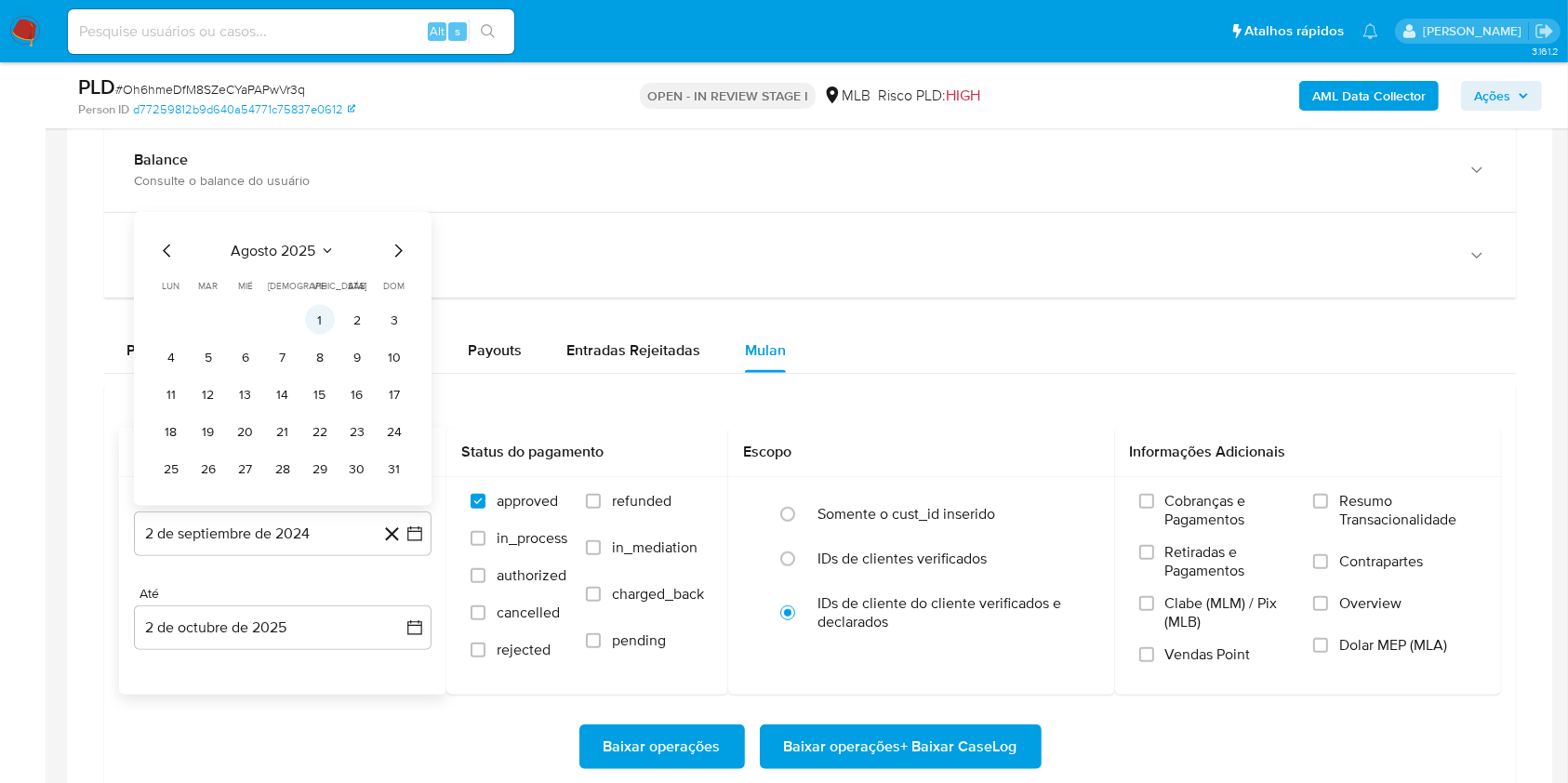
click at [324, 319] on button "1" at bounding box center [319, 319] width 30 height 30
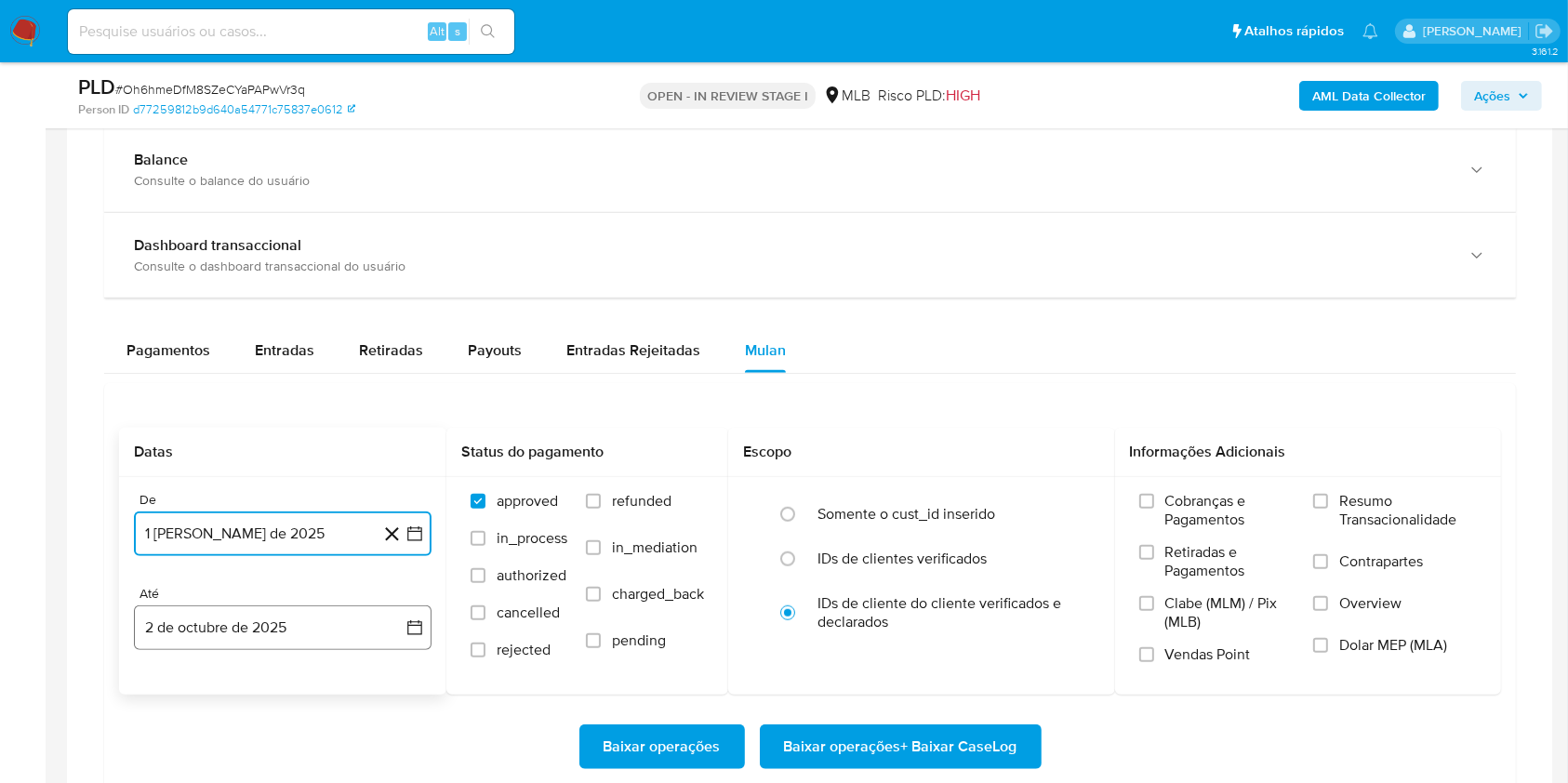
click at [312, 618] on button "2 de octubre de 2025" at bounding box center [283, 628] width 297 height 45
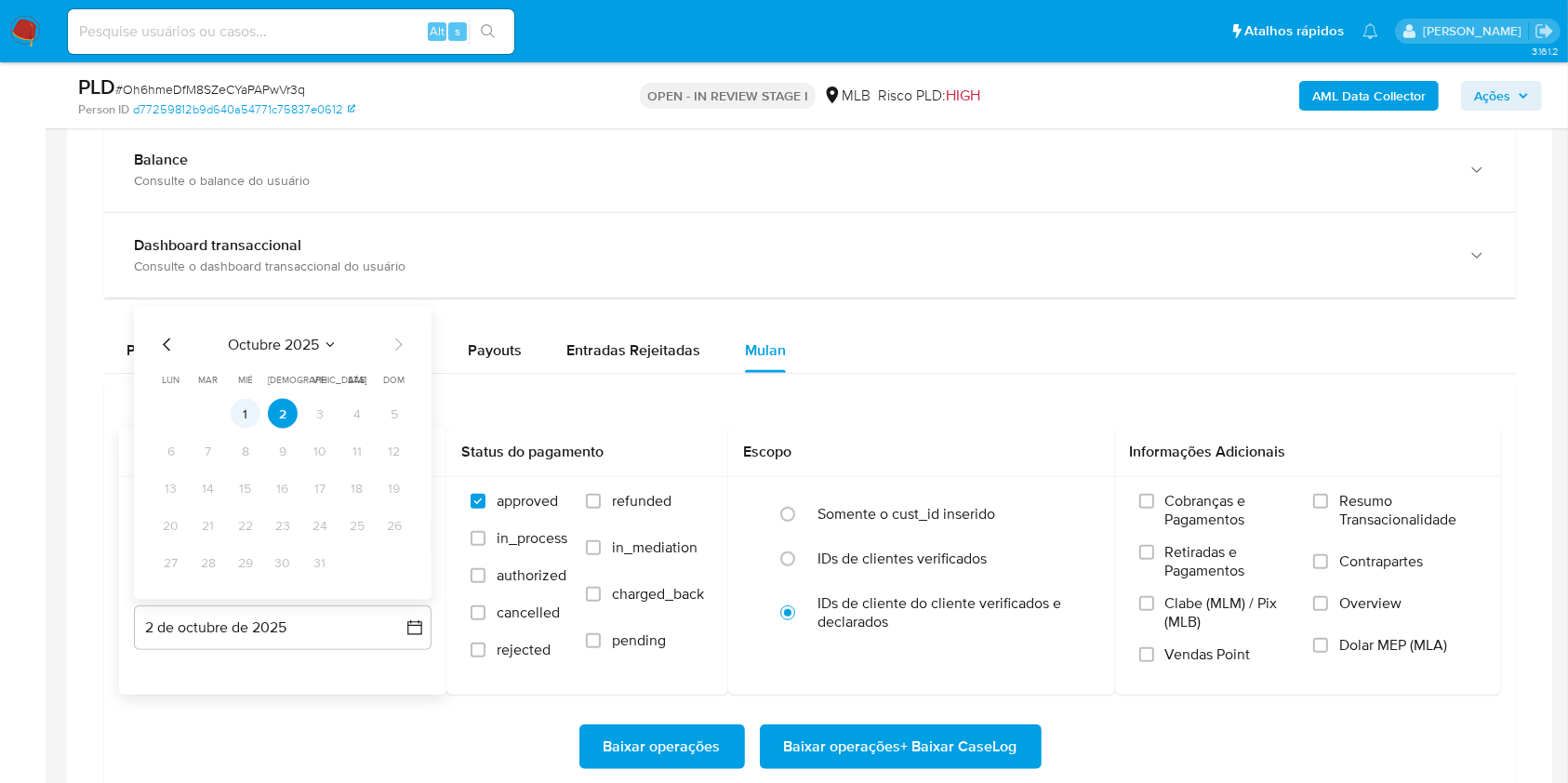
click at [252, 411] on button "1" at bounding box center [245, 413] width 30 height 30
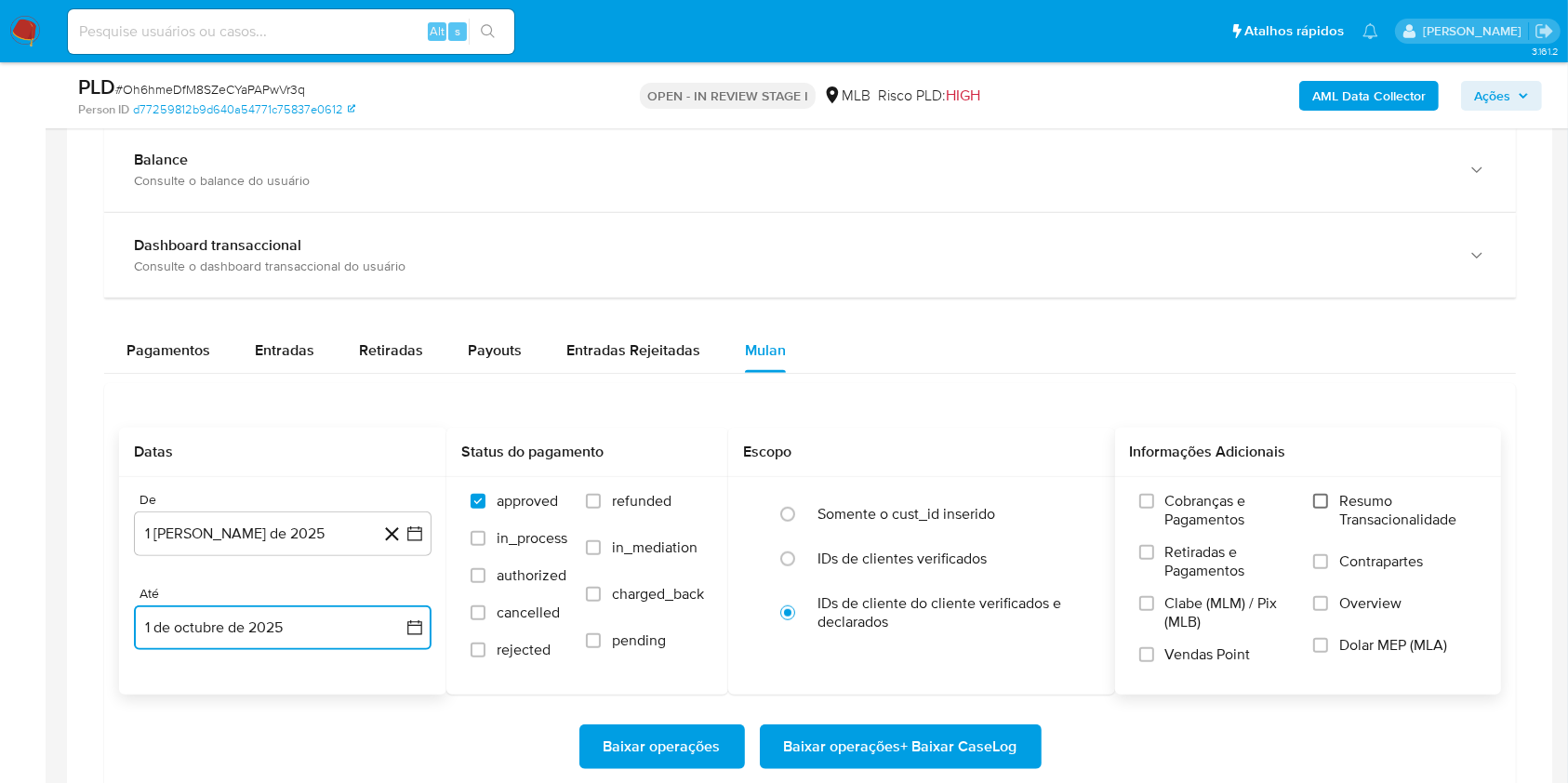
click at [1326, 500] on input "Resumo Transacionalidade" at bounding box center [1320, 501] width 15 height 15
click at [962, 733] on span "Baixar operações + Baixar CaseLog" at bounding box center [900, 746] width 233 height 41
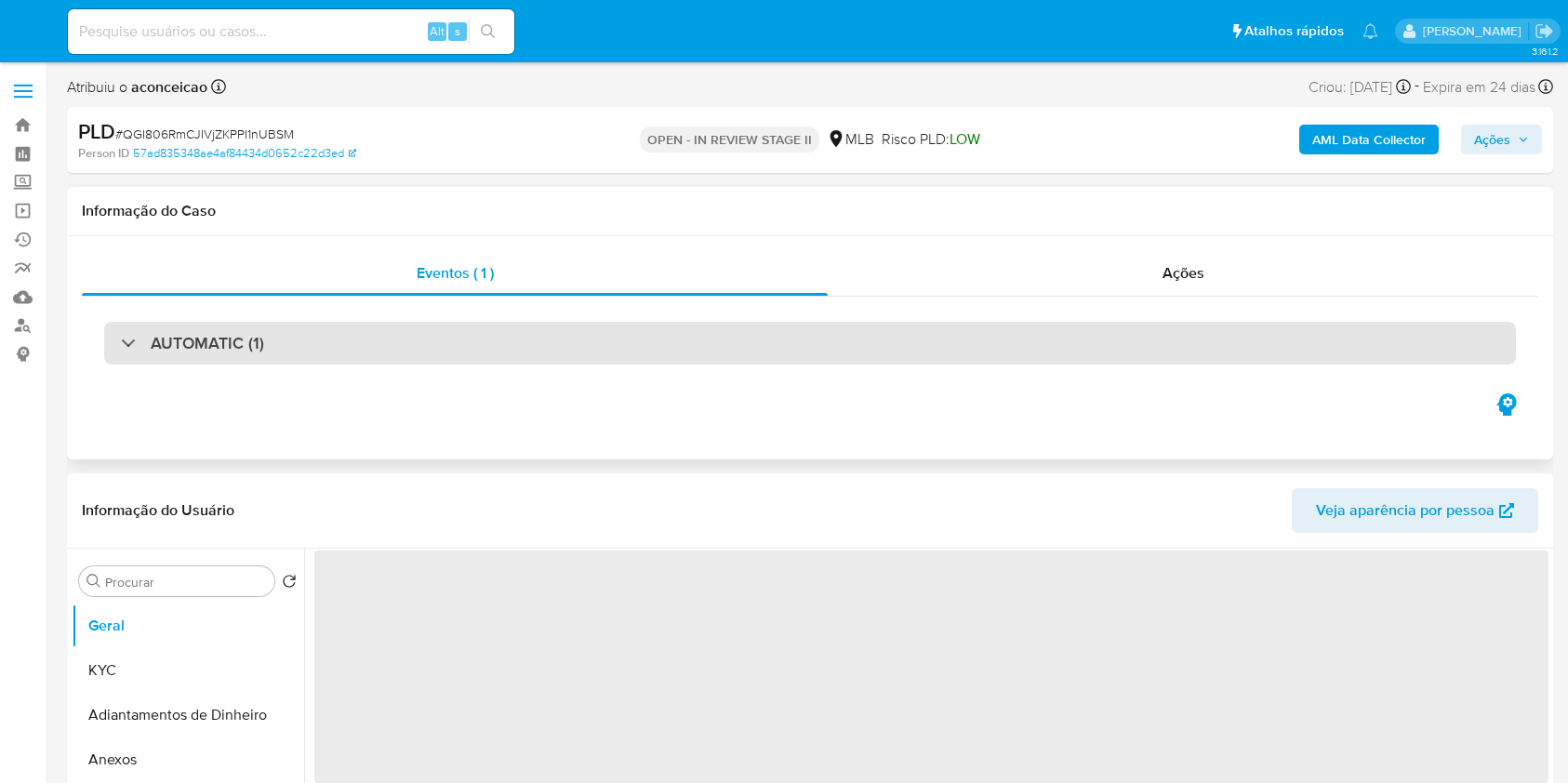
select select "10"
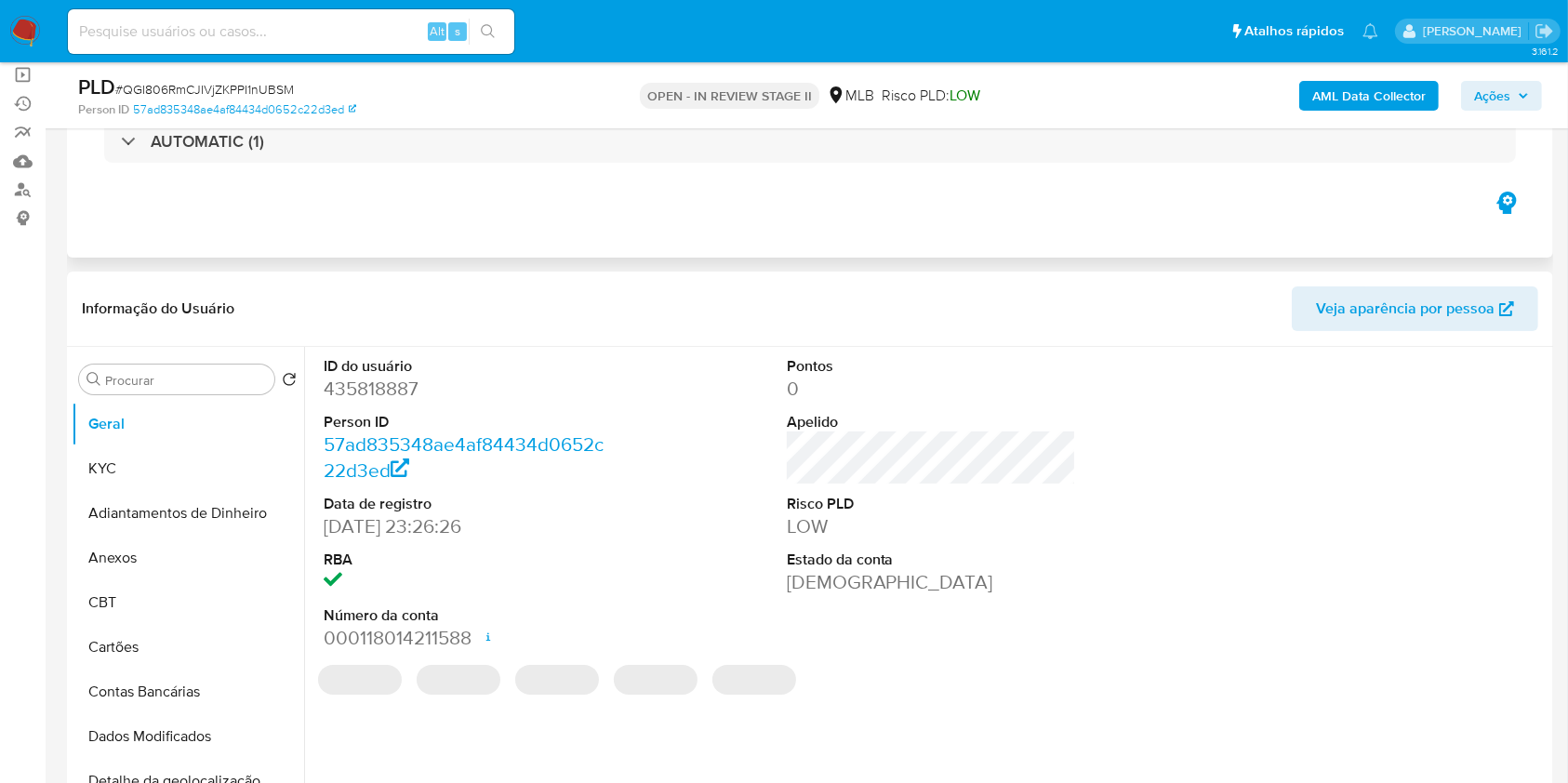
scroll to position [371, 0]
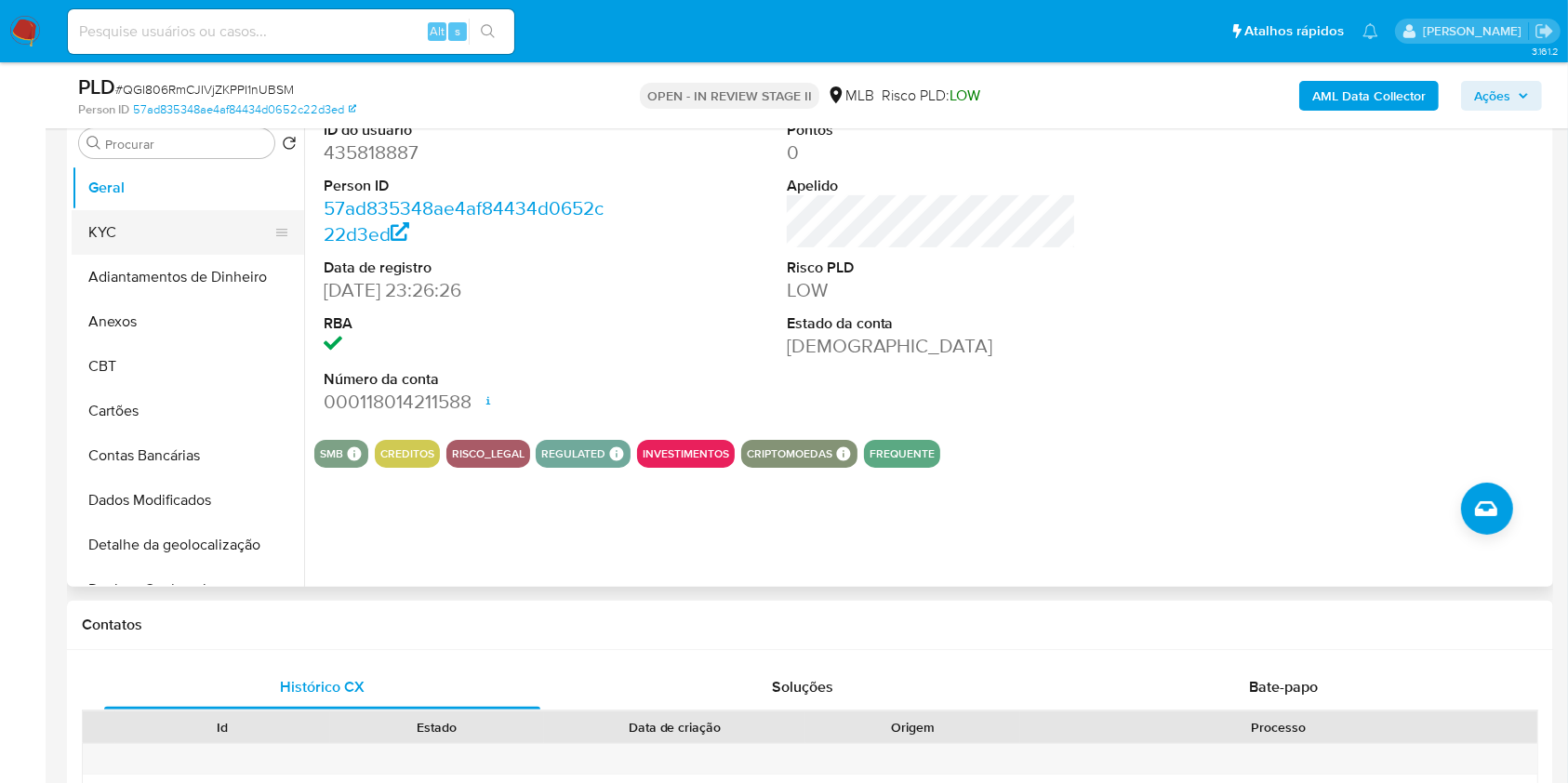
click at [165, 231] on button "KYC" at bounding box center [180, 232] width 217 height 45
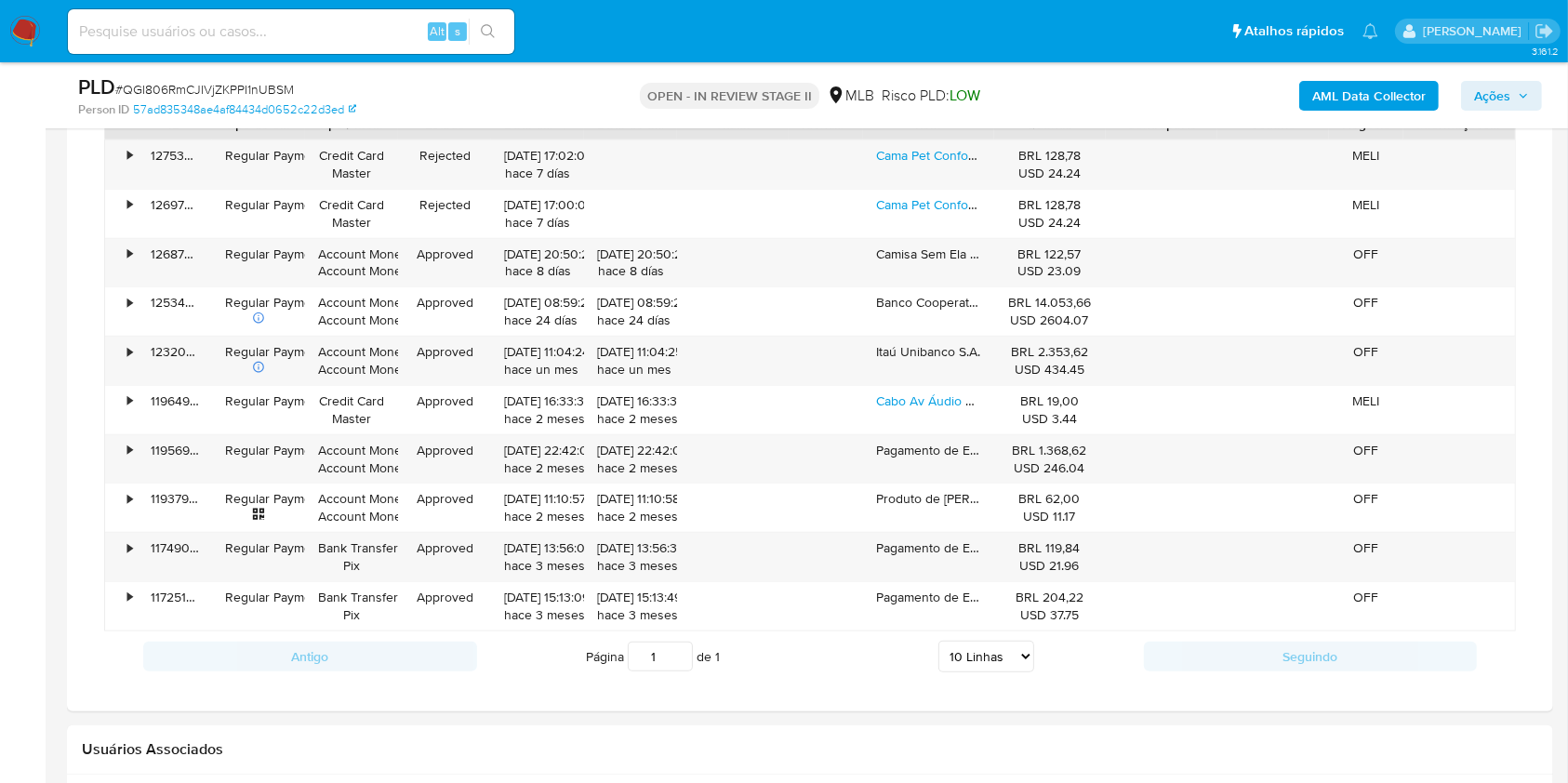
scroll to position [1363, 0]
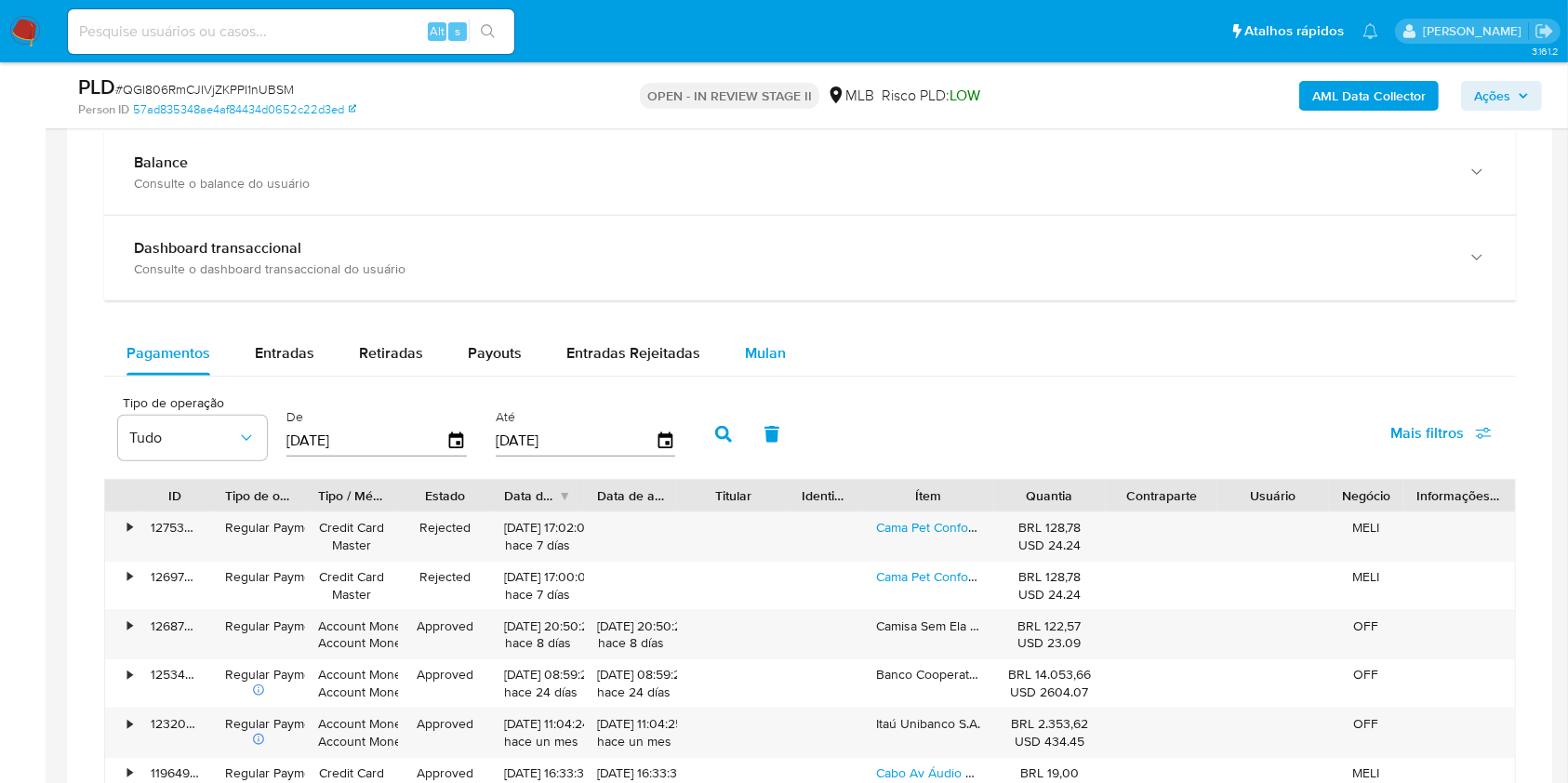
click at [745, 365] on div "Mulan" at bounding box center [765, 353] width 41 height 45
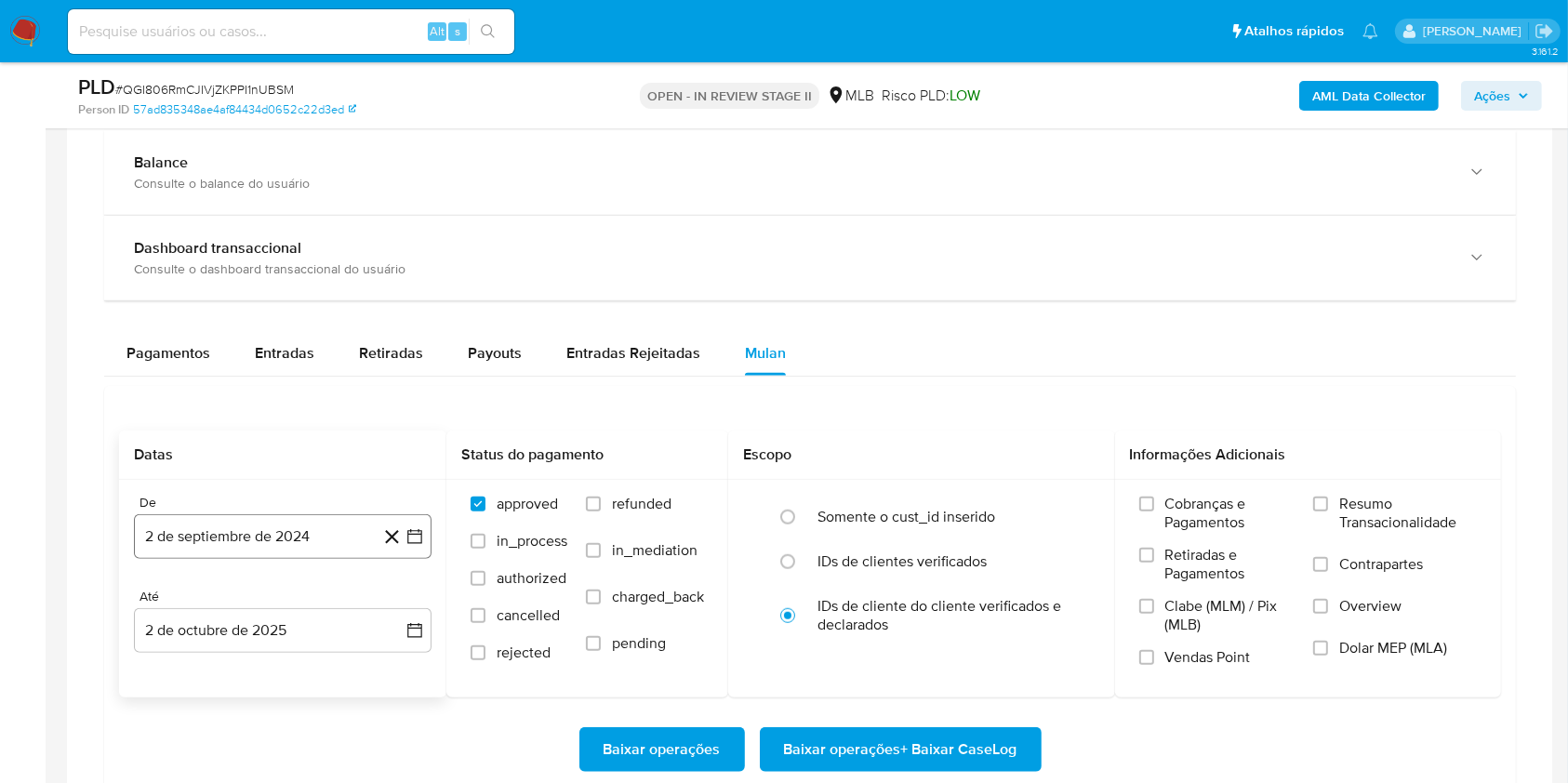
click at [332, 532] on button "2 de septiembre de 2024" at bounding box center [283, 536] width 297 height 45
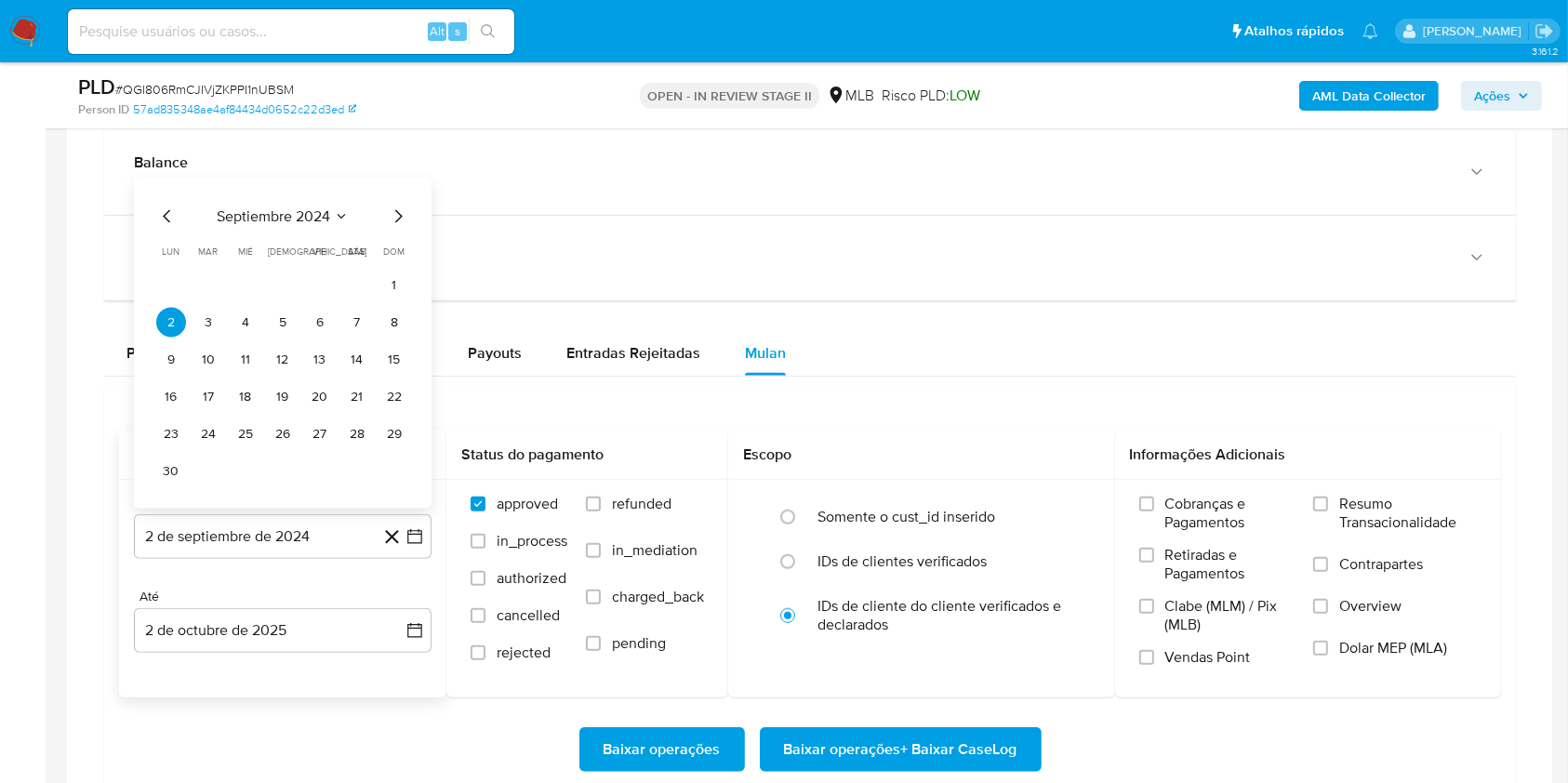
click at [294, 218] on span "septiembre 2024" at bounding box center [272, 217] width 113 height 19
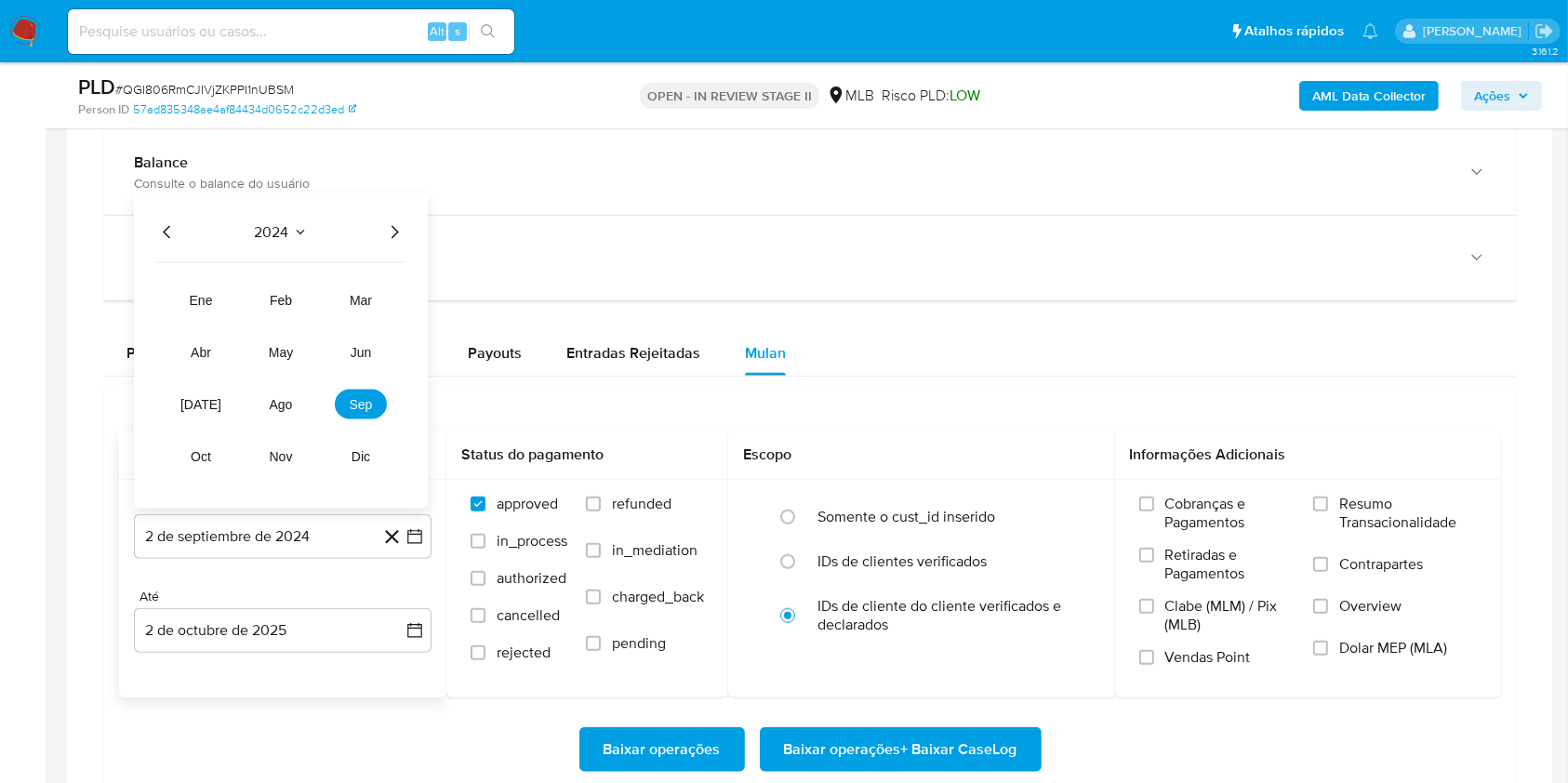
drag, startPoint x: 387, startPoint y: 225, endPoint x: 377, endPoint y: 267, distance: 43.2
click at [387, 226] on icon "Año siguiente" at bounding box center [393, 231] width 22 height 22
click at [286, 407] on span "ago" at bounding box center [281, 405] width 23 height 15
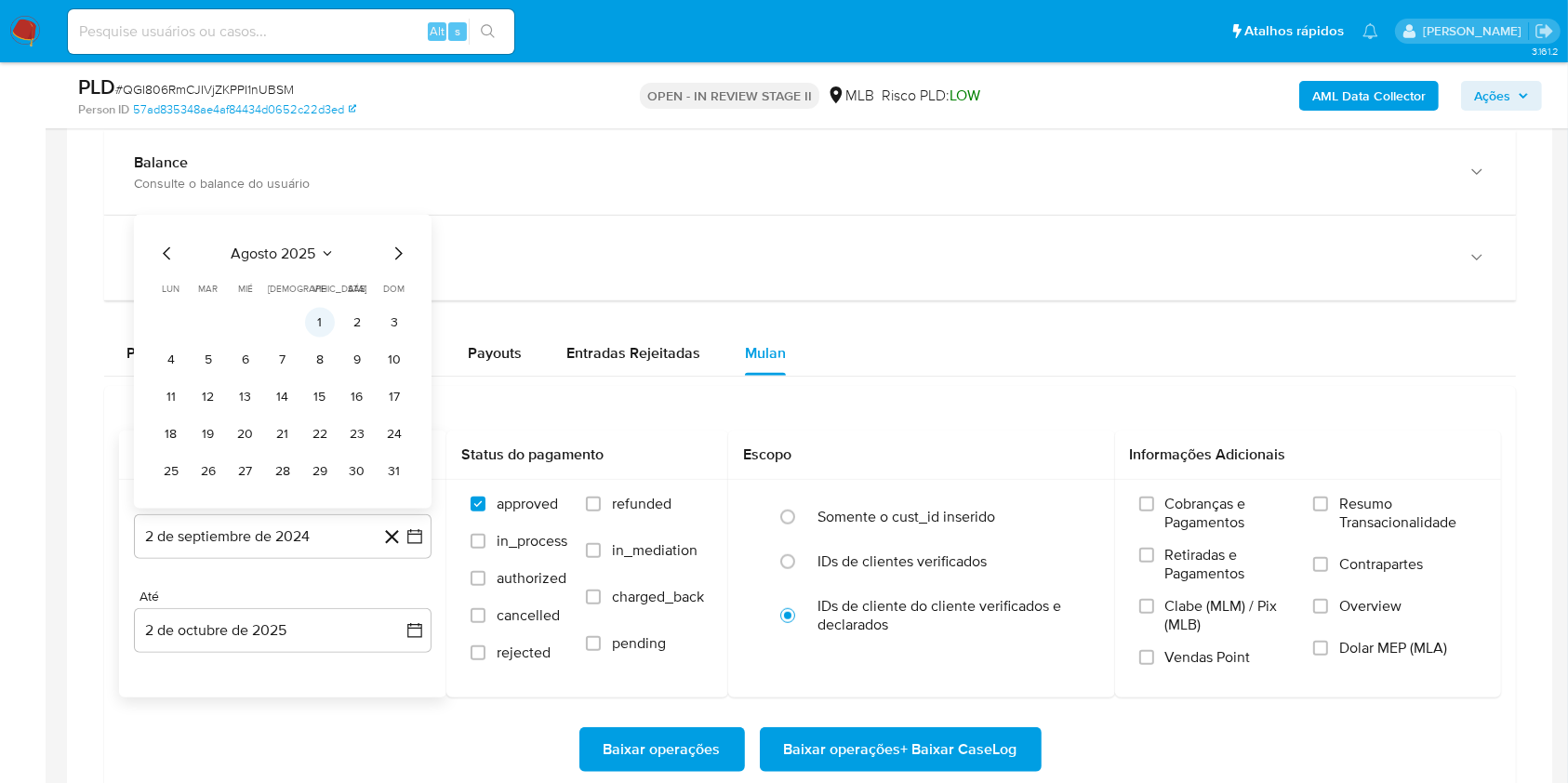
click at [325, 320] on button "1" at bounding box center [319, 322] width 30 height 30
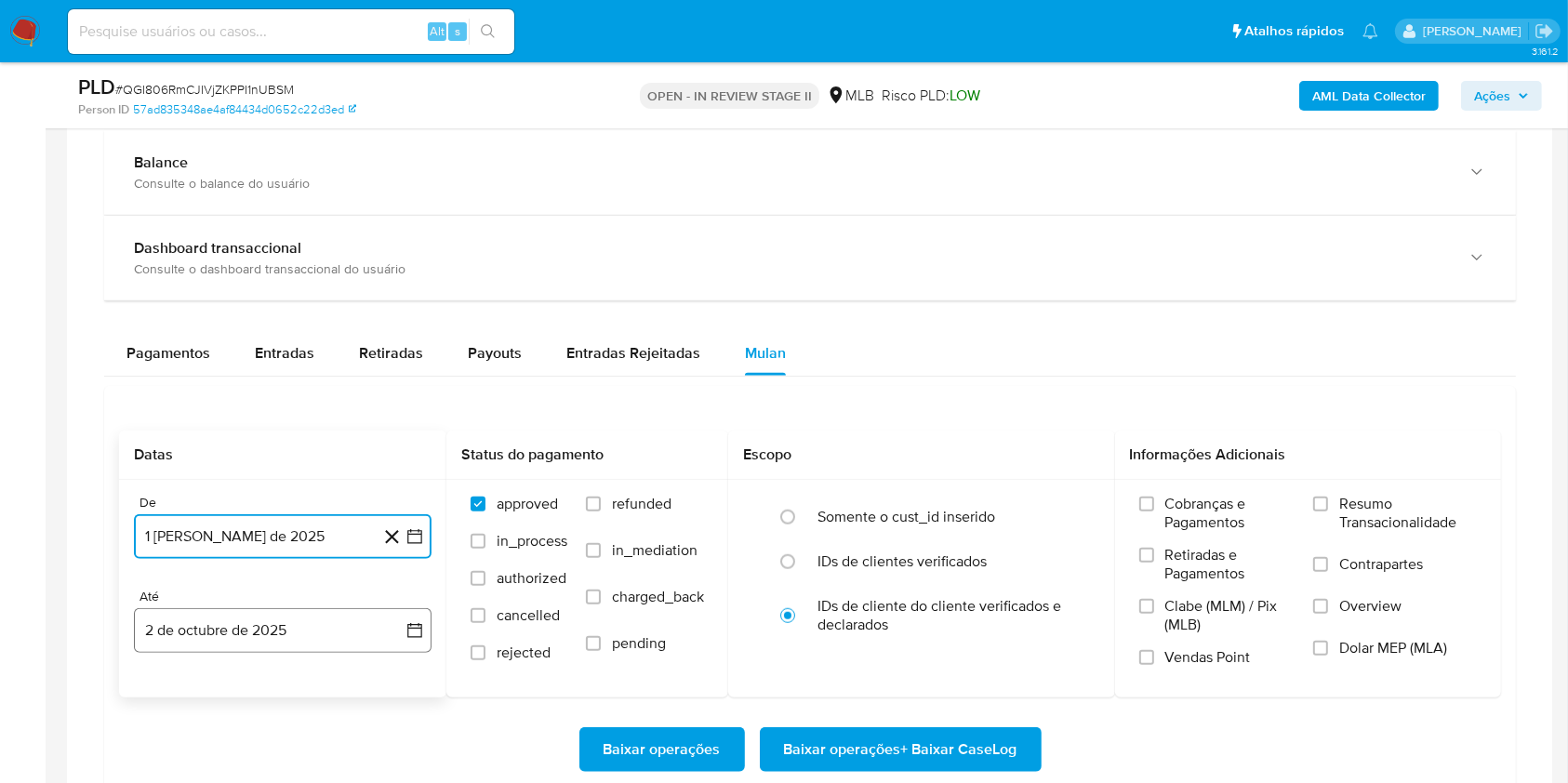
click at [312, 625] on button "2 de octubre de 2025" at bounding box center [283, 630] width 297 height 45
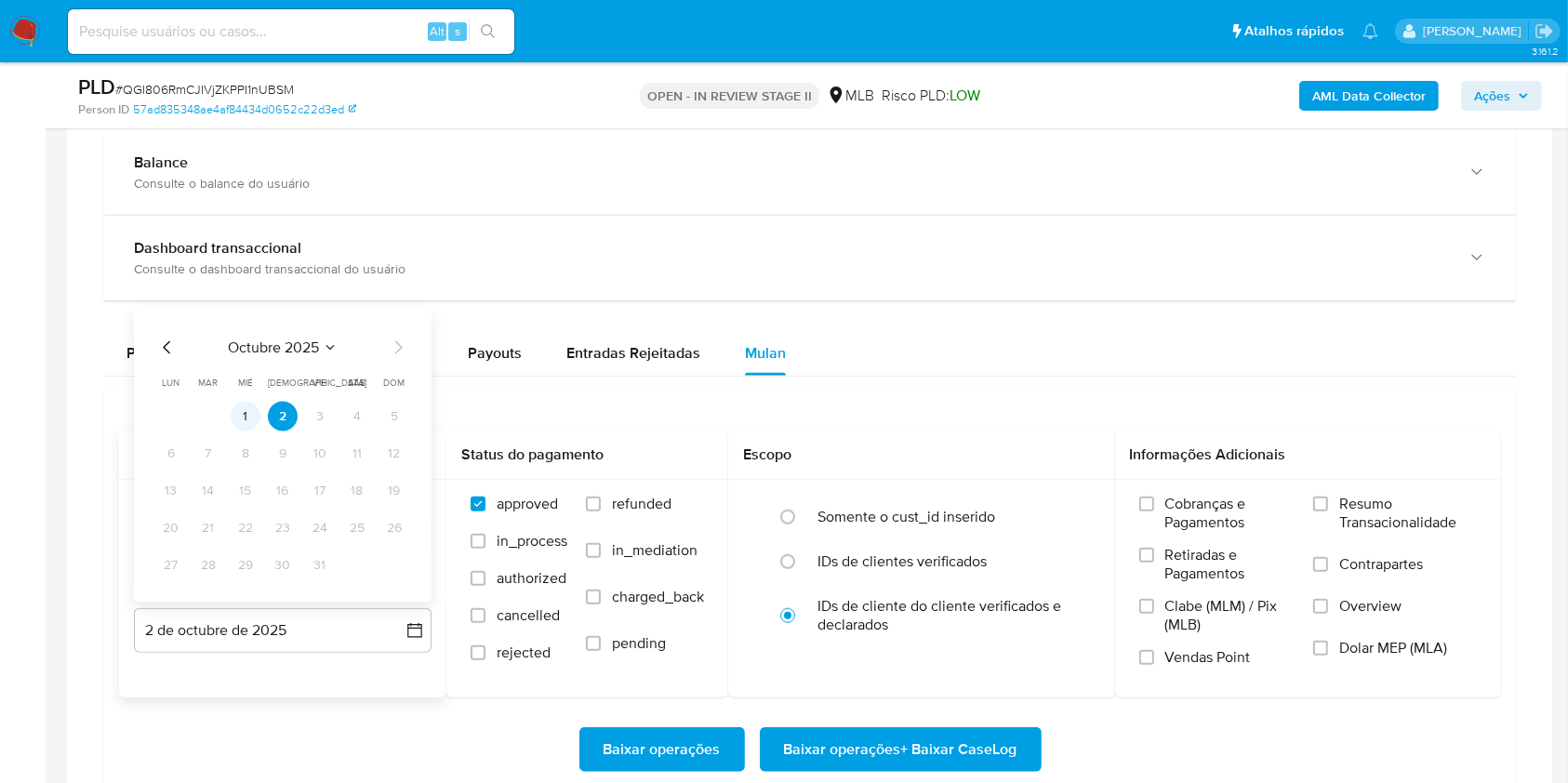
click at [248, 417] on button "1" at bounding box center [245, 416] width 30 height 30
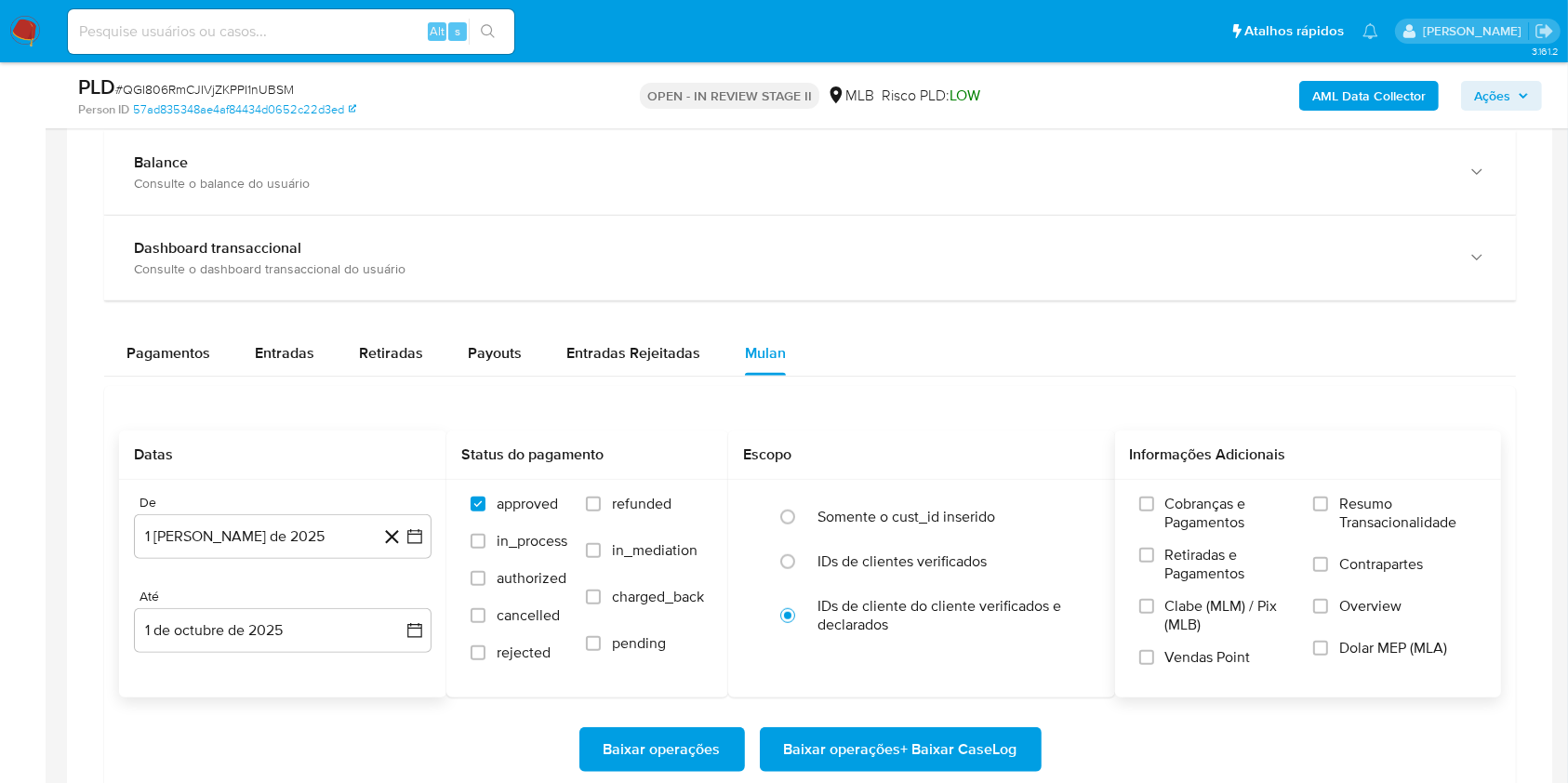
click at [1327, 517] on label "Resumo Transacionalidade" at bounding box center [1395, 524] width 164 height 60
click at [1327, 512] on input "Resumo Transacionalidade" at bounding box center [1320, 504] width 15 height 15
click at [930, 760] on span "Baixar operações + Baixar CaseLog" at bounding box center [900, 749] width 233 height 41
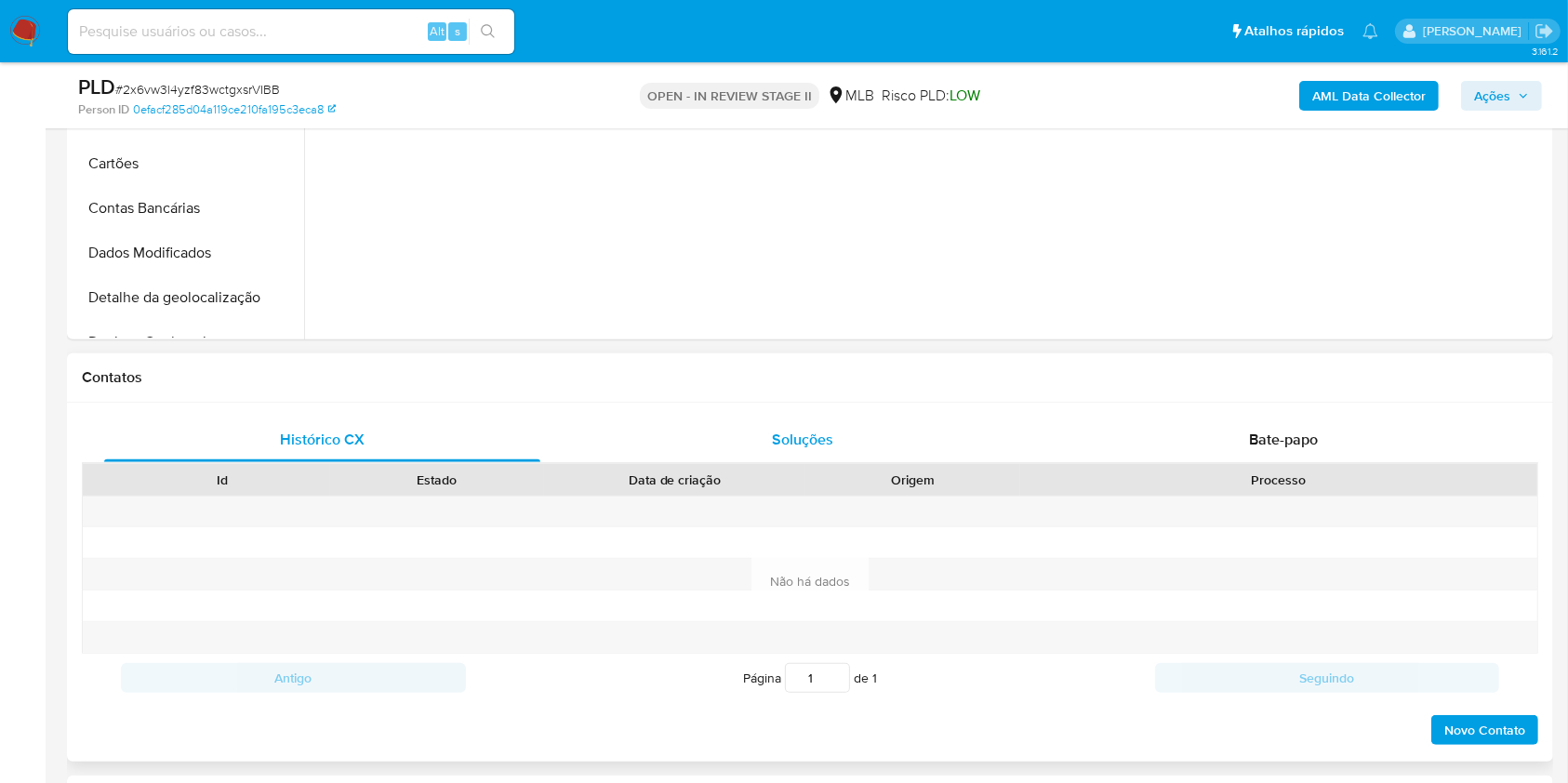
select select "10"
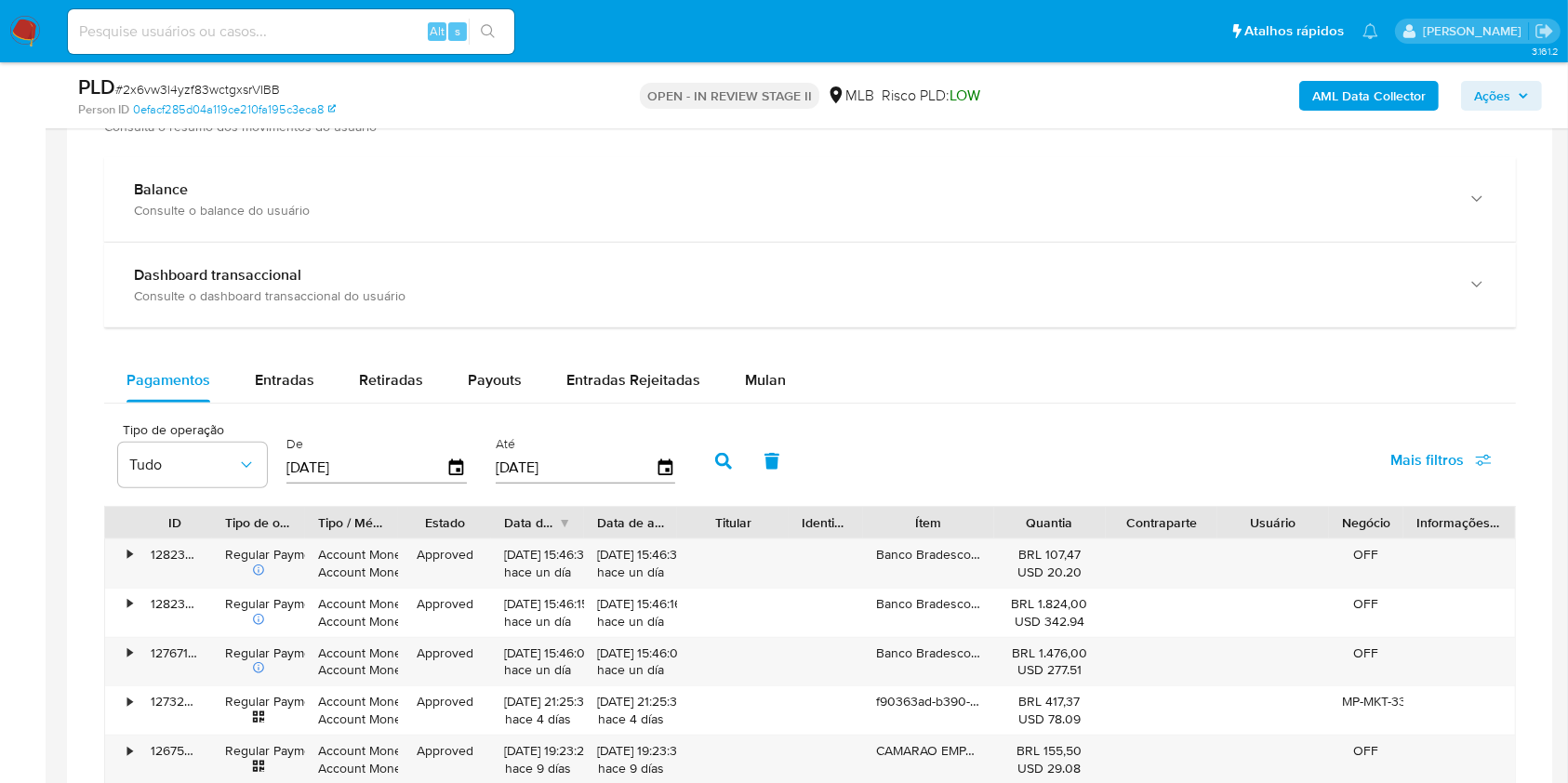
scroll to position [1488, 0]
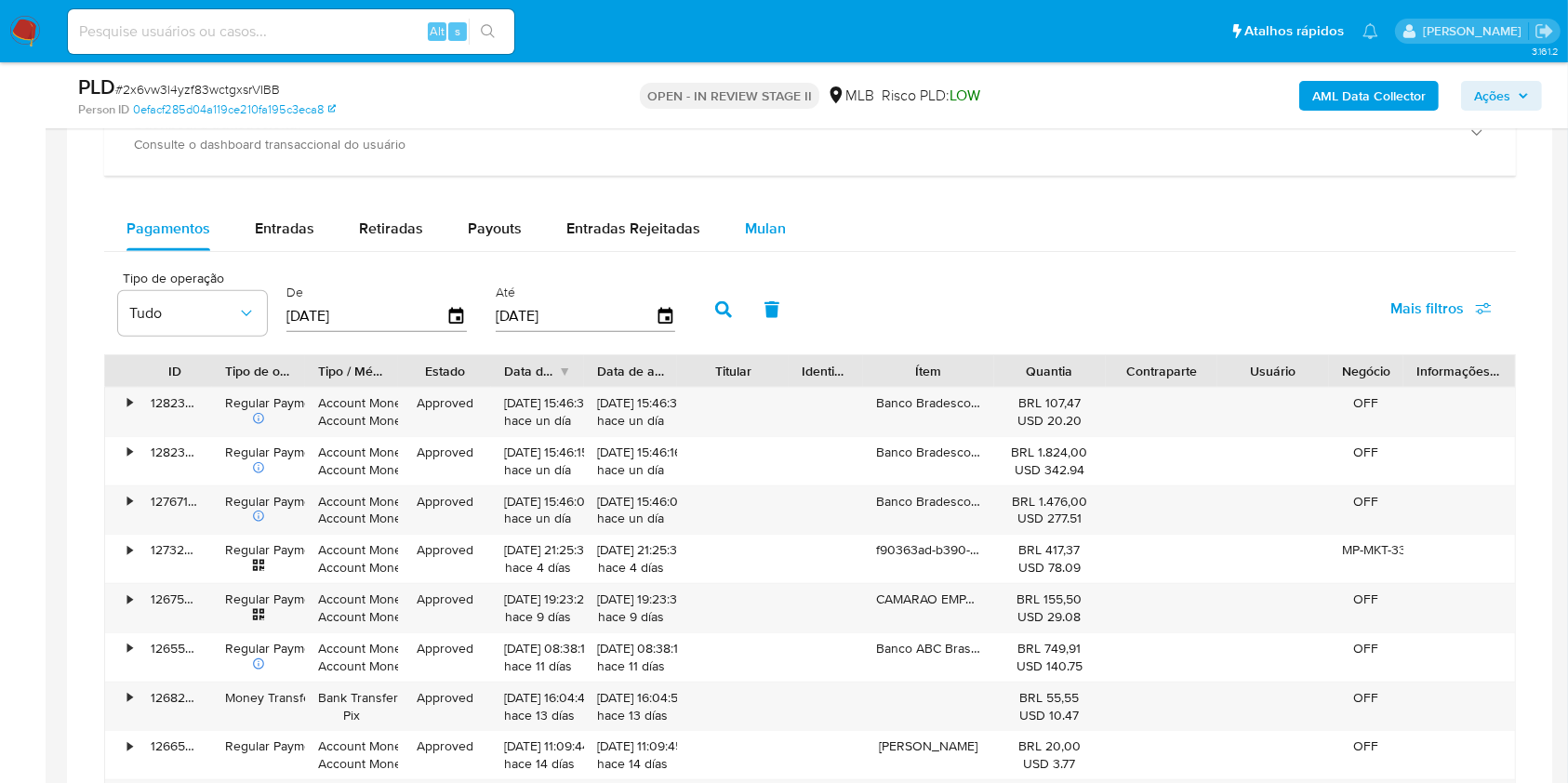
click at [748, 230] on span "Mulan" at bounding box center [765, 228] width 41 height 21
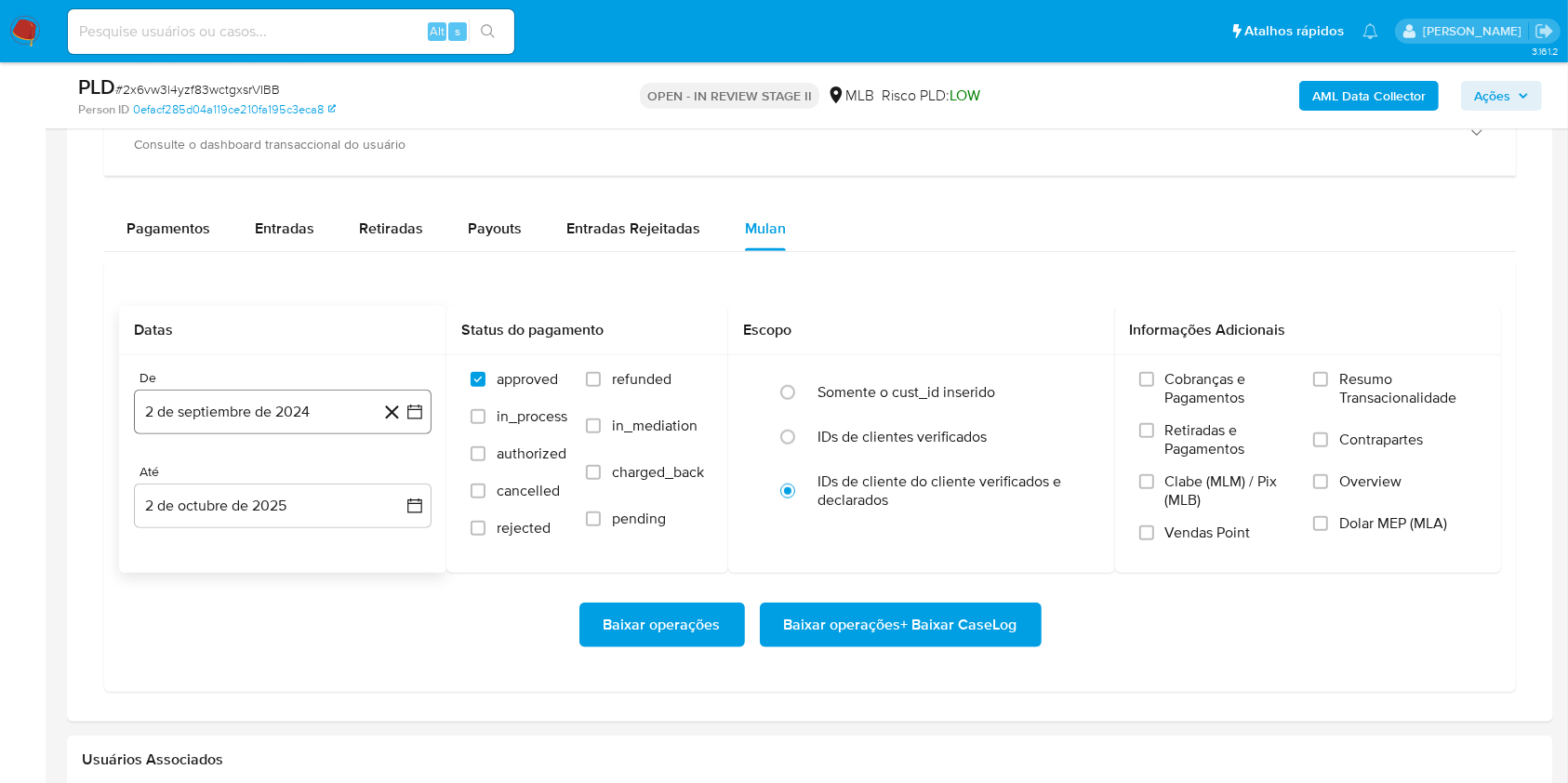
click at [293, 411] on button "2 de septiembre de 2024" at bounding box center [283, 412] width 297 height 45
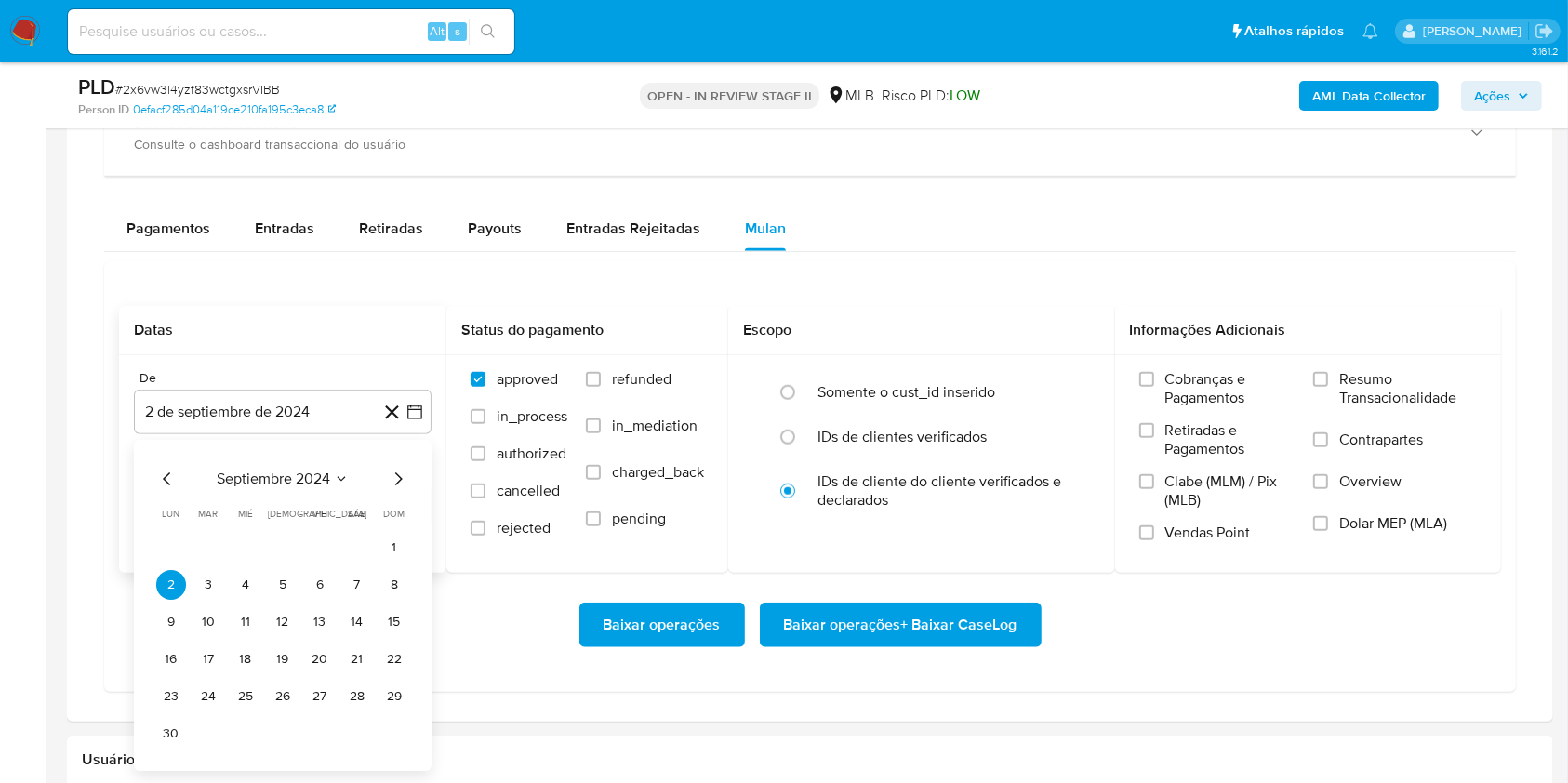
click at [339, 472] on icon "Seleccionar mes y año" at bounding box center [341, 479] width 15 height 15
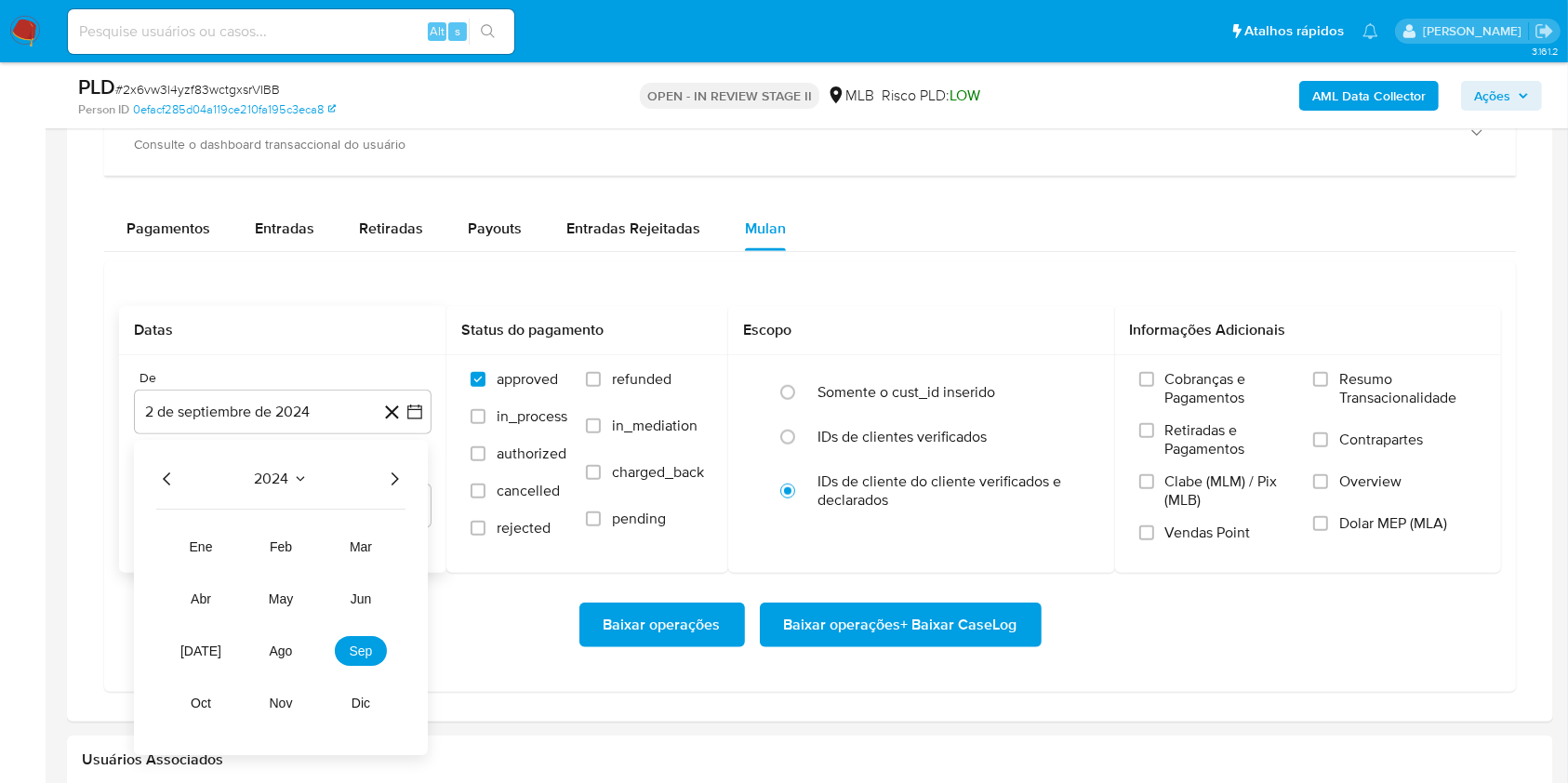
click at [384, 477] on icon "Año siguiente" at bounding box center [393, 478] width 22 height 22
click at [284, 658] on button "ago" at bounding box center [280, 651] width 52 height 30
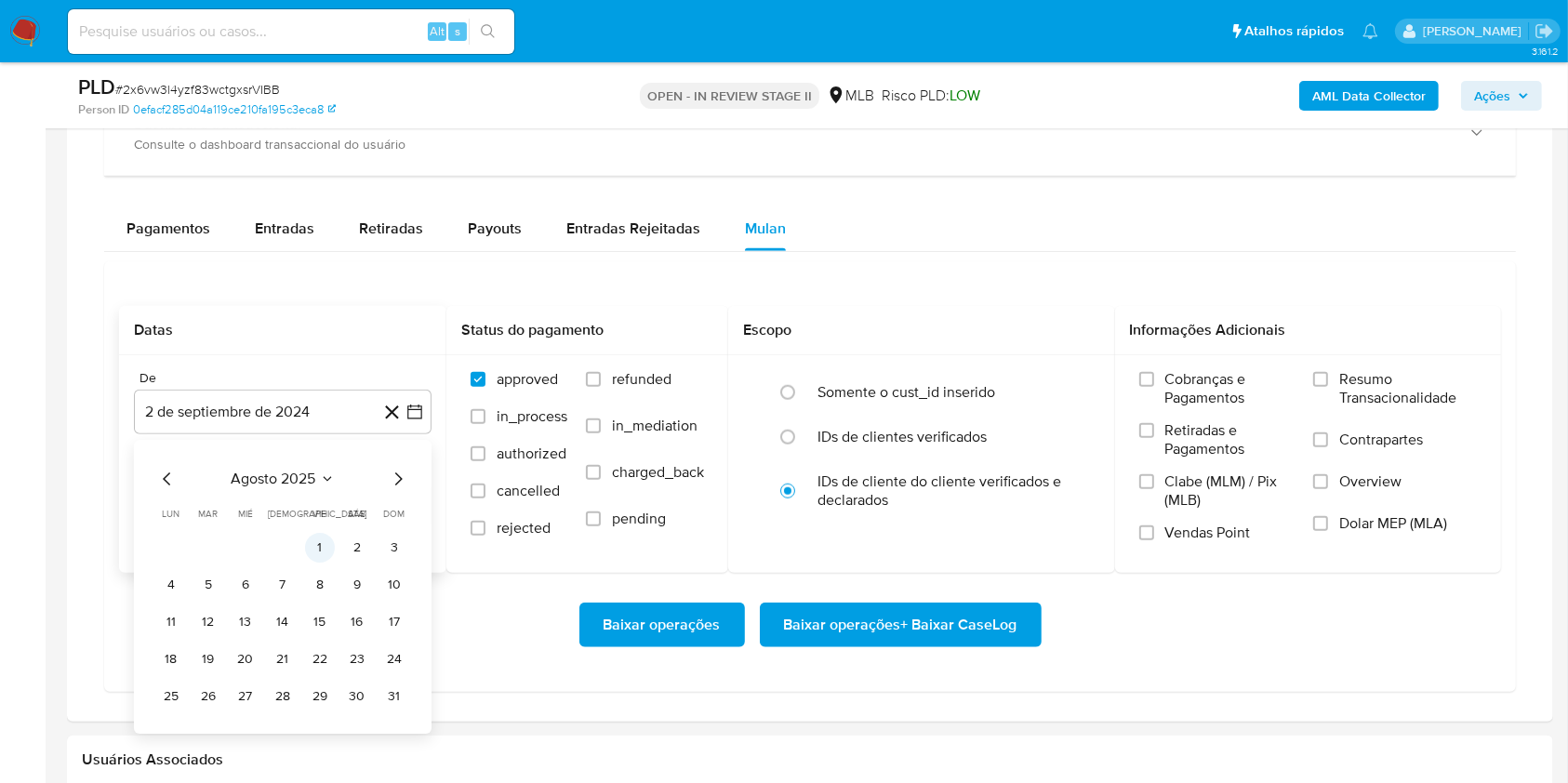
click at [325, 552] on button "1" at bounding box center [319, 547] width 30 height 30
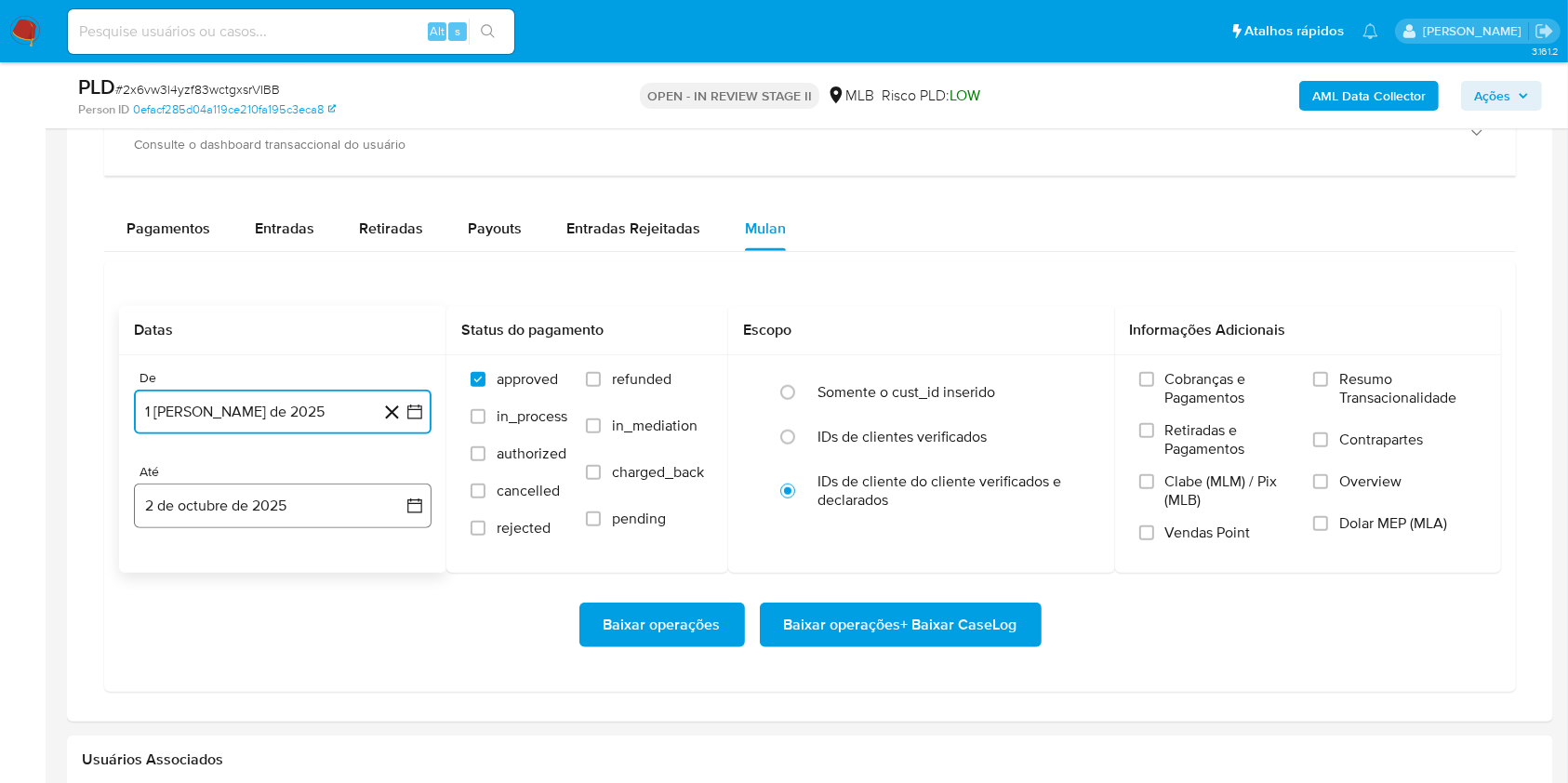
click at [302, 502] on button "2 de octubre de 2025" at bounding box center [283, 506] width 297 height 45
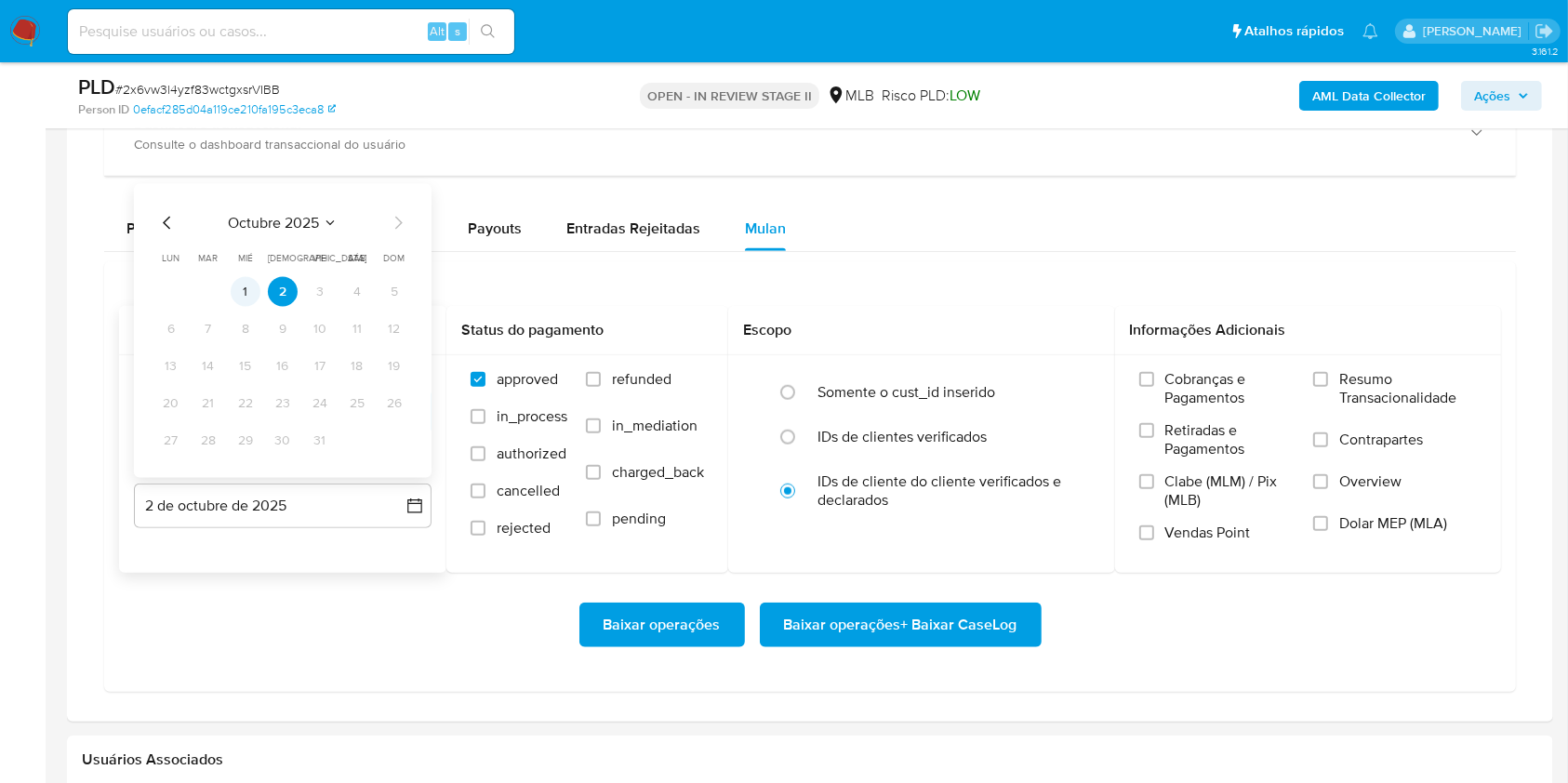
click at [238, 301] on button "1" at bounding box center [245, 291] width 30 height 30
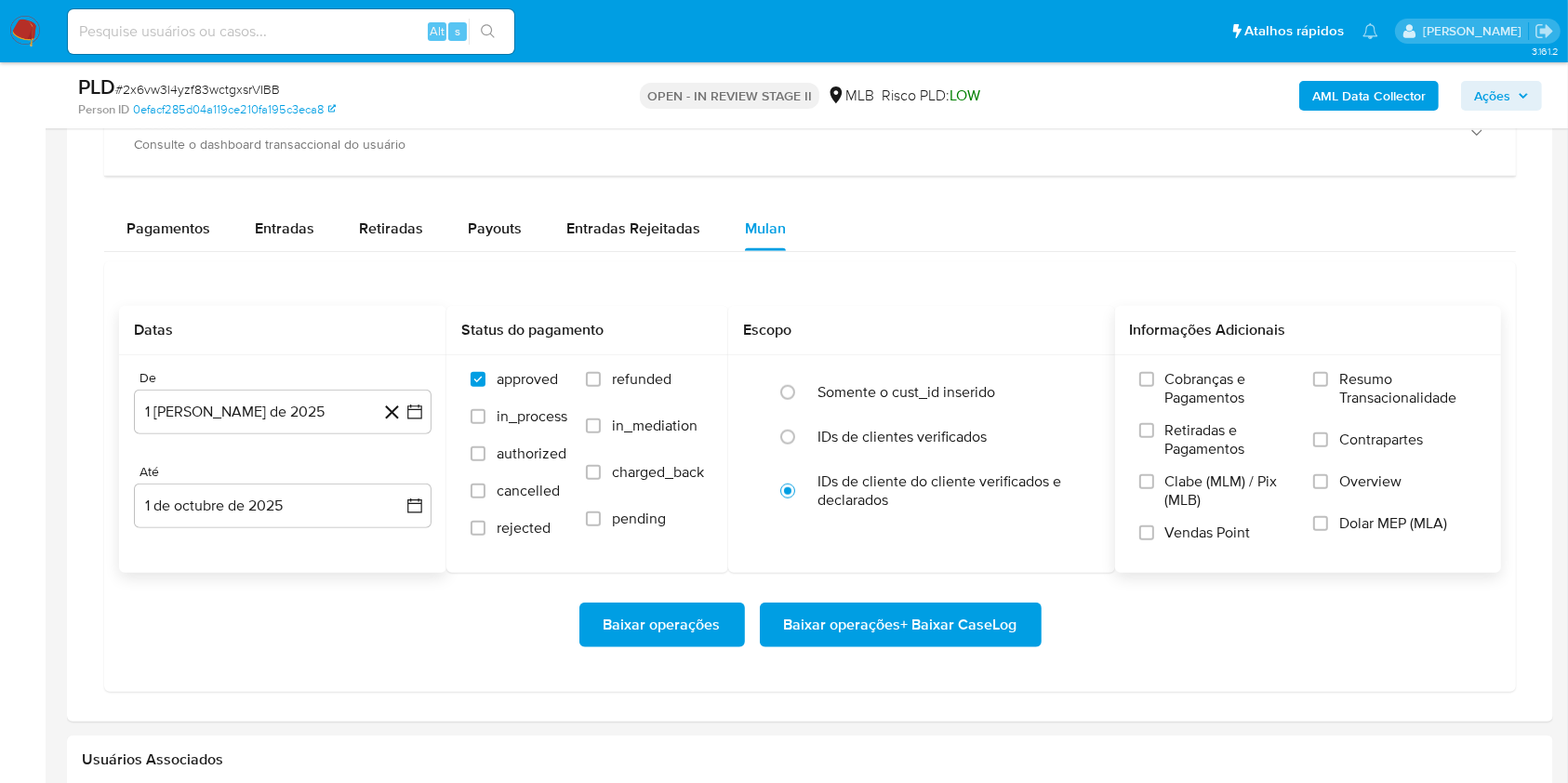
click at [1314, 390] on label "Resumo Transacionalidade" at bounding box center [1395, 400] width 164 height 60
click at [1314, 387] on input "Resumo Transacionalidade" at bounding box center [1320, 379] width 15 height 15
click at [896, 613] on span "Baixar operações + Baixar CaseLog" at bounding box center [900, 625] width 233 height 41
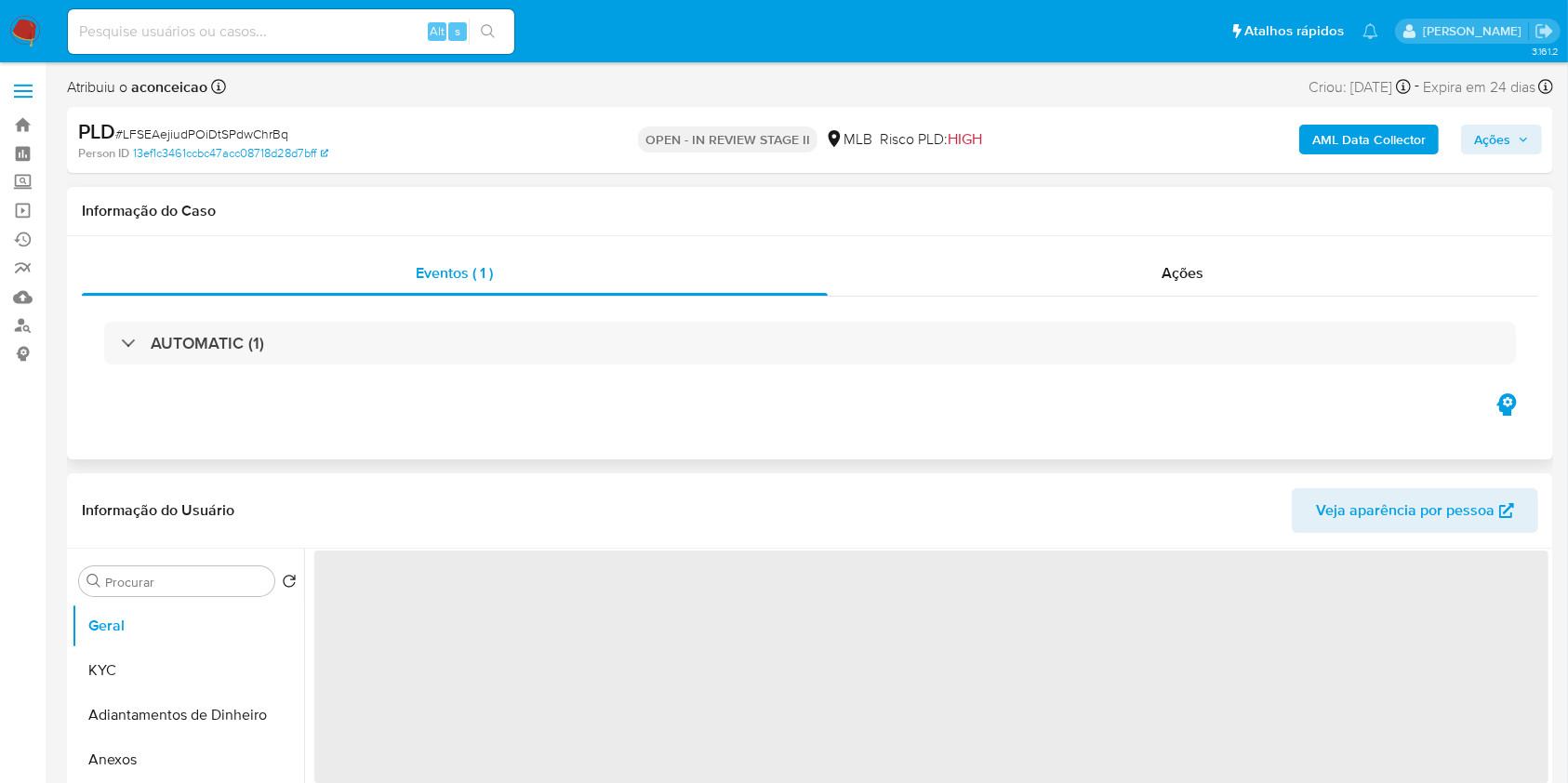
select select "10"
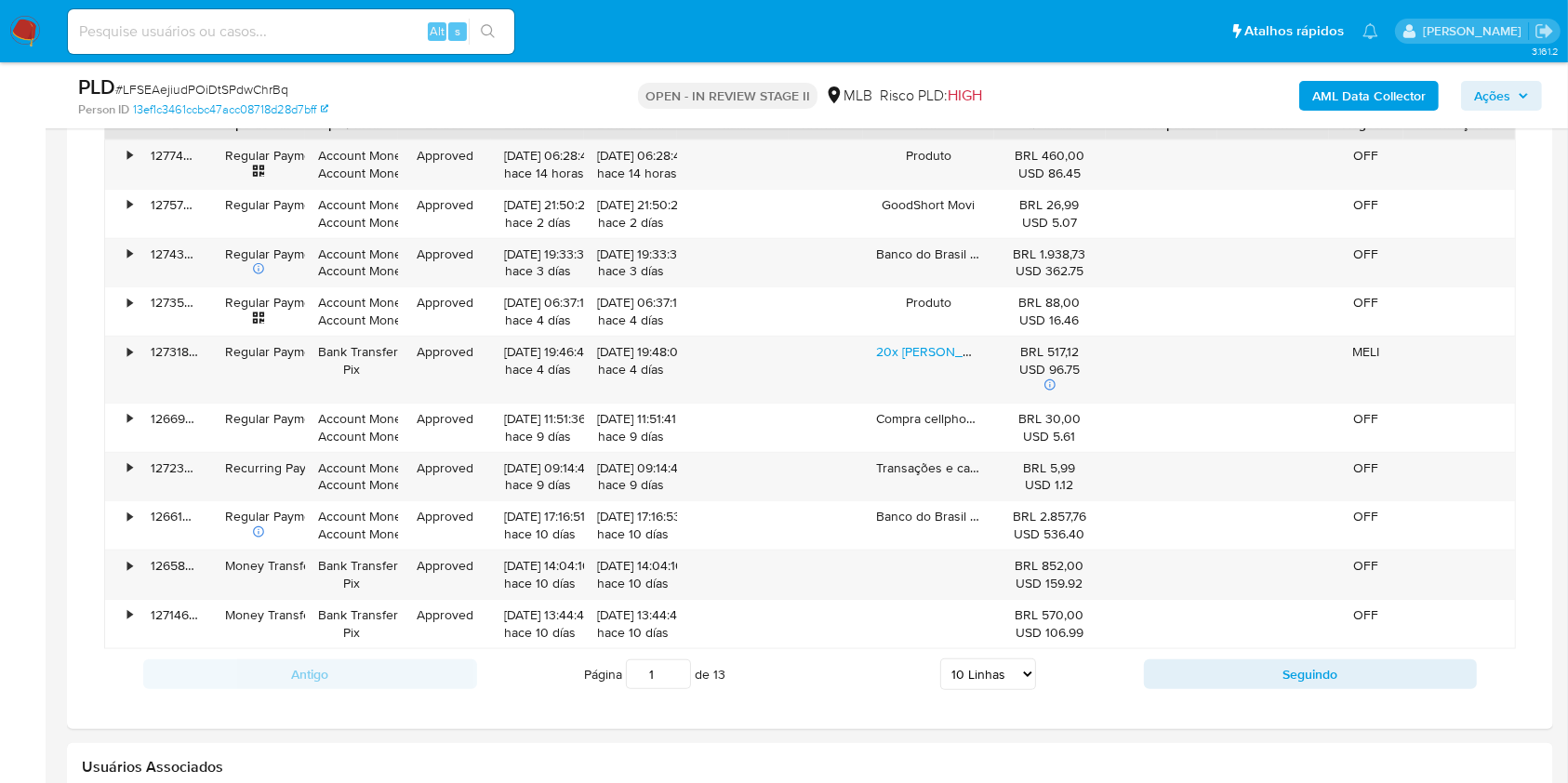
scroll to position [1239, 0]
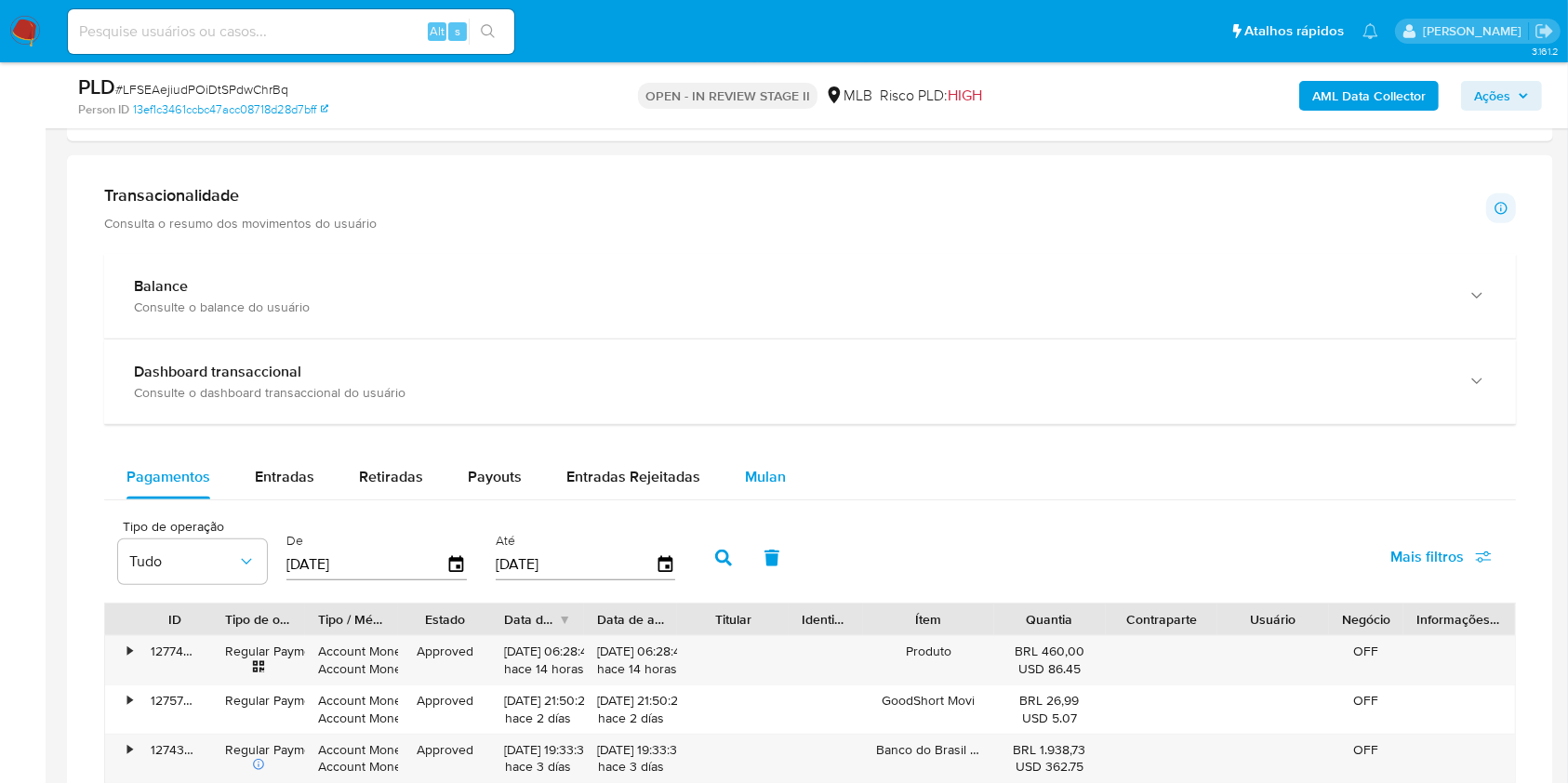
click at [772, 484] on span "Mulan" at bounding box center [765, 476] width 41 height 21
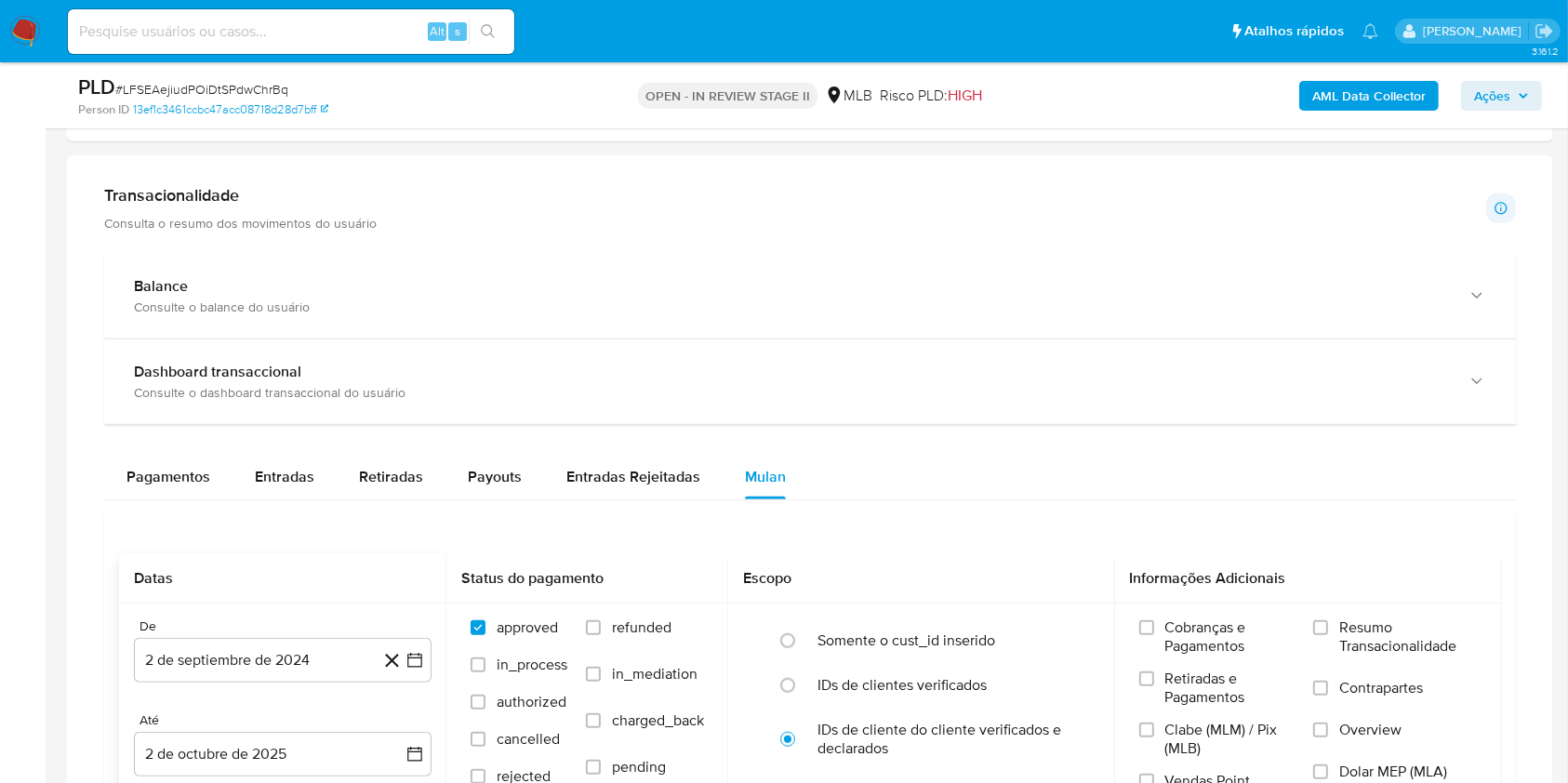
drag, startPoint x: 306, startPoint y: 658, endPoint x: 357, endPoint y: 632, distance: 57.2
click at [306, 658] on button "2 de septiembre de 2024" at bounding box center [283, 660] width 297 height 45
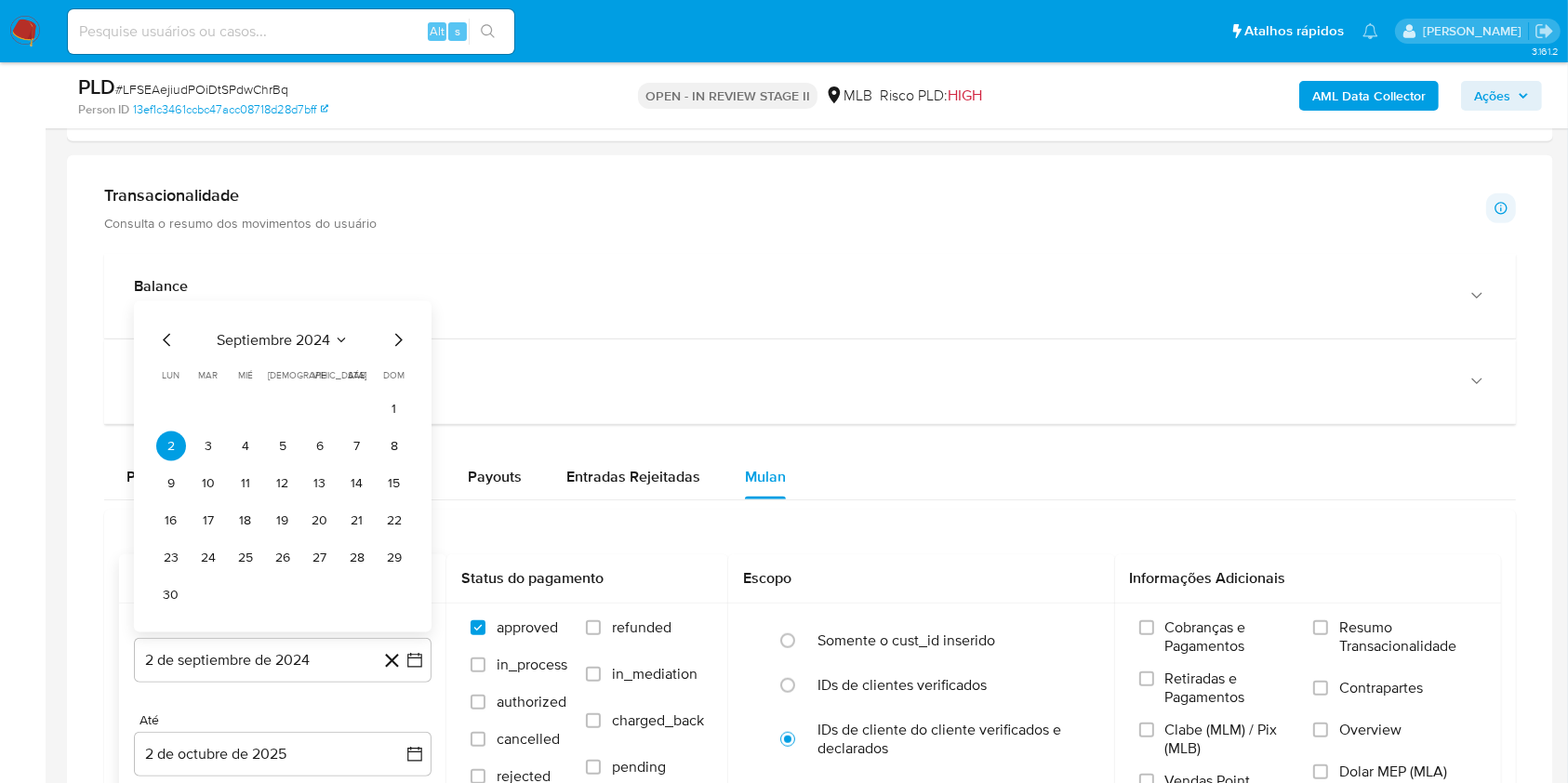
click at [313, 343] on span "septiembre 2024" at bounding box center [272, 341] width 113 height 19
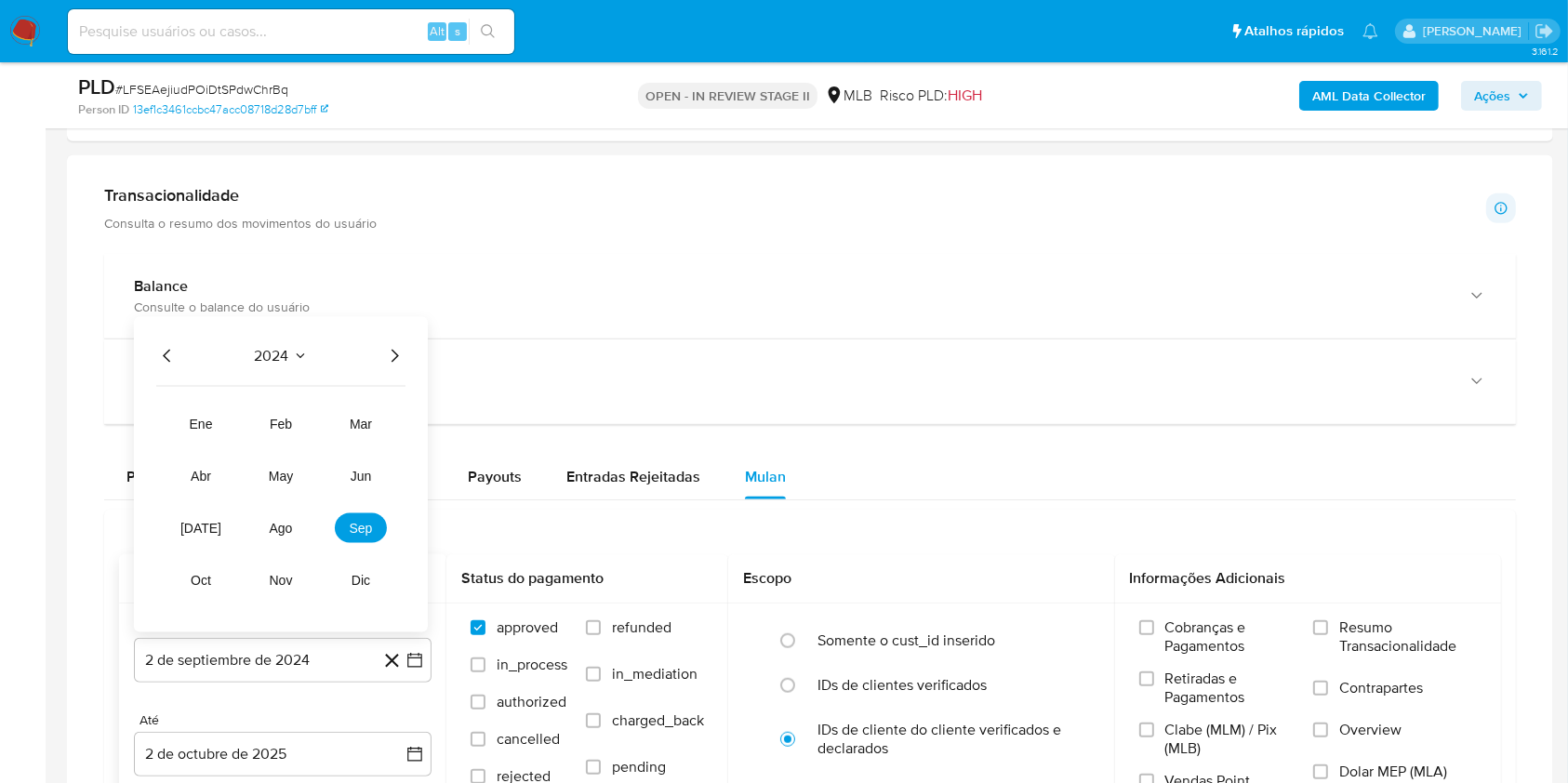
drag, startPoint x: 394, startPoint y: 351, endPoint x: 368, endPoint y: 403, distance: 58.1
click at [394, 351] on icon "Año siguiente" at bounding box center [395, 356] width 8 height 13
click at [291, 521] on span "ago" at bounding box center [281, 529] width 23 height 15
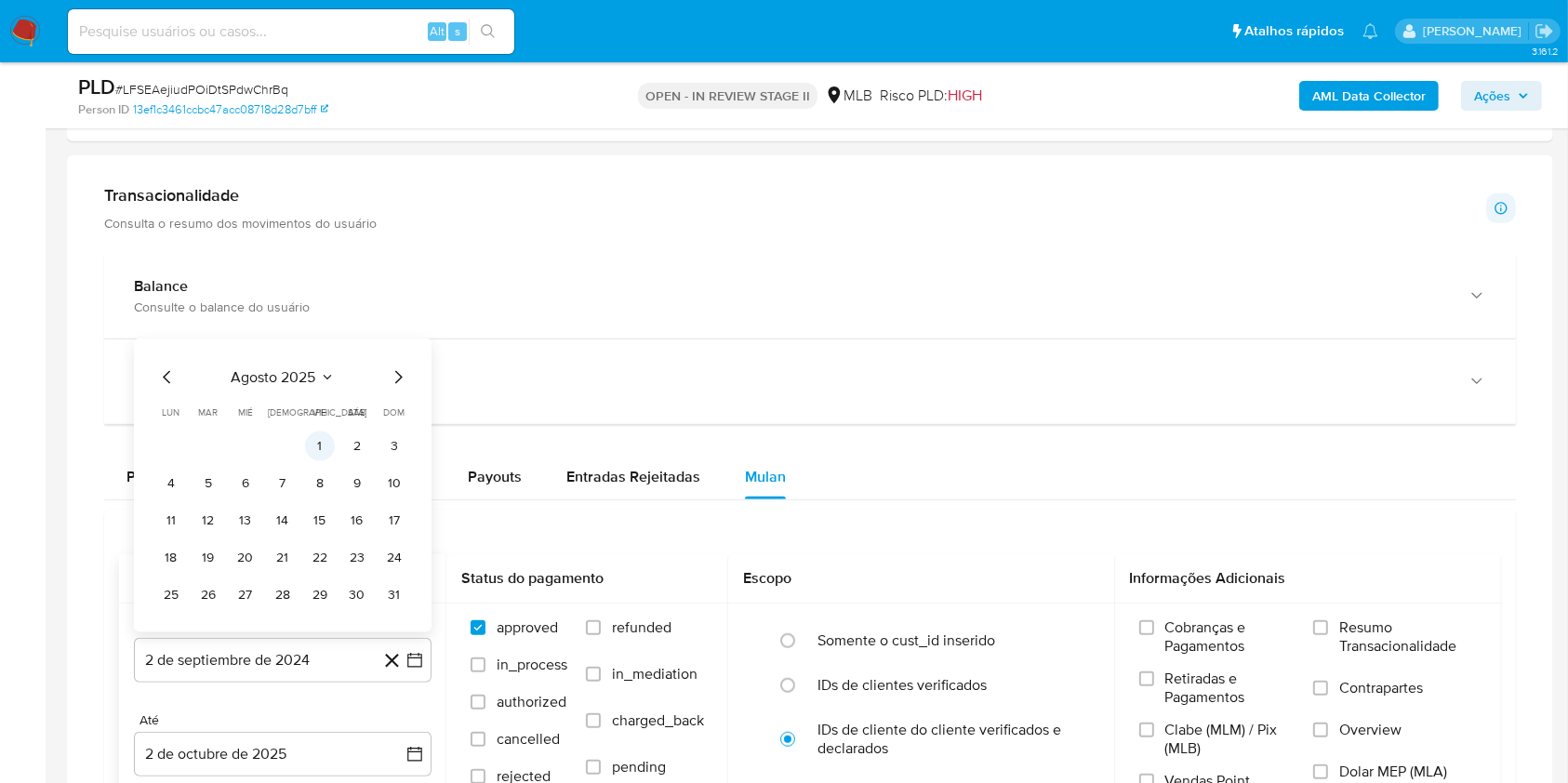
click at [319, 443] on button "1" at bounding box center [319, 446] width 30 height 30
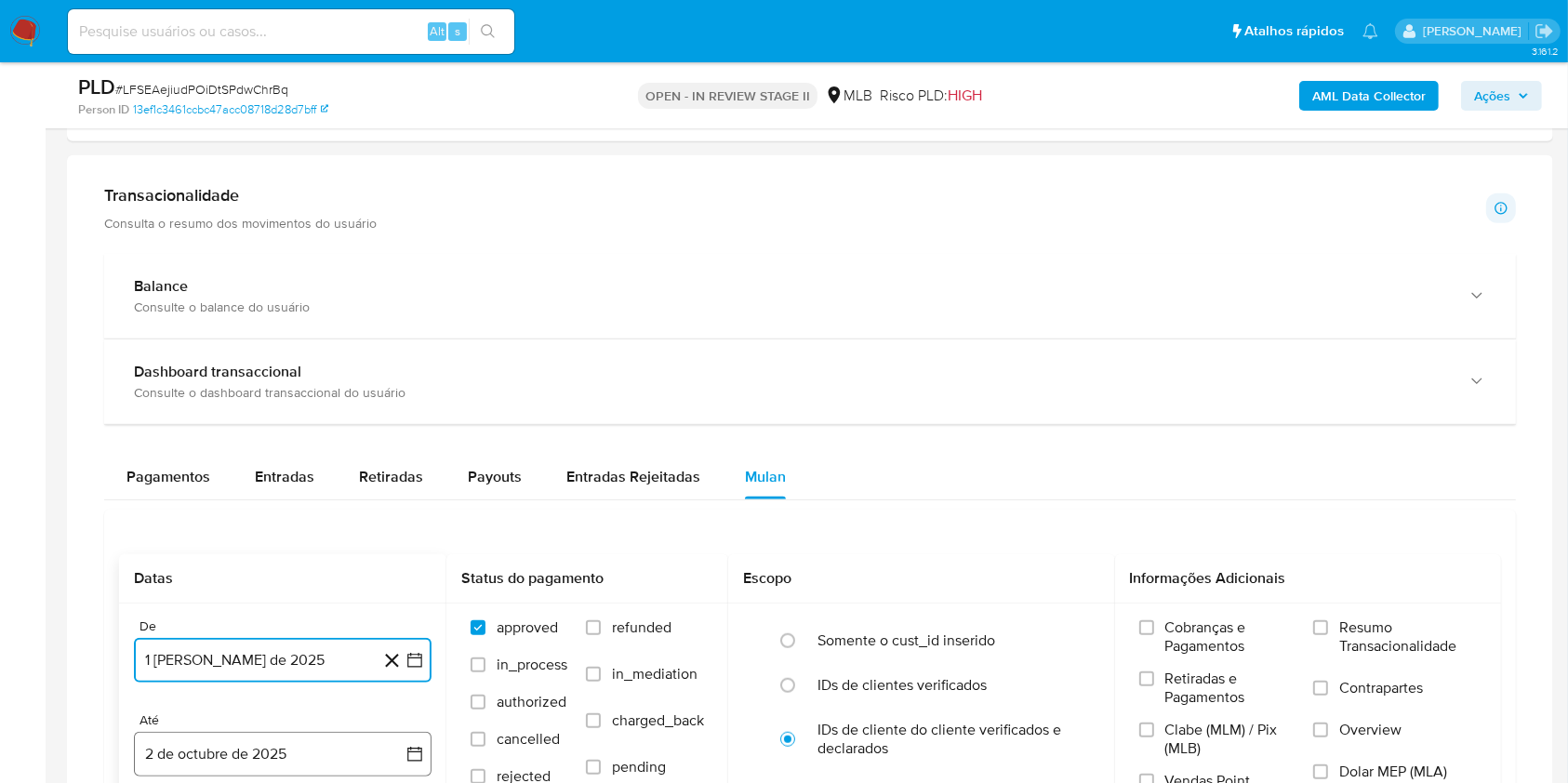
click at [317, 755] on button "2 de octubre de 2025" at bounding box center [283, 753] width 297 height 45
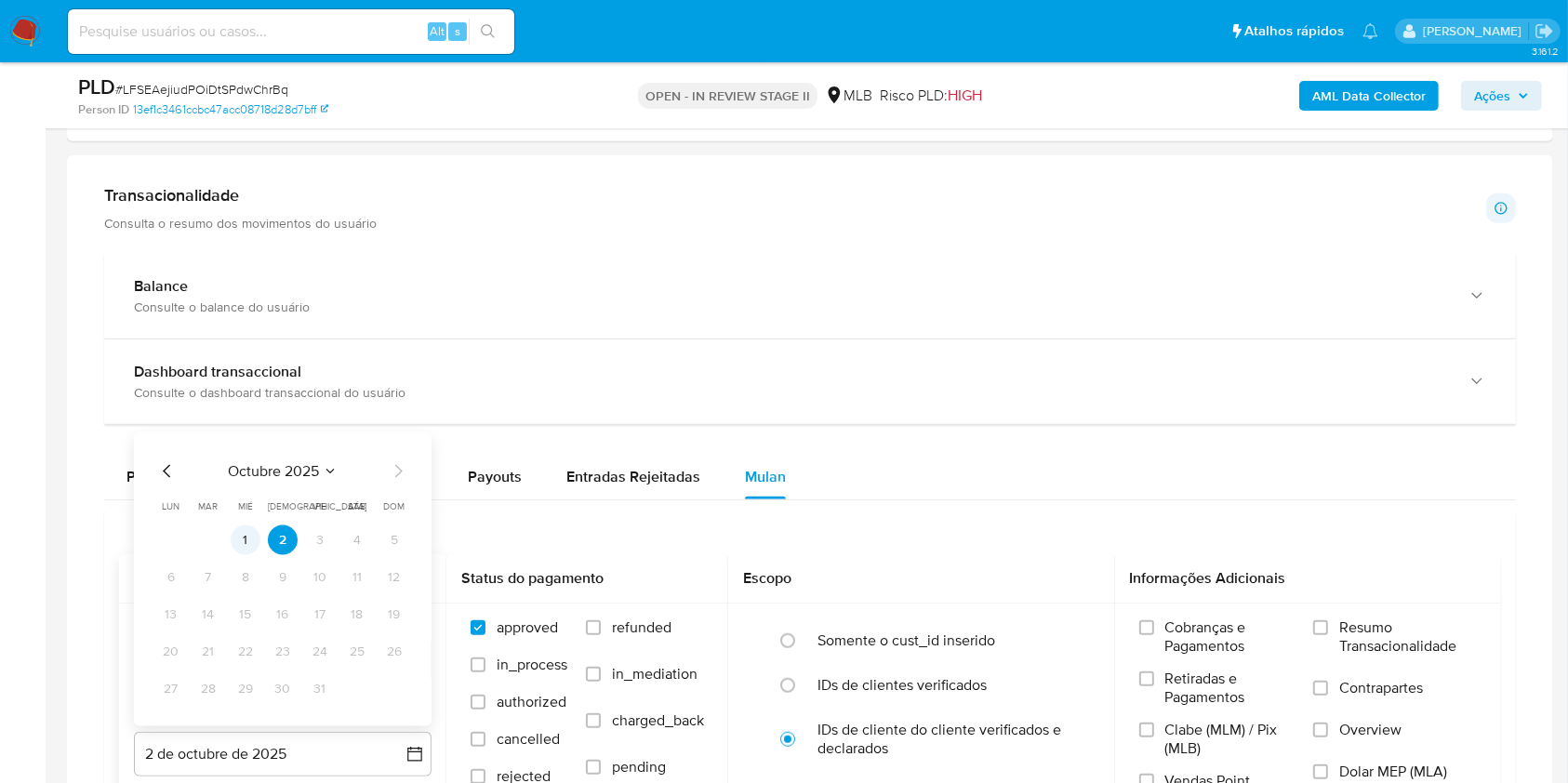
click at [247, 536] on button "1" at bounding box center [245, 540] width 30 height 30
click at [1333, 625] on label "Resumo Transacionalidade" at bounding box center [1395, 648] width 164 height 60
click at [1328, 625] on input "Resumo Transacionalidade" at bounding box center [1320, 628] width 15 height 15
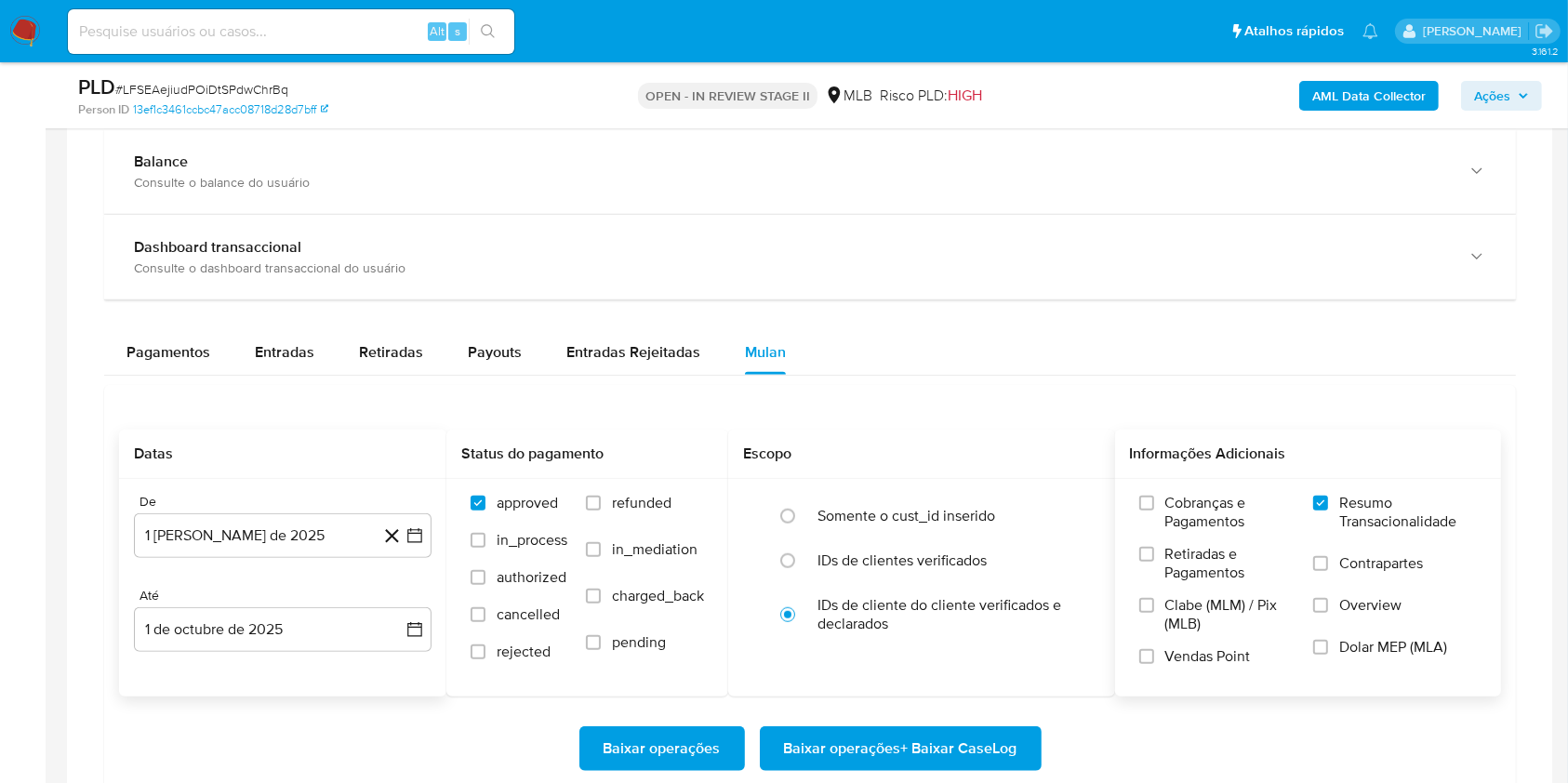
scroll to position [1488, 0]
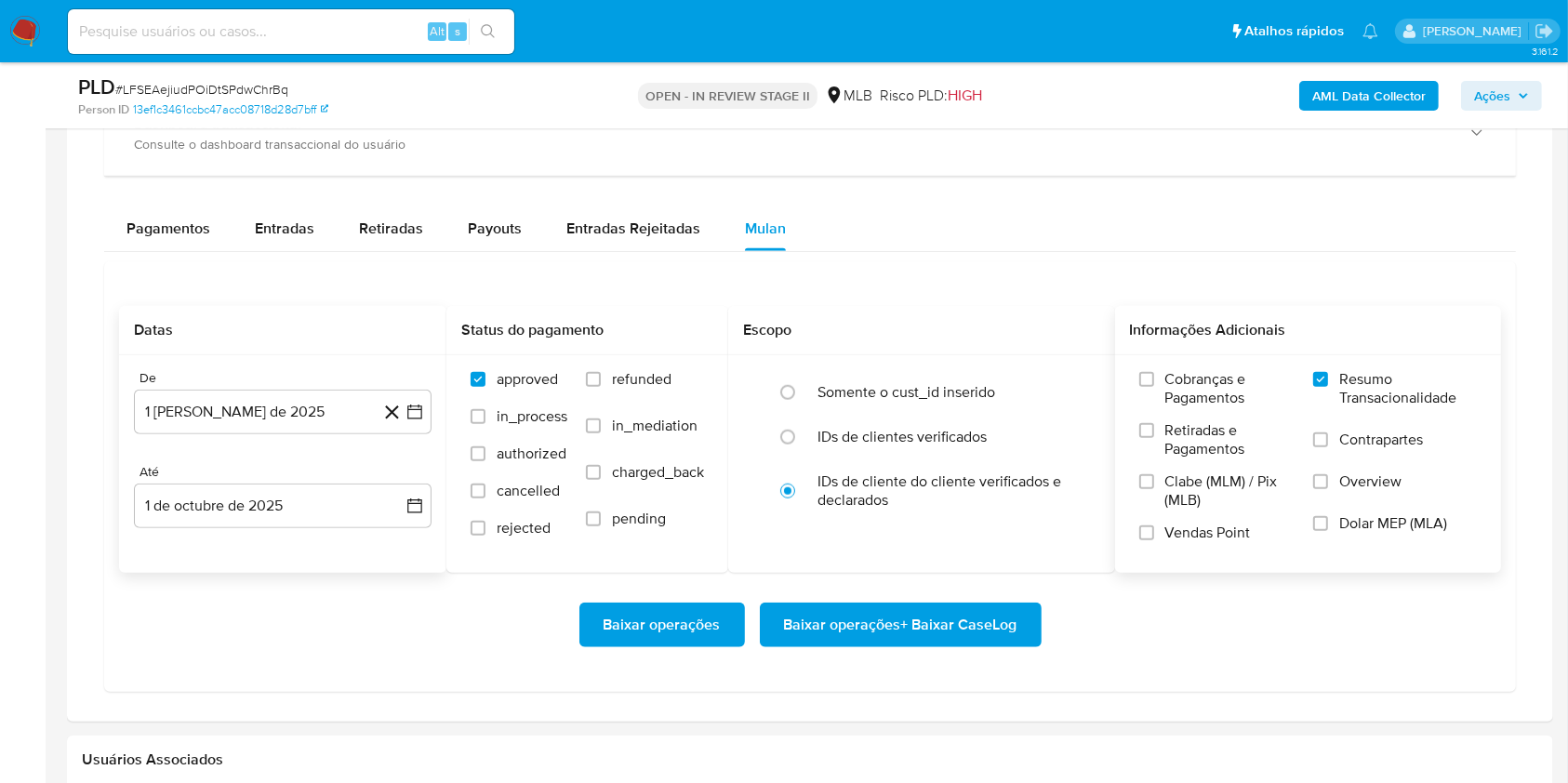
click at [930, 633] on span "Baixar operações + Baixar CaseLog" at bounding box center [900, 625] width 233 height 41
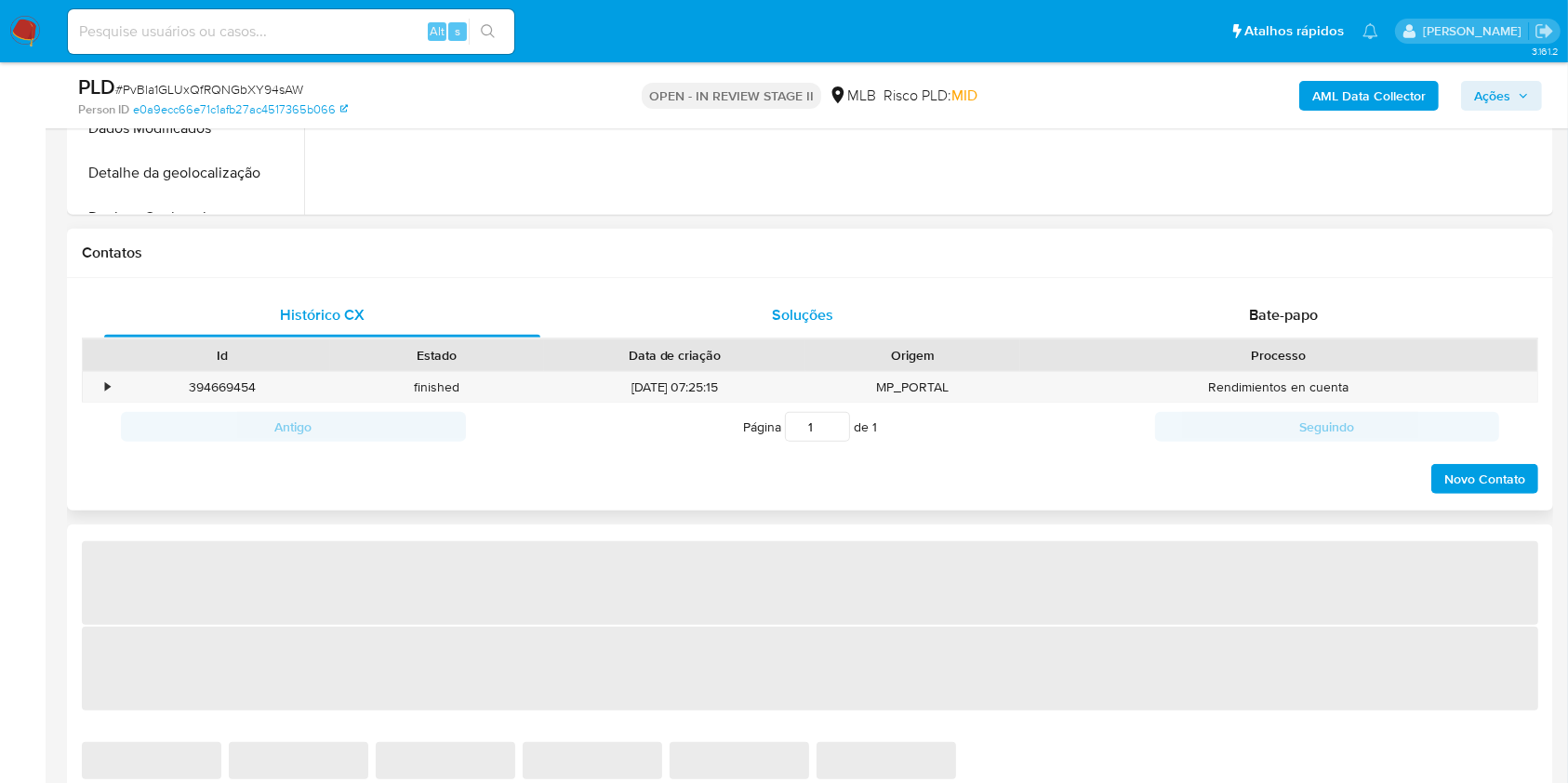
select select "10"
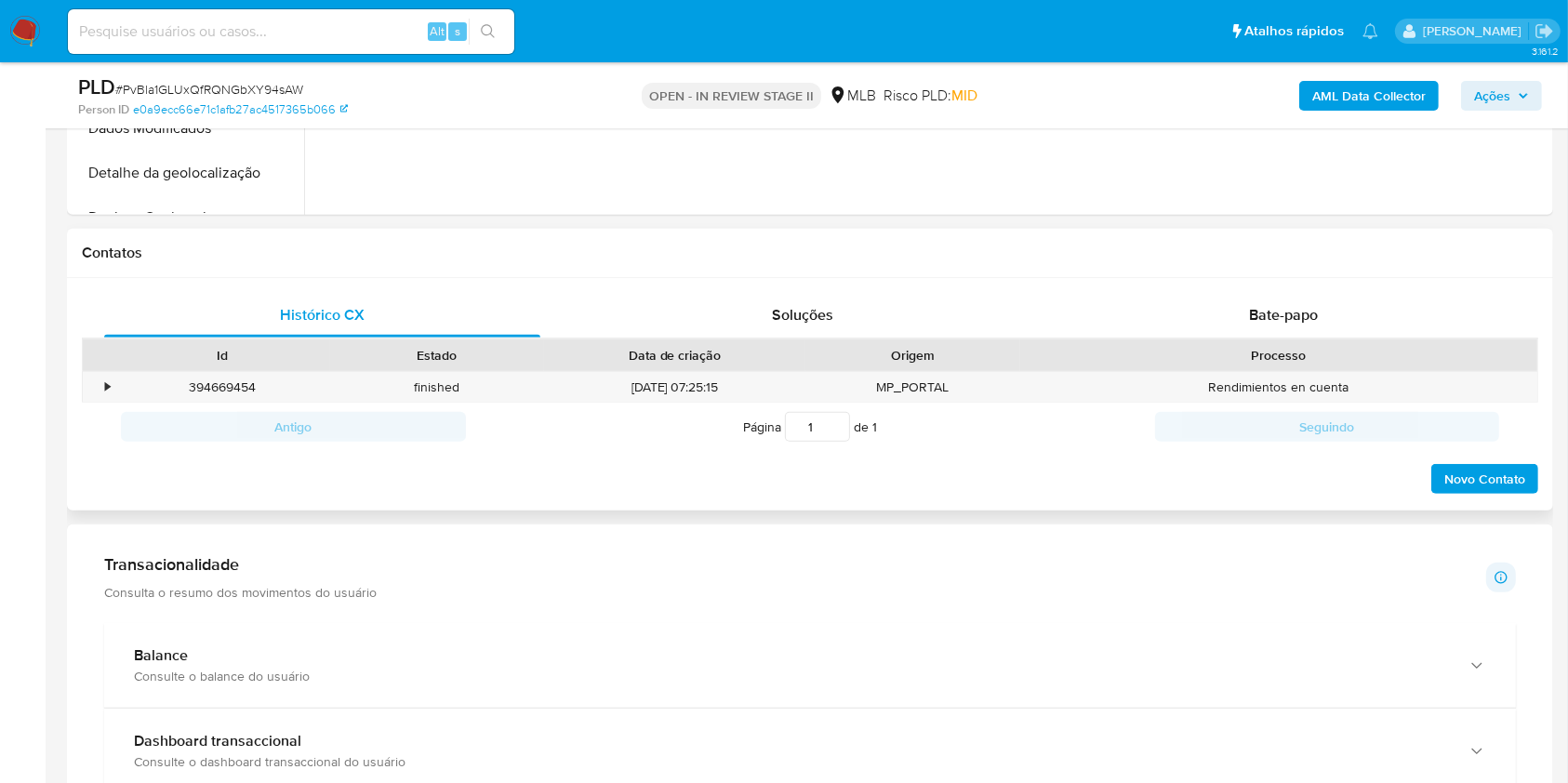
scroll to position [1239, 0]
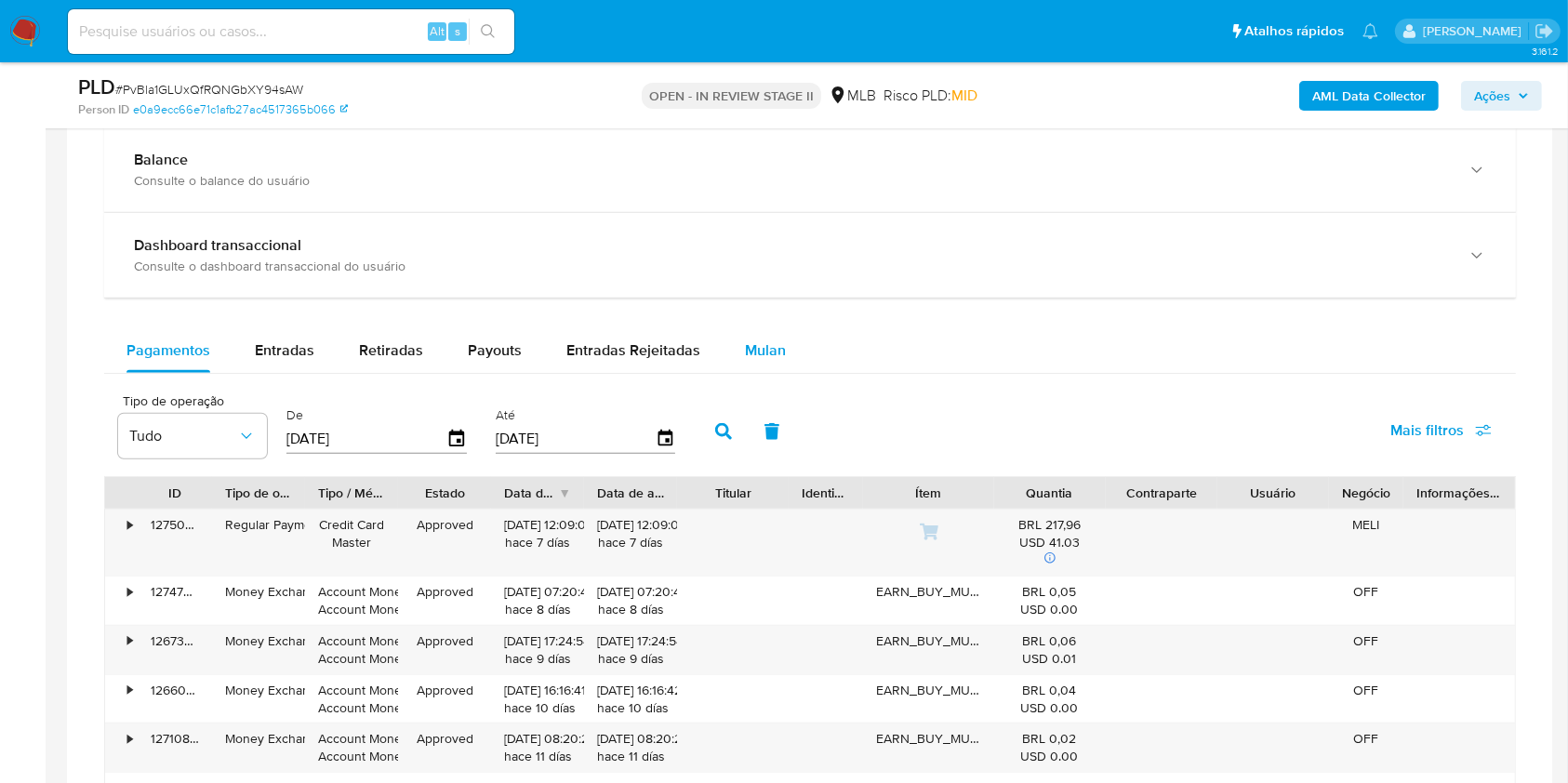
click at [792, 346] on button "Mulan" at bounding box center [766, 351] width 86 height 45
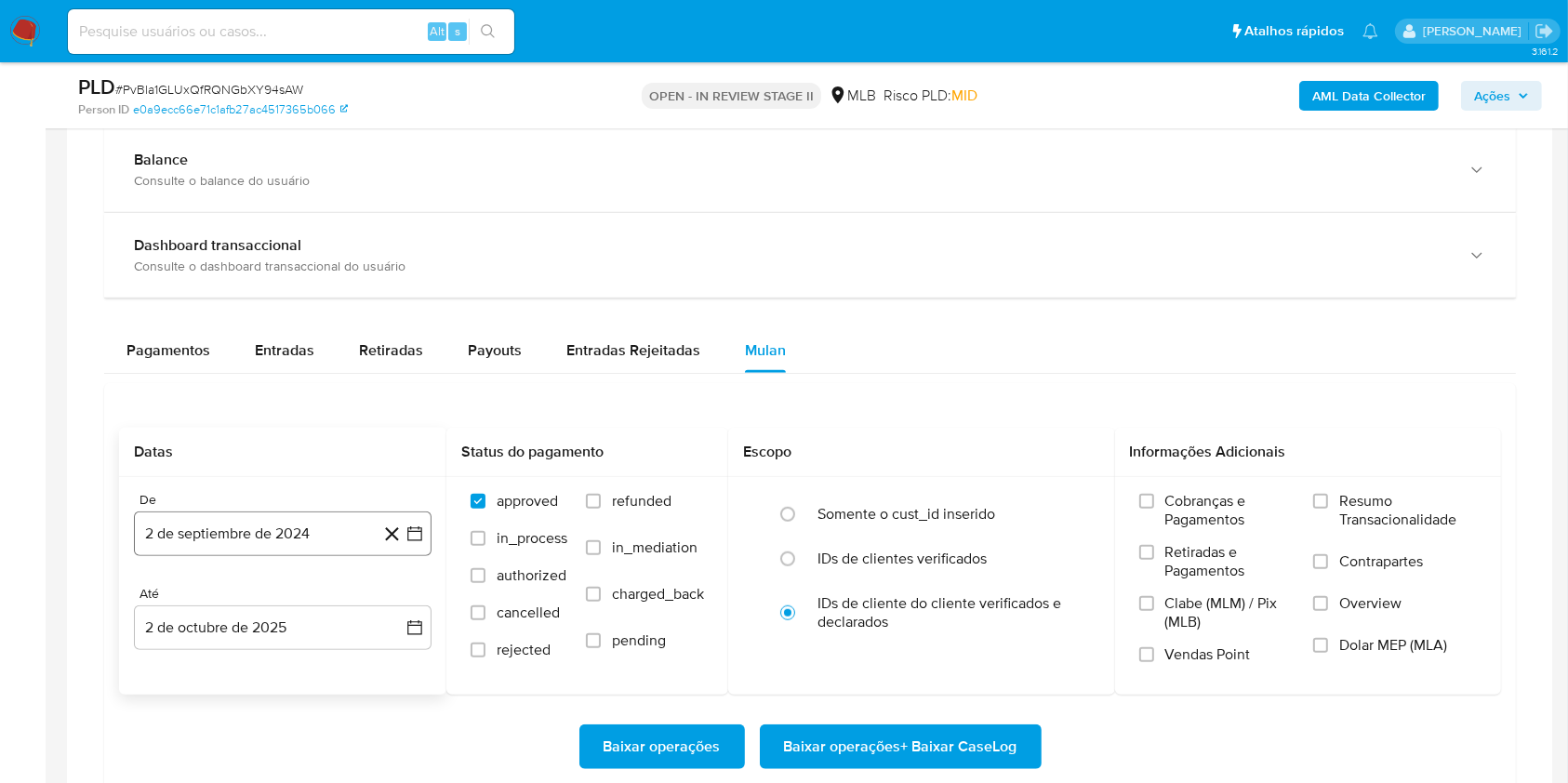
click at [283, 543] on button "2 de septiembre de 2024" at bounding box center [283, 533] width 297 height 45
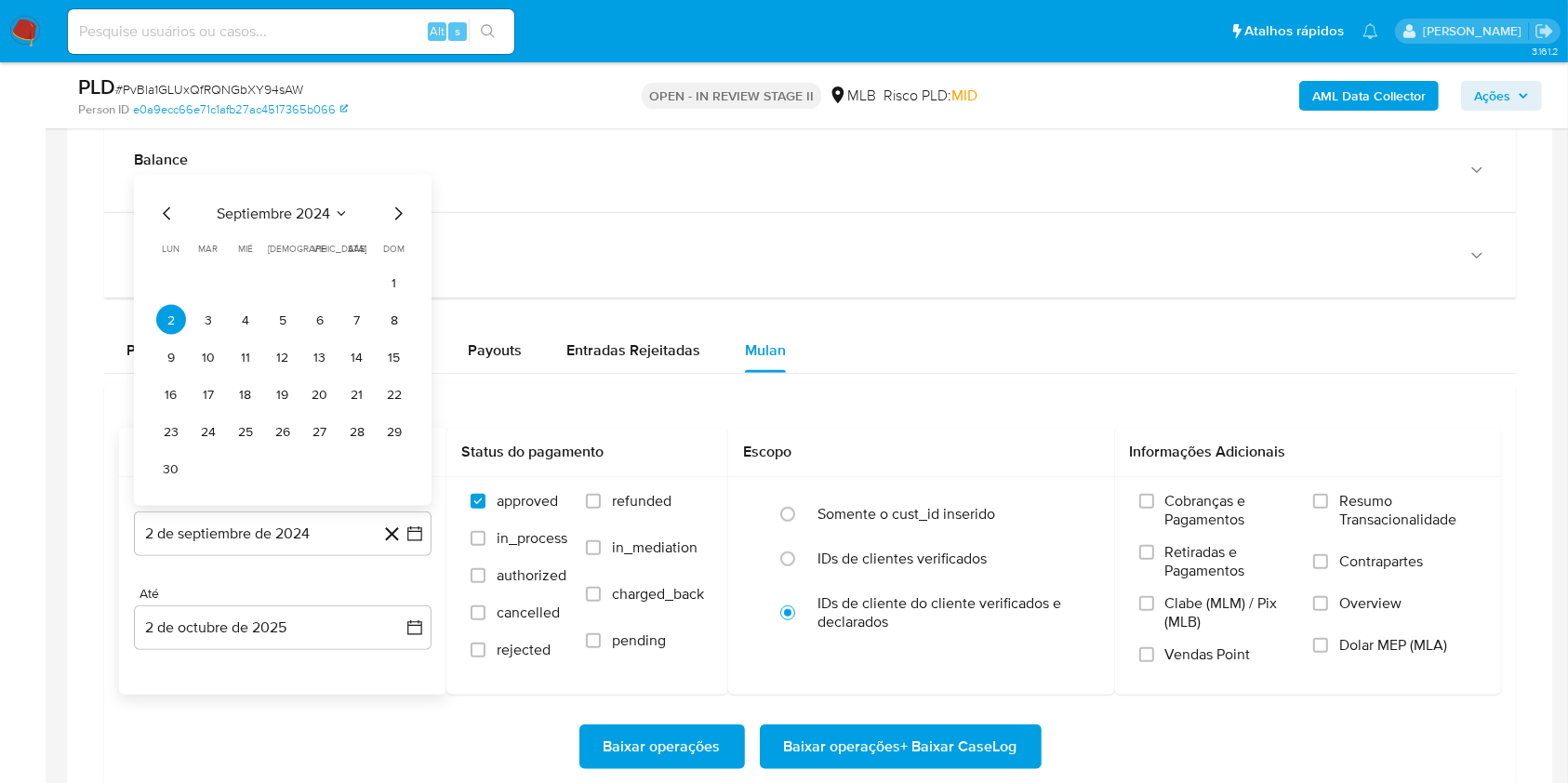
drag, startPoint x: 320, startPoint y: 227, endPoint x: 356, endPoint y: 237, distance: 37.4
click at [320, 227] on div "septiembre 2024 septiembre 2024 lun lunes mar martes mié miércoles jue jueves v…" at bounding box center [283, 343] width 253 height 281
click at [334, 216] on button "septiembre 2024" at bounding box center [282, 214] width 132 height 19
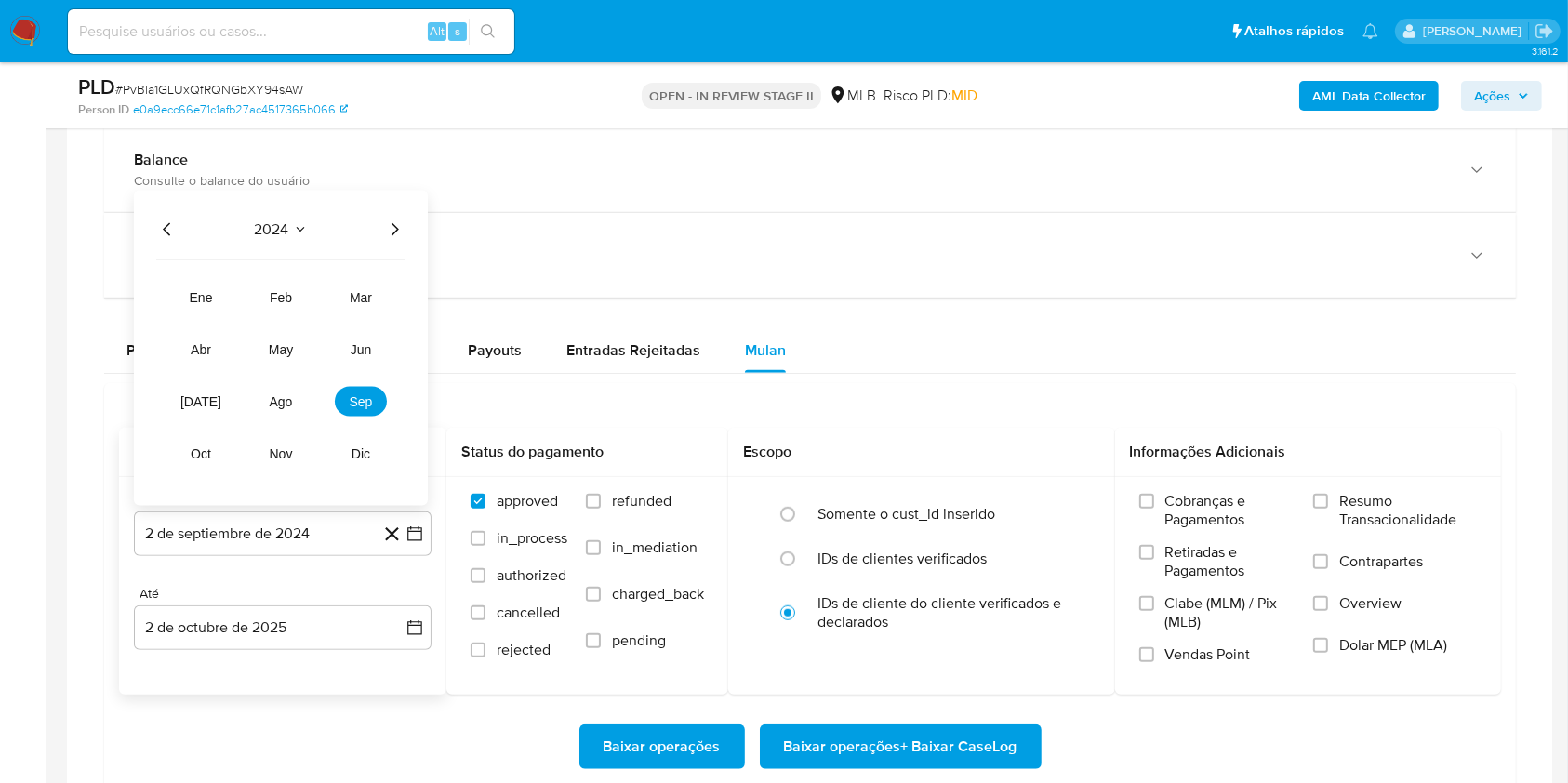
click at [396, 224] on icon "Año siguiente" at bounding box center [393, 229] width 22 height 22
click at [298, 395] on button "ago" at bounding box center [280, 401] width 52 height 30
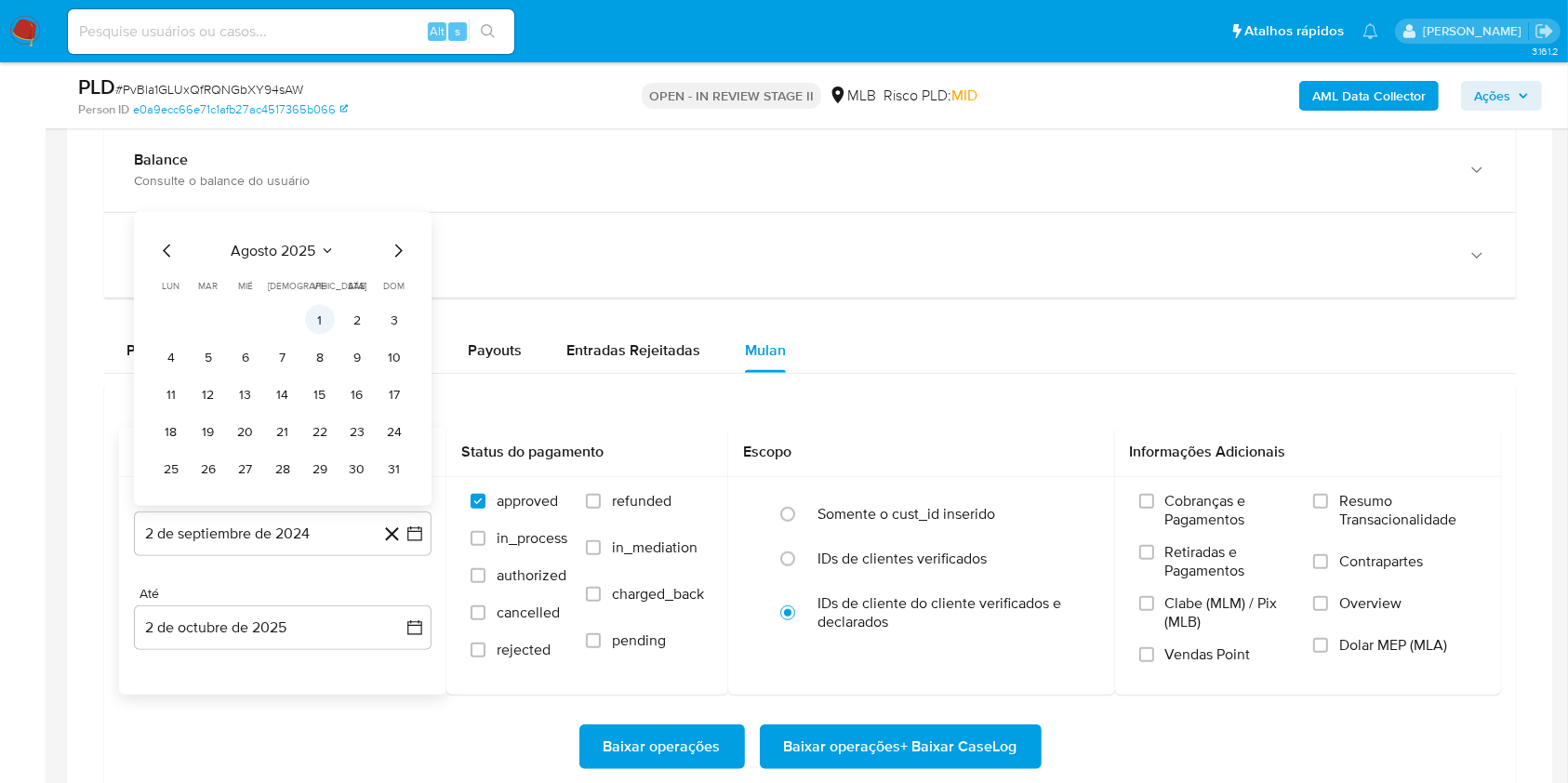
click at [307, 327] on button "1" at bounding box center [319, 319] width 30 height 30
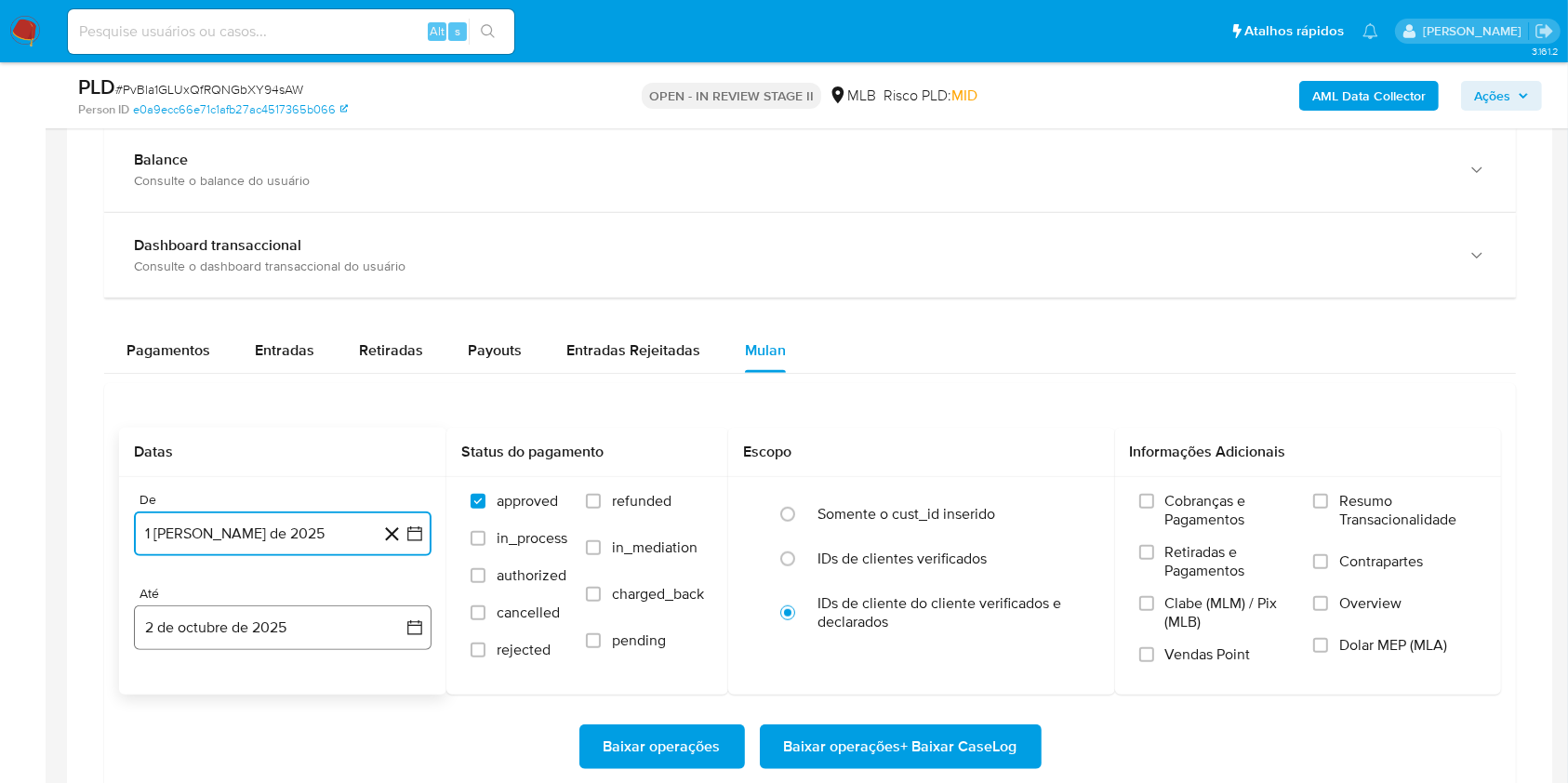
click at [325, 607] on button "2 de octubre de 2025" at bounding box center [283, 628] width 297 height 45
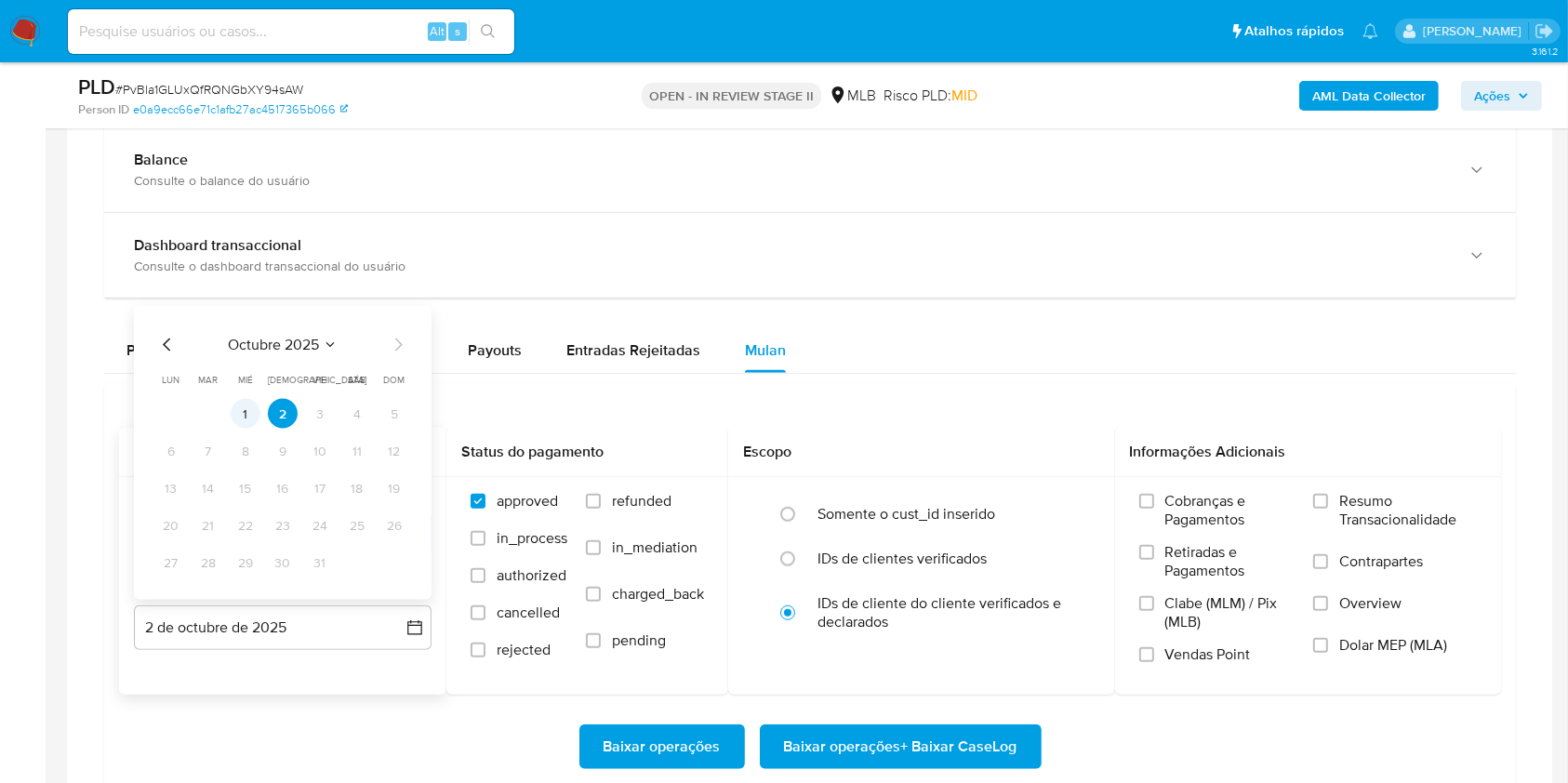
click at [251, 416] on button "1" at bounding box center [245, 413] width 30 height 30
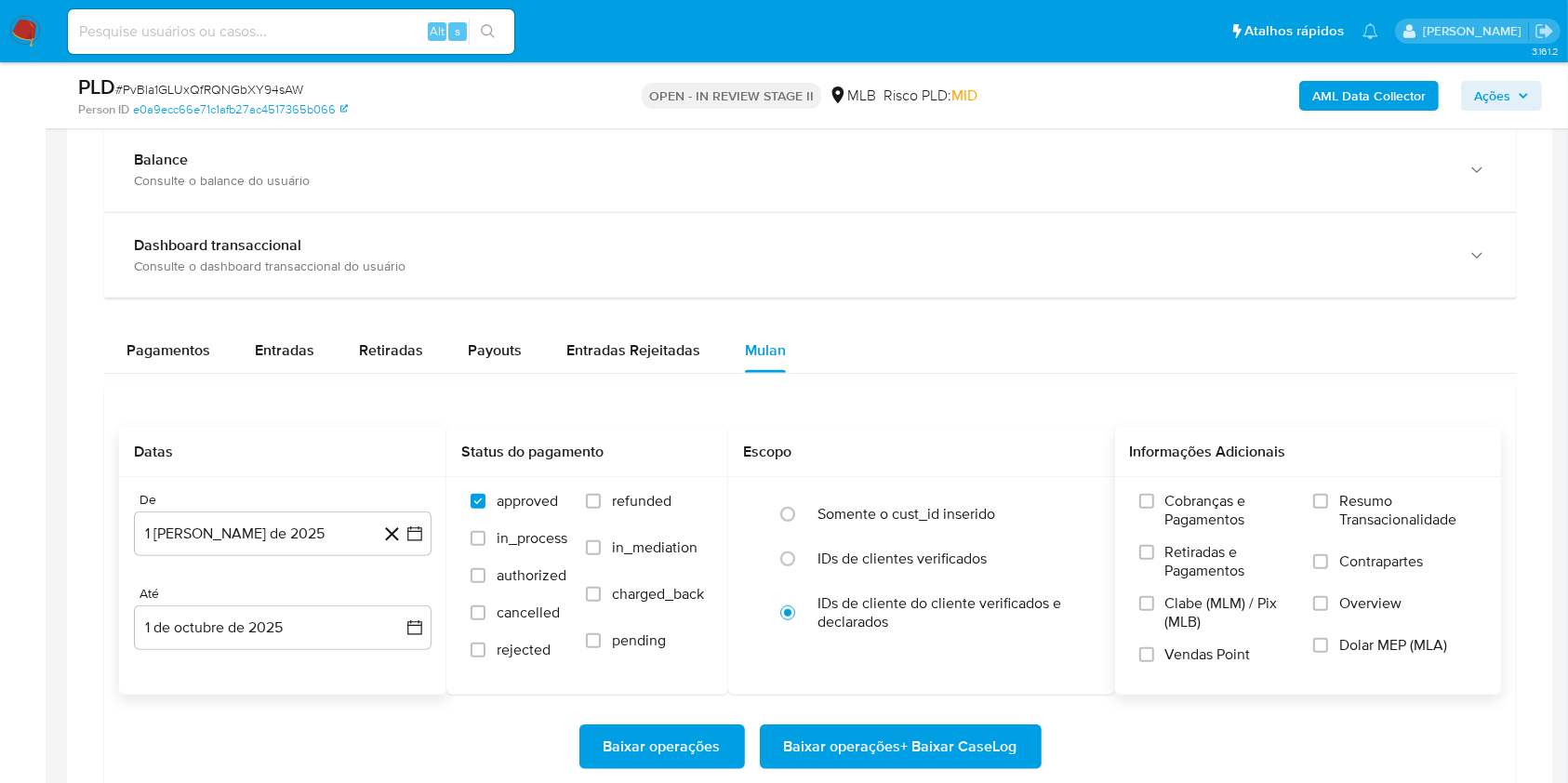
click at [1299, 506] on div "Cobranças e Pagamentos Retiradas e Pagamentos Clabe (MLM) / Pix (MLB) Vendas Po…" at bounding box center [1308, 584] width 357 height 186
click at [1317, 506] on input "Resumo Transacionalidade" at bounding box center [1320, 501] width 15 height 15
click at [944, 742] on span "Baixar operações + Baixar CaseLog" at bounding box center [900, 746] width 233 height 41
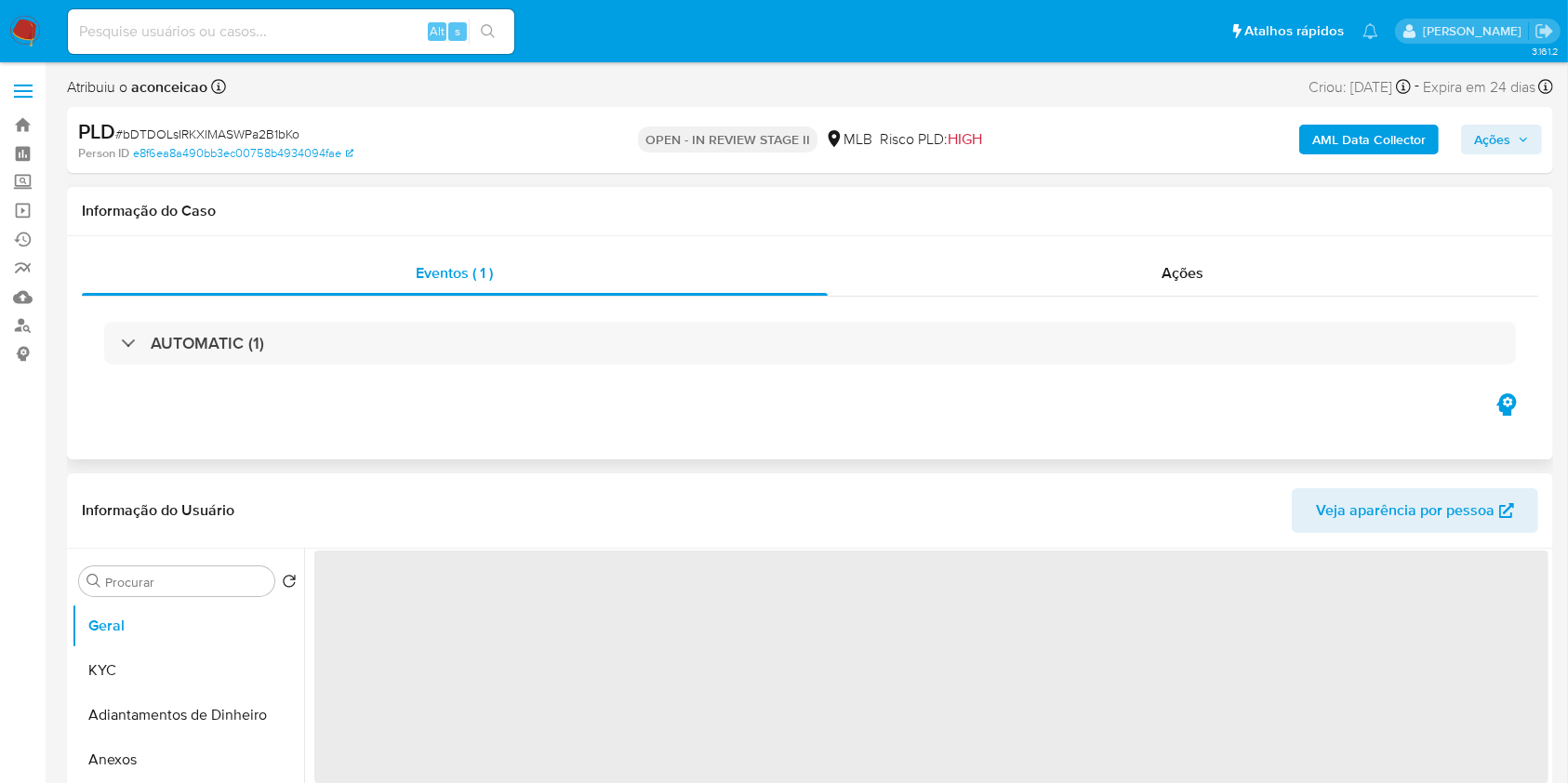
select select "10"
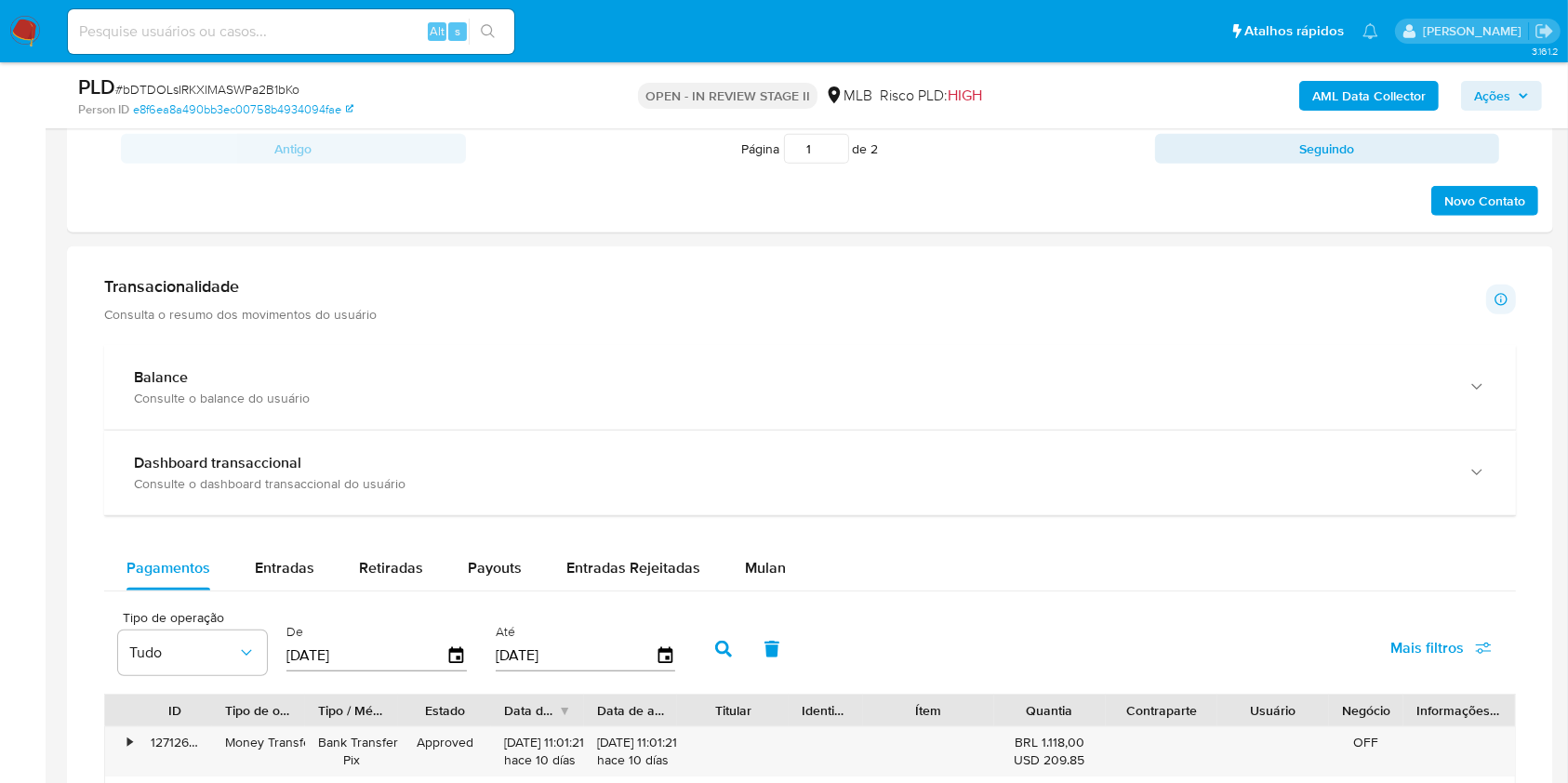
scroll to position [1488, 0]
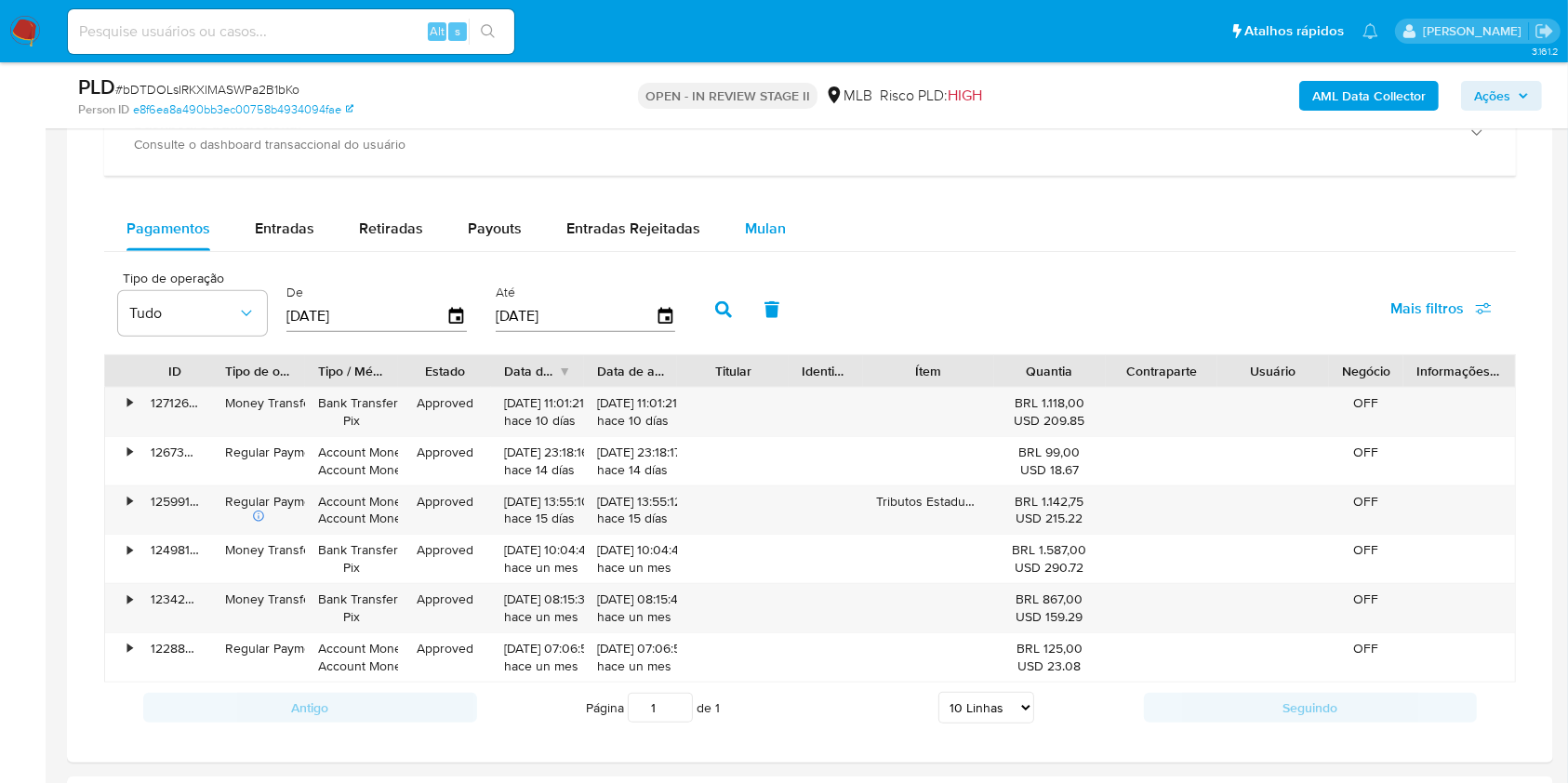
click at [745, 231] on span "Mulan" at bounding box center [765, 228] width 41 height 21
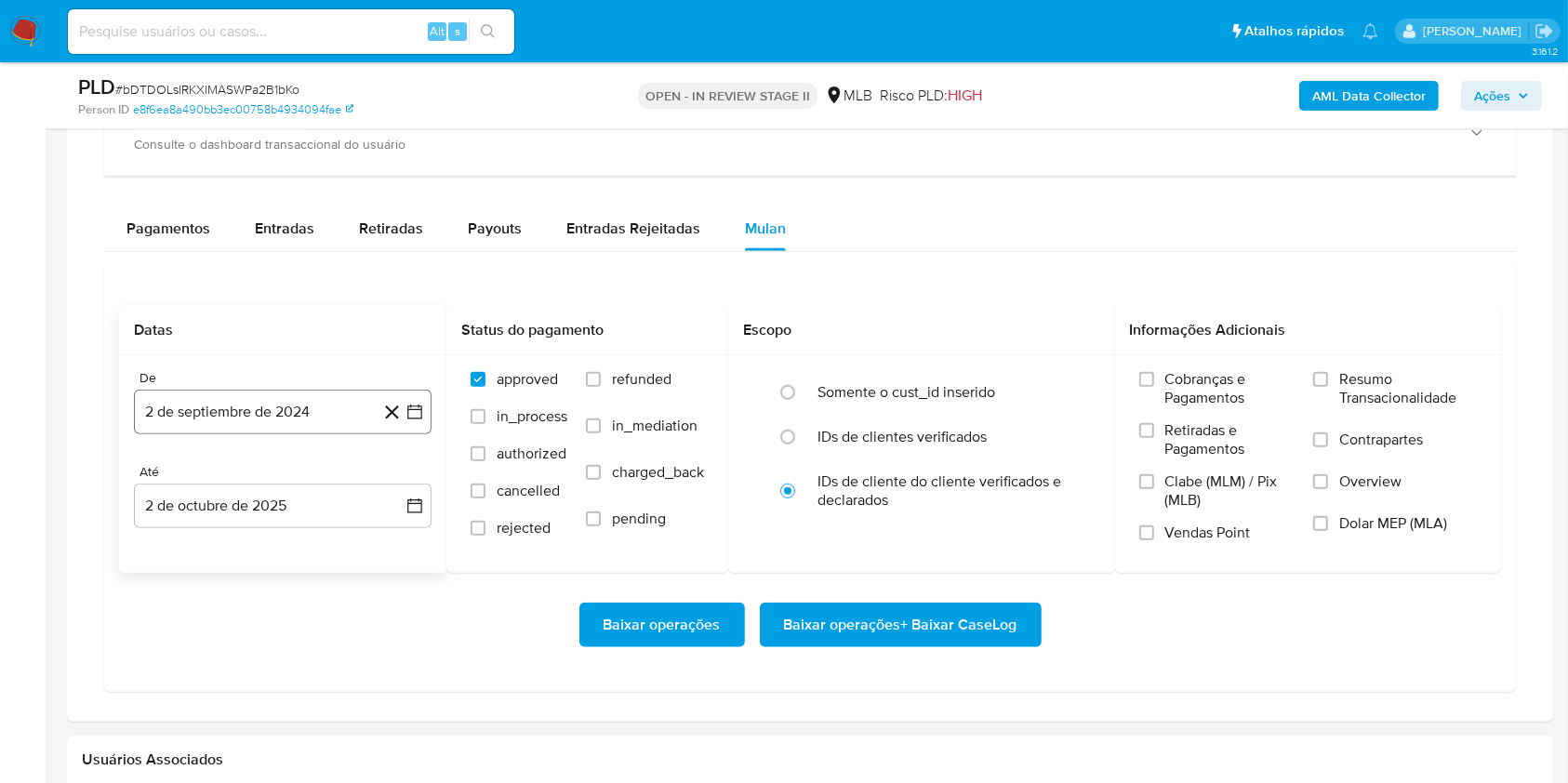
click at [307, 420] on button "2 de septiembre de 2024" at bounding box center [283, 412] width 297 height 45
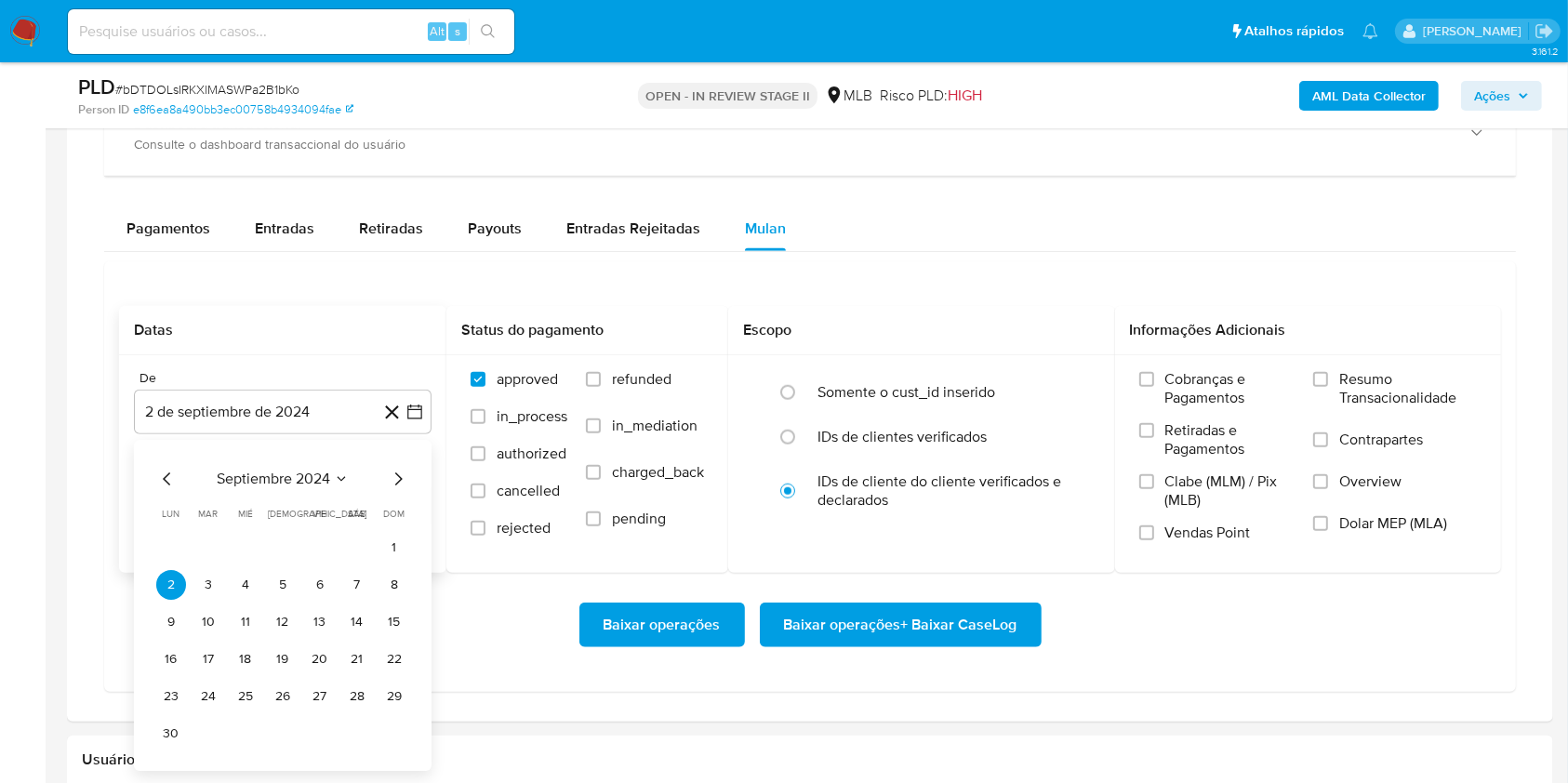
click at [338, 483] on icon "Seleccionar mes y año" at bounding box center [341, 479] width 15 height 15
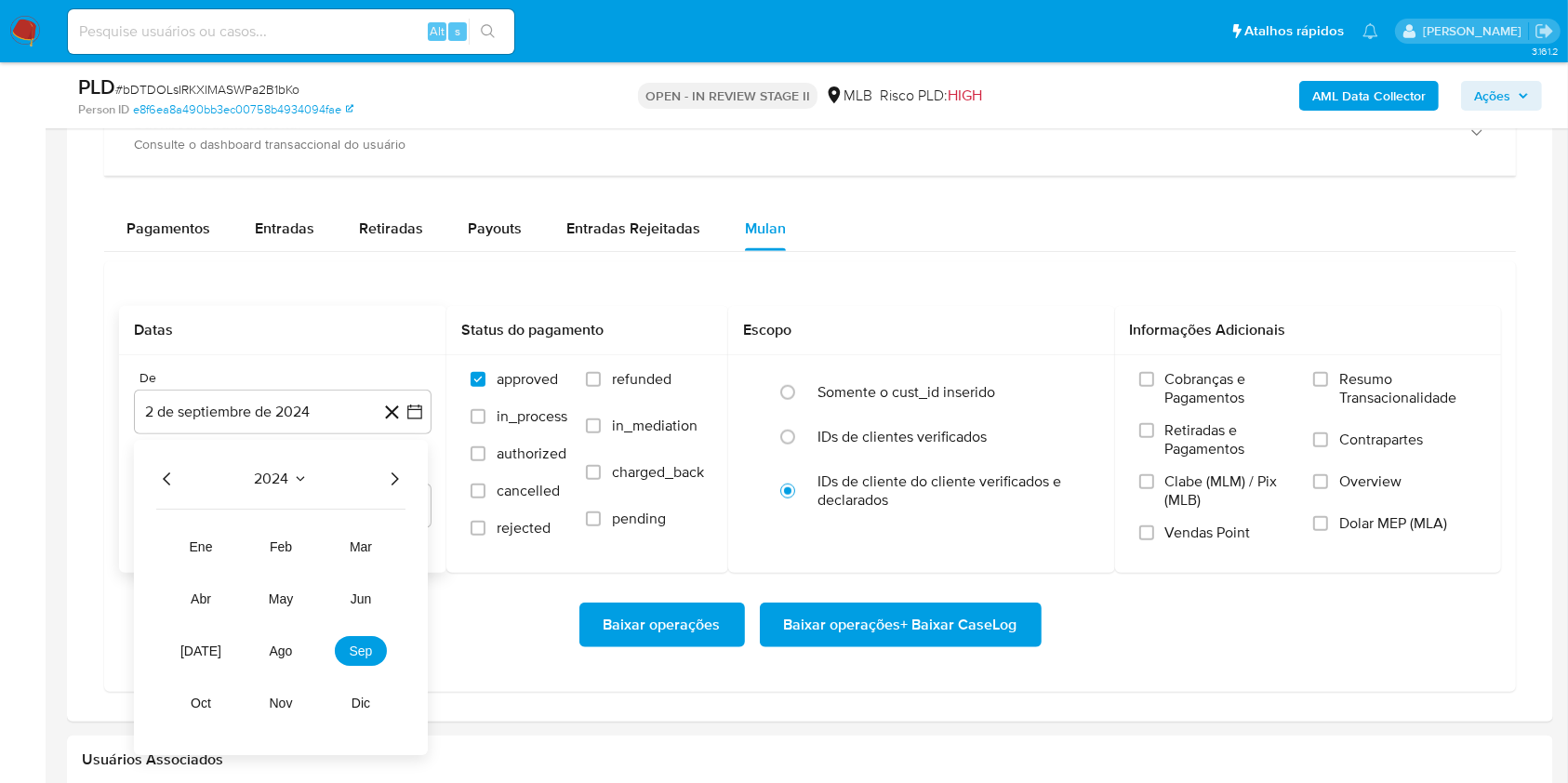
click at [390, 476] on icon "Año siguiente" at bounding box center [393, 478] width 22 height 22
click at [291, 641] on button "ago" at bounding box center [280, 651] width 52 height 30
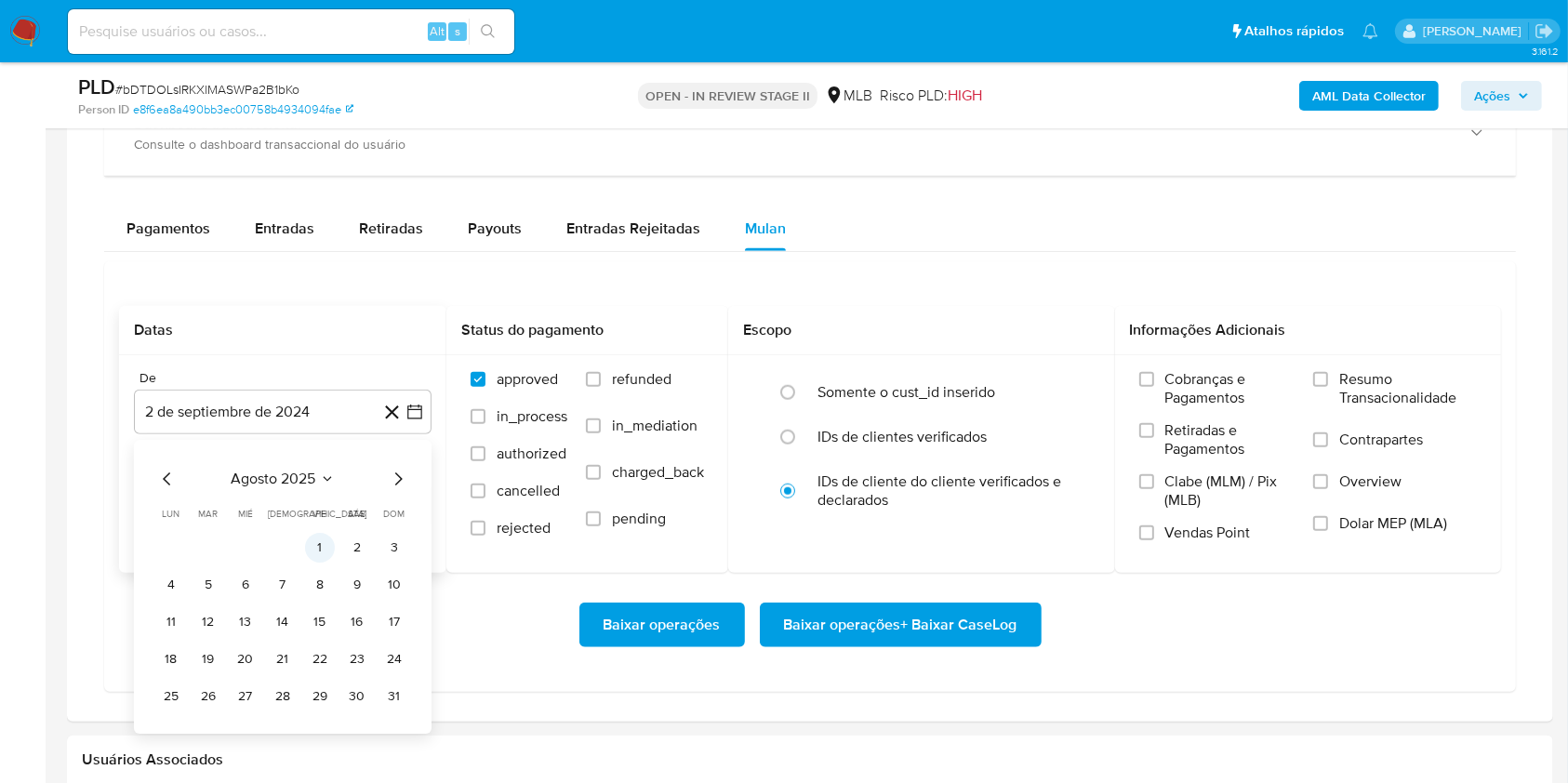
click at [311, 540] on button "1" at bounding box center [319, 547] width 30 height 30
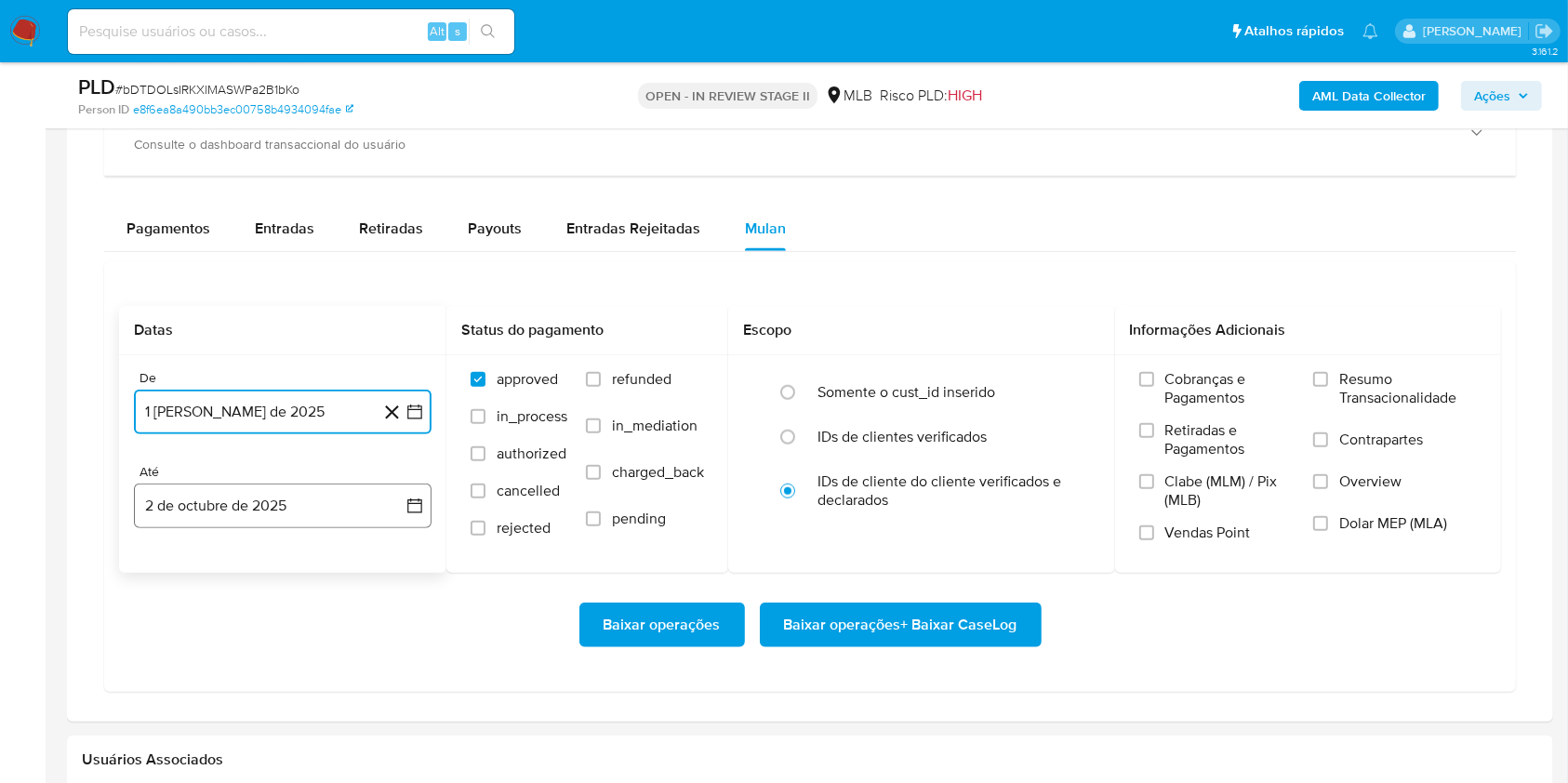
click at [309, 522] on button "2 de octubre de 2025" at bounding box center [283, 506] width 297 height 45
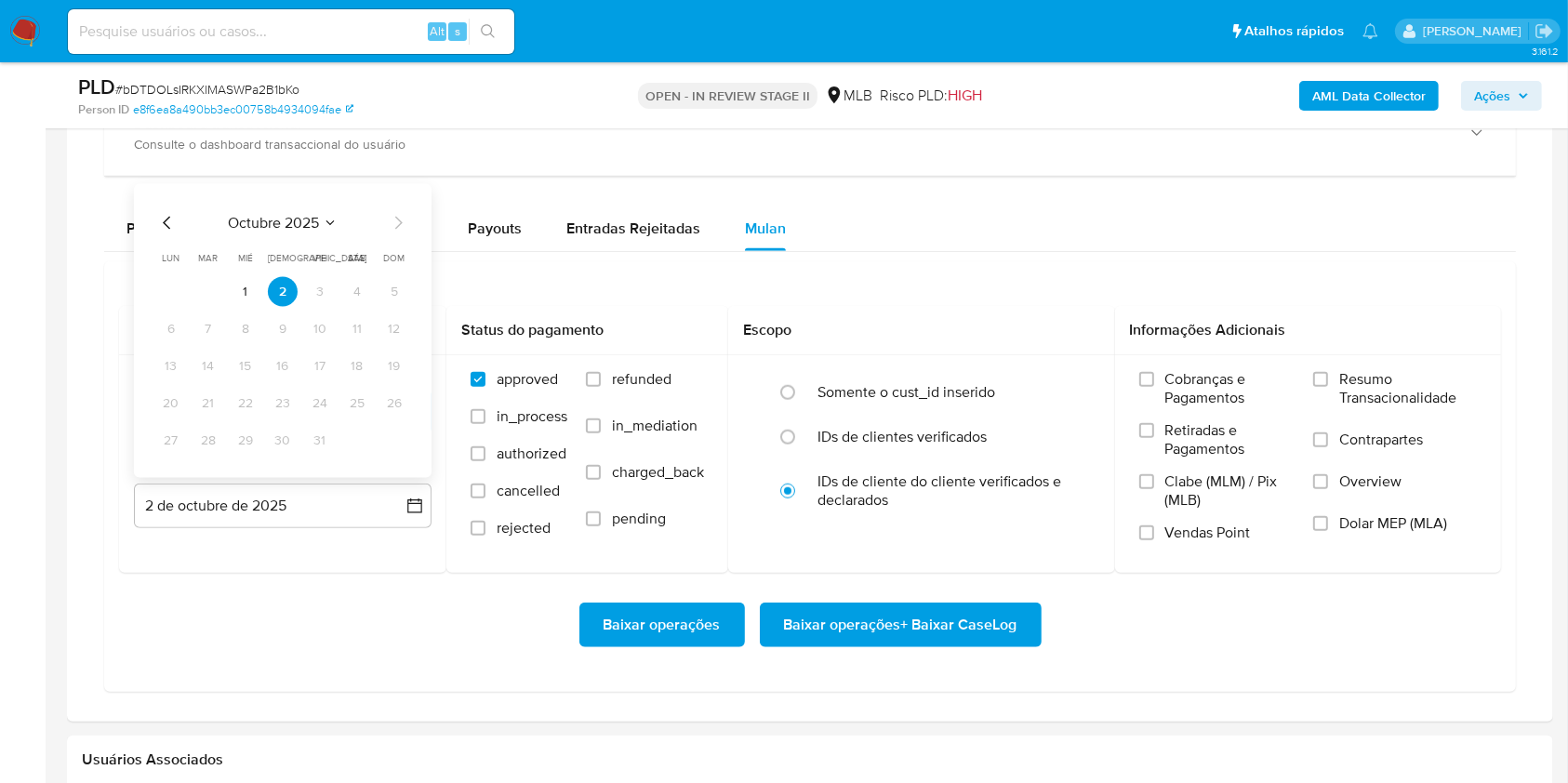
click at [239, 287] on button "1" at bounding box center [245, 291] width 30 height 30
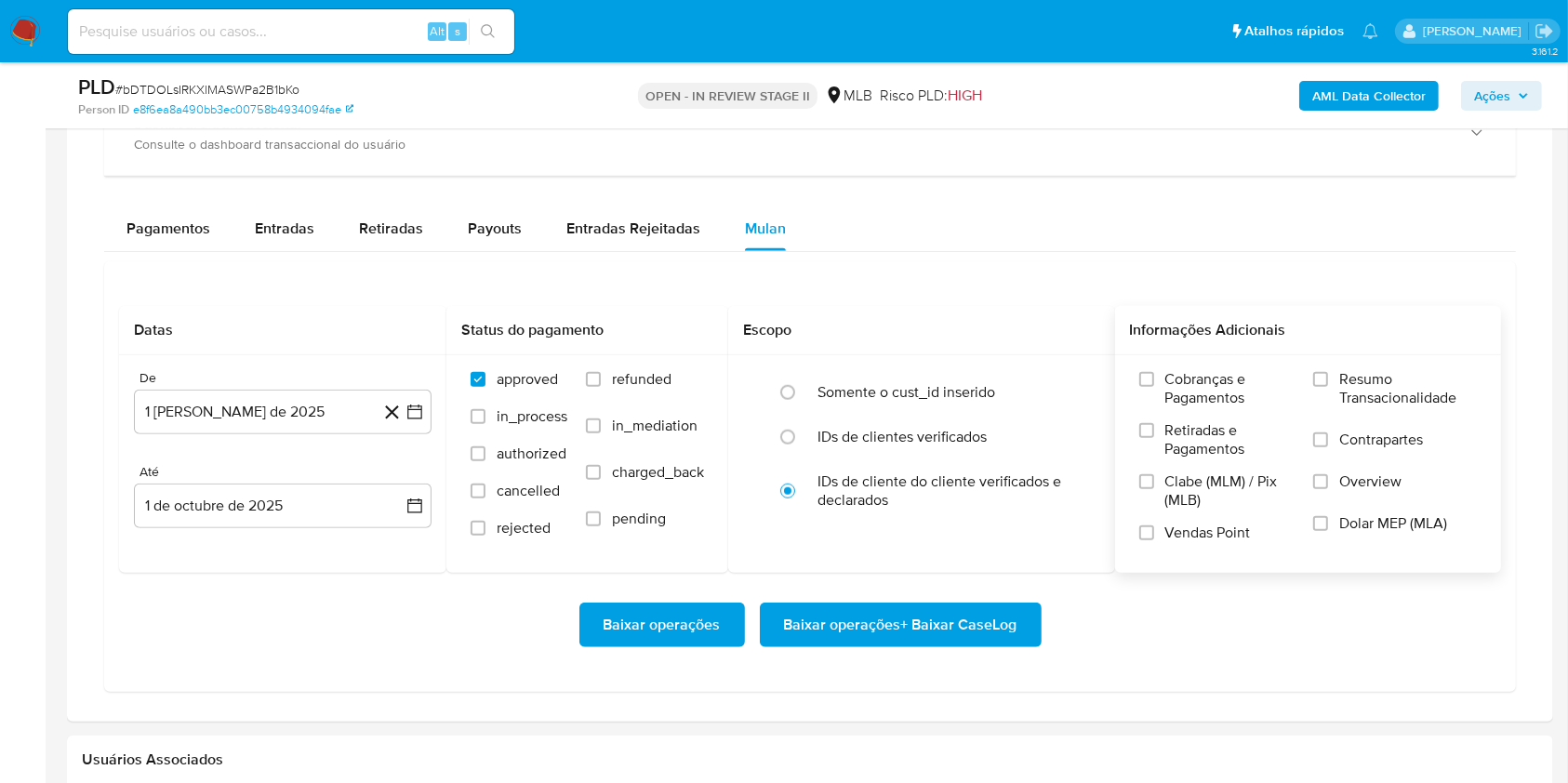
click at [1341, 386] on span "Resumo Transacionalidade" at bounding box center [1408, 389] width 137 height 37
click at [1328, 386] on input "Resumo Transacionalidade" at bounding box center [1320, 379] width 15 height 15
click at [900, 623] on span "Baixar operações + Baixar CaseLog" at bounding box center [900, 625] width 233 height 41
